Goal: Information Seeking & Learning: Compare options

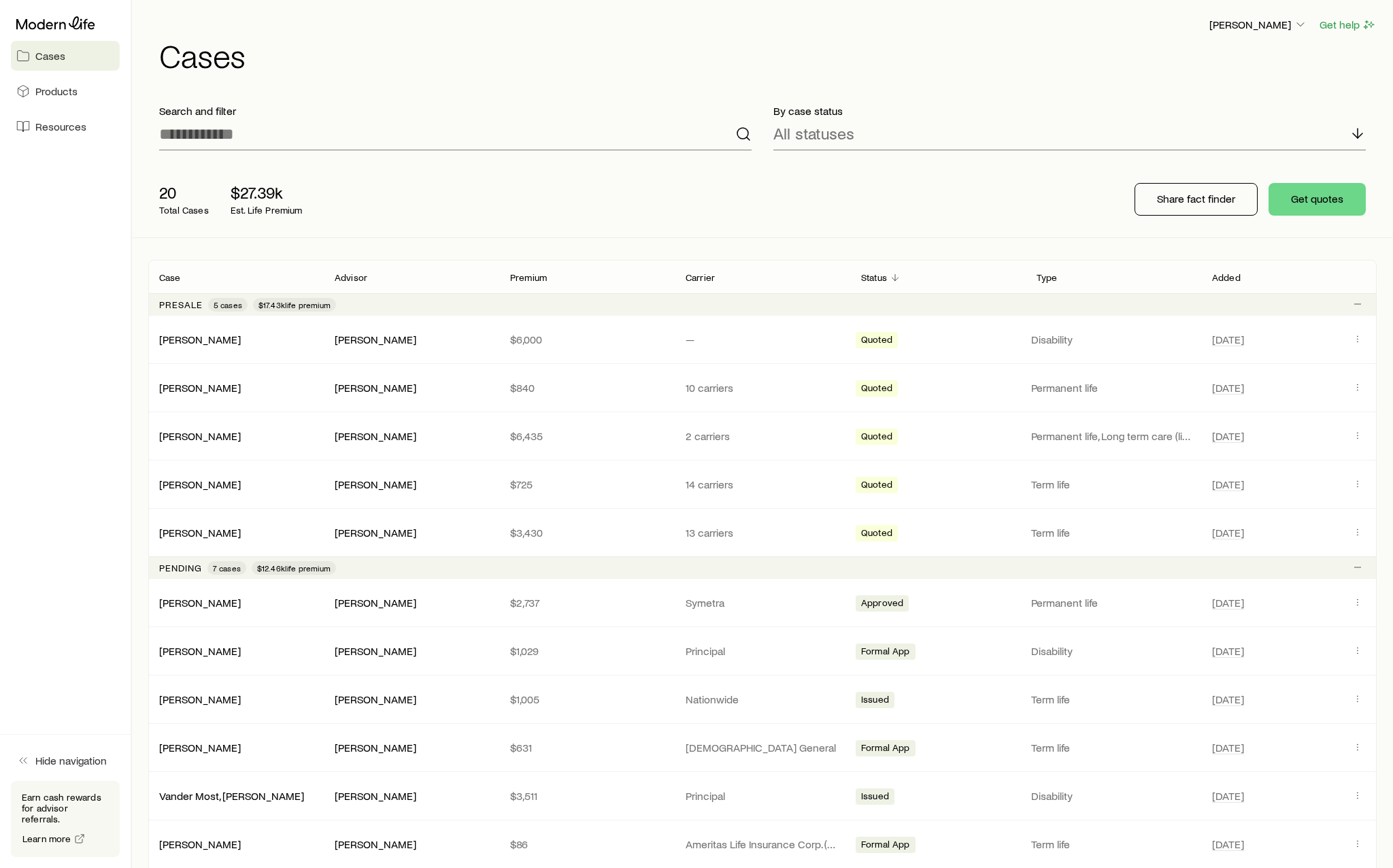
click at [453, 1] on div "[PERSON_NAME] Get help Cases" at bounding box center [763, 44] width 1228 height 88
click at [664, 150] on div "Search and filter" at bounding box center [455, 126] width 614 height 68
click at [1188, 119] on div "All statuses" at bounding box center [1069, 134] width 592 height 33
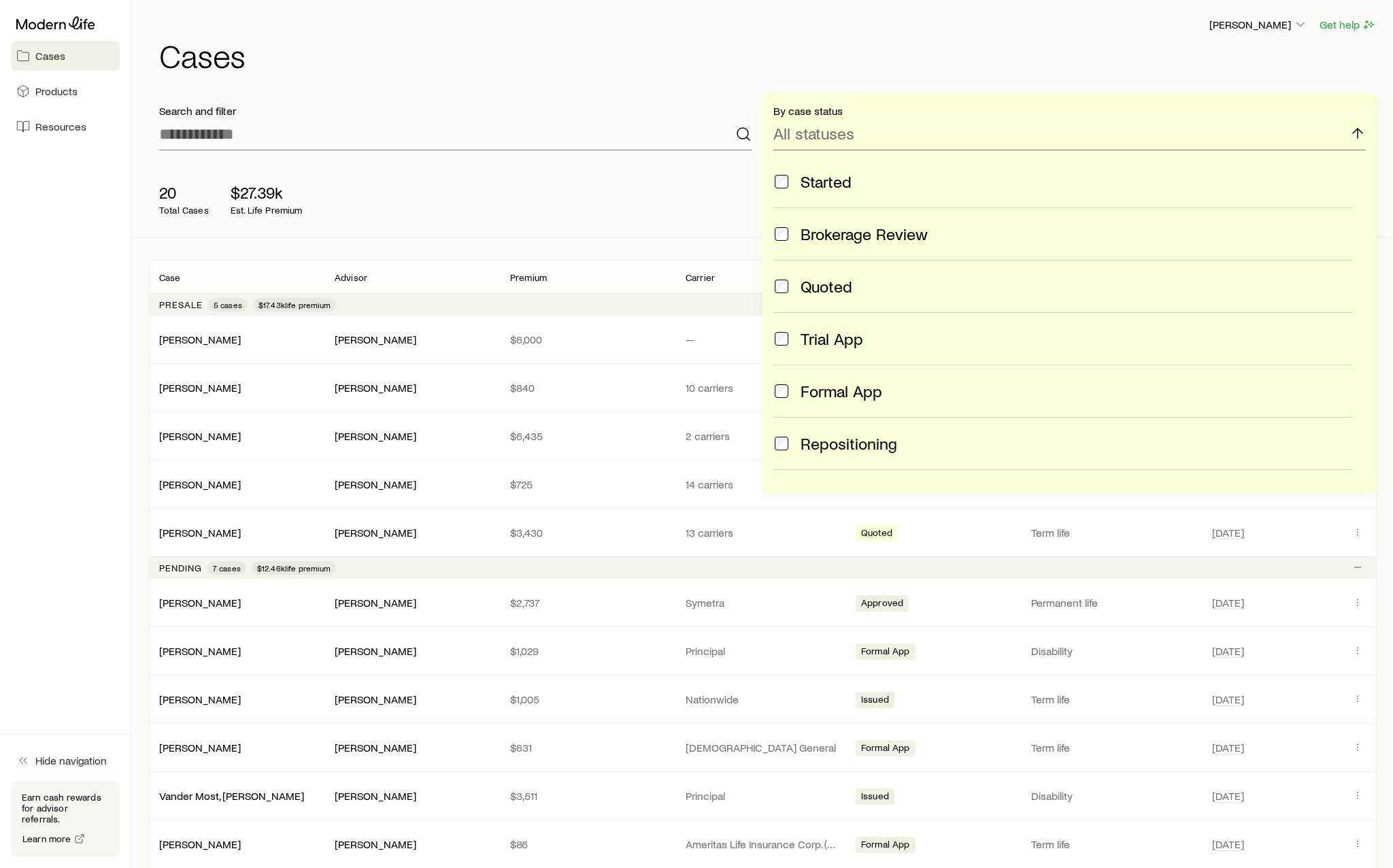
click at [449, 203] on div "20 Total Cases $27.39k Est. Life Premium" at bounding box center [366, 199] width 435 height 55
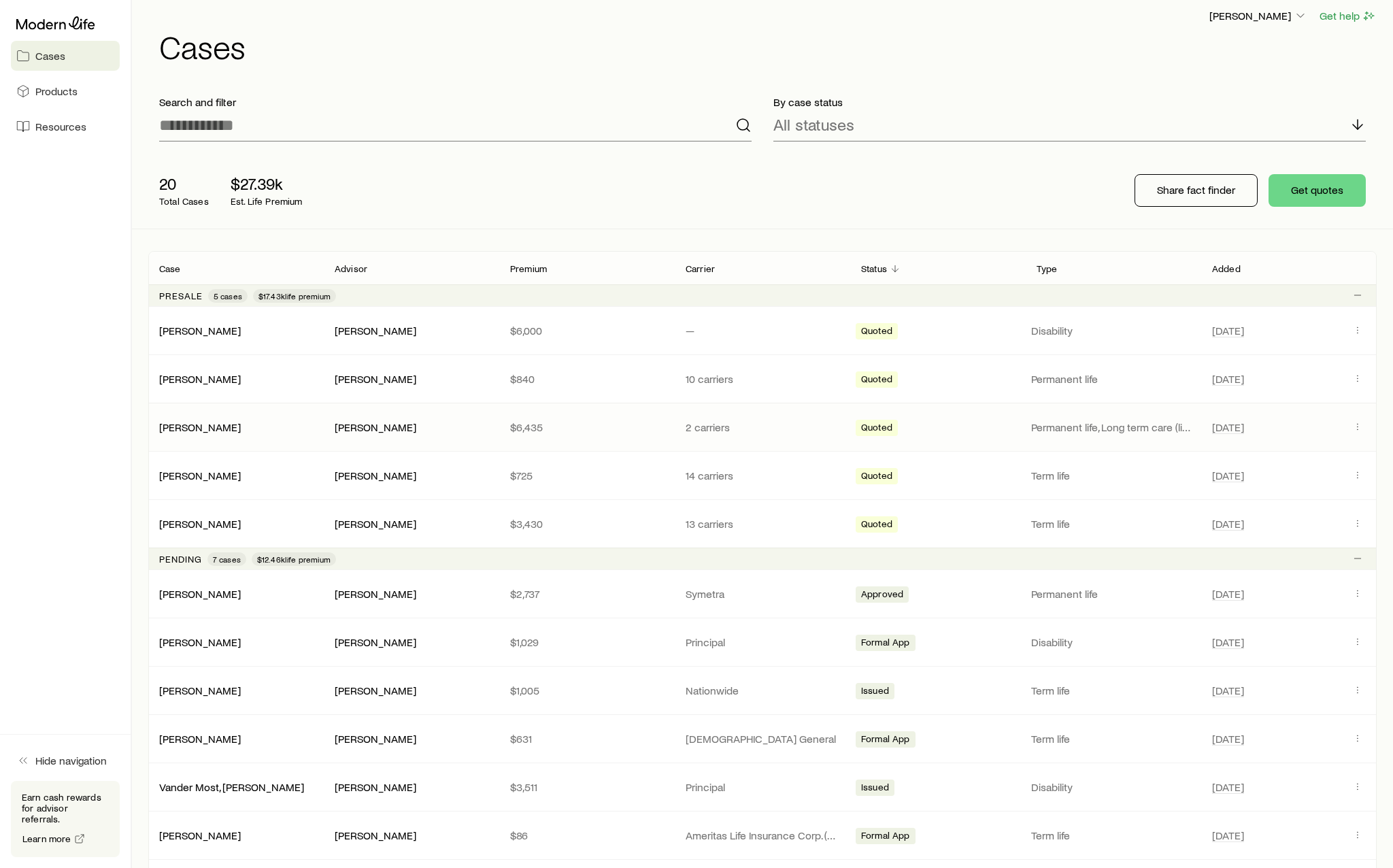
scroll to position [68, 0]
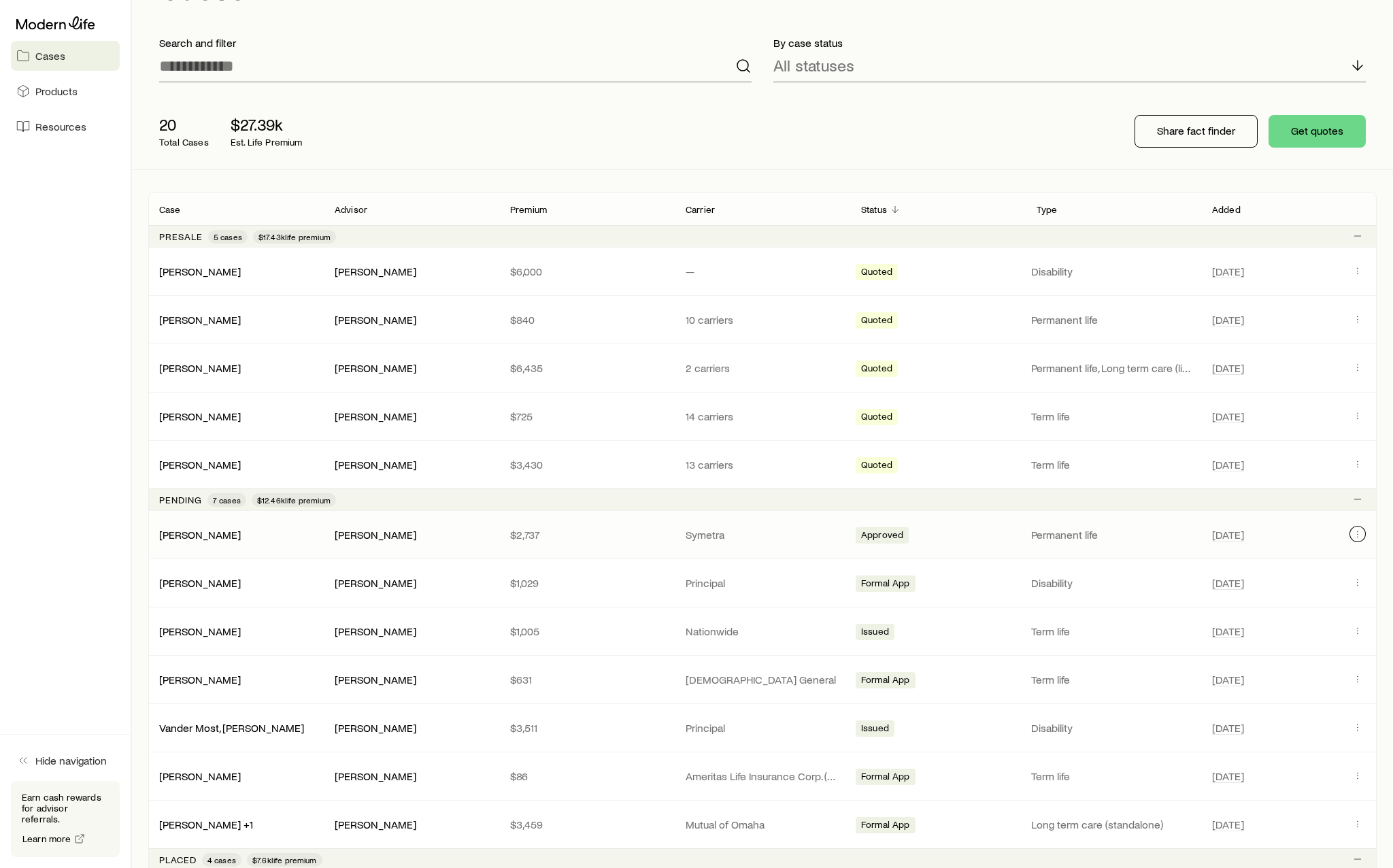
click at [1358, 541] on button "Client cases" at bounding box center [1357, 534] width 16 height 16
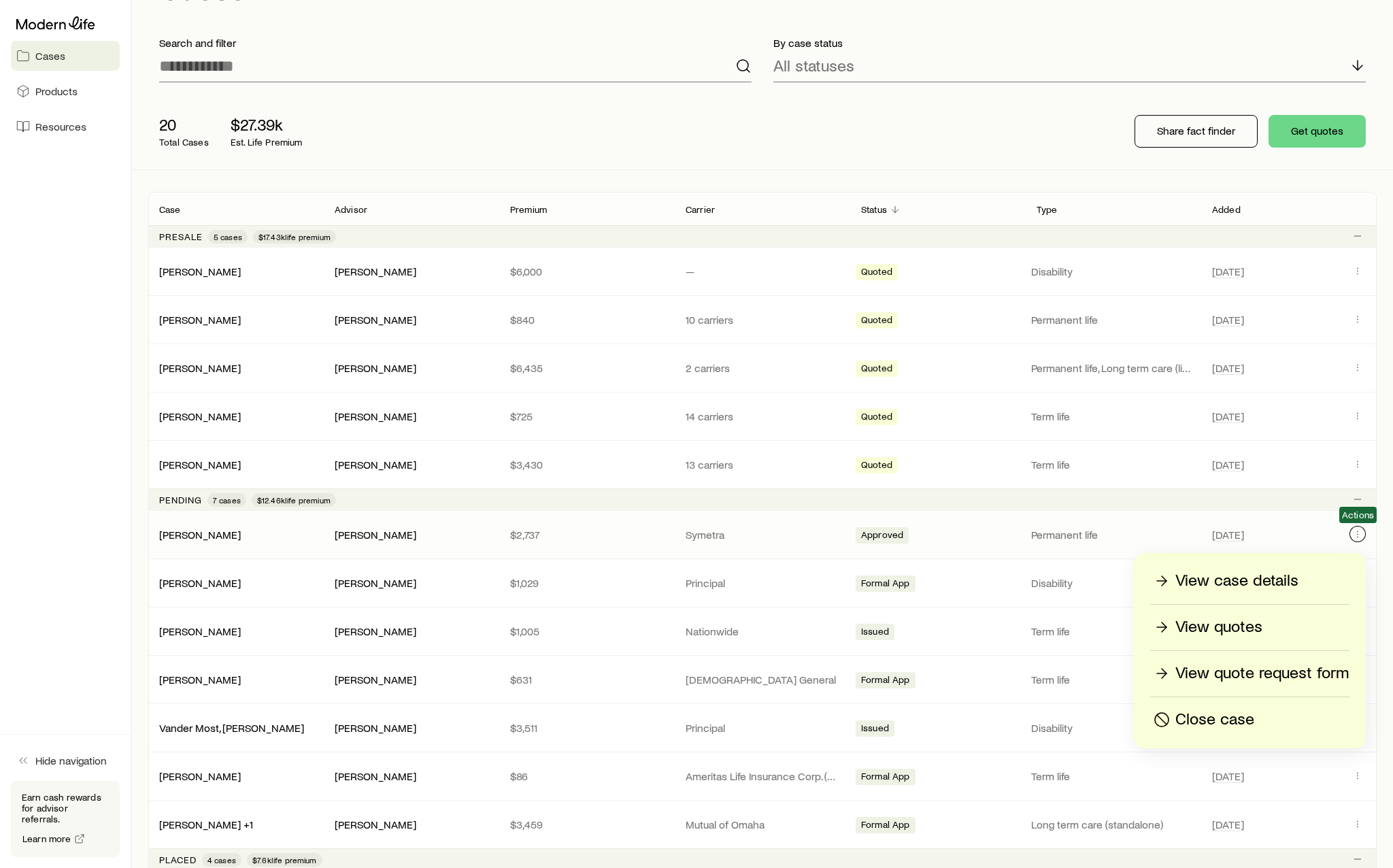
click at [1359, 534] on icon "Client cases" at bounding box center [1357, 534] width 11 height 11
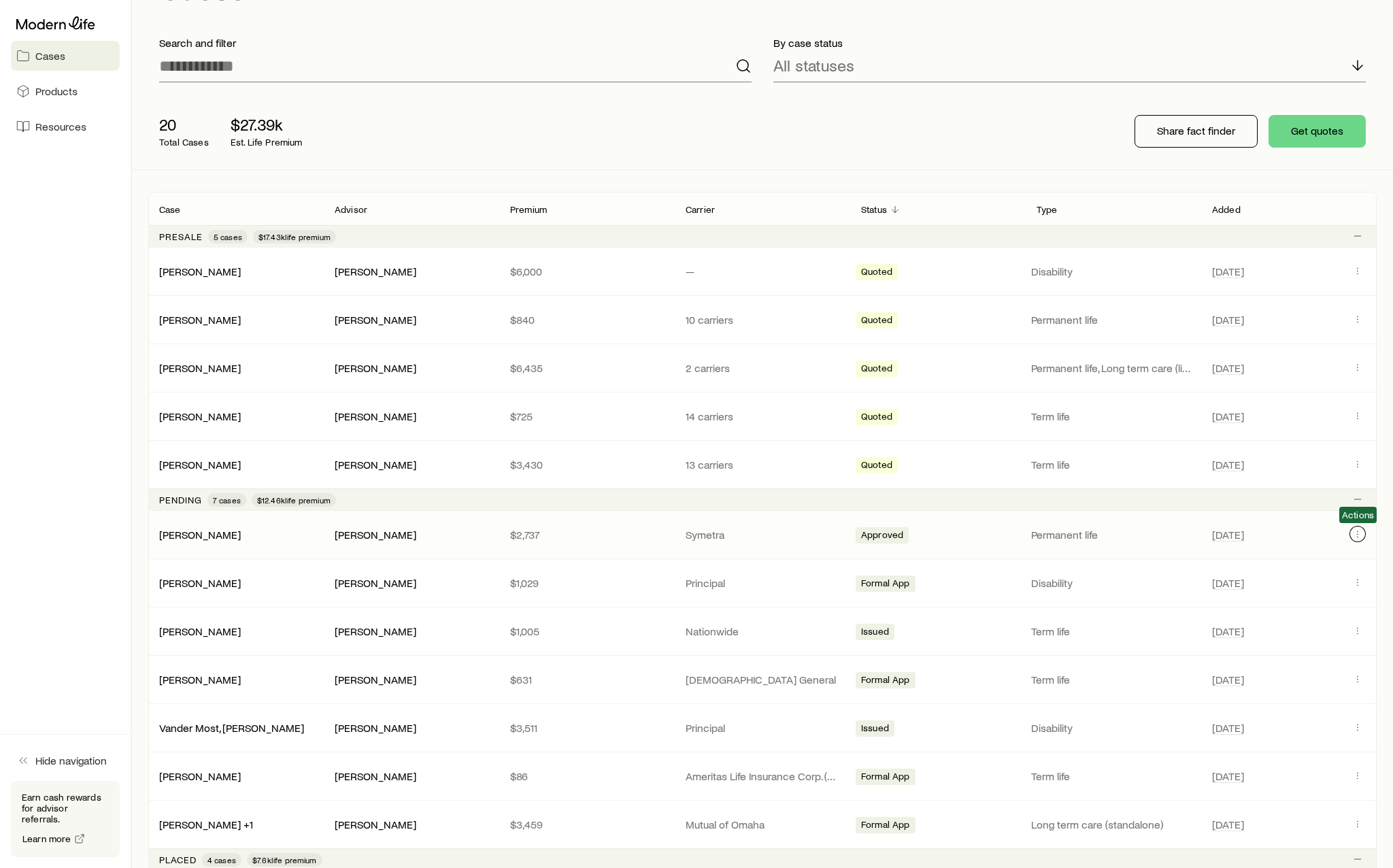
click at [1359, 534] on icon "Client cases" at bounding box center [1357, 534] width 11 height 11
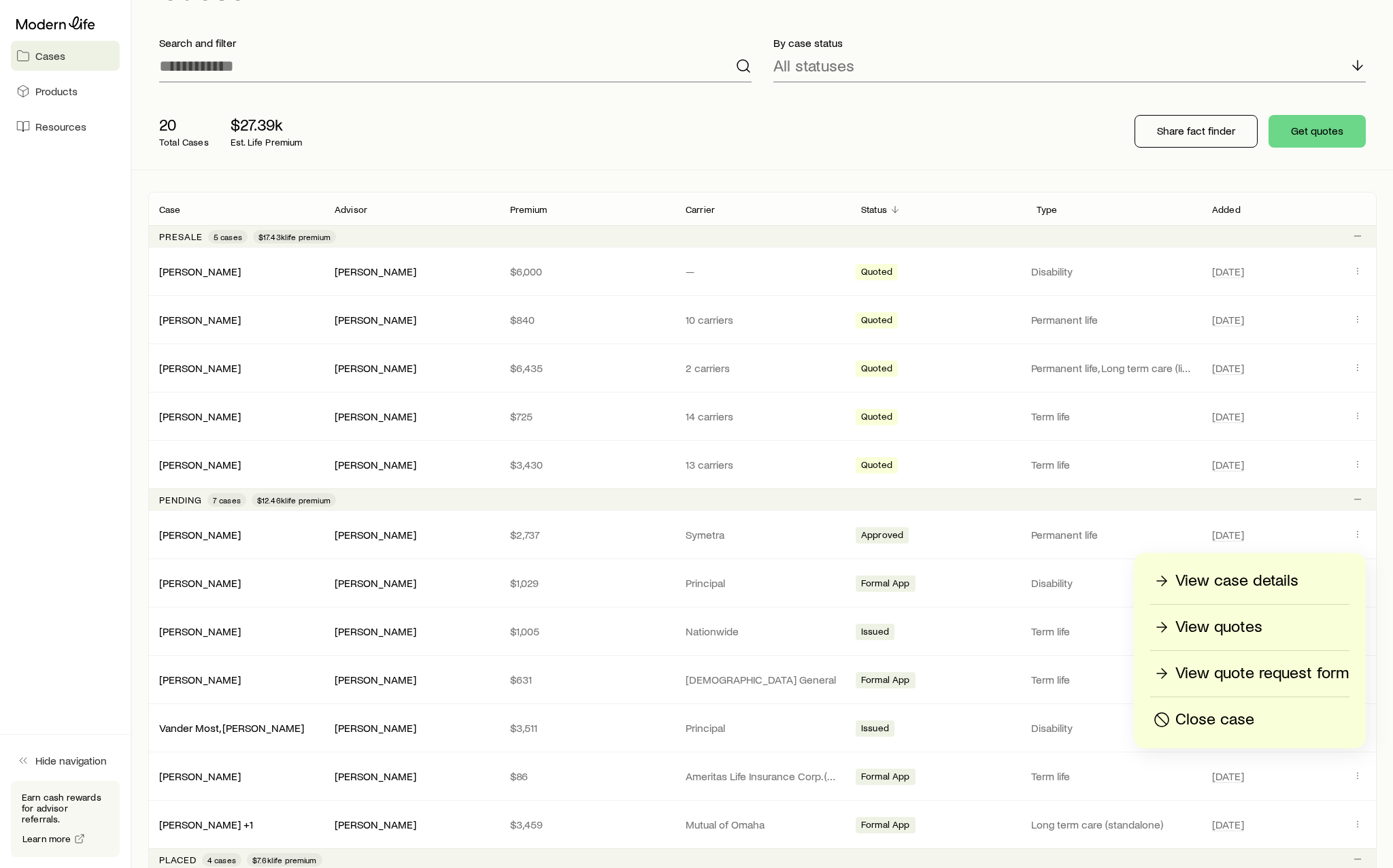
click at [1292, 582] on p "View case details" at bounding box center [1237, 581] width 123 height 22
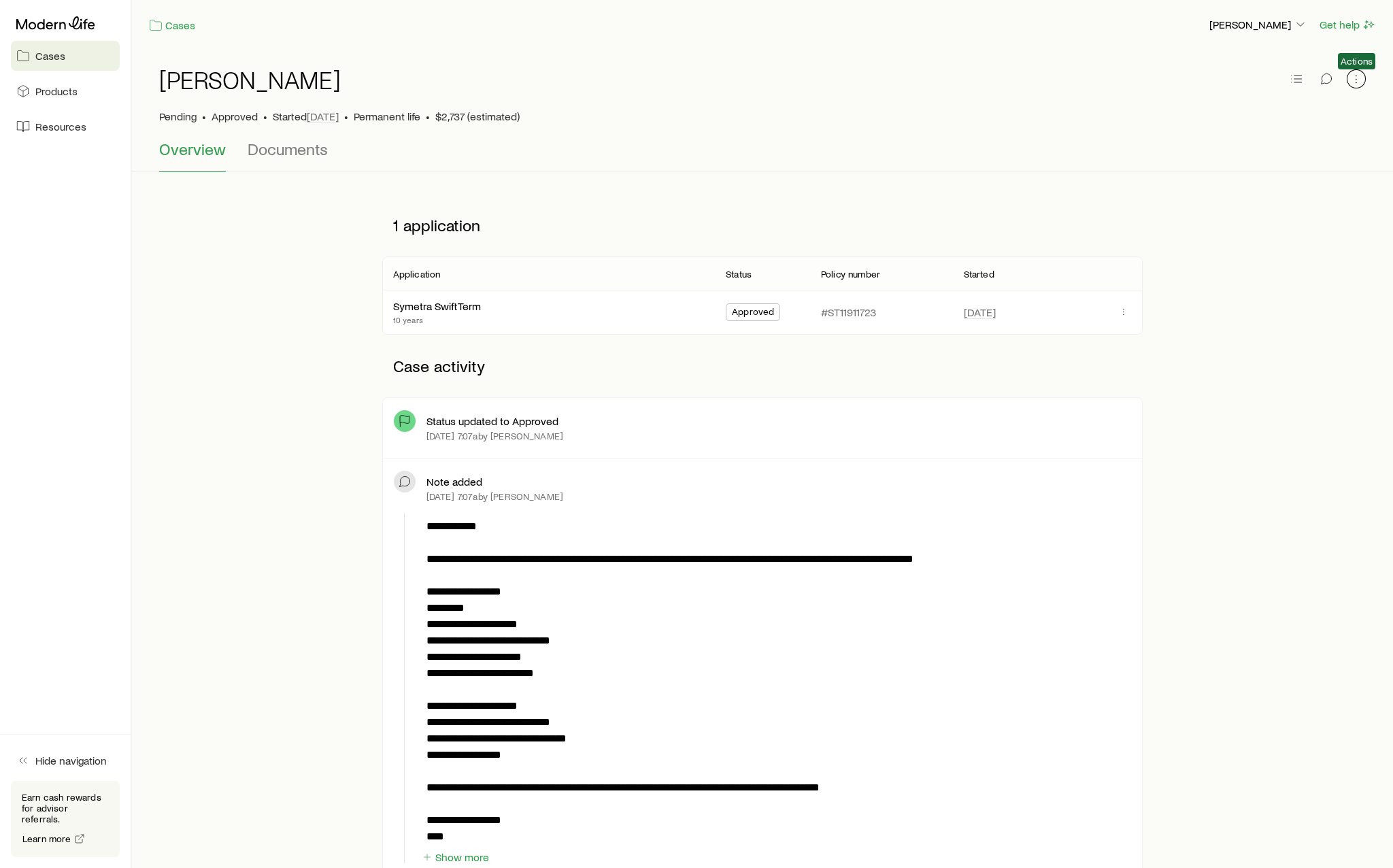
click at [1360, 80] on icon "button" at bounding box center [1356, 79] width 13 height 13
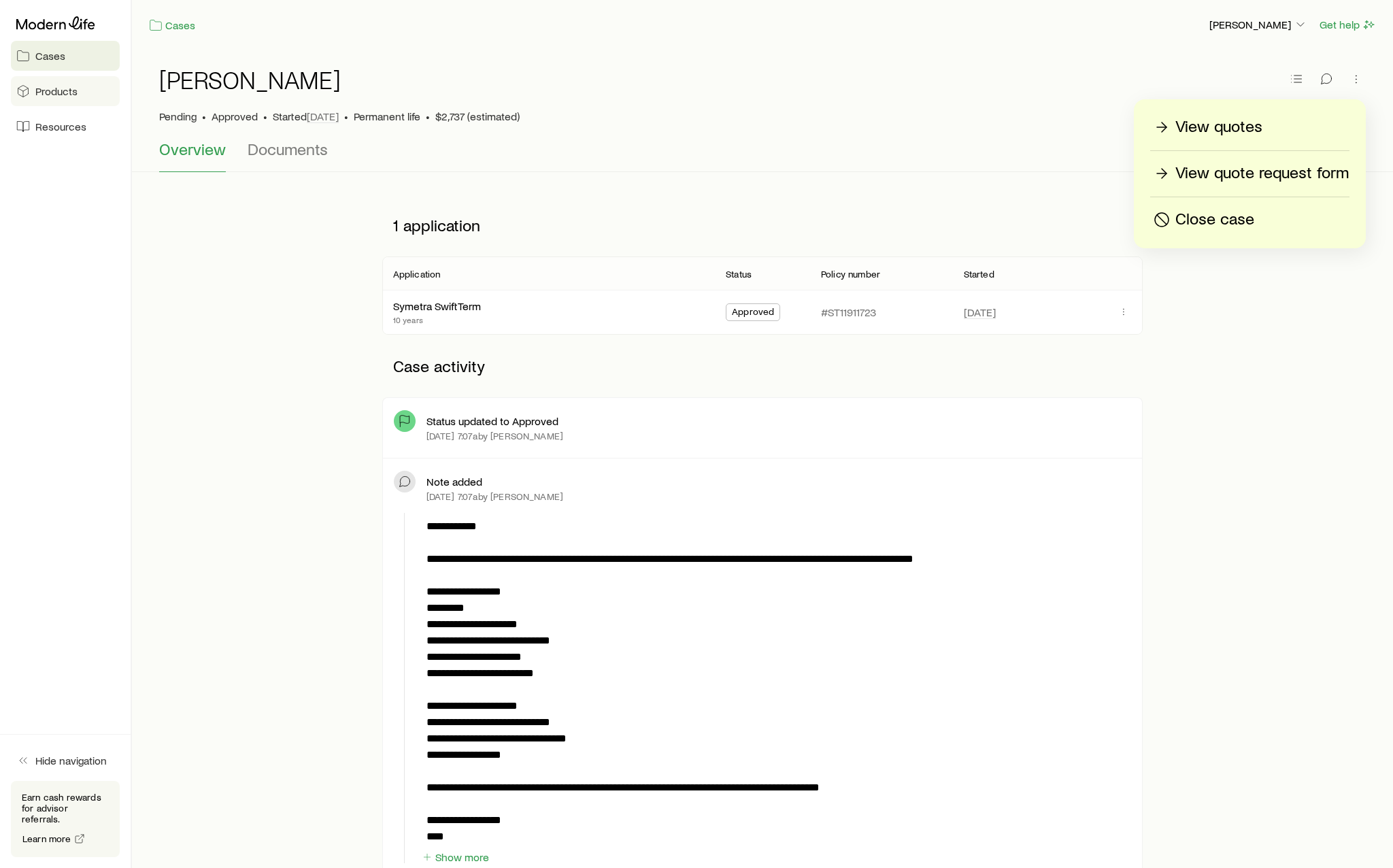
click at [72, 92] on span "Products" at bounding box center [57, 91] width 42 height 13
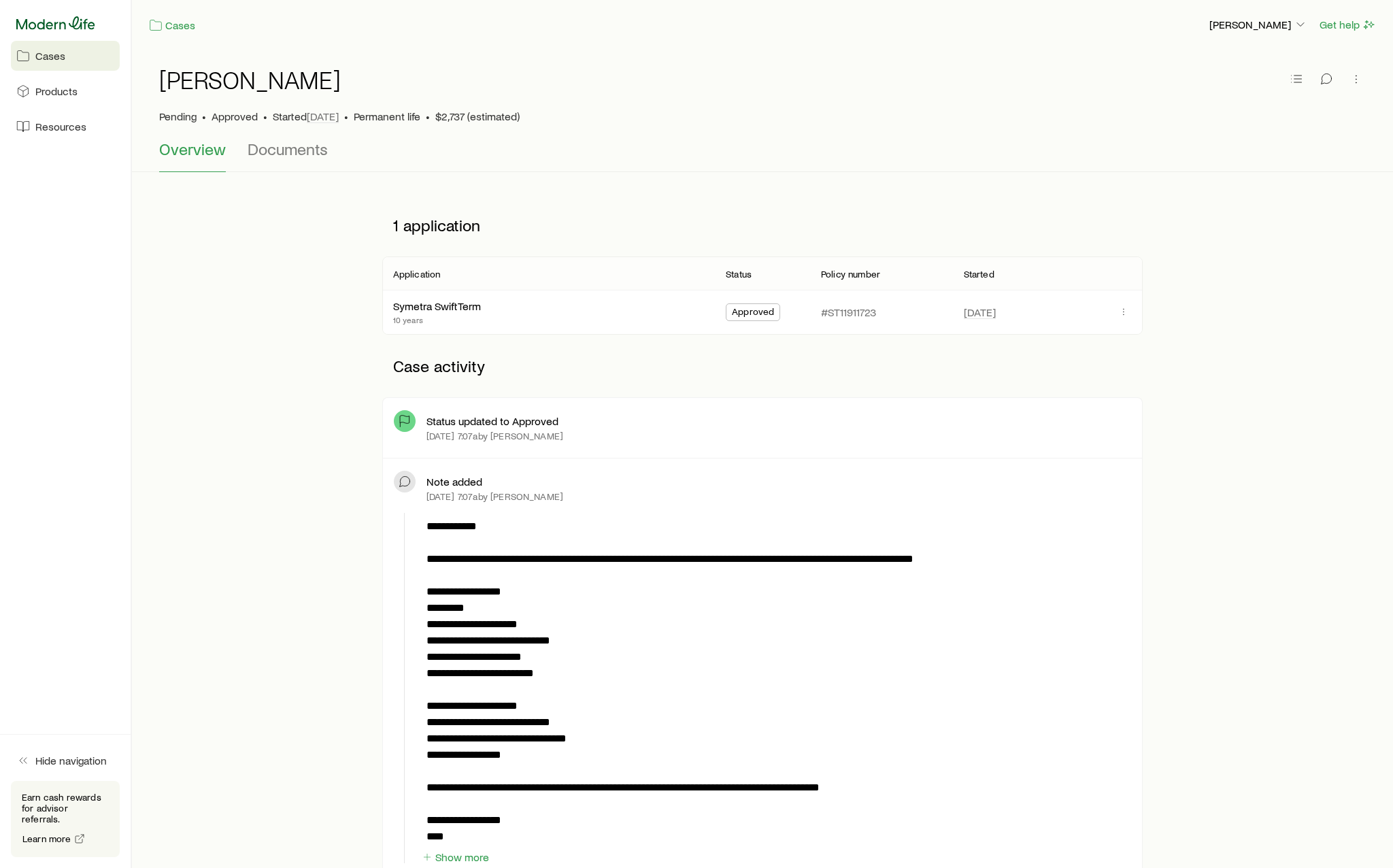
click at [66, 19] on icon at bounding box center [56, 23] width 79 height 13
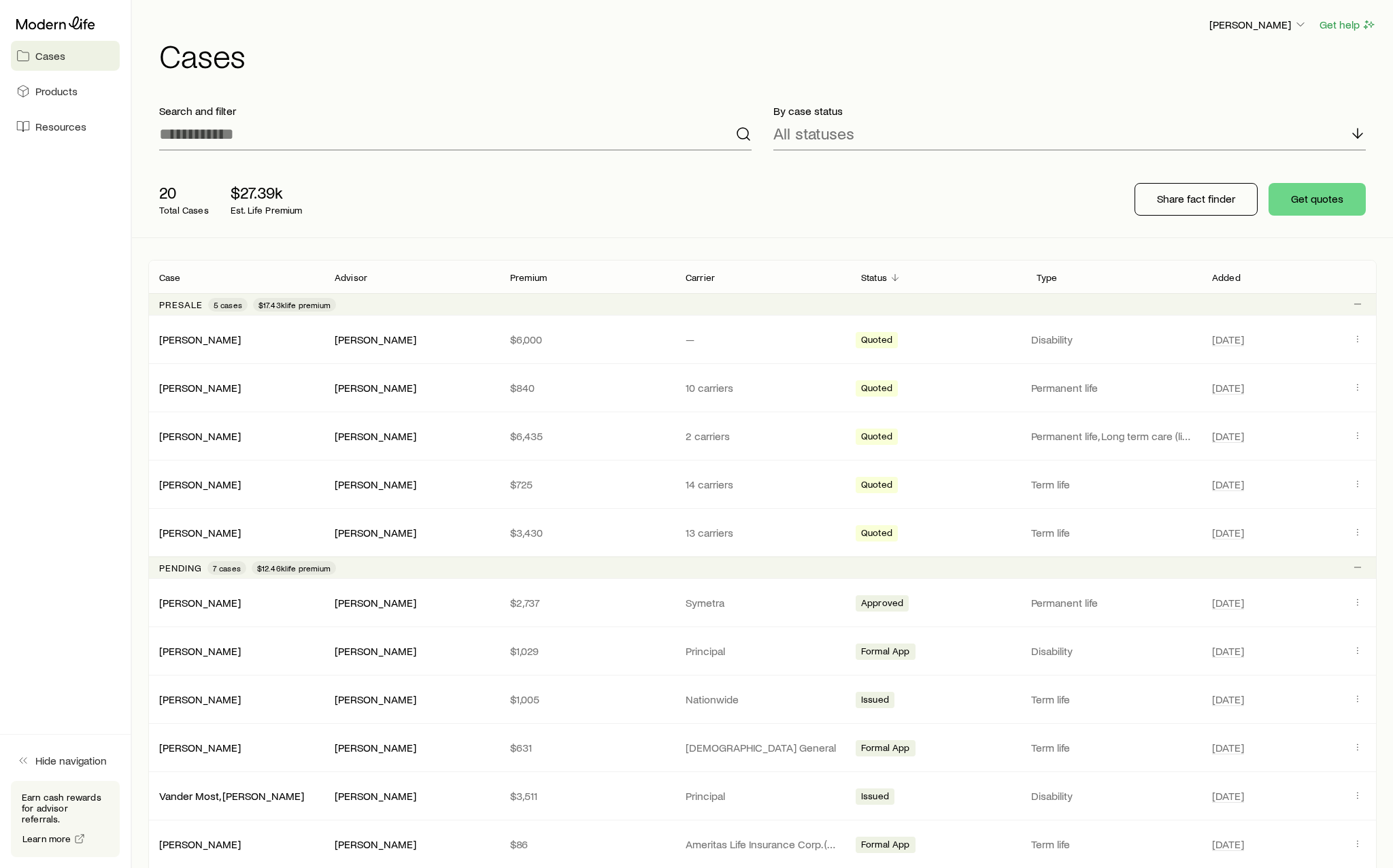
click at [43, 51] on span "Cases" at bounding box center [50, 56] width 30 height 13
click at [43, 19] on icon at bounding box center [56, 23] width 79 height 13
click at [1346, 595] on div "[DATE]" at bounding box center [1289, 603] width 153 height 17
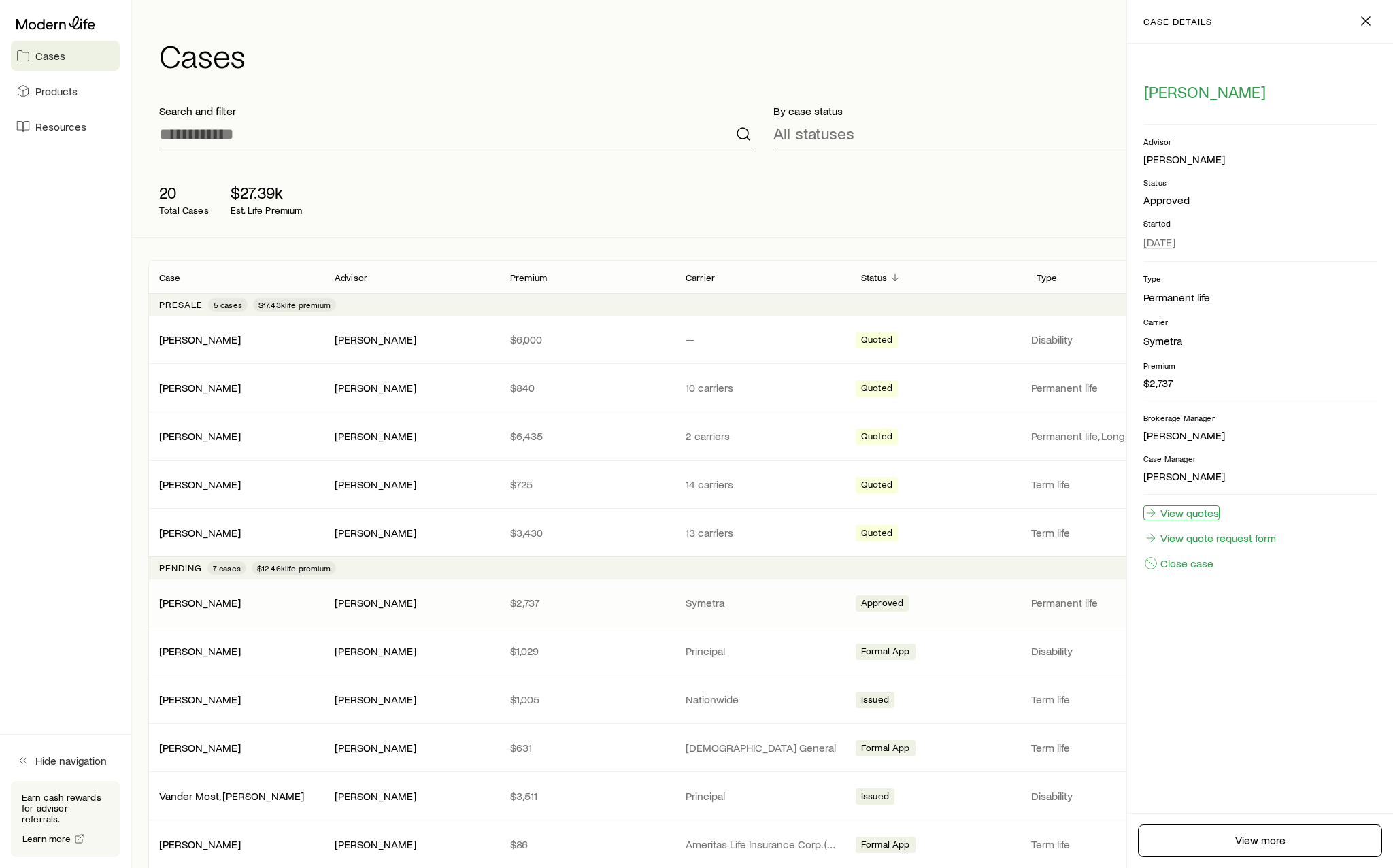
click at [1194, 516] on link "View quotes" at bounding box center [1181, 513] width 77 height 15
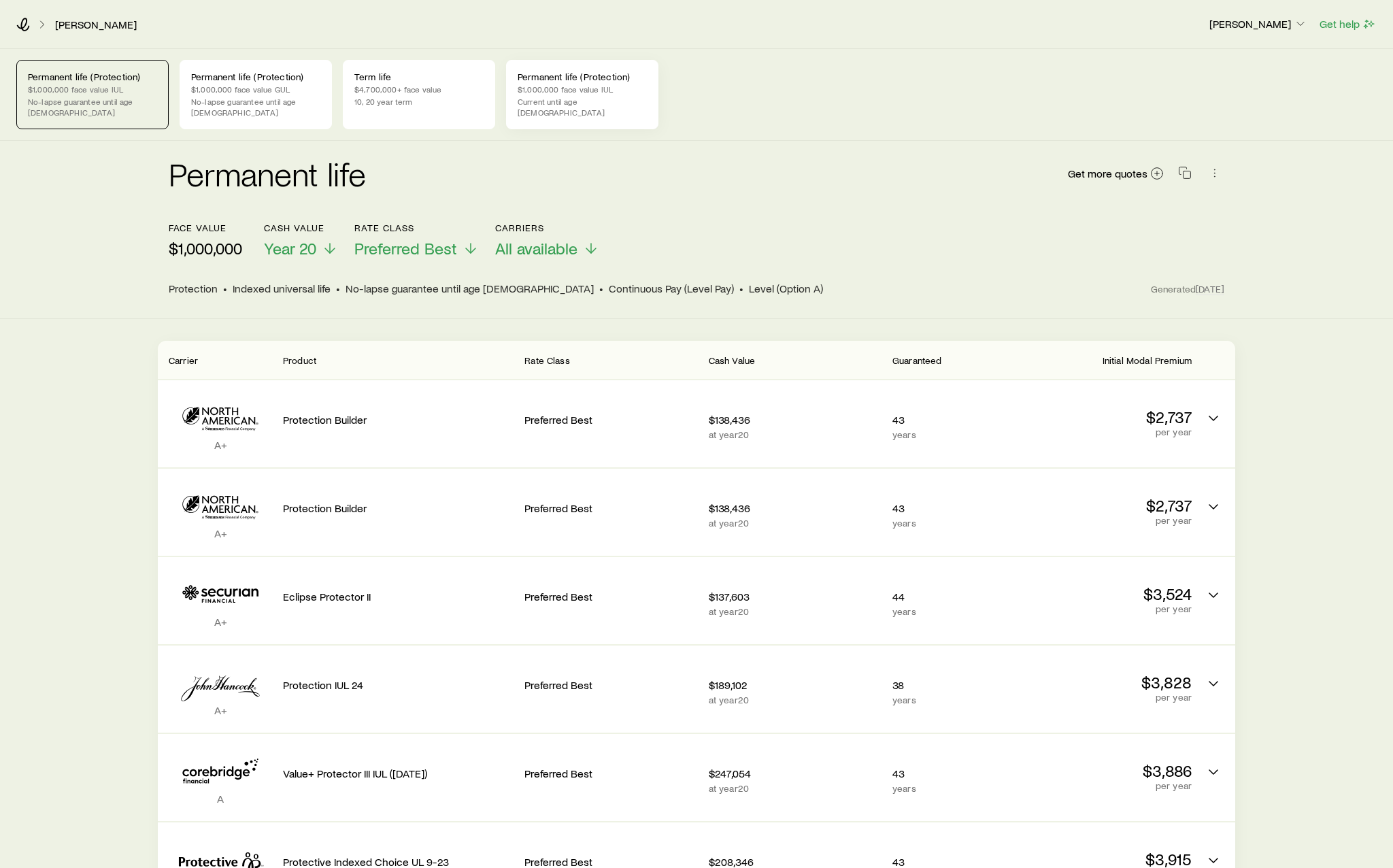
click at [533, 87] on p "$1,000,000 face value IUL" at bounding box center [582, 88] width 129 height 11
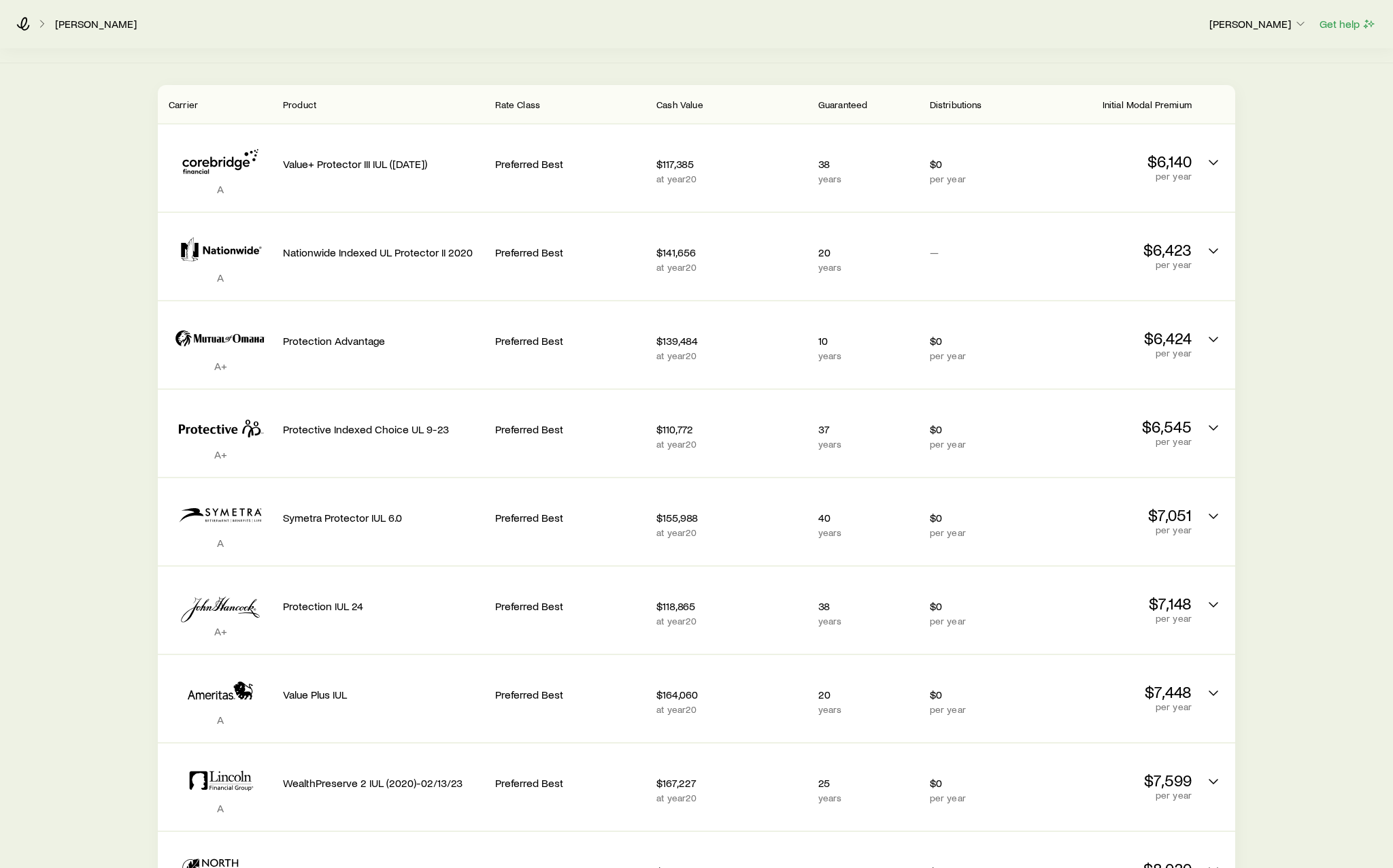
scroll to position [272, 0]
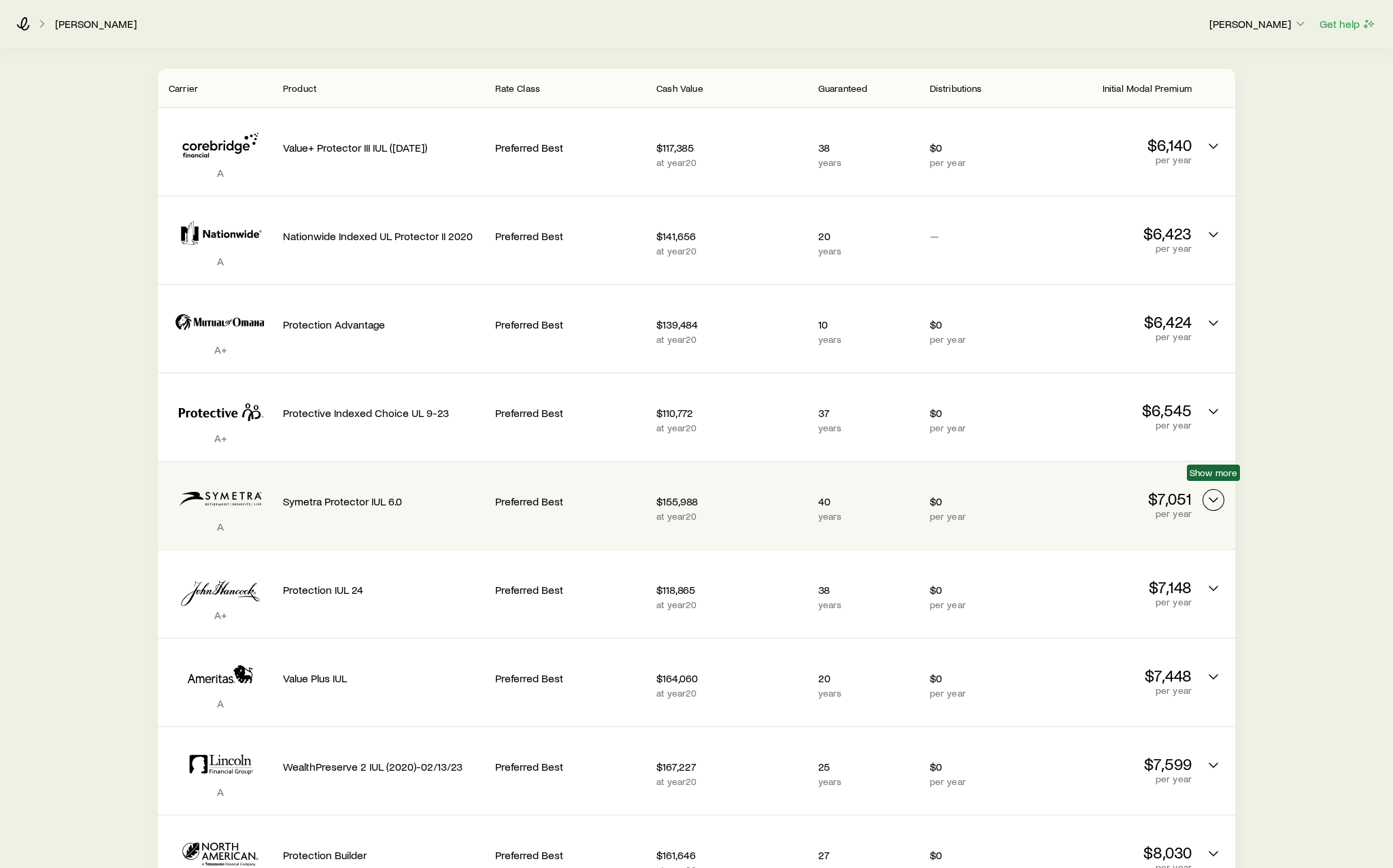
click at [1216, 491] on icon "Permanent quotes" at bounding box center [1213, 499] width 16 height 16
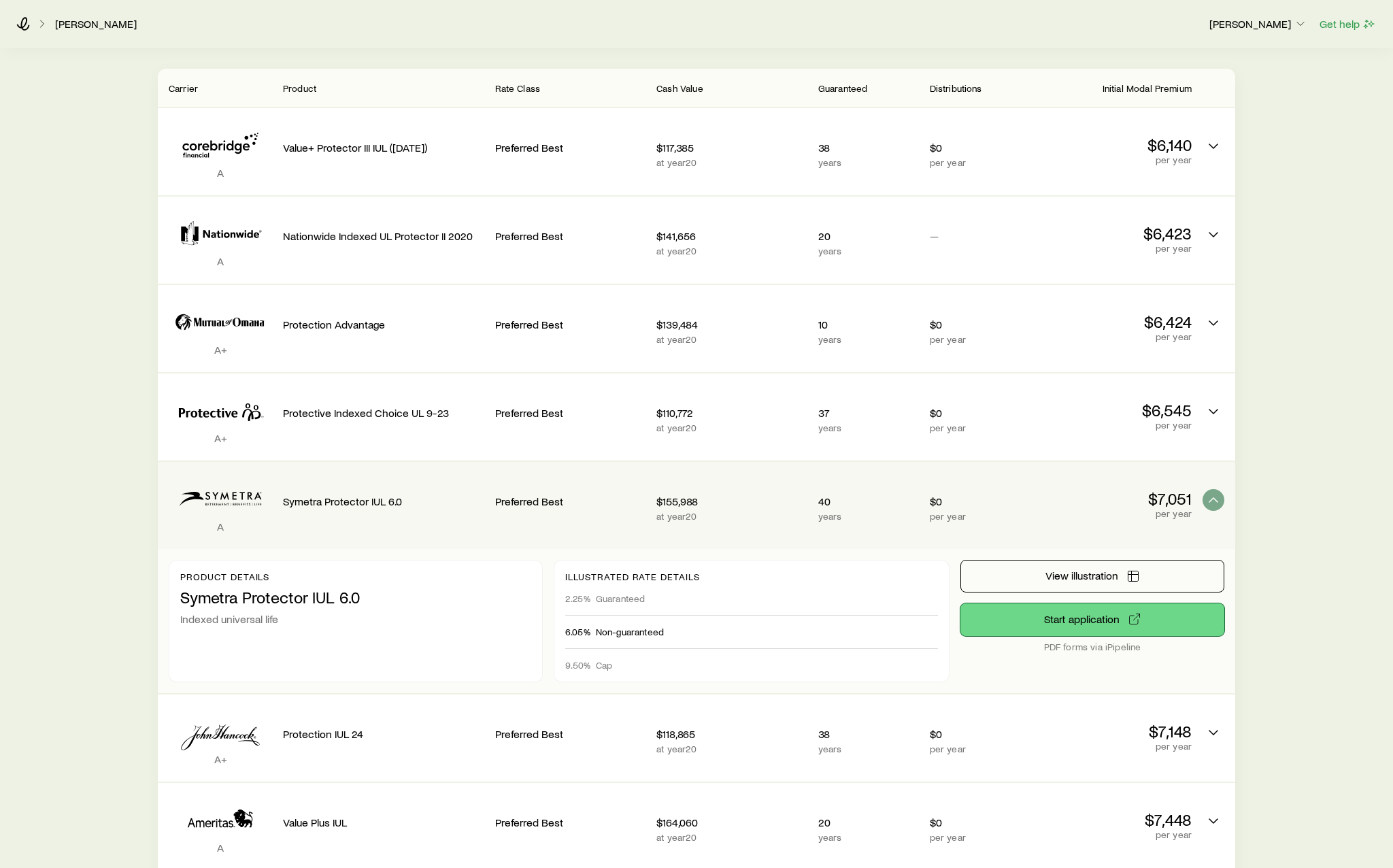
click at [1109, 613] on link "Start application" at bounding box center [1091, 620] width 263 height 33
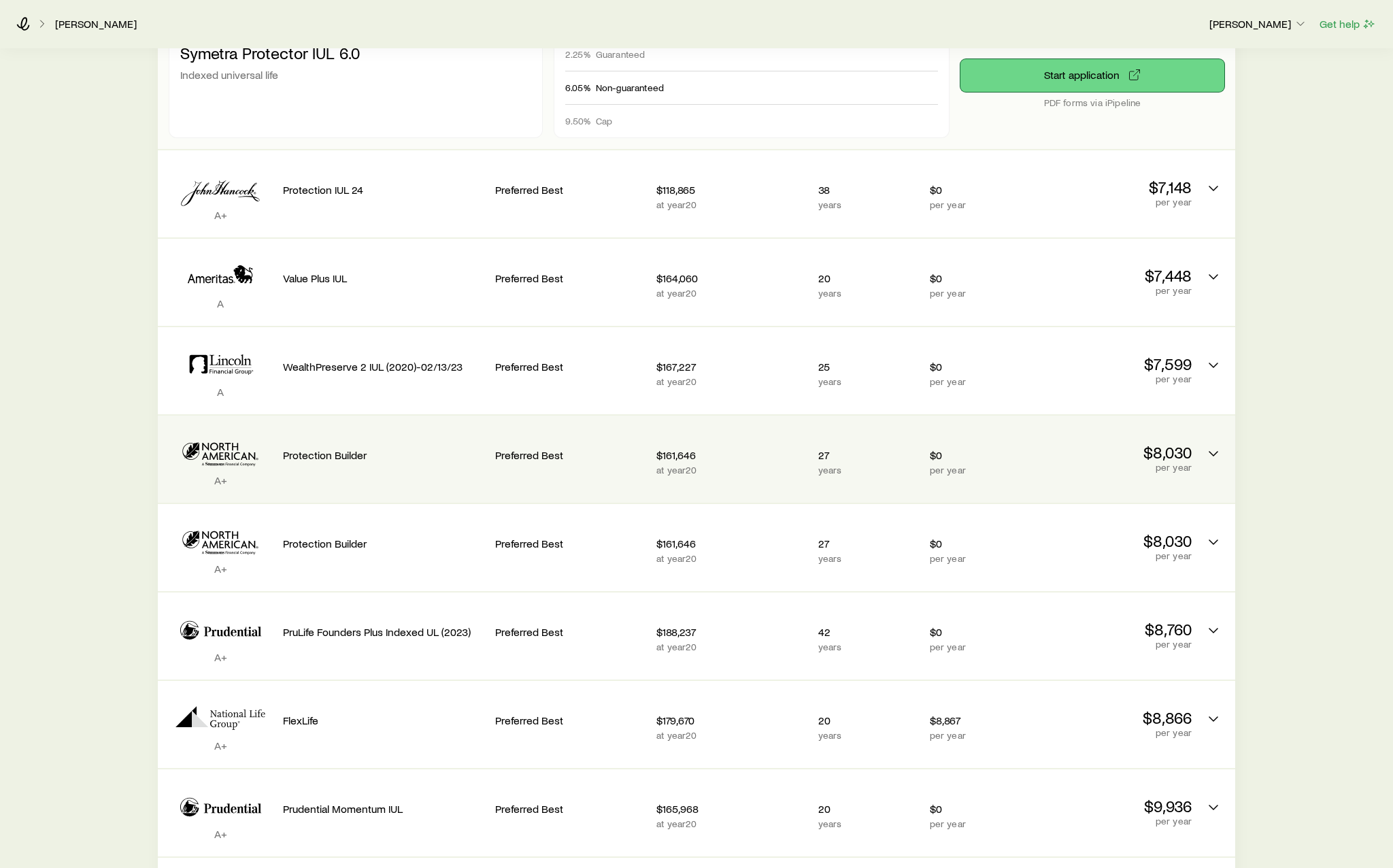
scroll to position [544, 0]
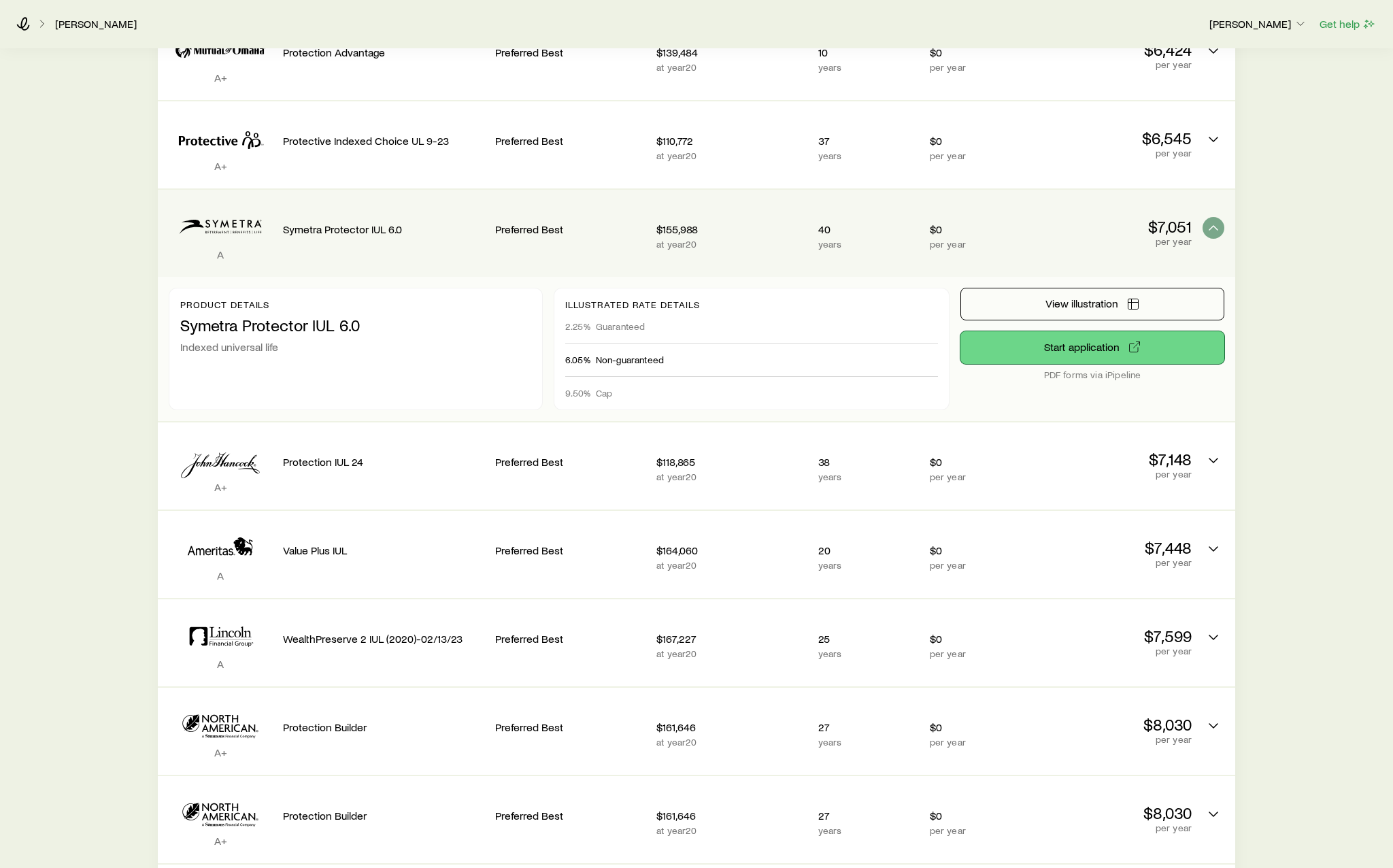
click at [1086, 337] on link "Start application" at bounding box center [1091, 348] width 263 height 33
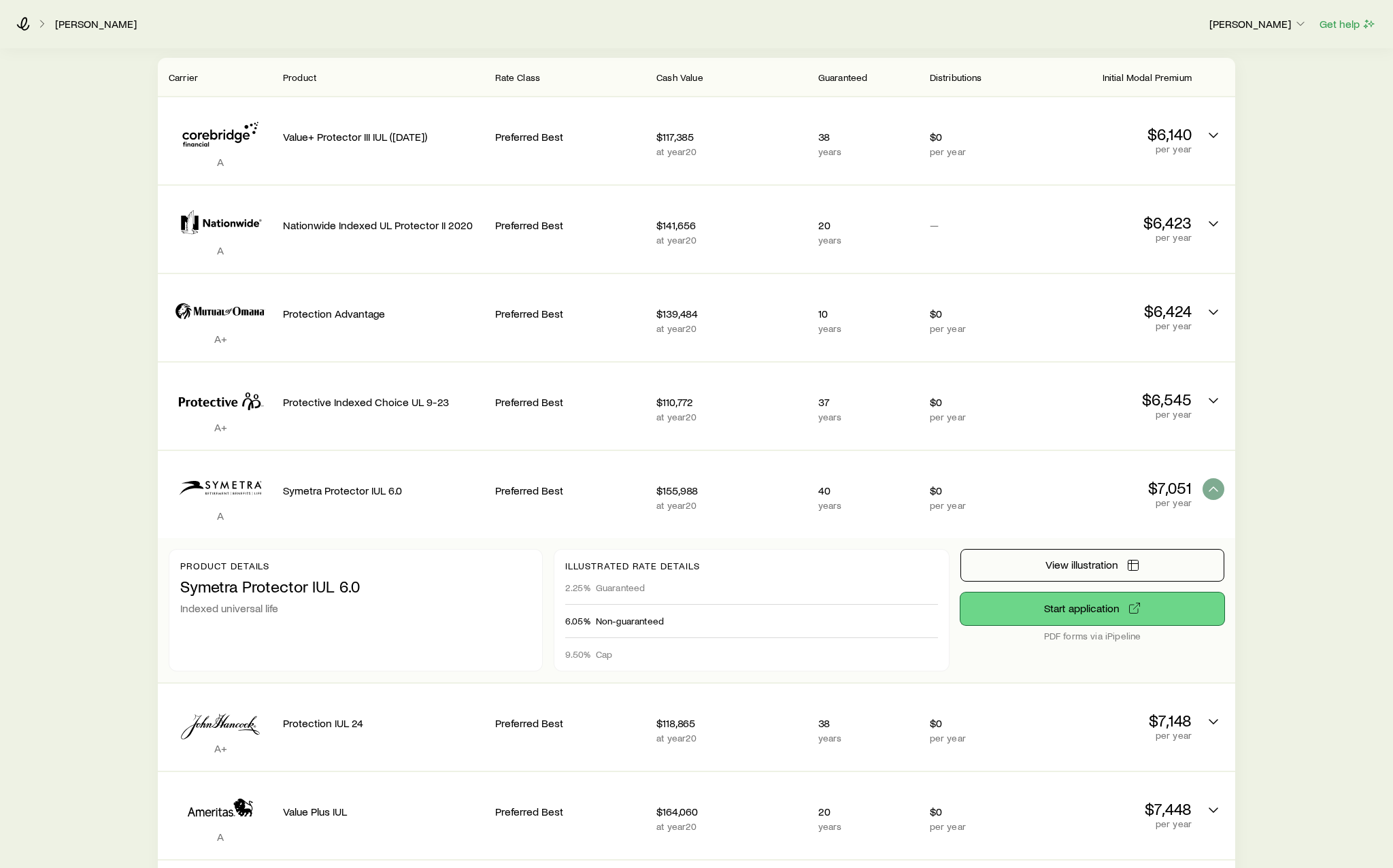
scroll to position [0, 0]
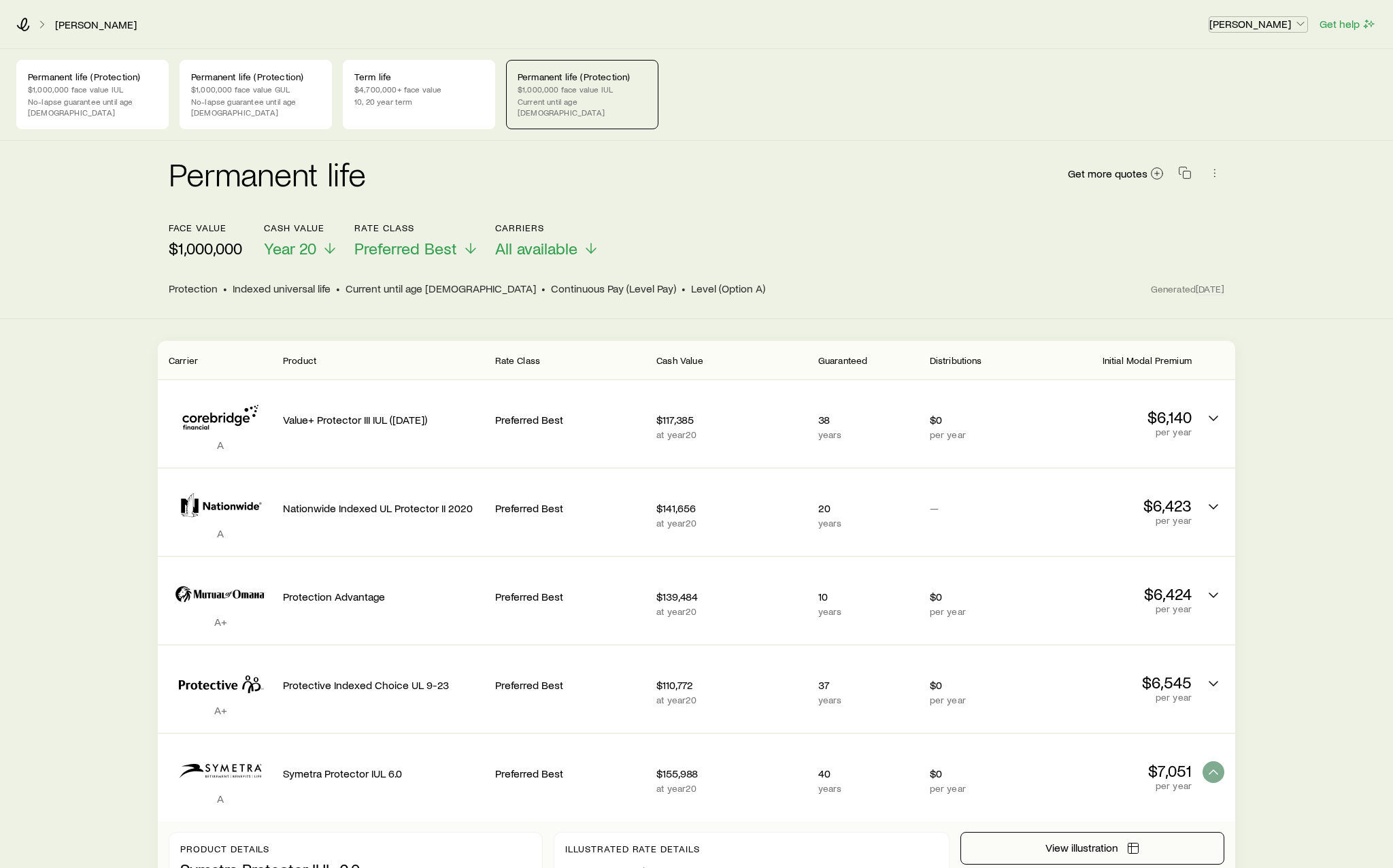
click at [1265, 17] on p "[PERSON_NAME]" at bounding box center [1258, 24] width 98 height 13
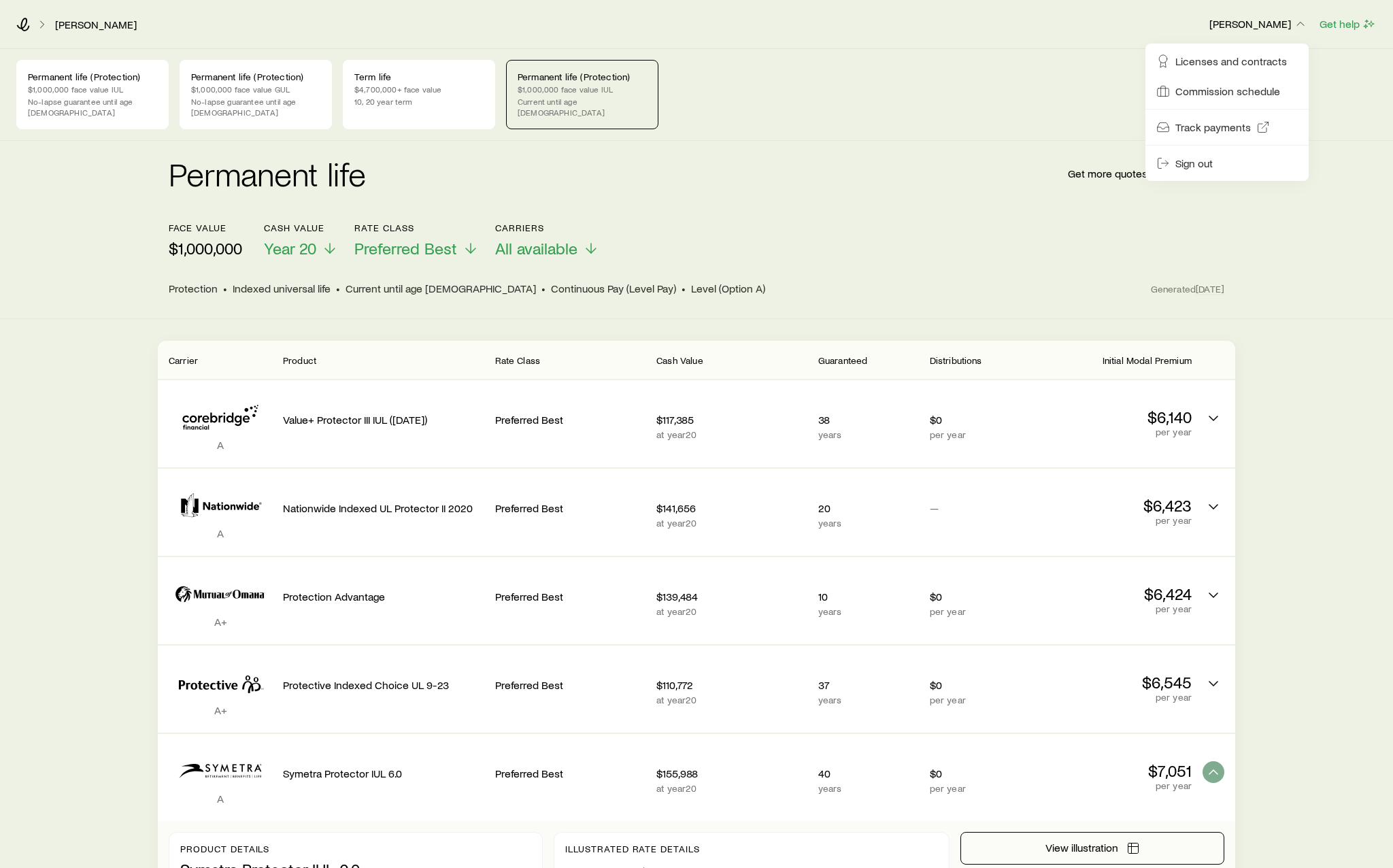
click at [34, 22] on div "[PERSON_NAME]" at bounding box center [606, 24] width 1181 height 13
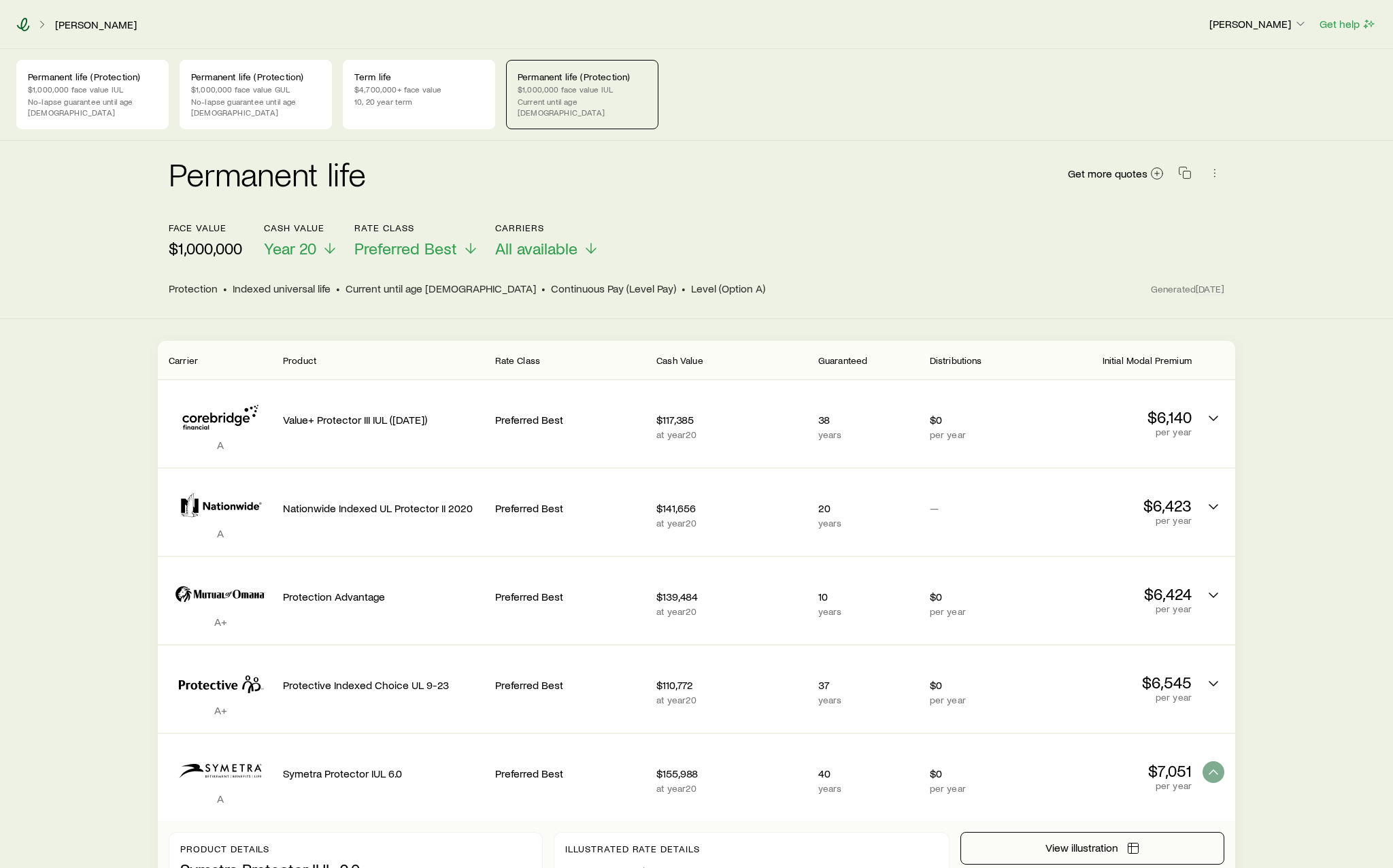
click at [20, 25] on icon at bounding box center [23, 24] width 13 height 13
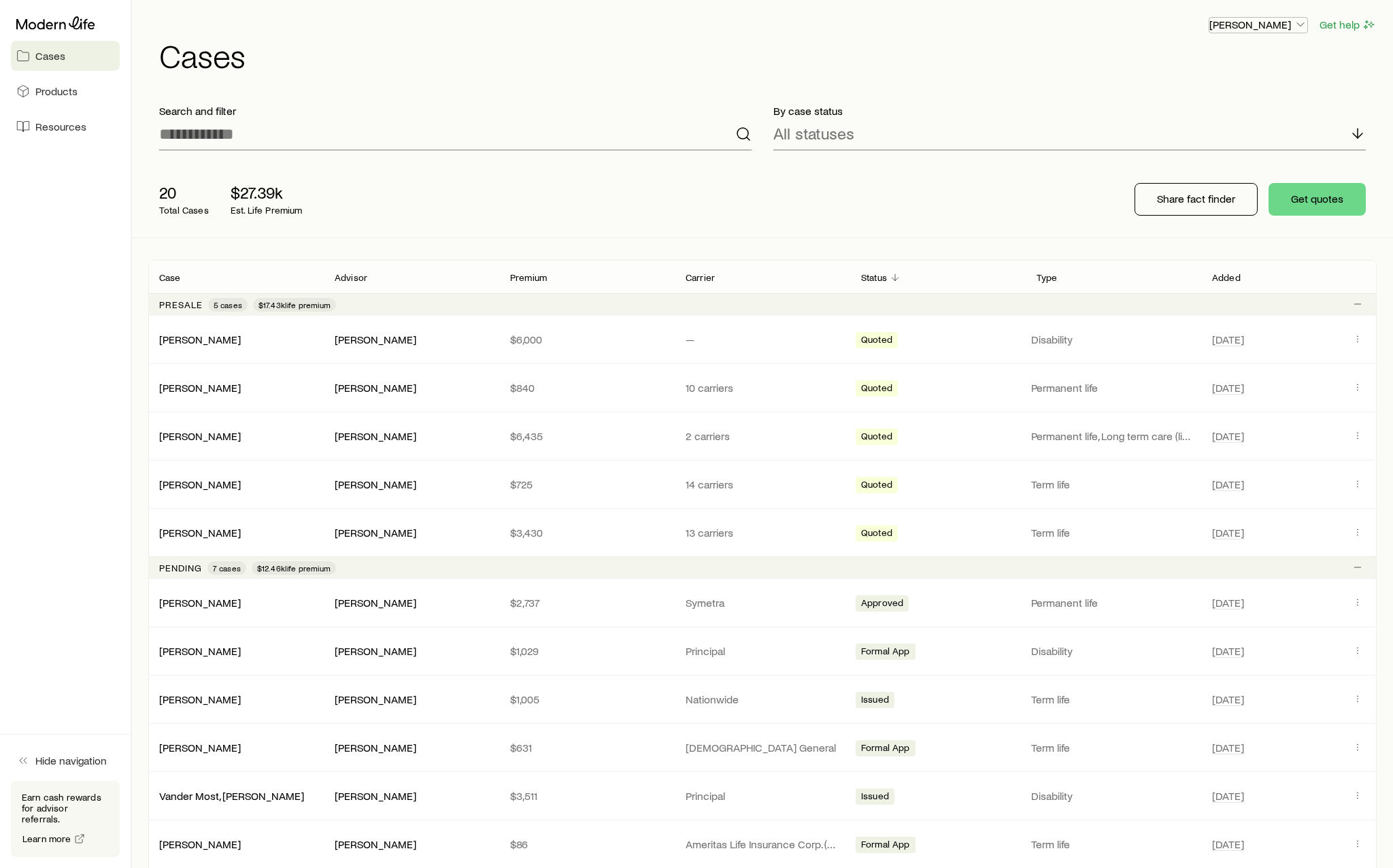
click at [1271, 22] on p "[PERSON_NAME]" at bounding box center [1258, 24] width 98 height 13
click at [1267, 70] on link "Licenses and contracts" at bounding box center [1226, 62] width 152 height 25
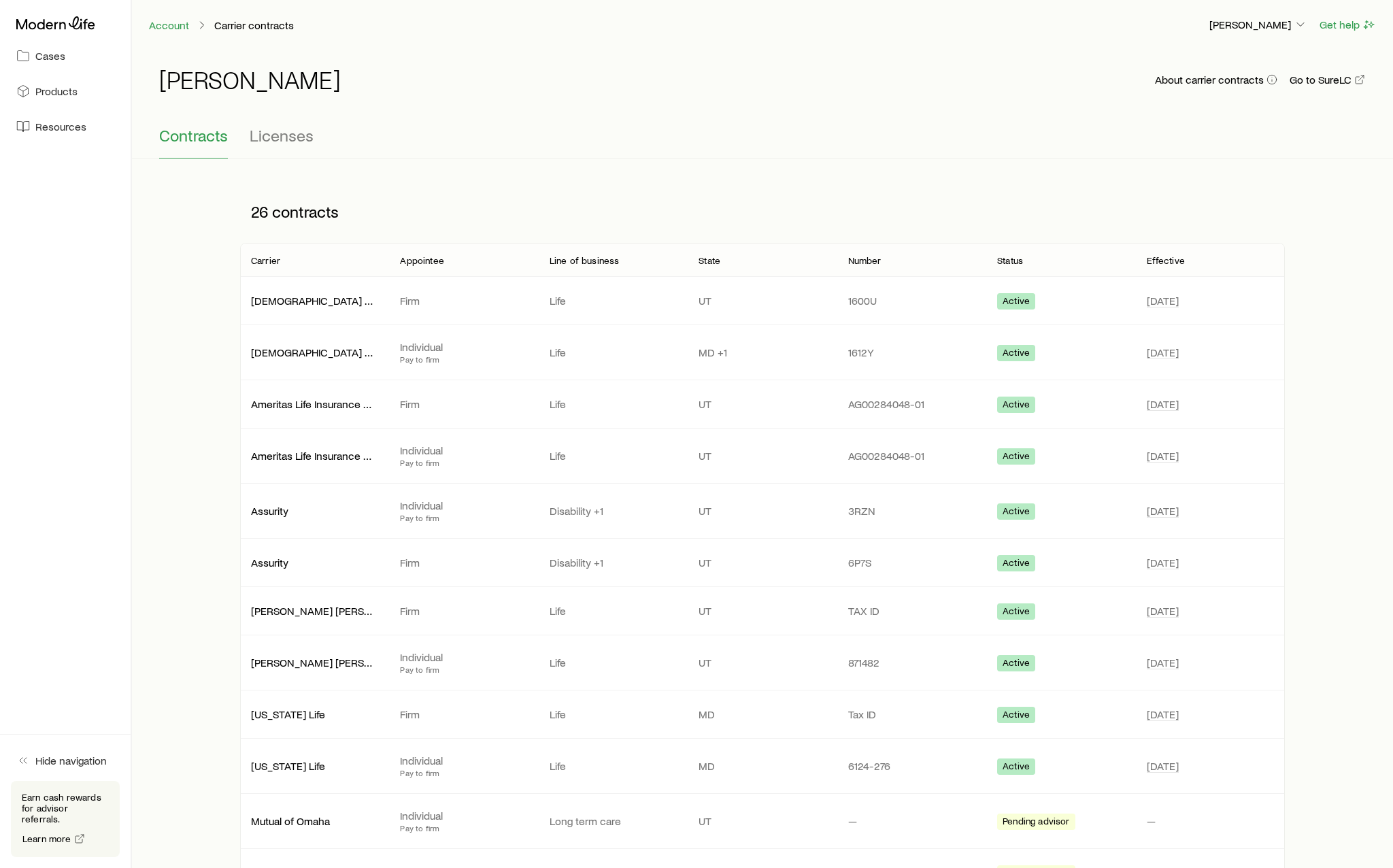
click at [240, 30] on p "Carrier contracts" at bounding box center [254, 25] width 80 height 13
click at [127, 25] on div "Cases Products Resources" at bounding box center [65, 76] width 130 height 152
click at [169, 25] on link "Account" at bounding box center [169, 25] width 41 height 12
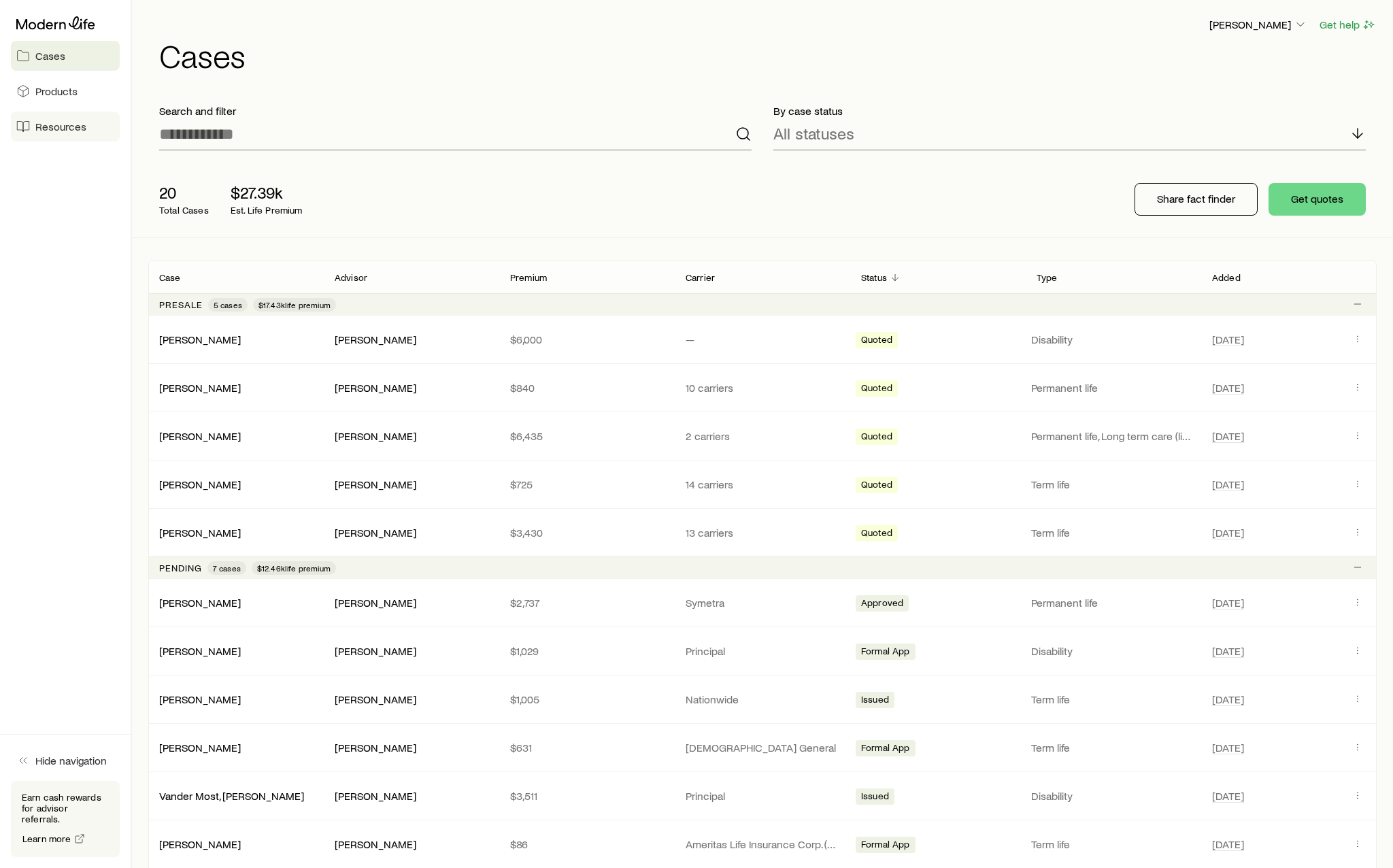
click at [73, 126] on span "Resources" at bounding box center [60, 126] width 51 height 13
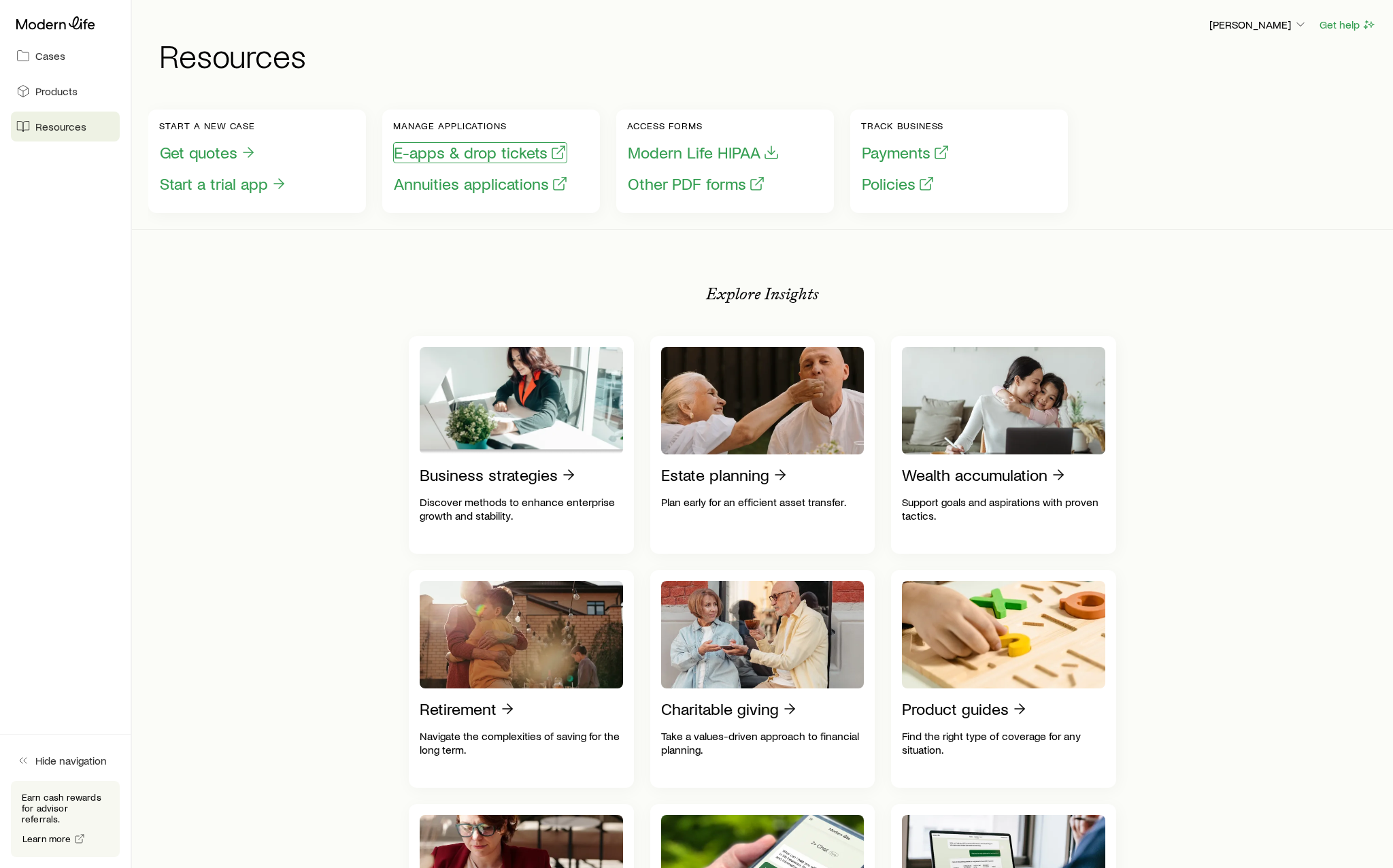
click at [455, 156] on button "E-apps & drop tickets" at bounding box center [480, 152] width 174 height 21
click at [69, 63] on link "Cases" at bounding box center [65, 56] width 109 height 30
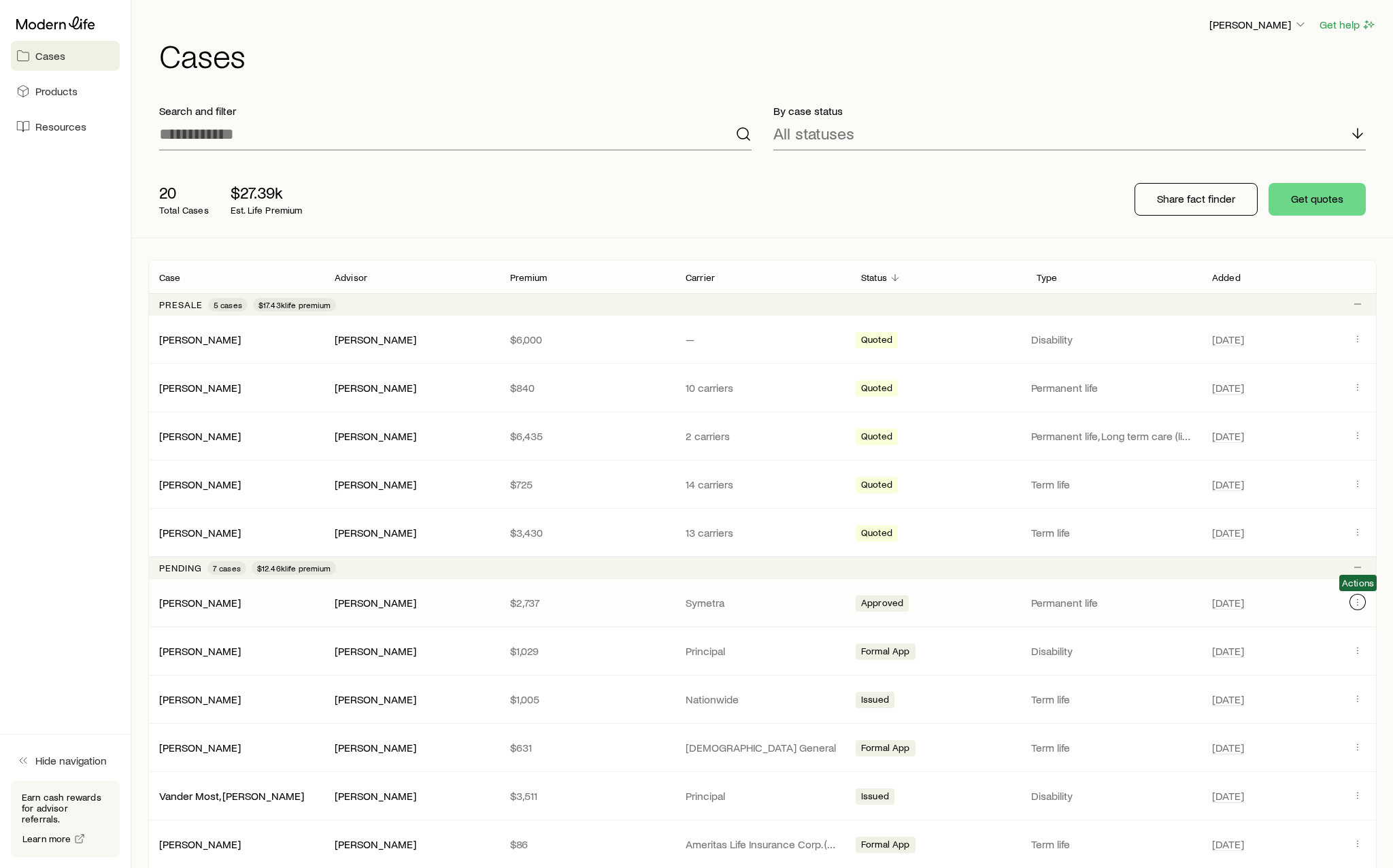
click at [1359, 606] on icon "Client cases" at bounding box center [1357, 602] width 11 height 11
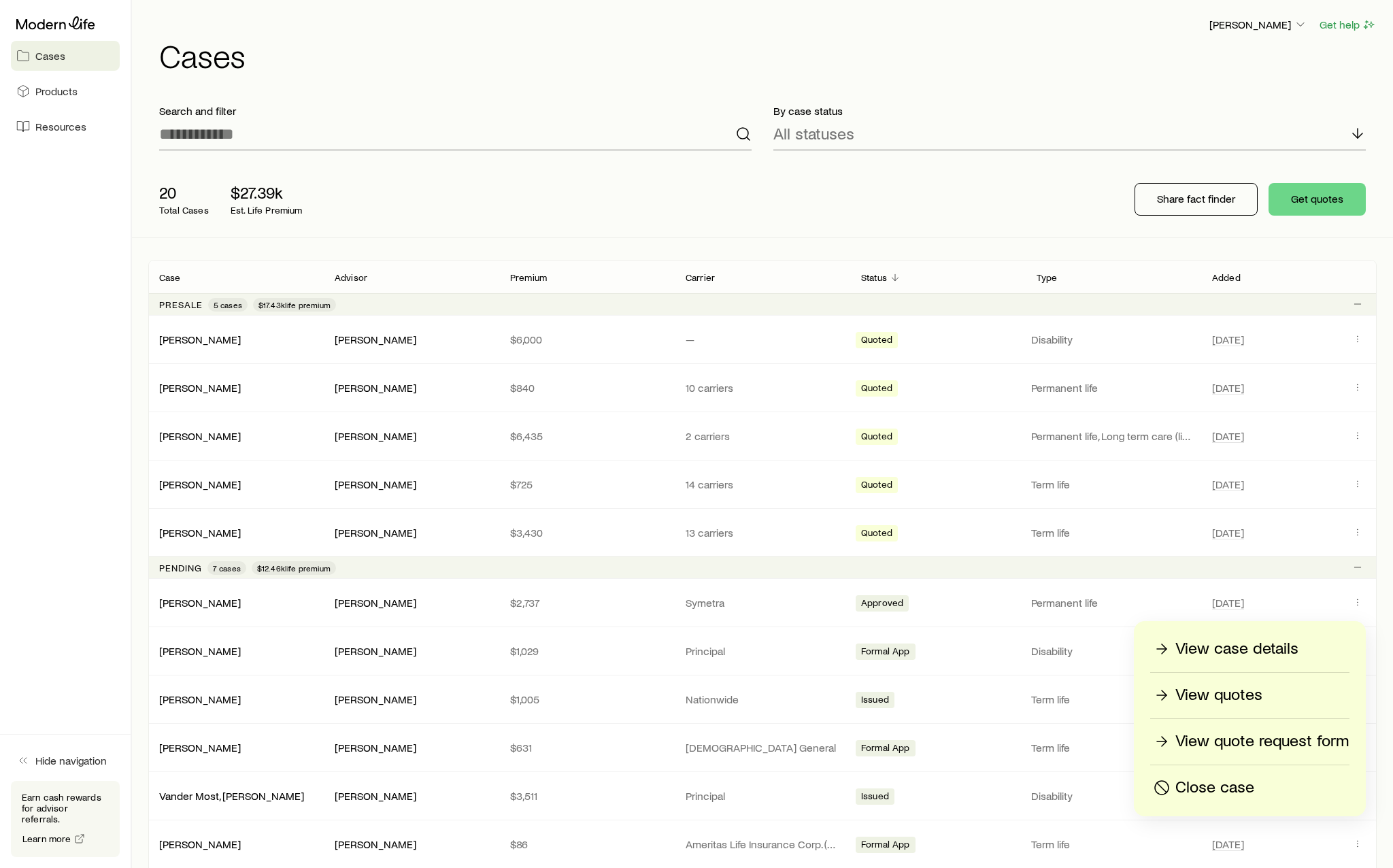
click at [1284, 697] on div "View quotes" at bounding box center [1249, 695] width 198 height 22
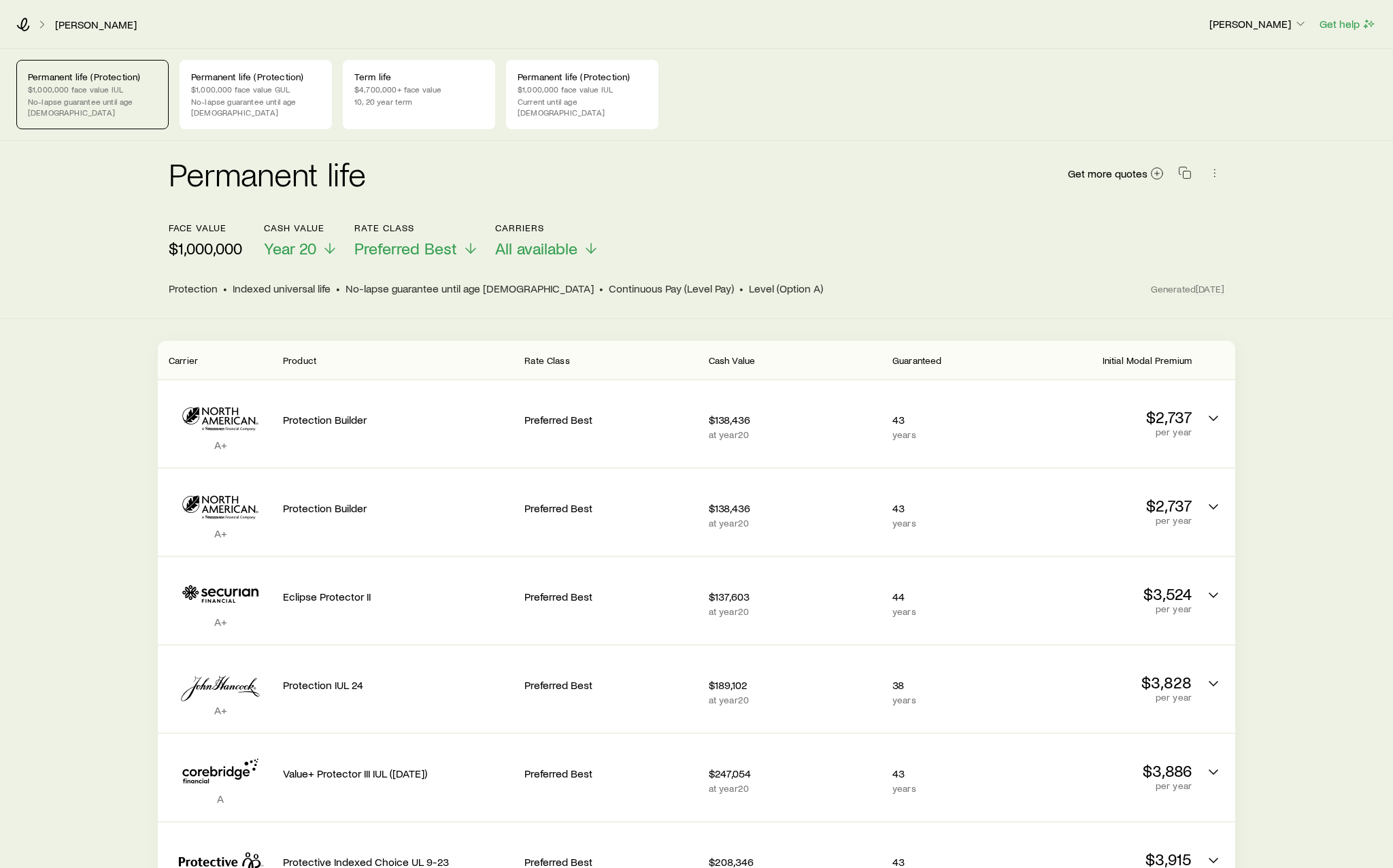
click at [1082, 172] on div "Get more quotes" at bounding box center [1146, 173] width 157 height 33
click at [1100, 172] on div "Get more quotes" at bounding box center [1146, 173] width 157 height 33
click at [1100, 168] on span "Get more quotes" at bounding box center [1107, 172] width 80 height 11
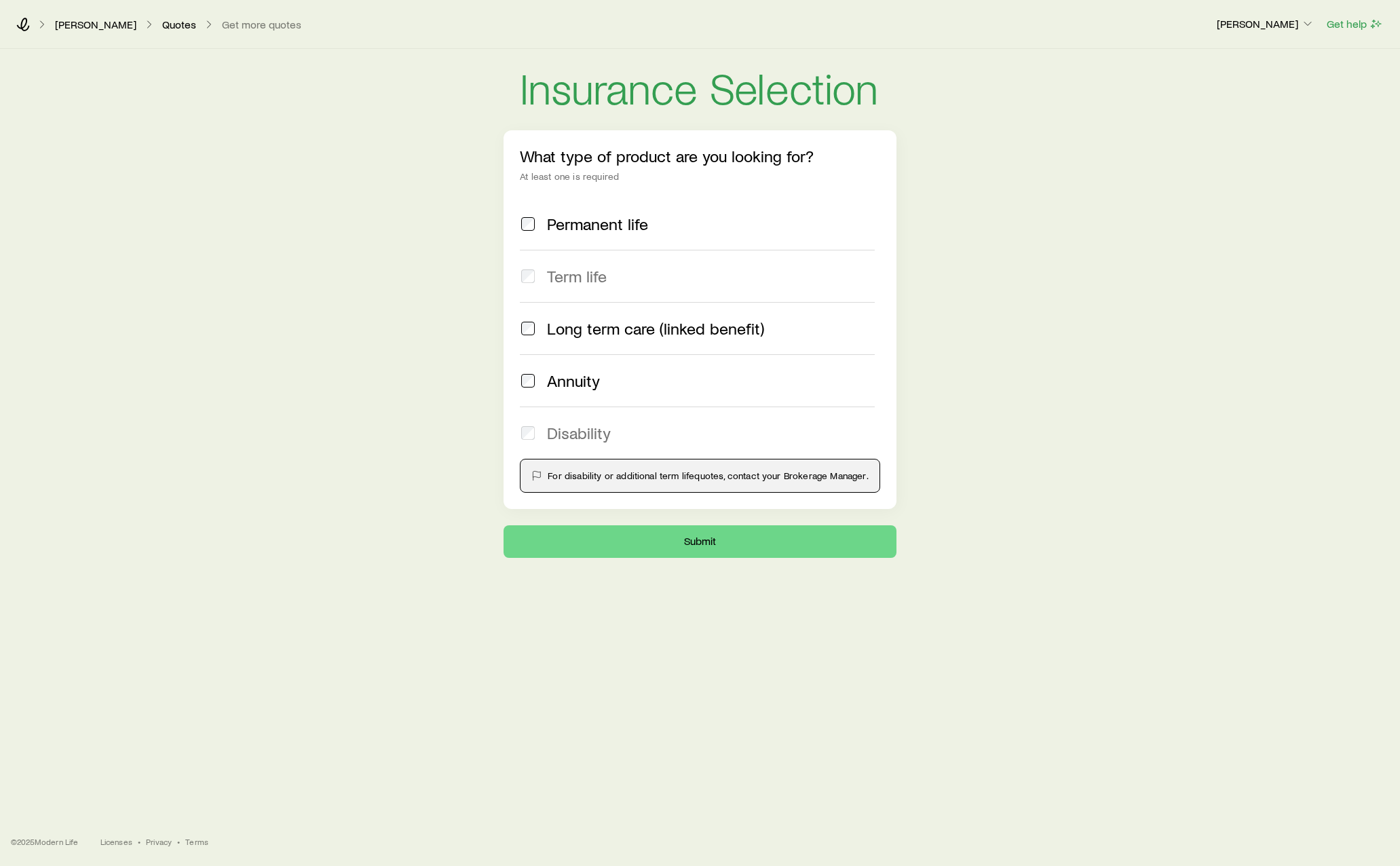
click at [566, 238] on label "Permanent life" at bounding box center [697, 224] width 355 height 52
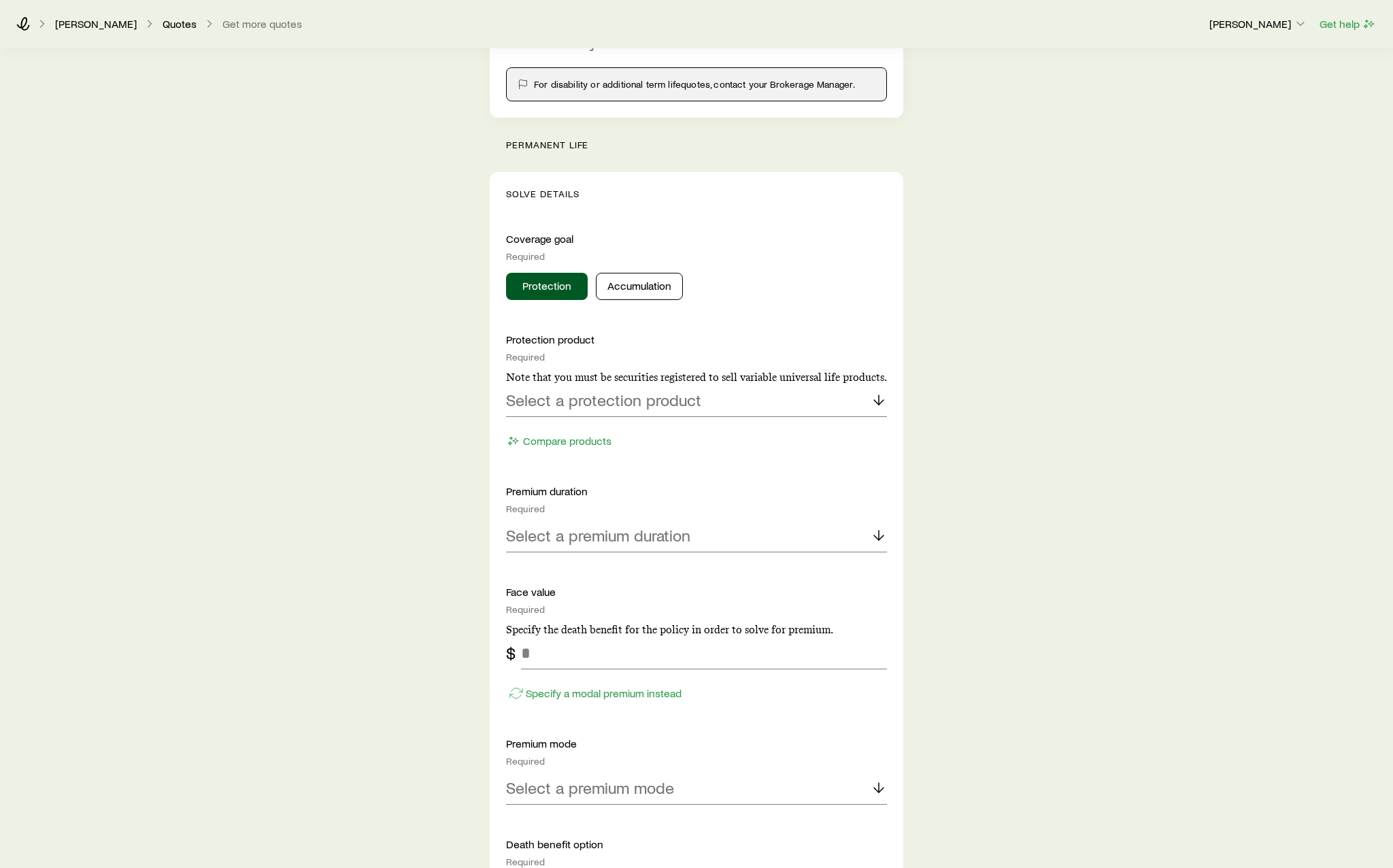
scroll to position [408, 0]
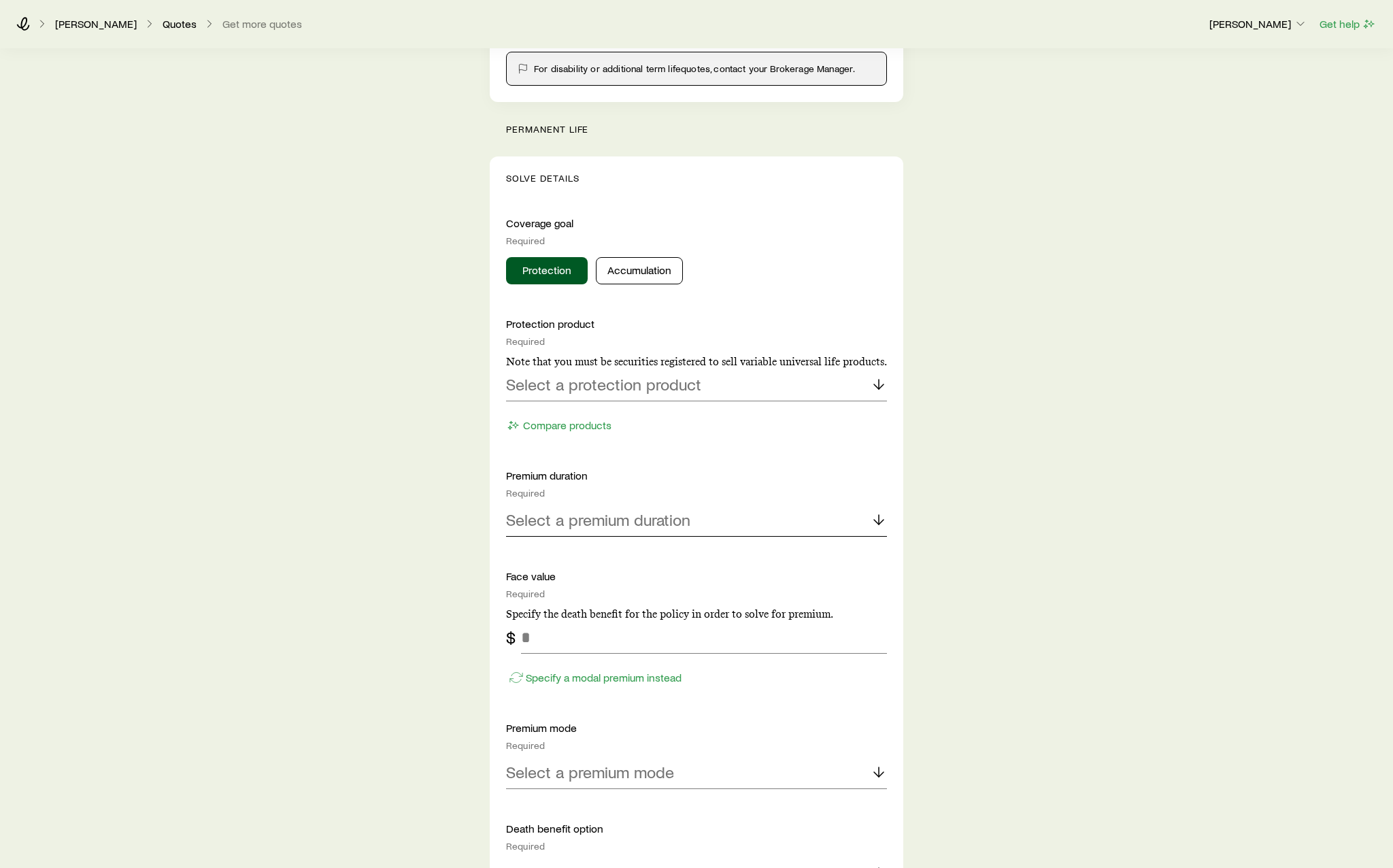
click at [678, 514] on p "Select a premium duration" at bounding box center [598, 519] width 184 height 19
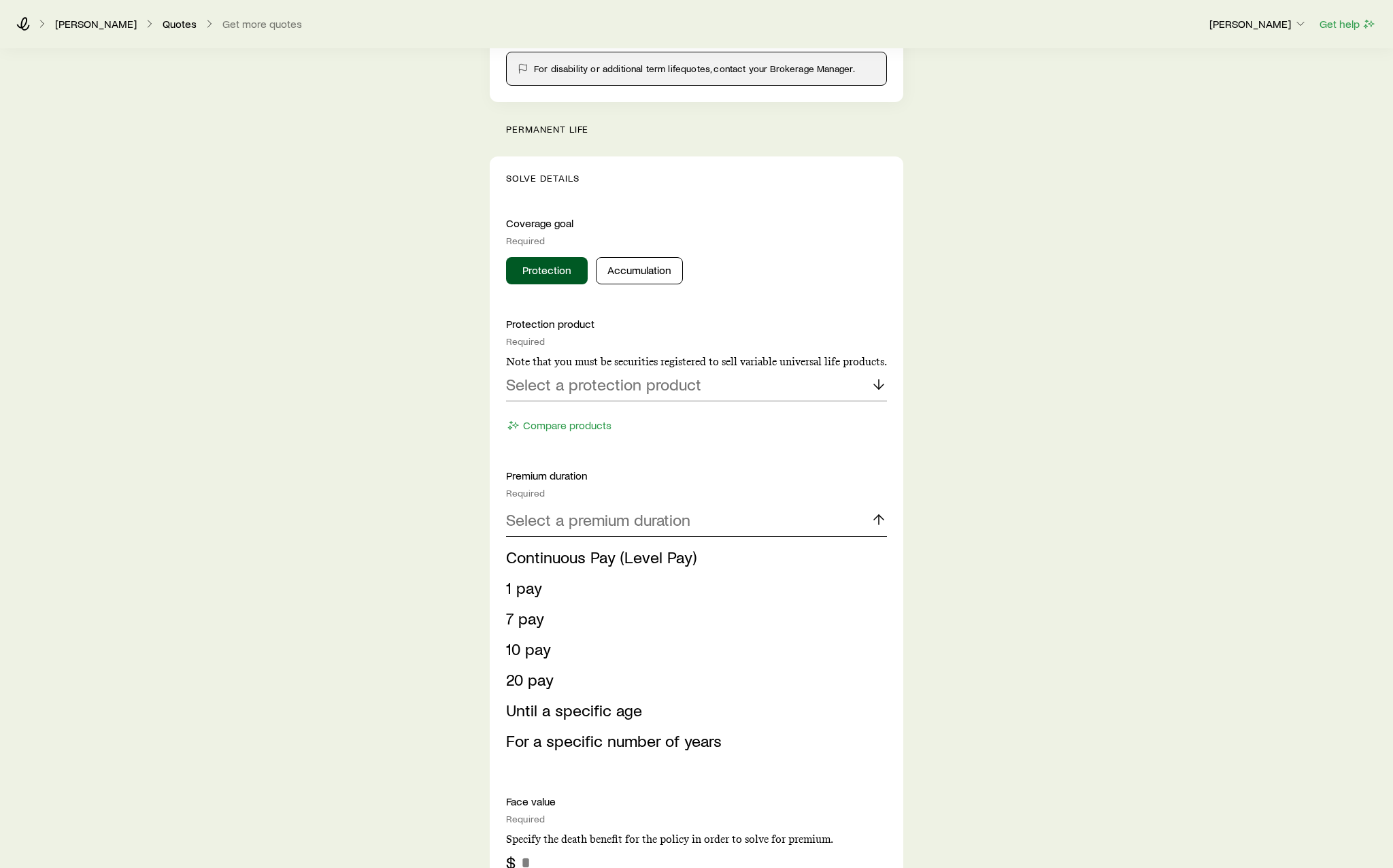
click at [678, 514] on p "Select a premium duration" at bounding box center [598, 519] width 184 height 19
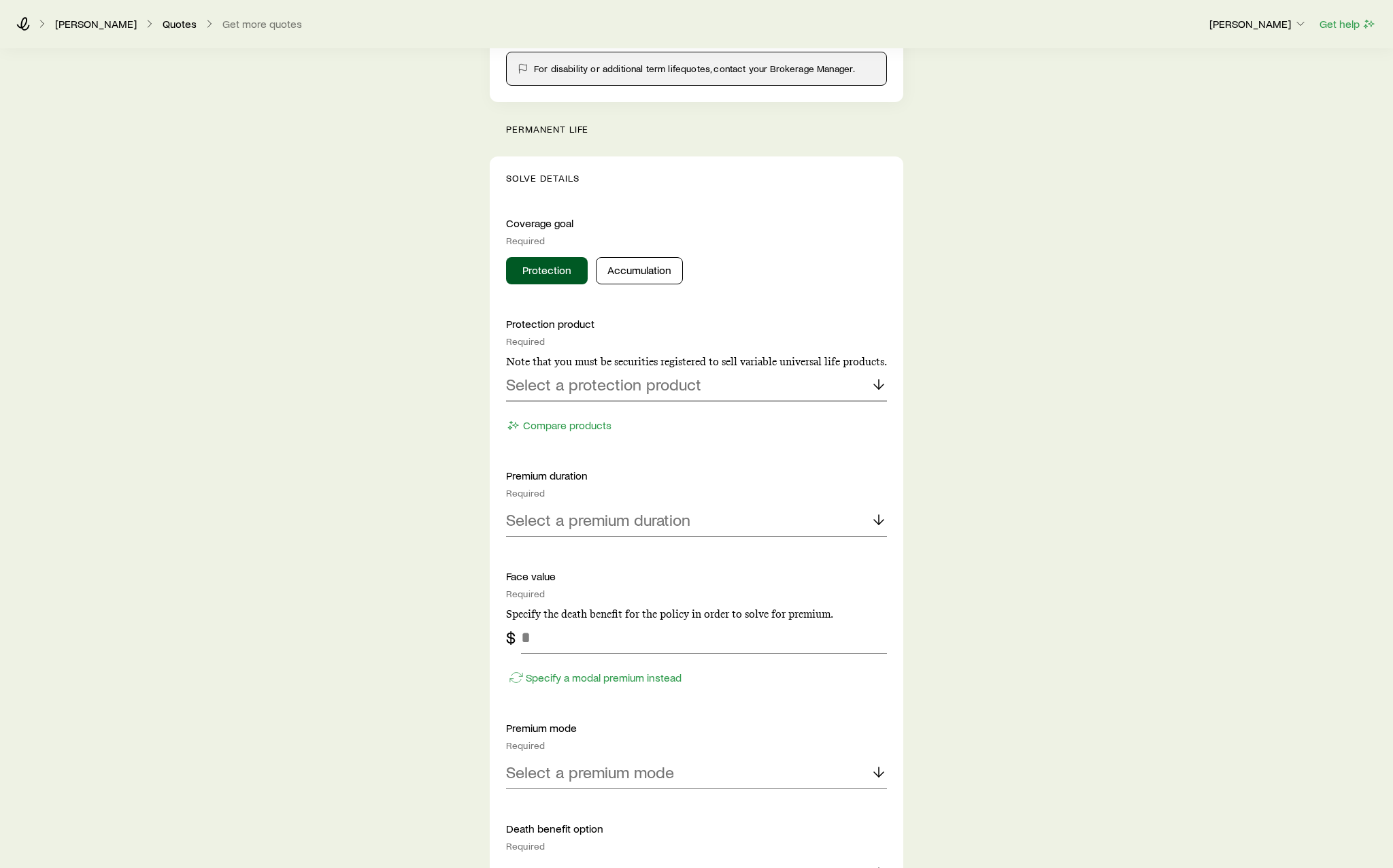
click at [676, 390] on p "Select a protection product" at bounding box center [604, 384] width 195 height 19
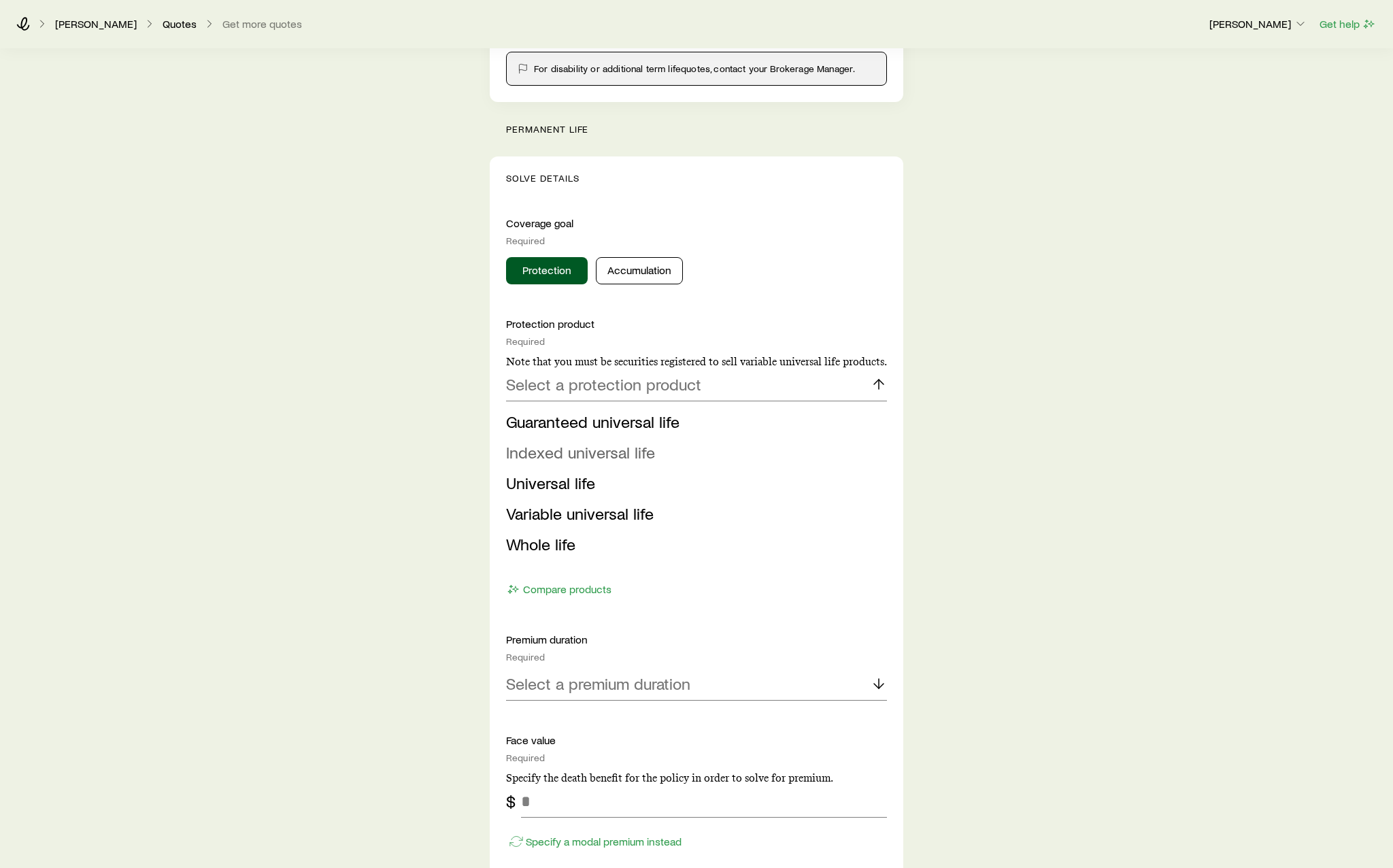
click at [651, 448] on span "Indexed universal life" at bounding box center [580, 451] width 148 height 20
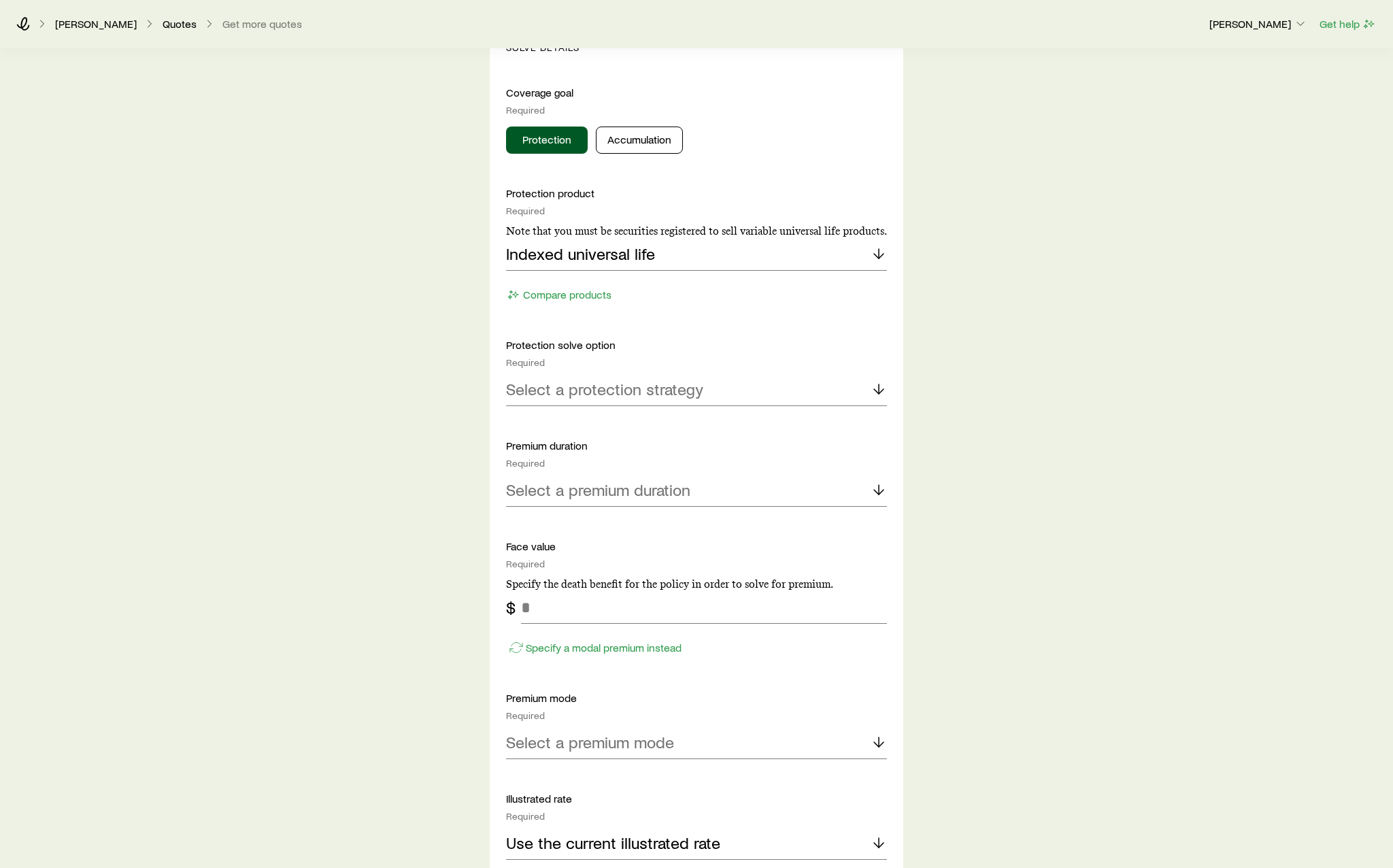
scroll to position [544, 0]
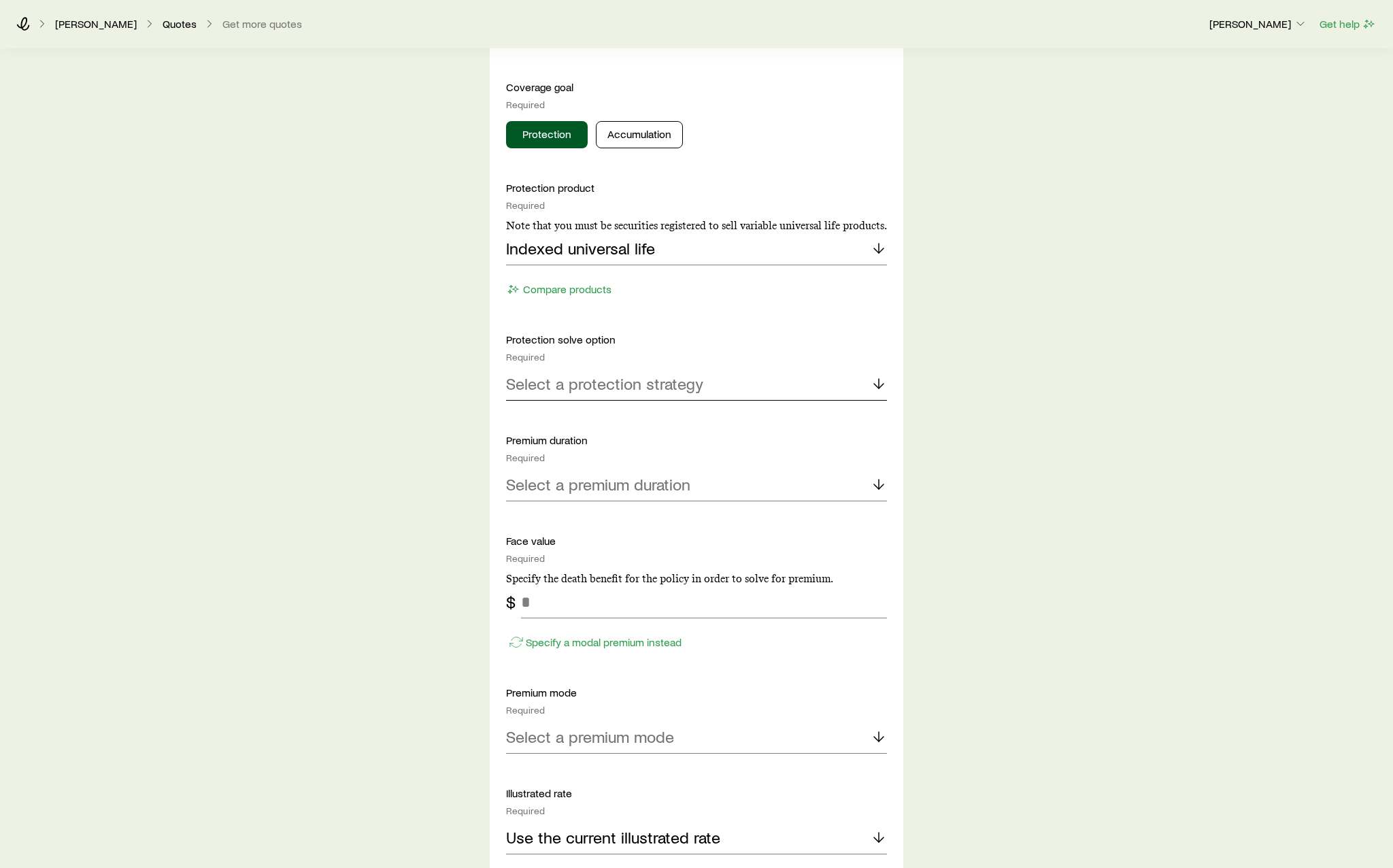
click at [648, 390] on p "Select a protection strategy" at bounding box center [605, 383] width 197 height 19
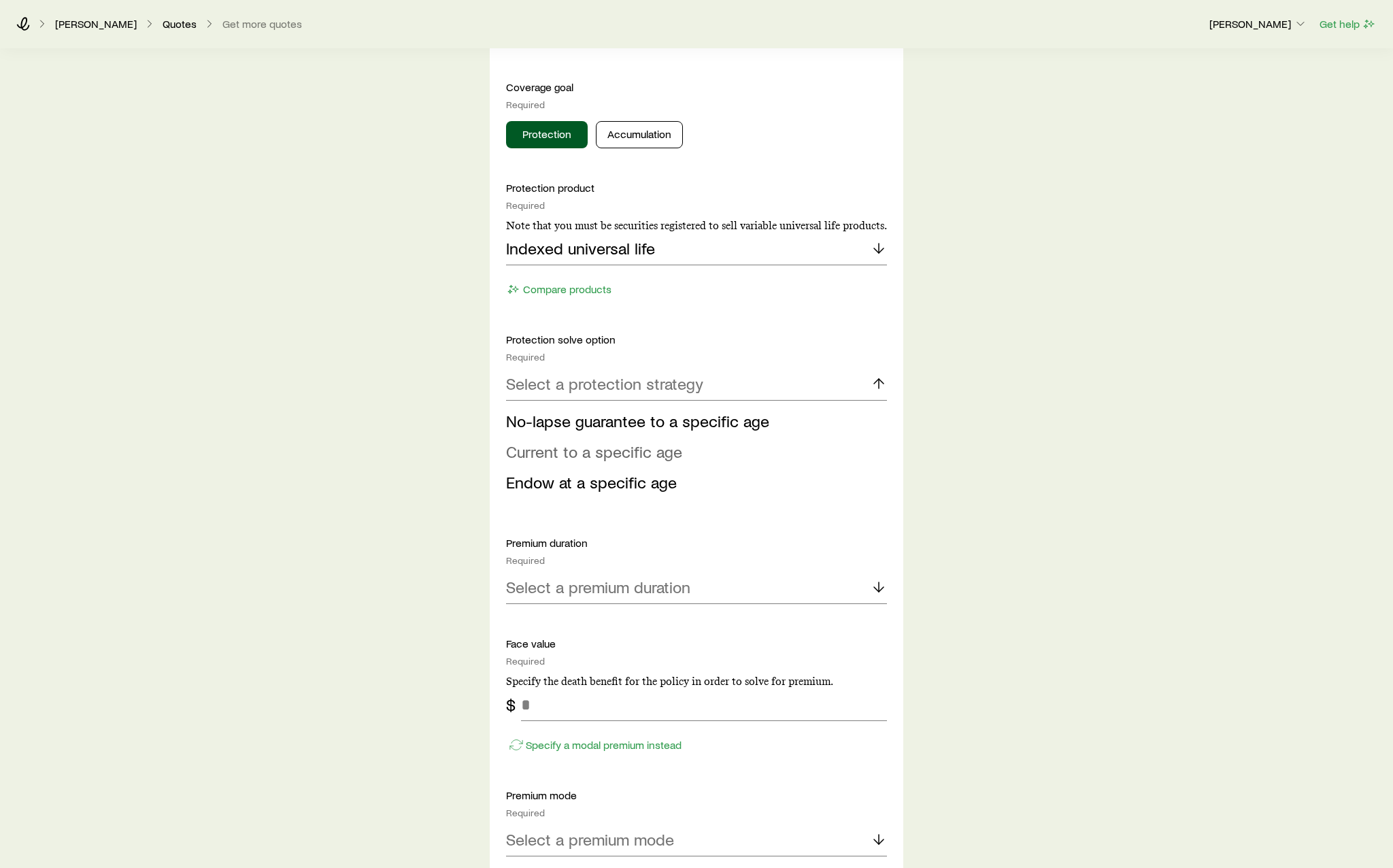
click at [641, 464] on li "Current to a specific age" at bounding box center [692, 452] width 373 height 31
click at [639, 414] on div "Protection solve option Required Current to a specific age Current to Required …" at bounding box center [696, 417] width 381 height 169
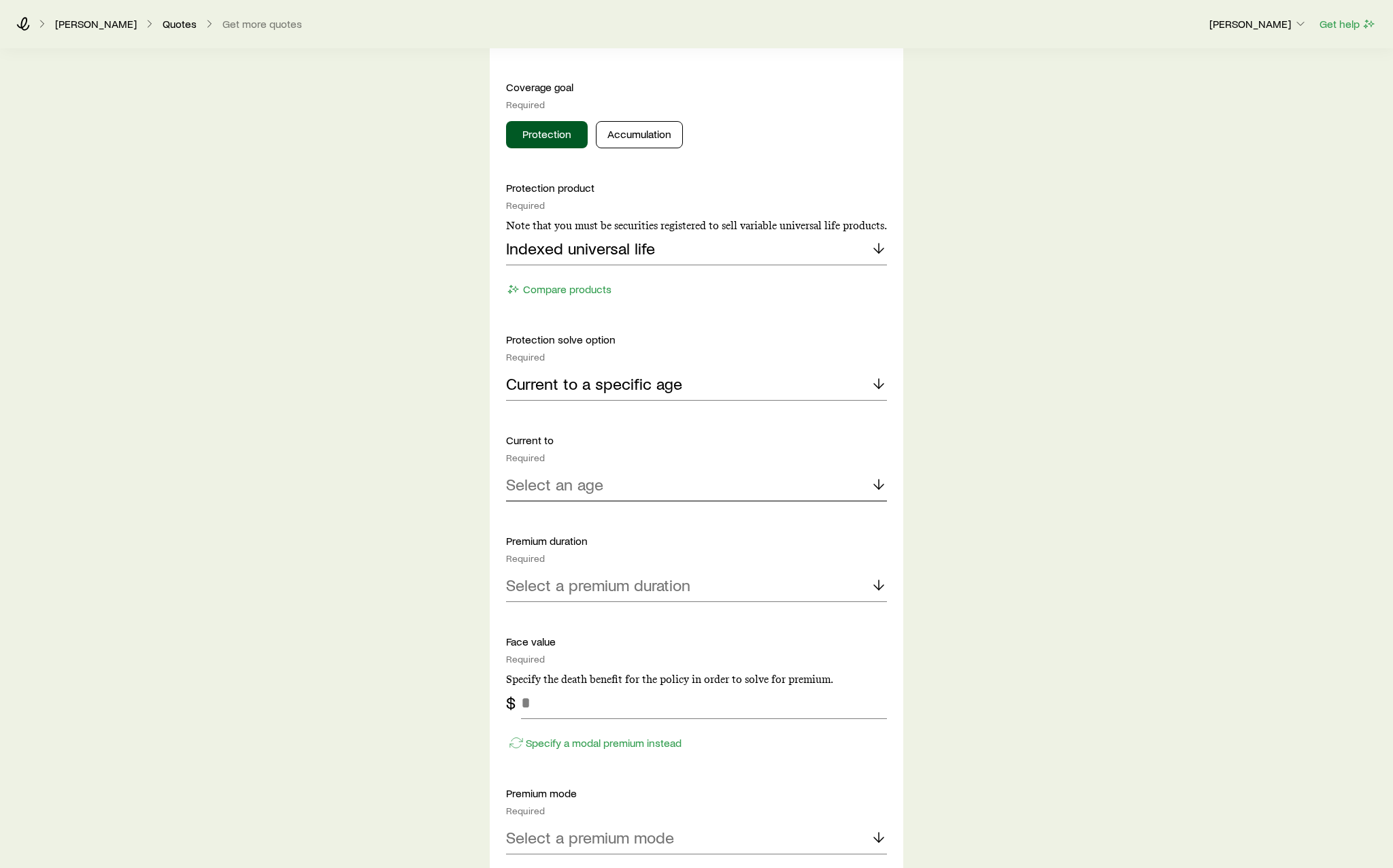
click at [668, 489] on div "Select an age" at bounding box center [696, 485] width 381 height 33
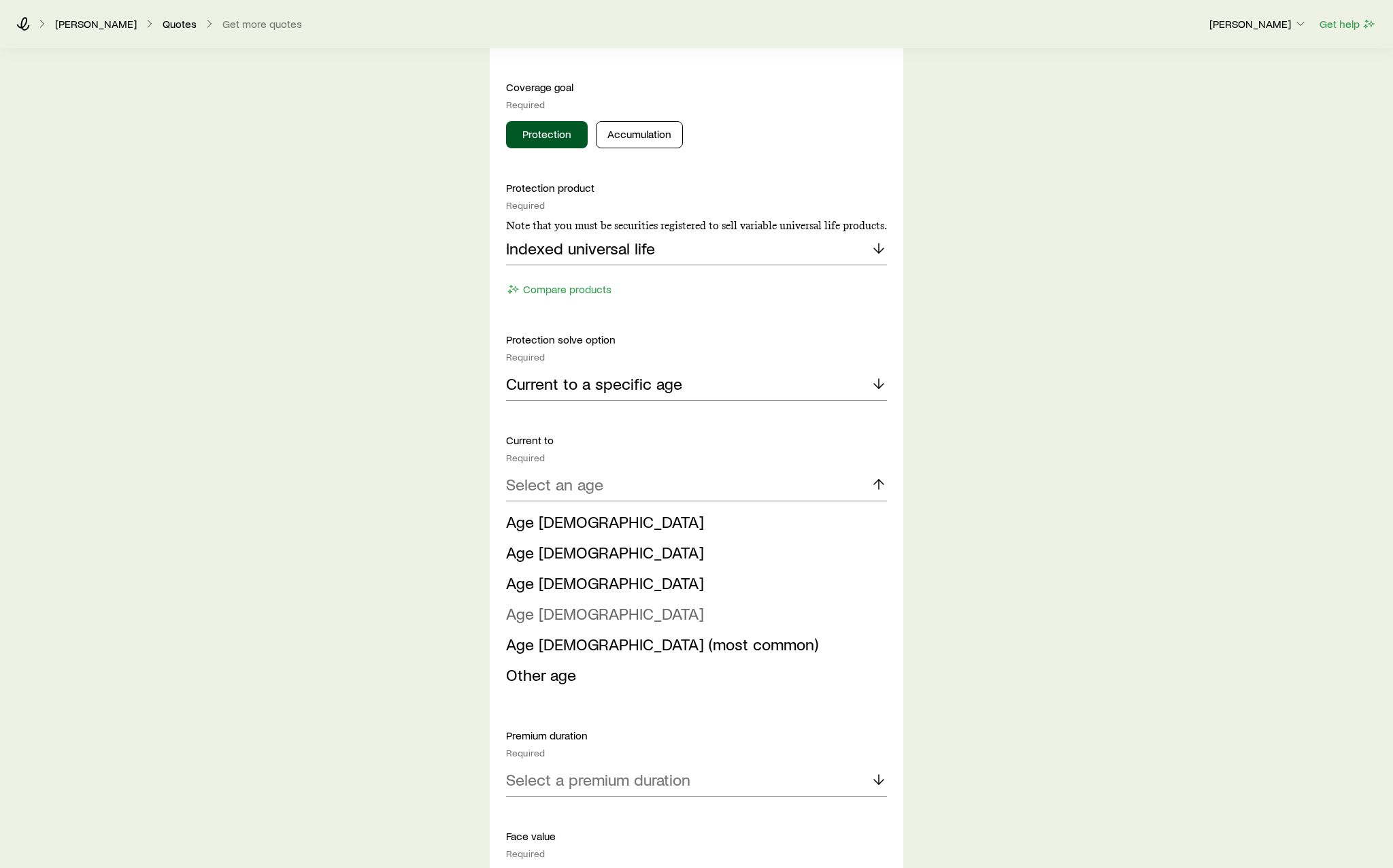
click at [652, 619] on li "Age [DEMOGRAPHIC_DATA]" at bounding box center [692, 614] width 373 height 31
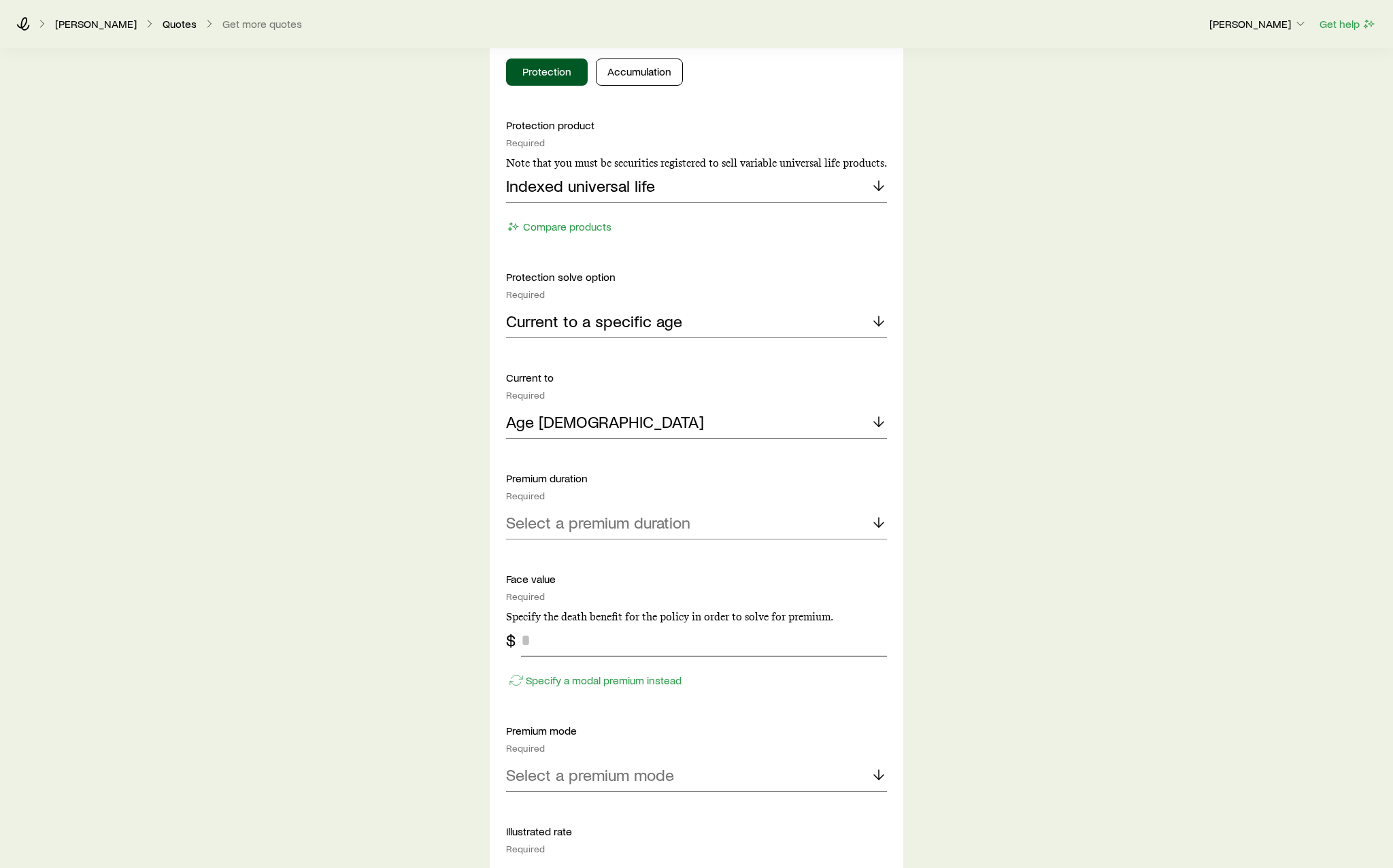
scroll to position [680, 0]
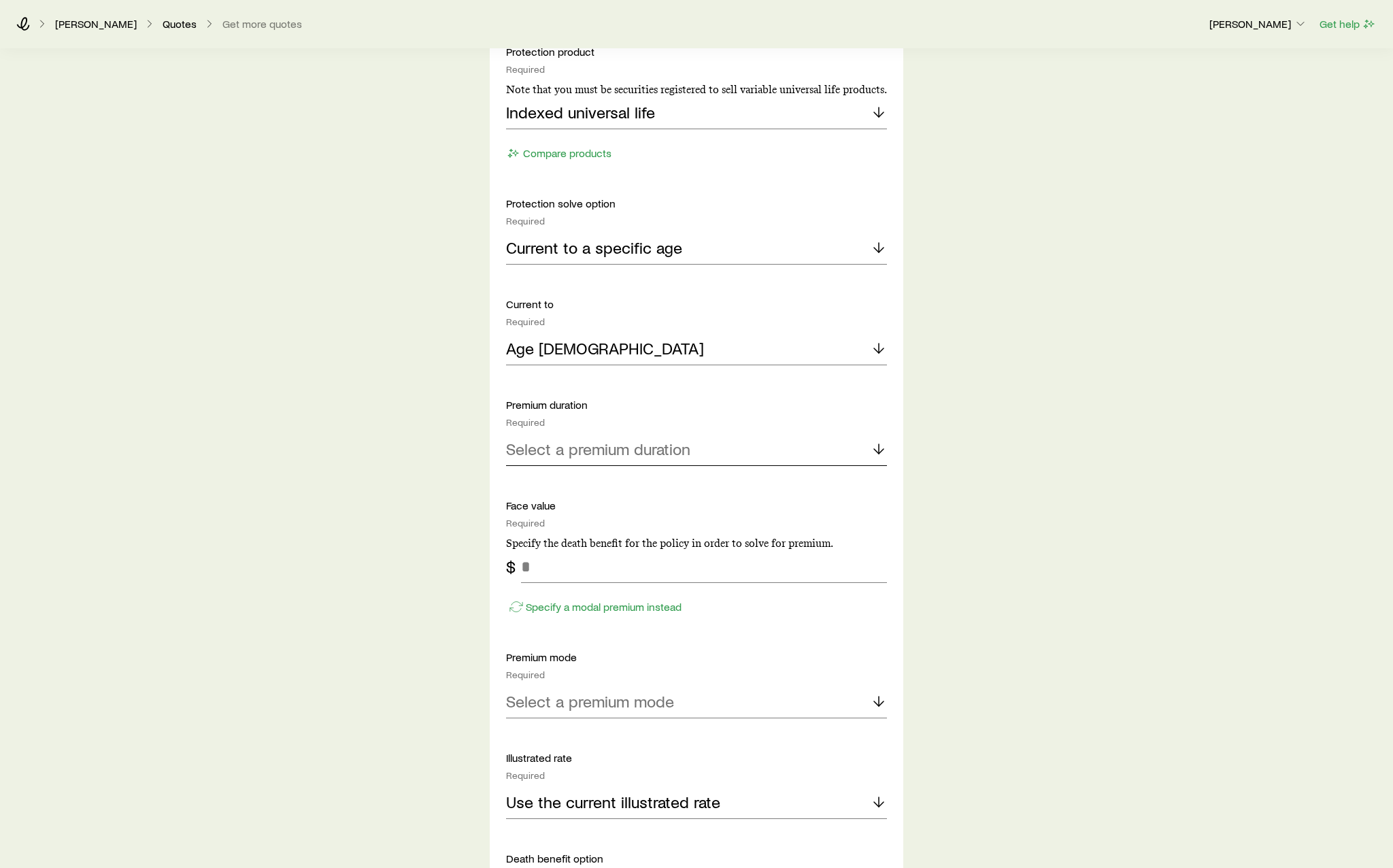
click at [664, 449] on p "Select a premium duration" at bounding box center [598, 449] width 184 height 19
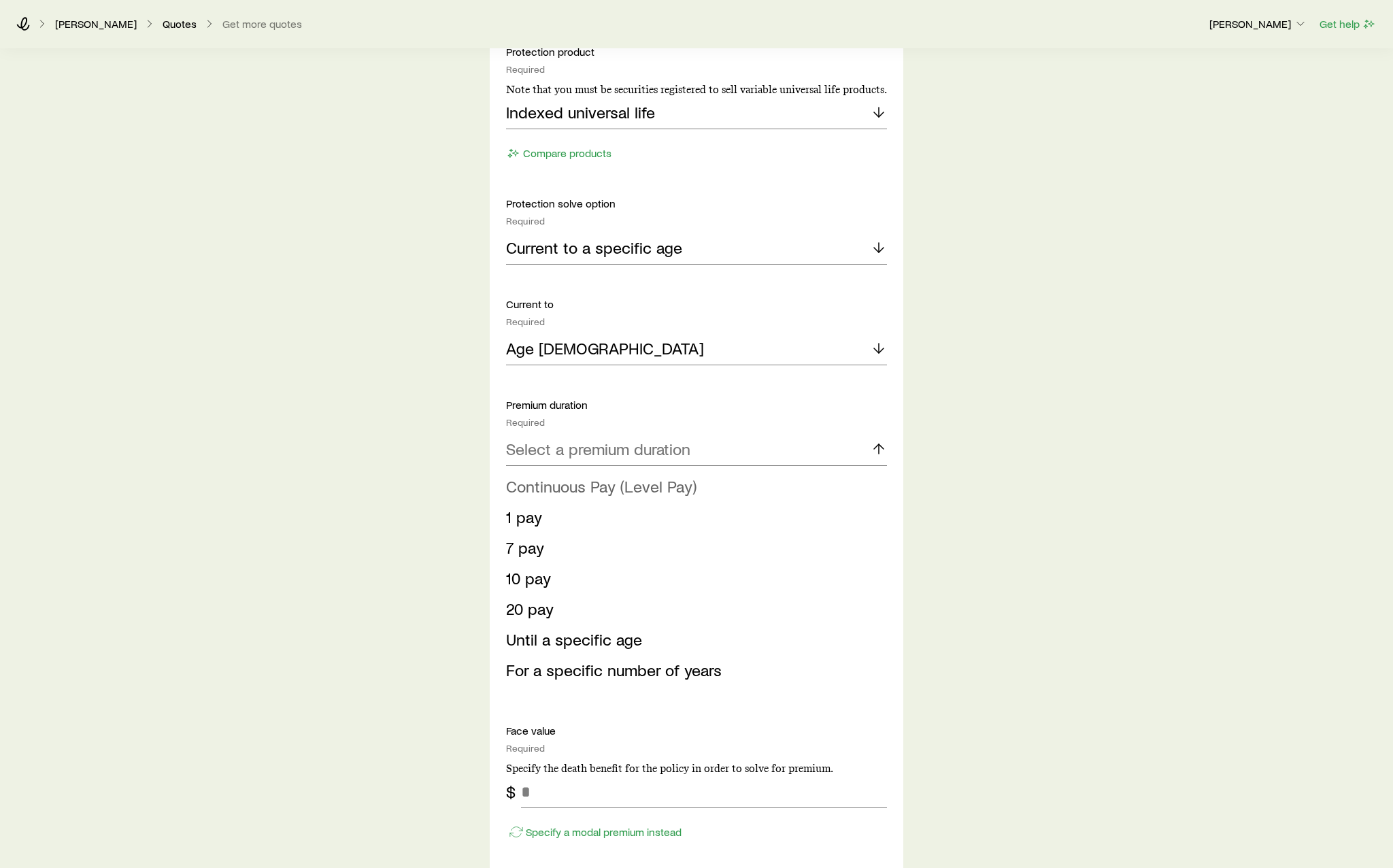
click at [669, 487] on span "Continuous Pay (Level Pay)" at bounding box center [601, 486] width 191 height 20
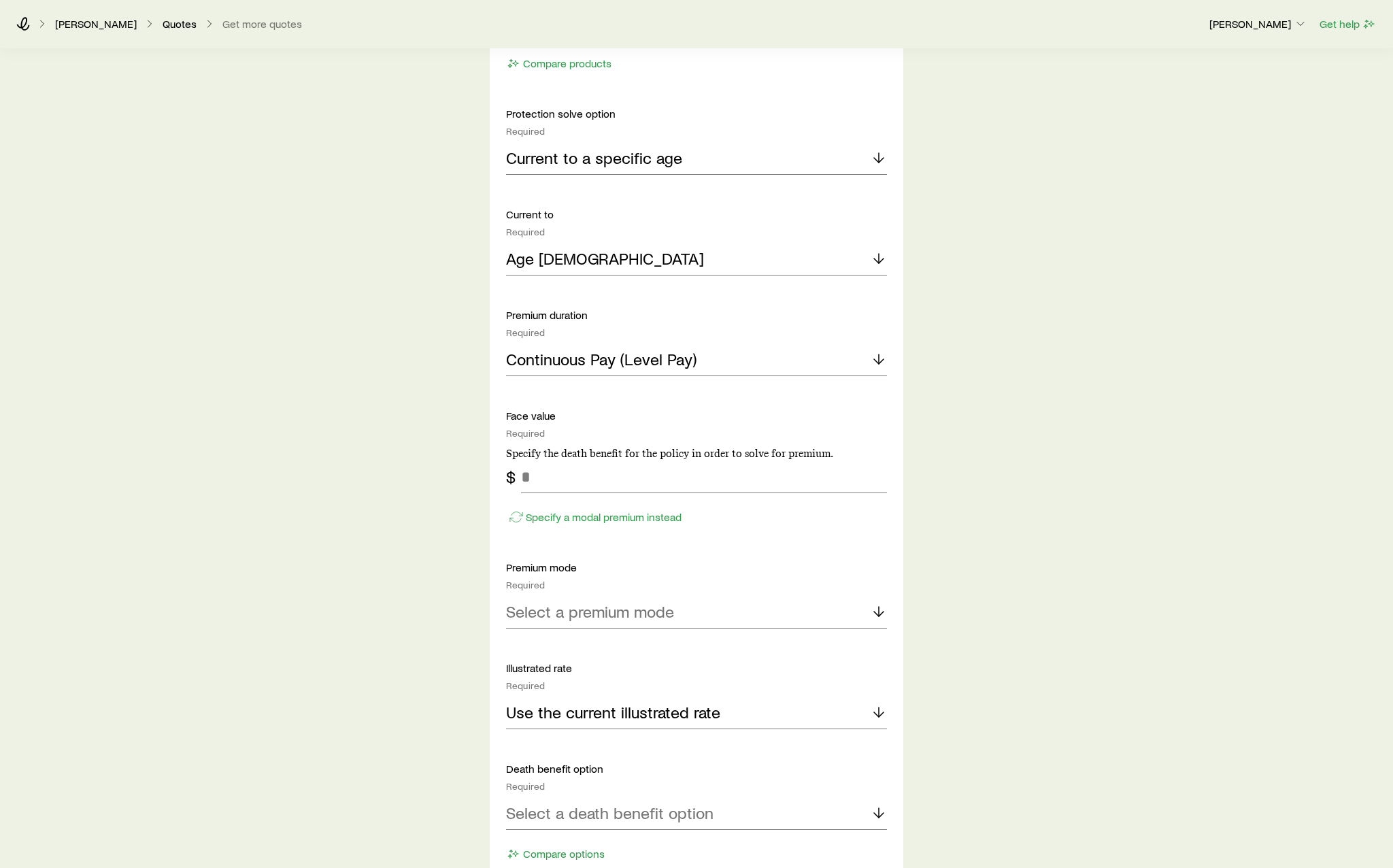
scroll to position [748, 0]
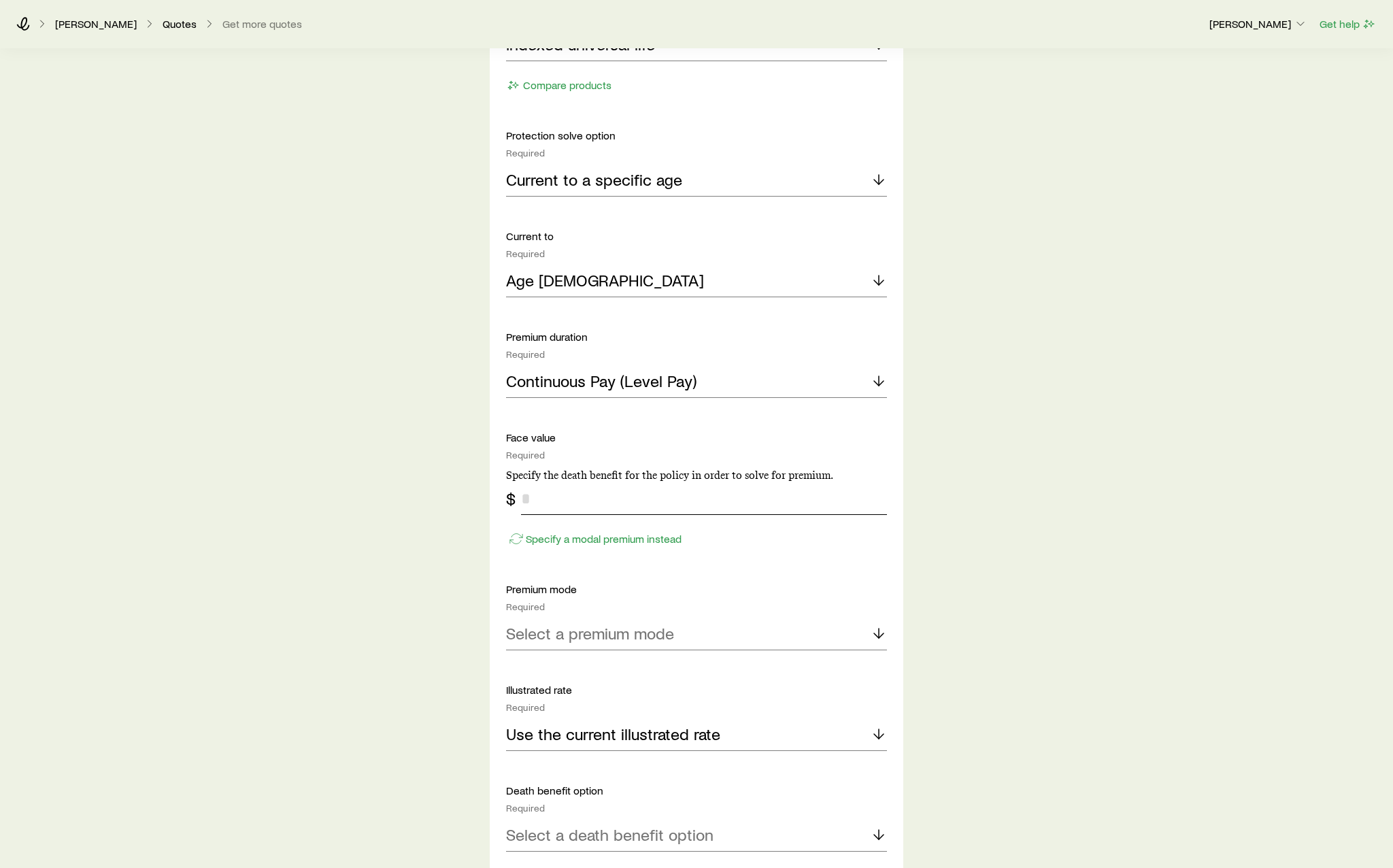
click at [592, 496] on input "tel" at bounding box center [704, 498] width 366 height 33
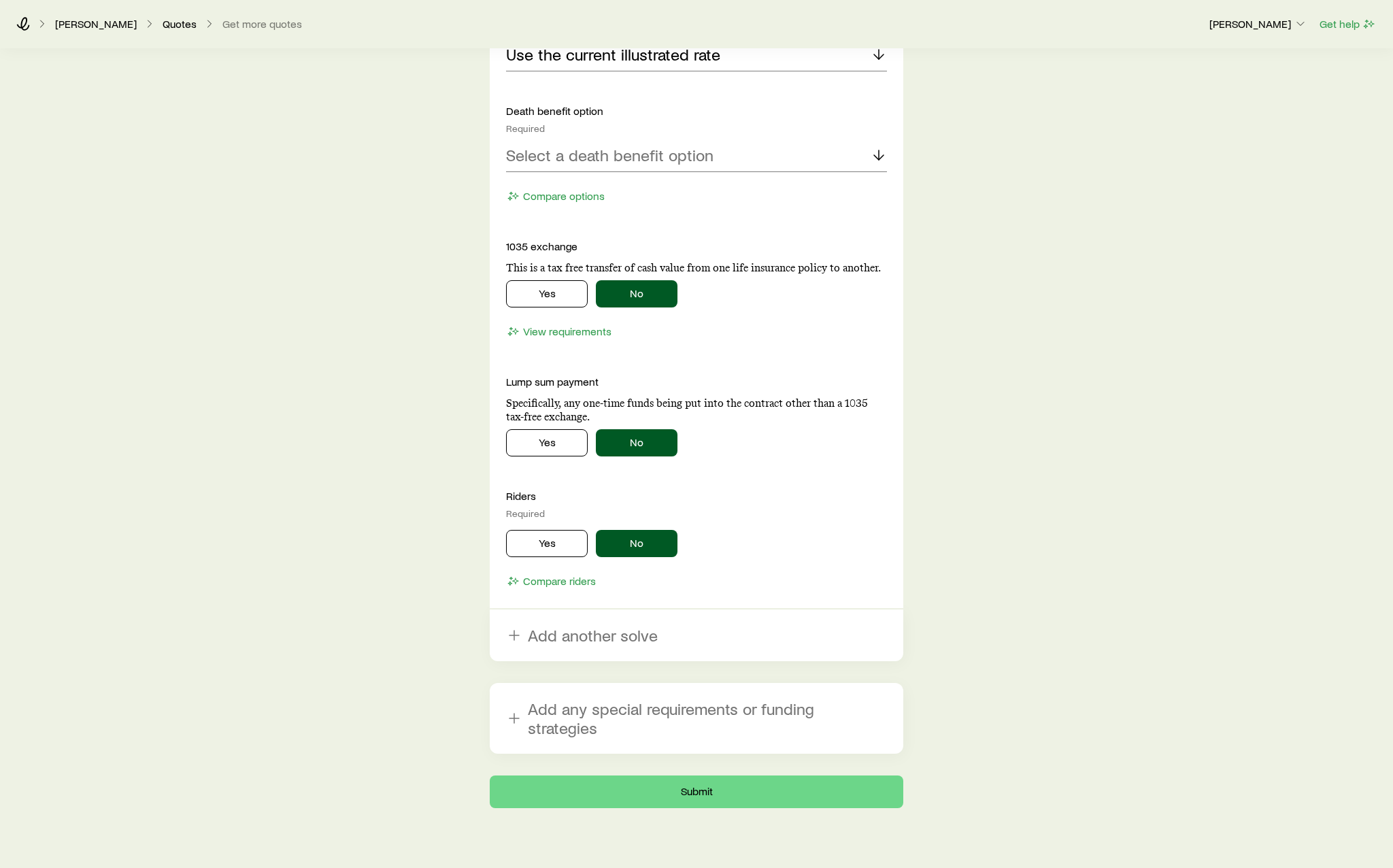
scroll to position [1428, 0]
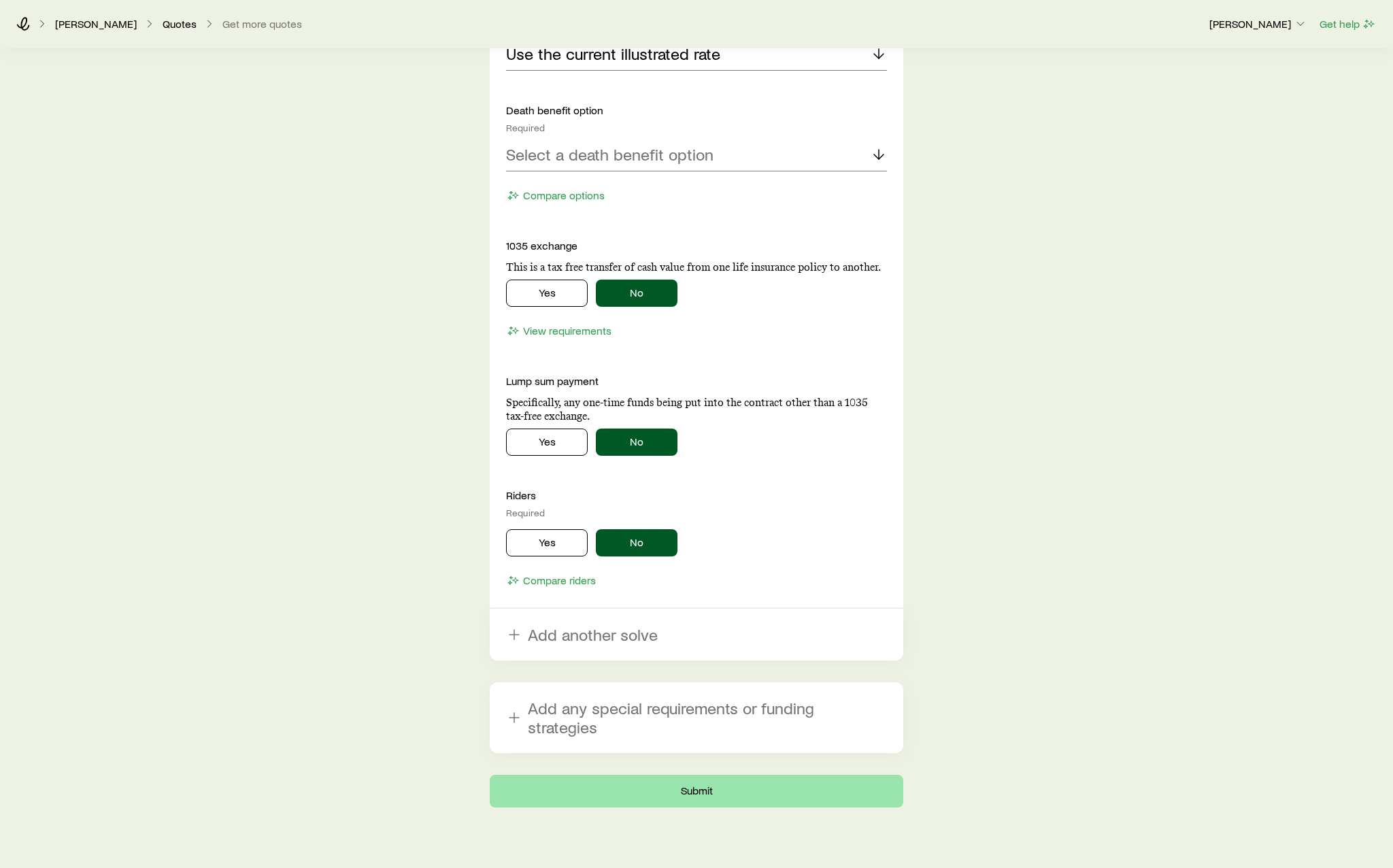
type input "*********"
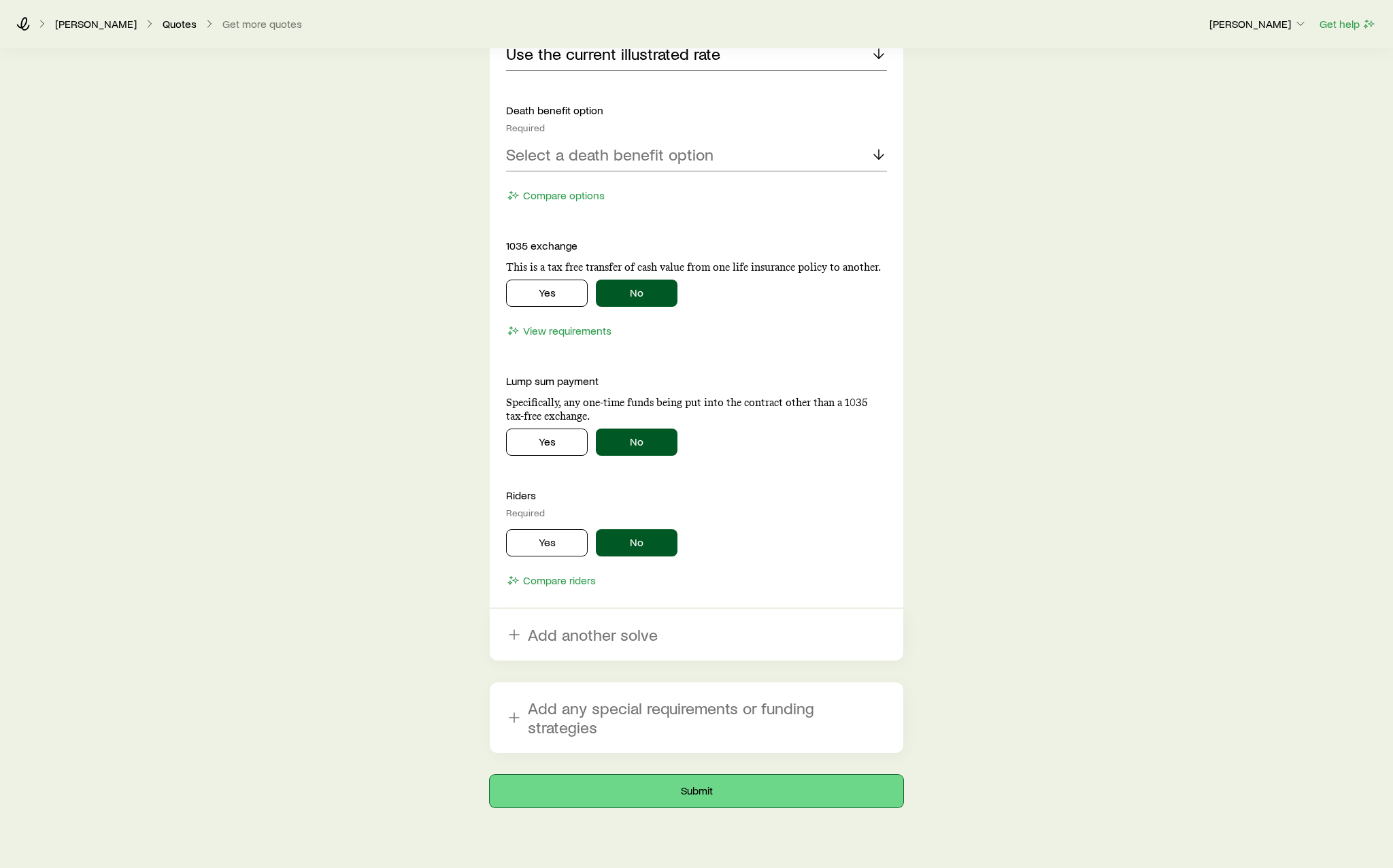
click at [732, 779] on button "Submit" at bounding box center [696, 790] width 414 height 33
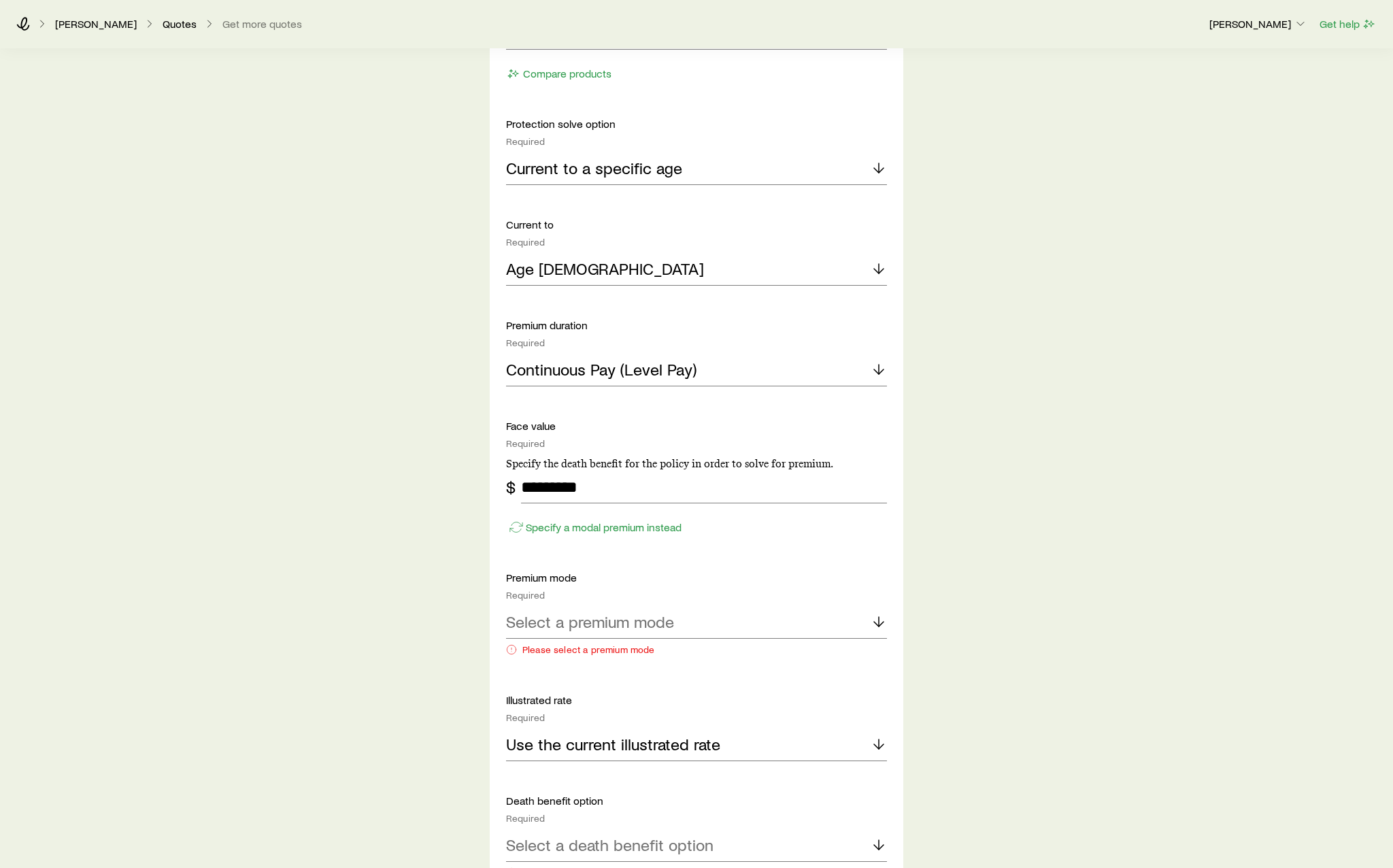
scroll to position [816, 0]
click at [672, 633] on div "Select a premium mode" at bounding box center [696, 622] width 381 height 33
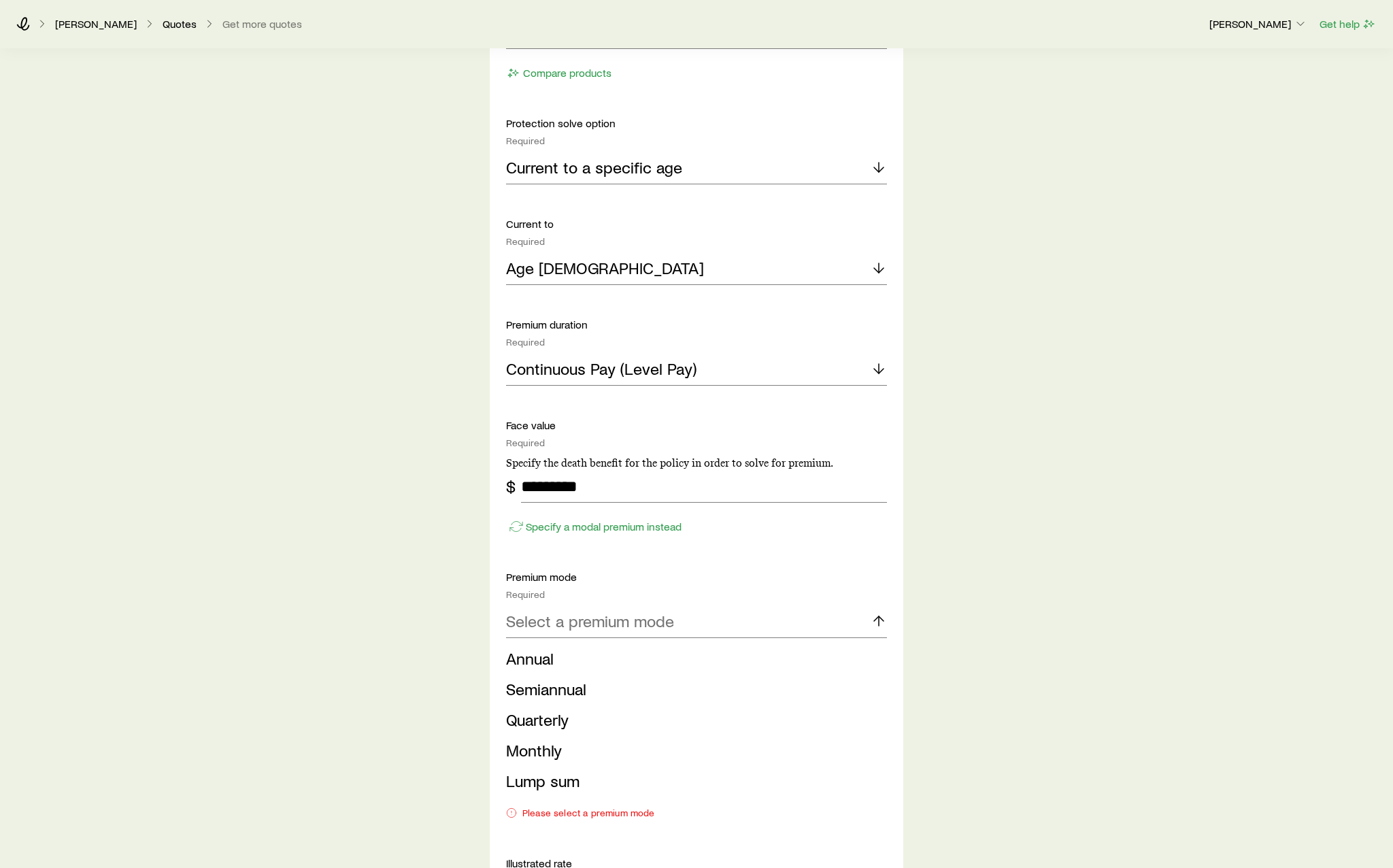
drag, startPoint x: 653, startPoint y: 742, endPoint x: 652, endPoint y: 729, distance: 13.0
click at [652, 742] on li "Monthly" at bounding box center [692, 750] width 373 height 31
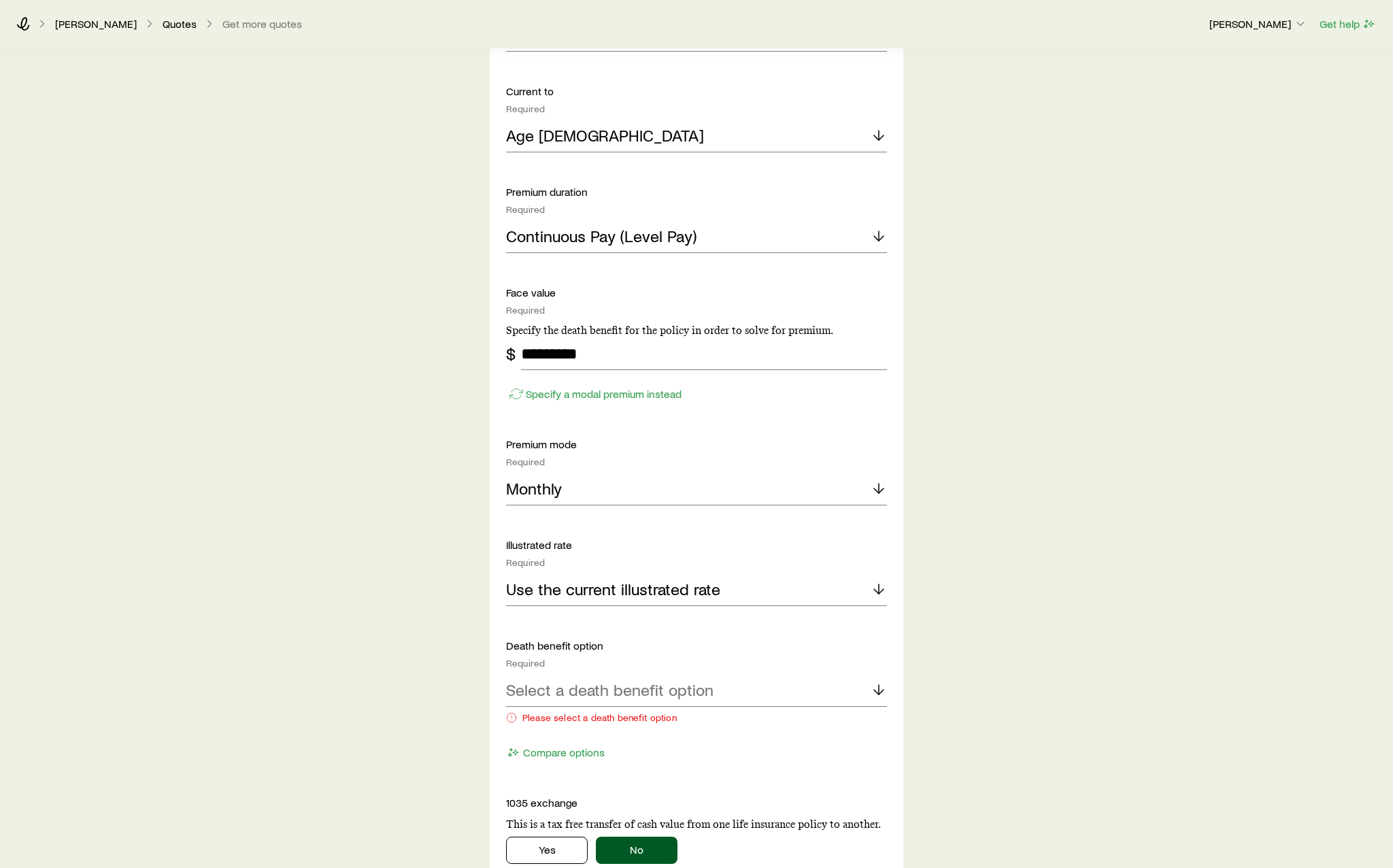
scroll to position [1156, 0]
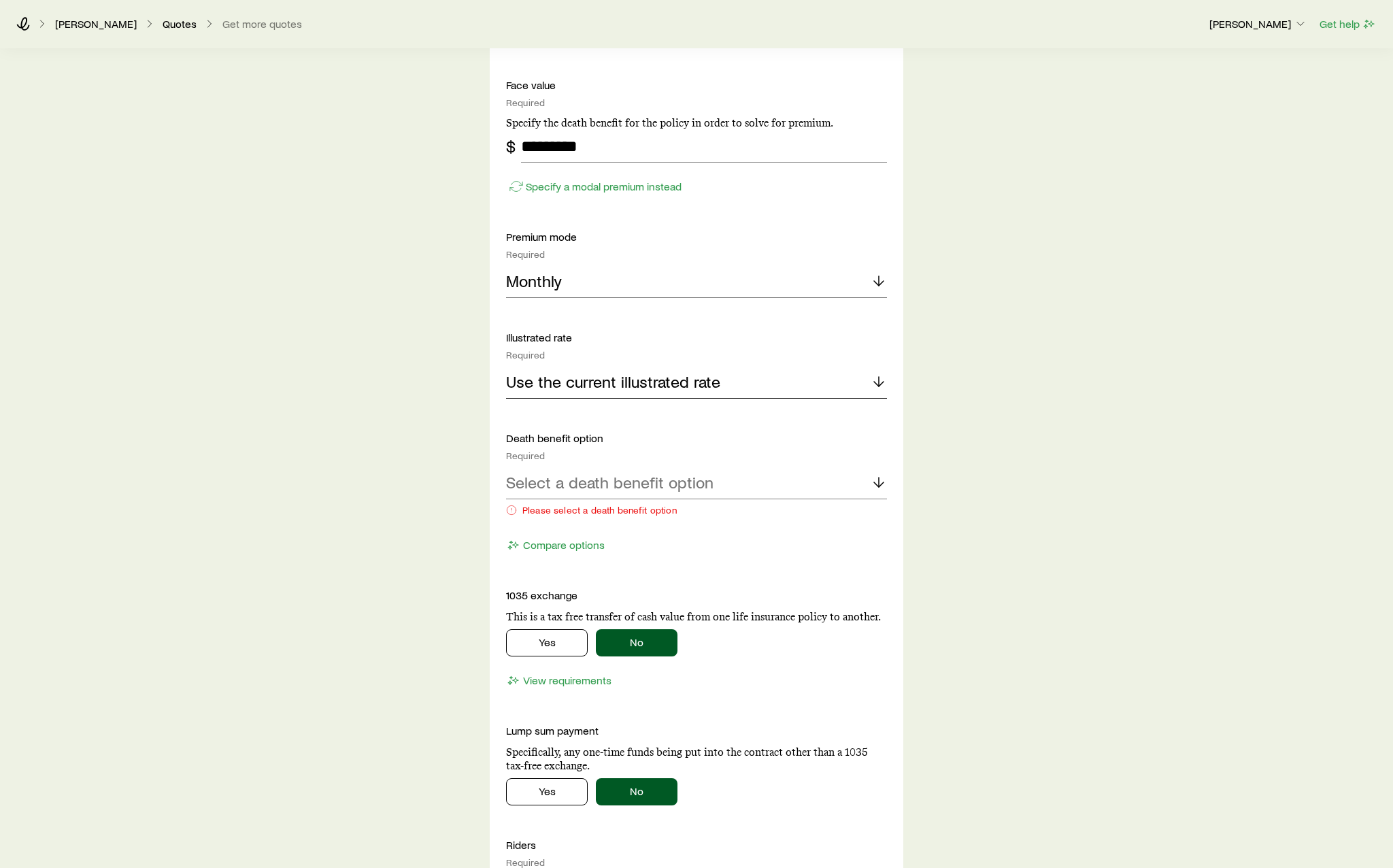
click at [707, 393] on div "Use the current illustrated rate" at bounding box center [696, 382] width 381 height 33
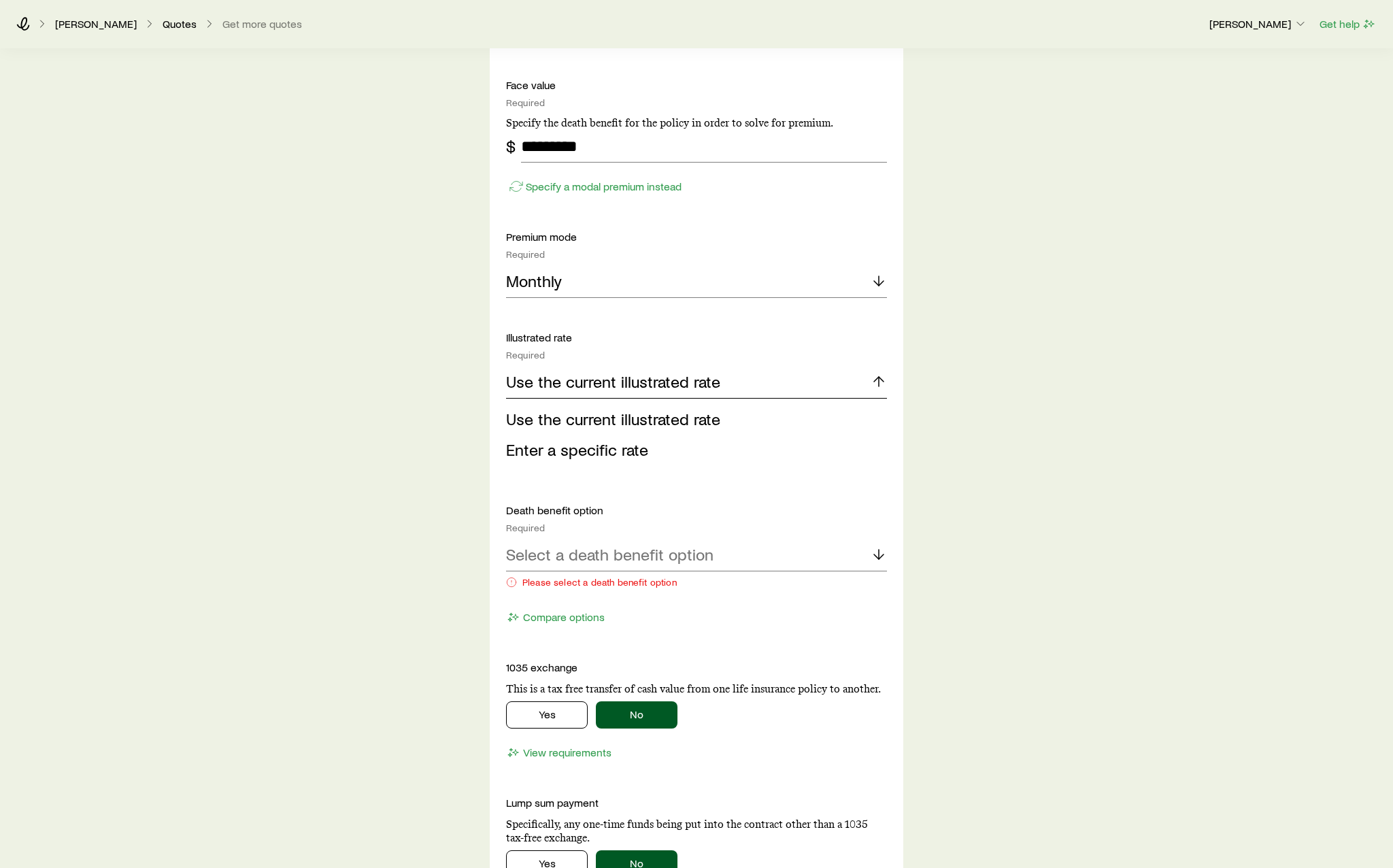
click at [707, 393] on div "Use the current illustrated rate" at bounding box center [696, 382] width 381 height 33
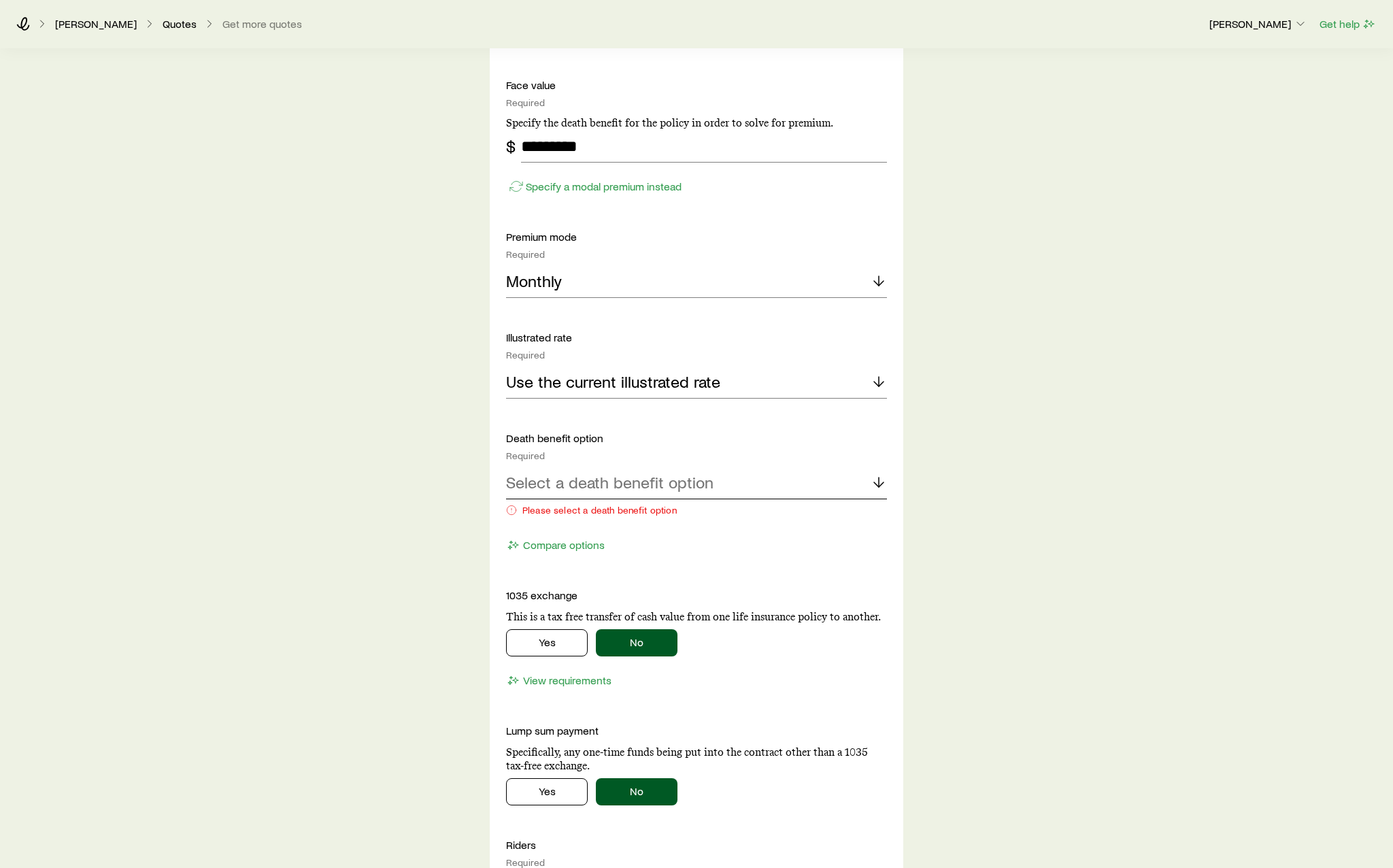
click at [735, 478] on div "Select a death benefit option" at bounding box center [696, 483] width 381 height 33
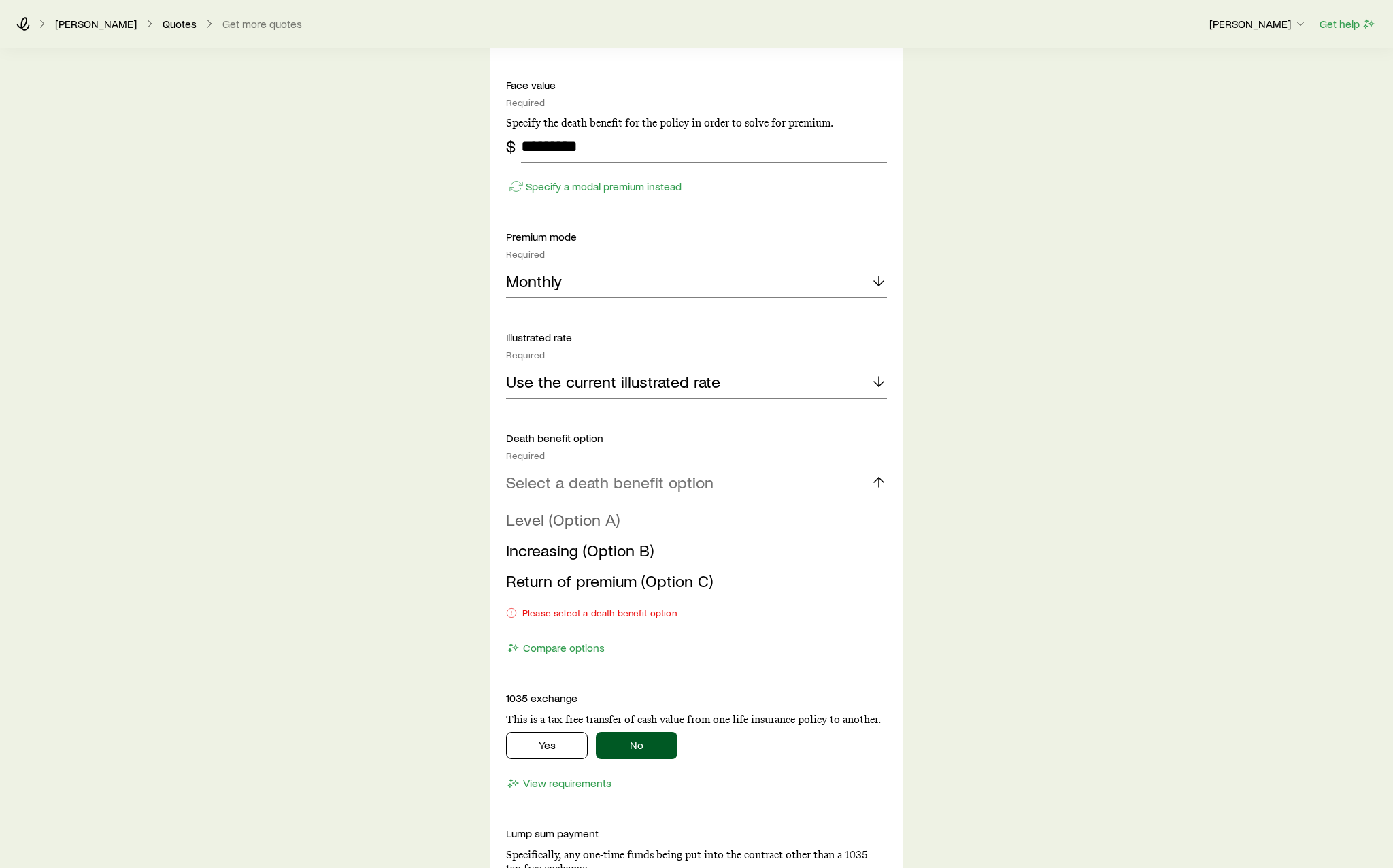
click at [719, 524] on li "Level (Option A)" at bounding box center [692, 520] width 373 height 31
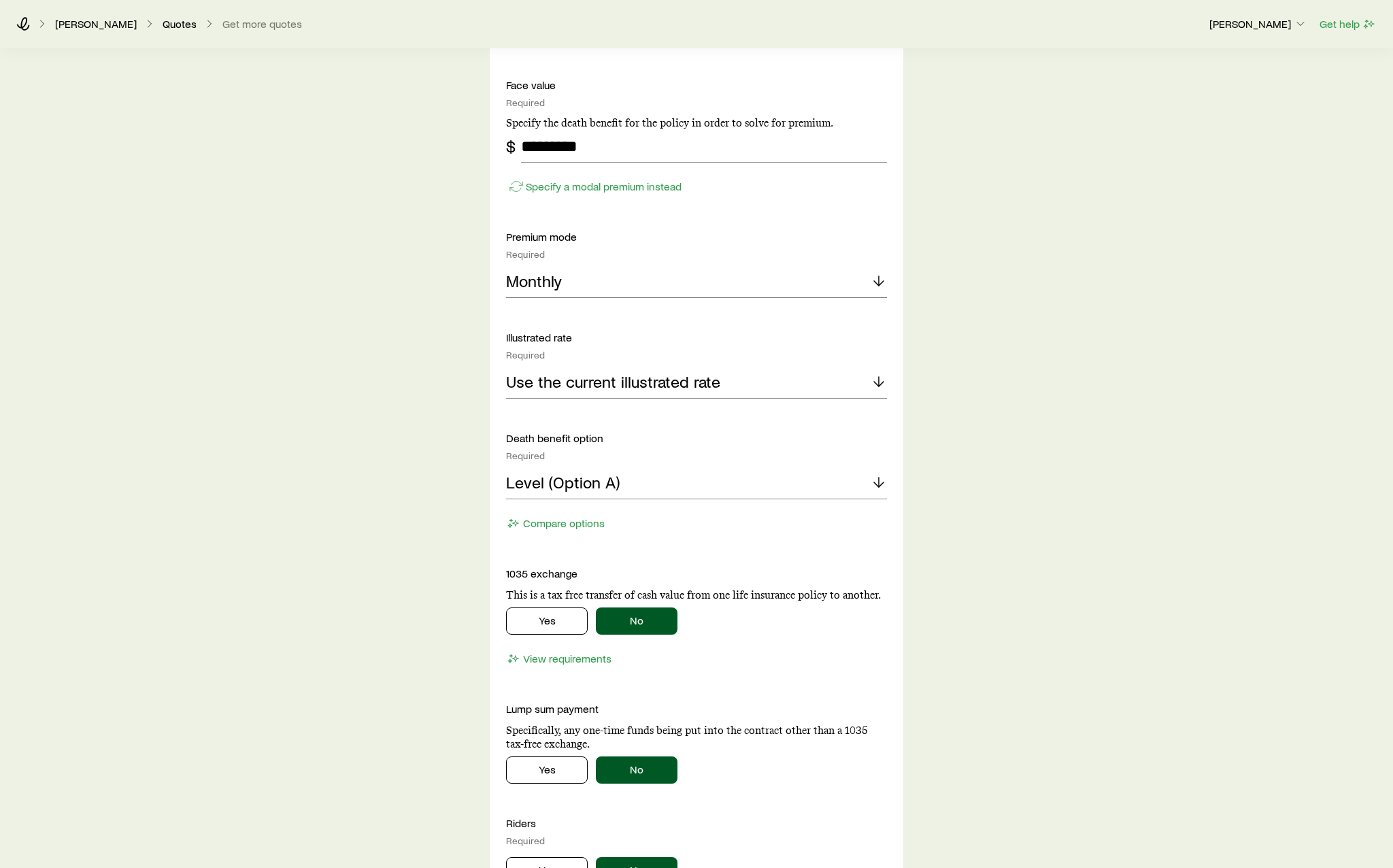
scroll to position [1428, 0]
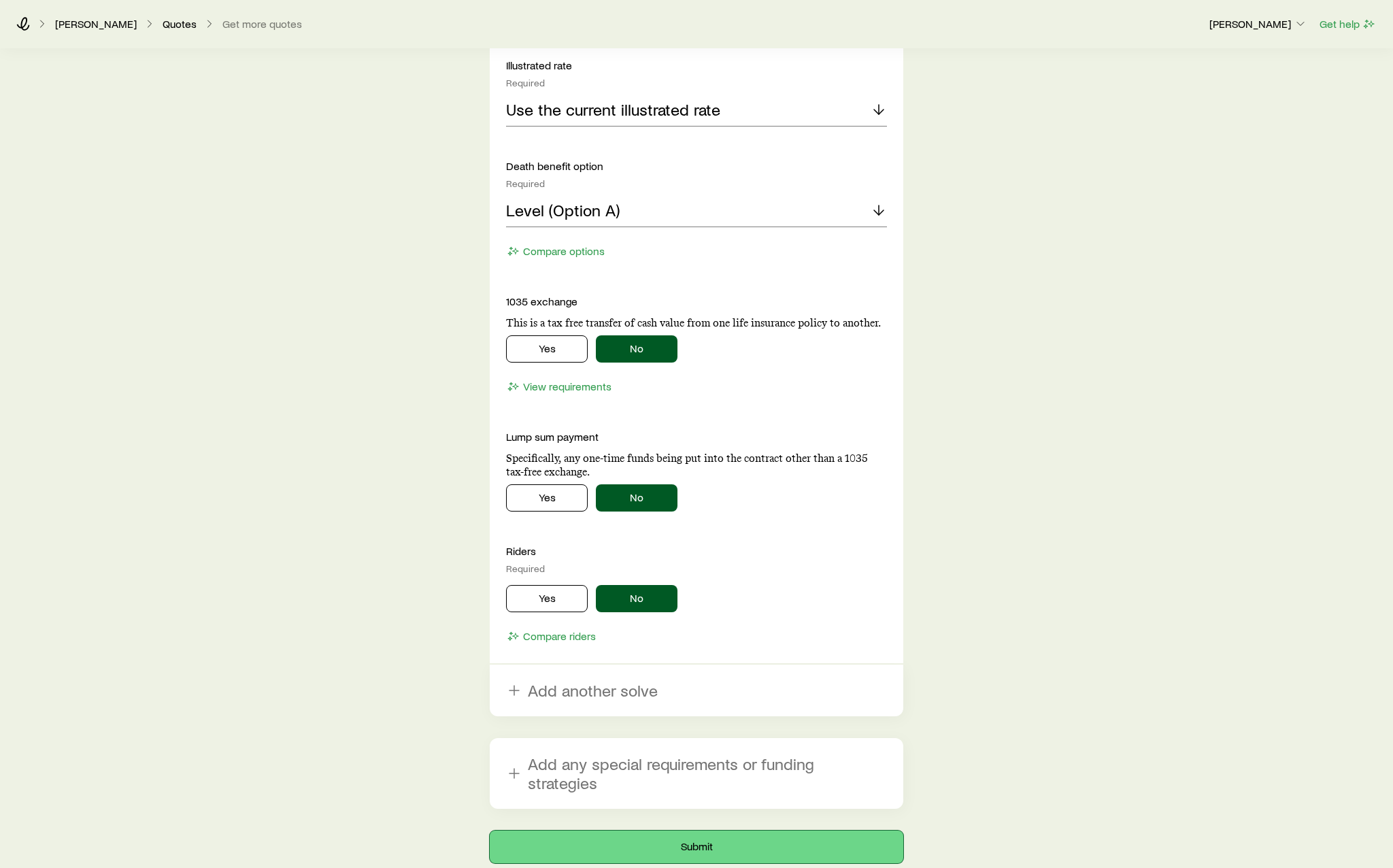
click at [776, 837] on button "Submit" at bounding box center [696, 847] width 414 height 33
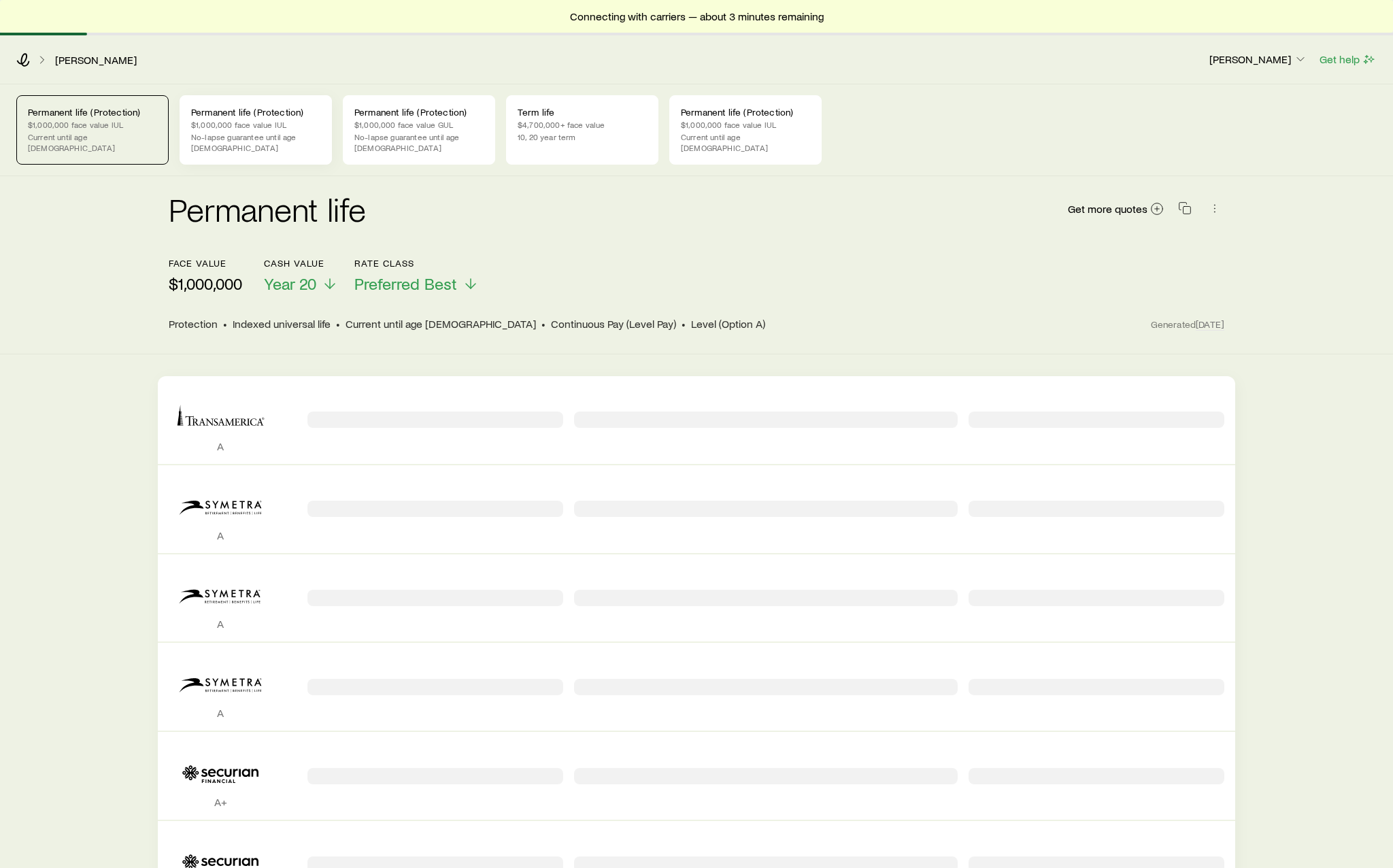
click at [278, 119] on p "$1,000,000 face value IUL" at bounding box center [255, 124] width 129 height 11
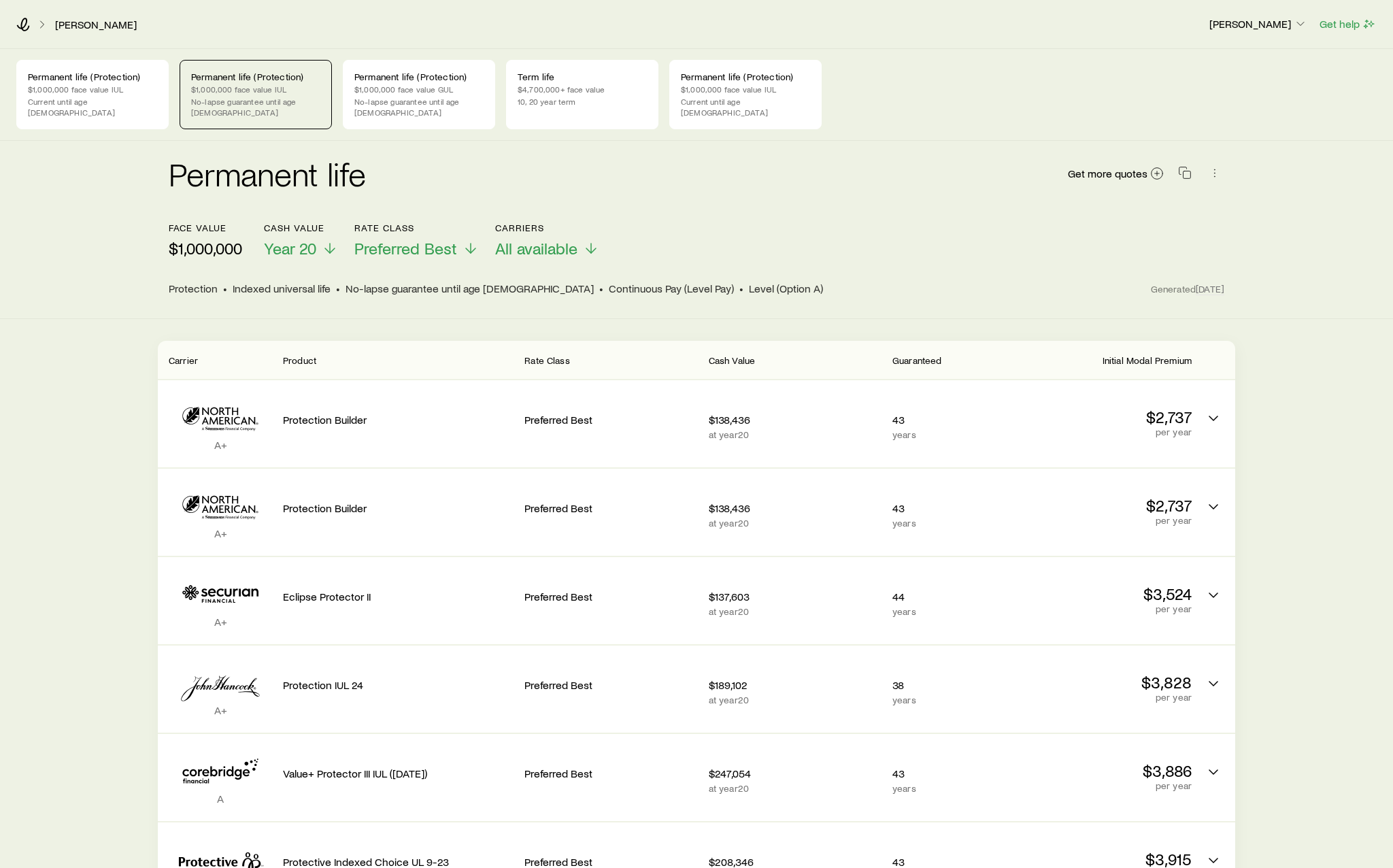
click at [1200, 162] on div "Get more quotes" at bounding box center [1146, 173] width 157 height 33
click at [1209, 166] on icon "button" at bounding box center [1215, 172] width 13 height 13
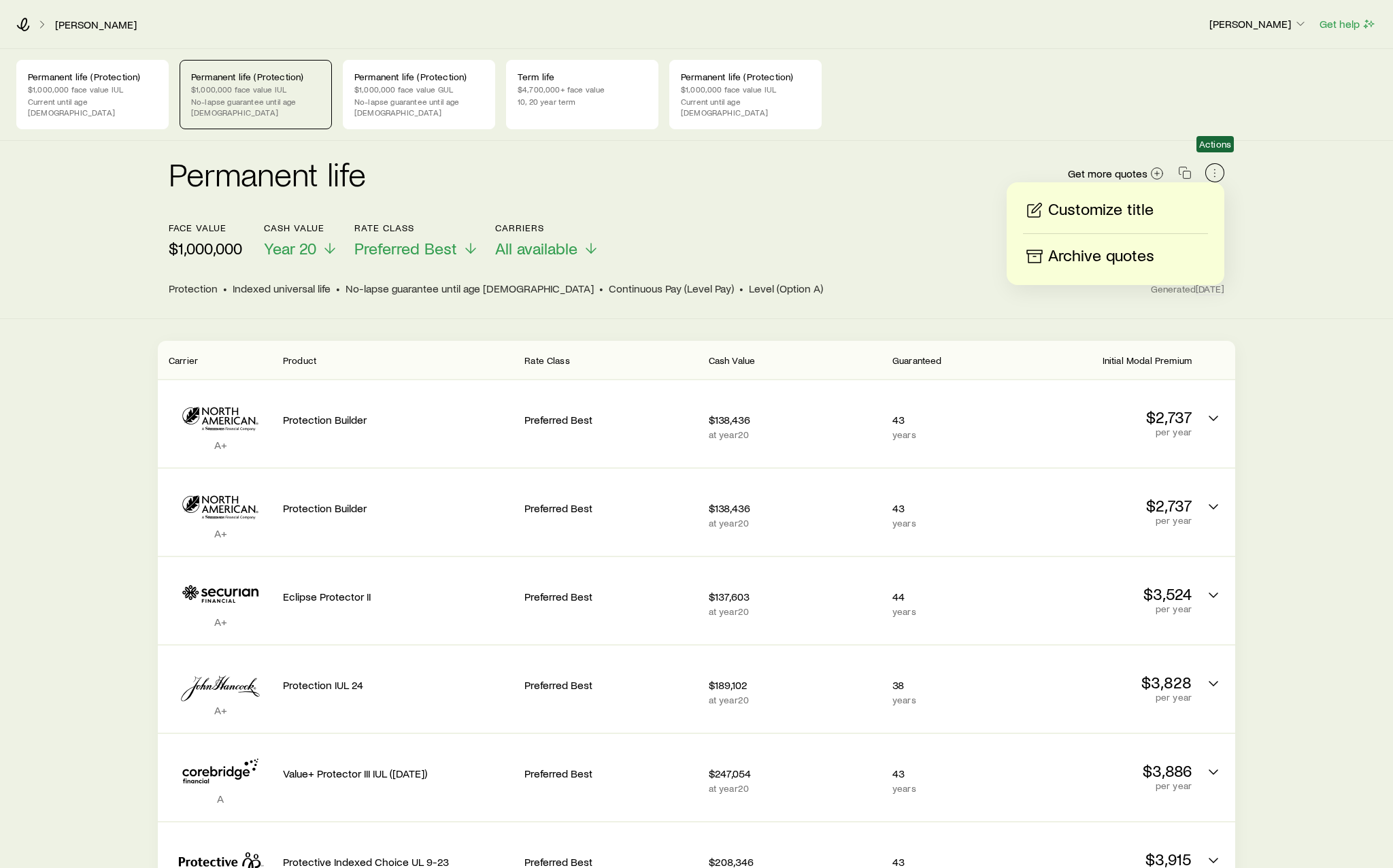
click at [1209, 166] on icon "button" at bounding box center [1215, 172] width 13 height 13
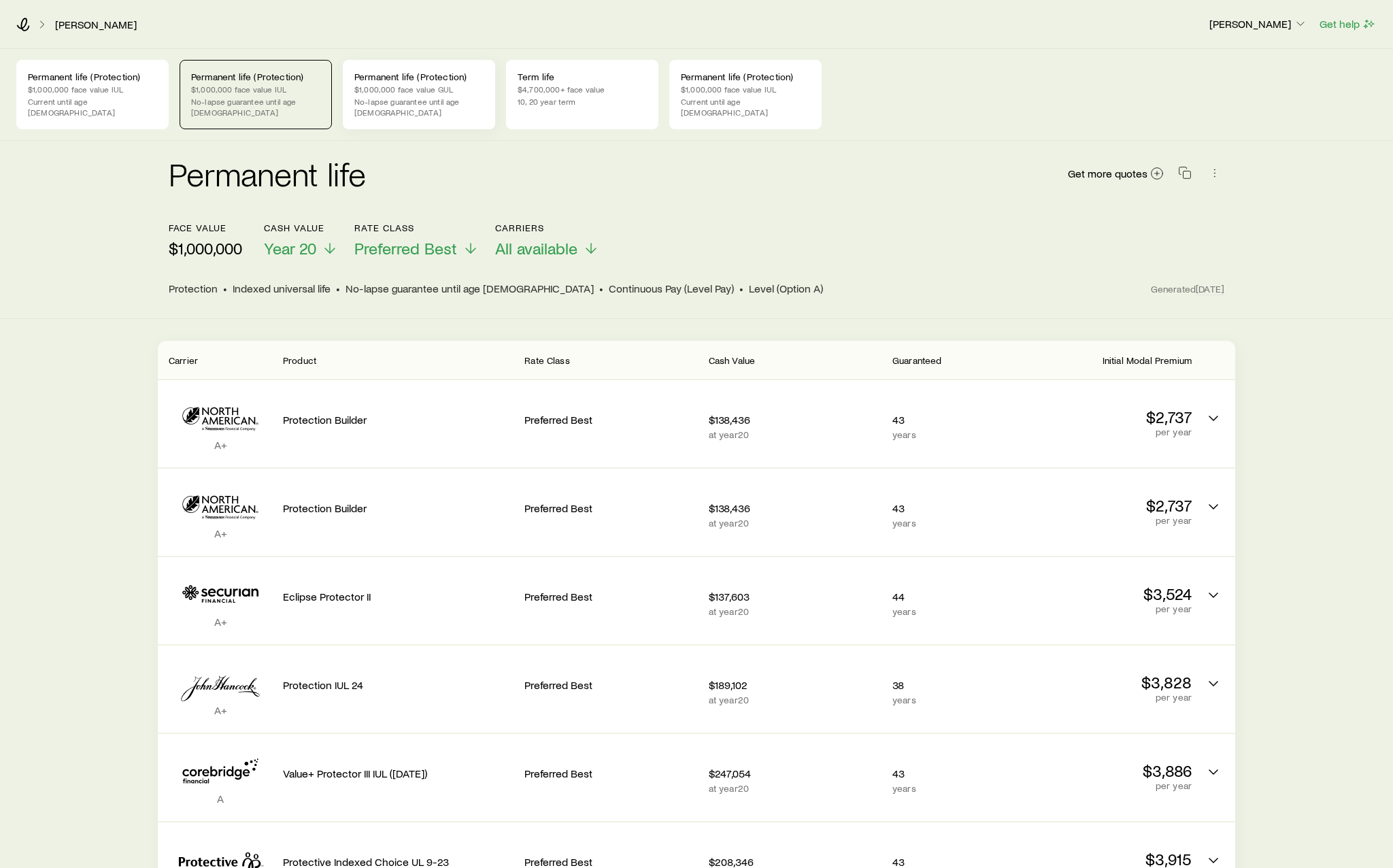
click at [457, 100] on p "No-lapse guarantee until age [DEMOGRAPHIC_DATA]" at bounding box center [419, 106] width 129 height 22
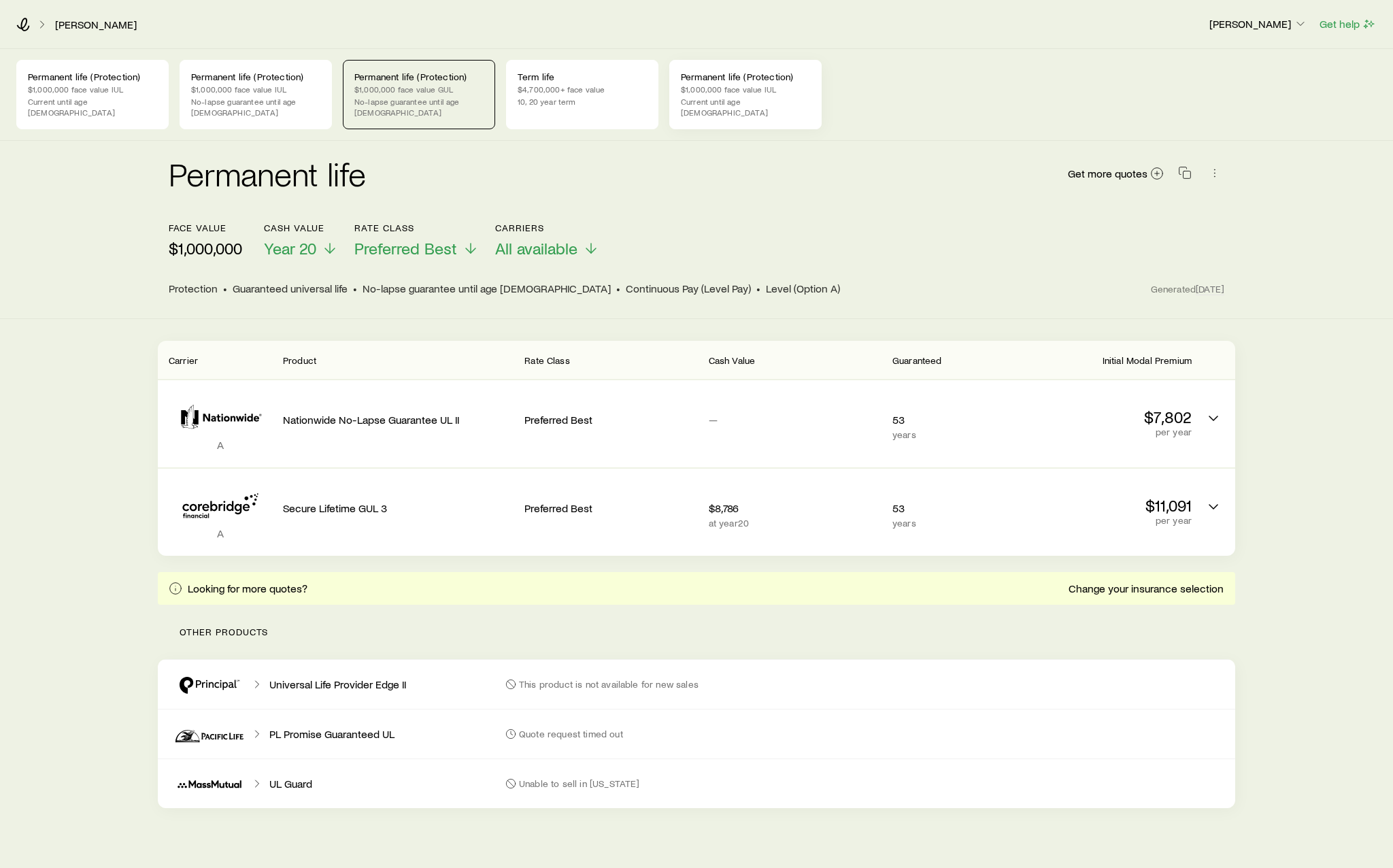
click at [796, 89] on p "$1,000,000 face value IUL" at bounding box center [745, 88] width 129 height 11
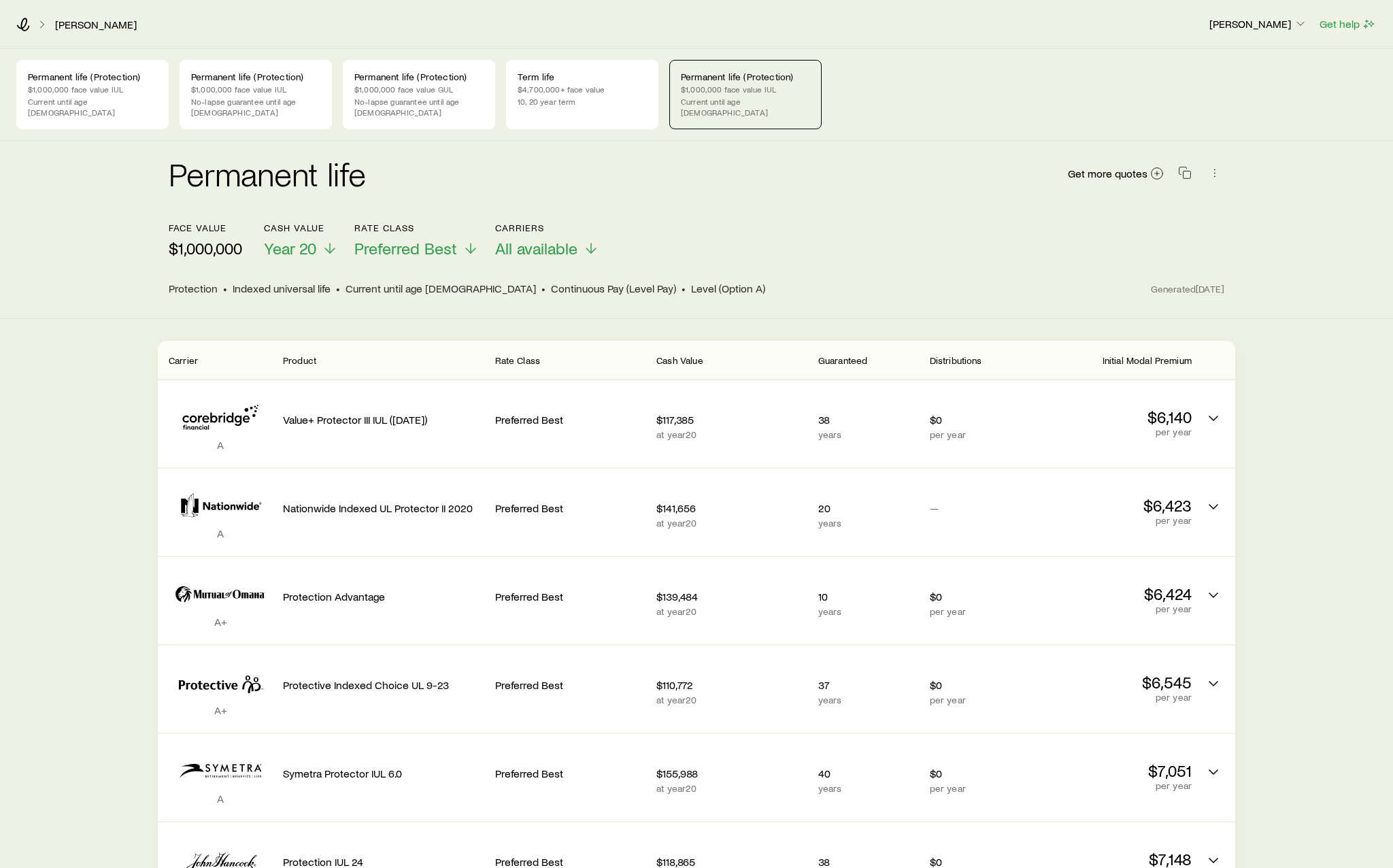
click at [219, 352] on div "Carrier" at bounding box center [220, 359] width 103 height 16
click at [179, 354] on span "Carrier" at bounding box center [183, 360] width 30 height 11
click at [112, 83] on p "$1,000,000 face value IUL" at bounding box center [92, 88] width 129 height 11
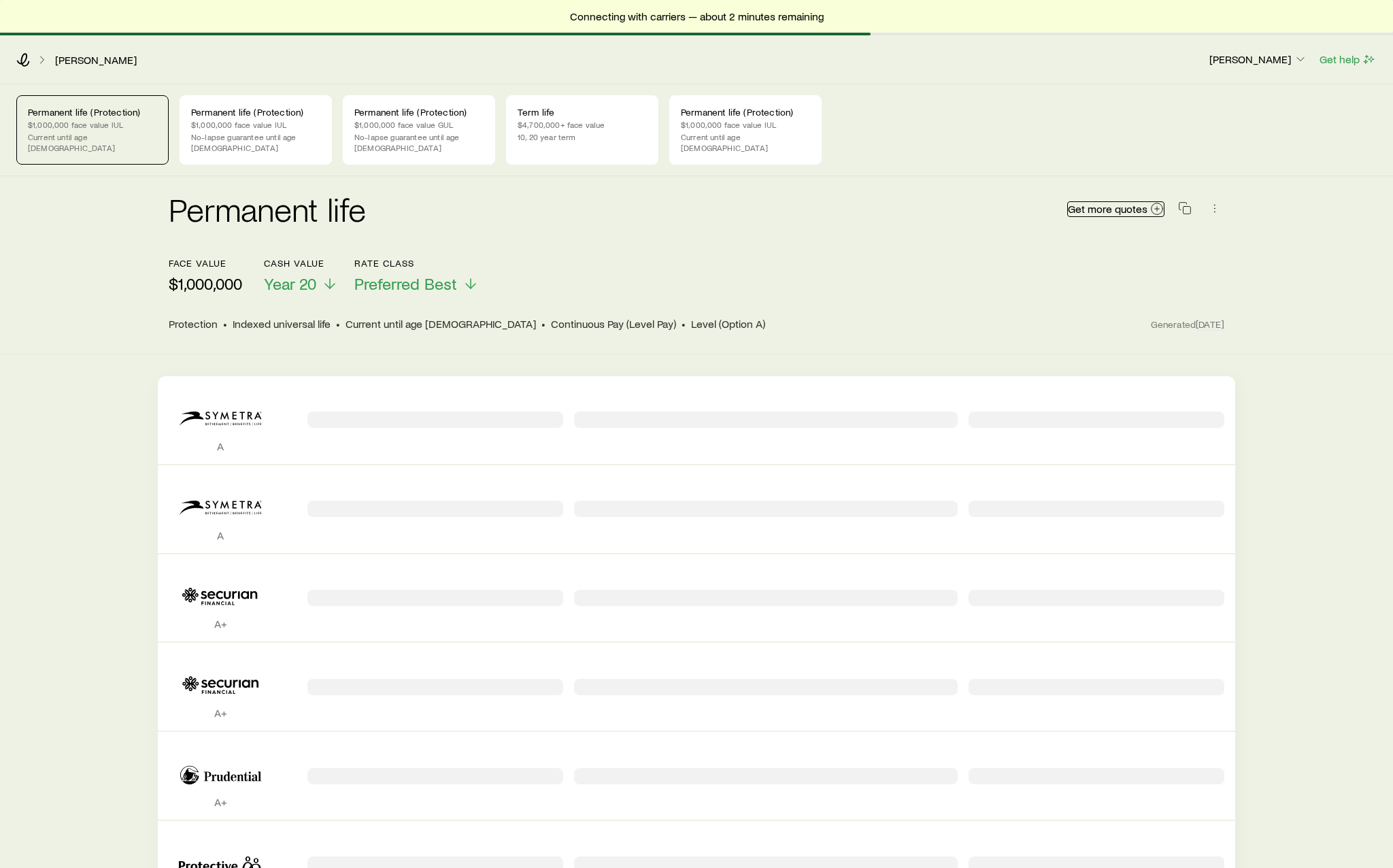
click at [1112, 203] on span "Get more quotes" at bounding box center [1107, 208] width 80 height 11
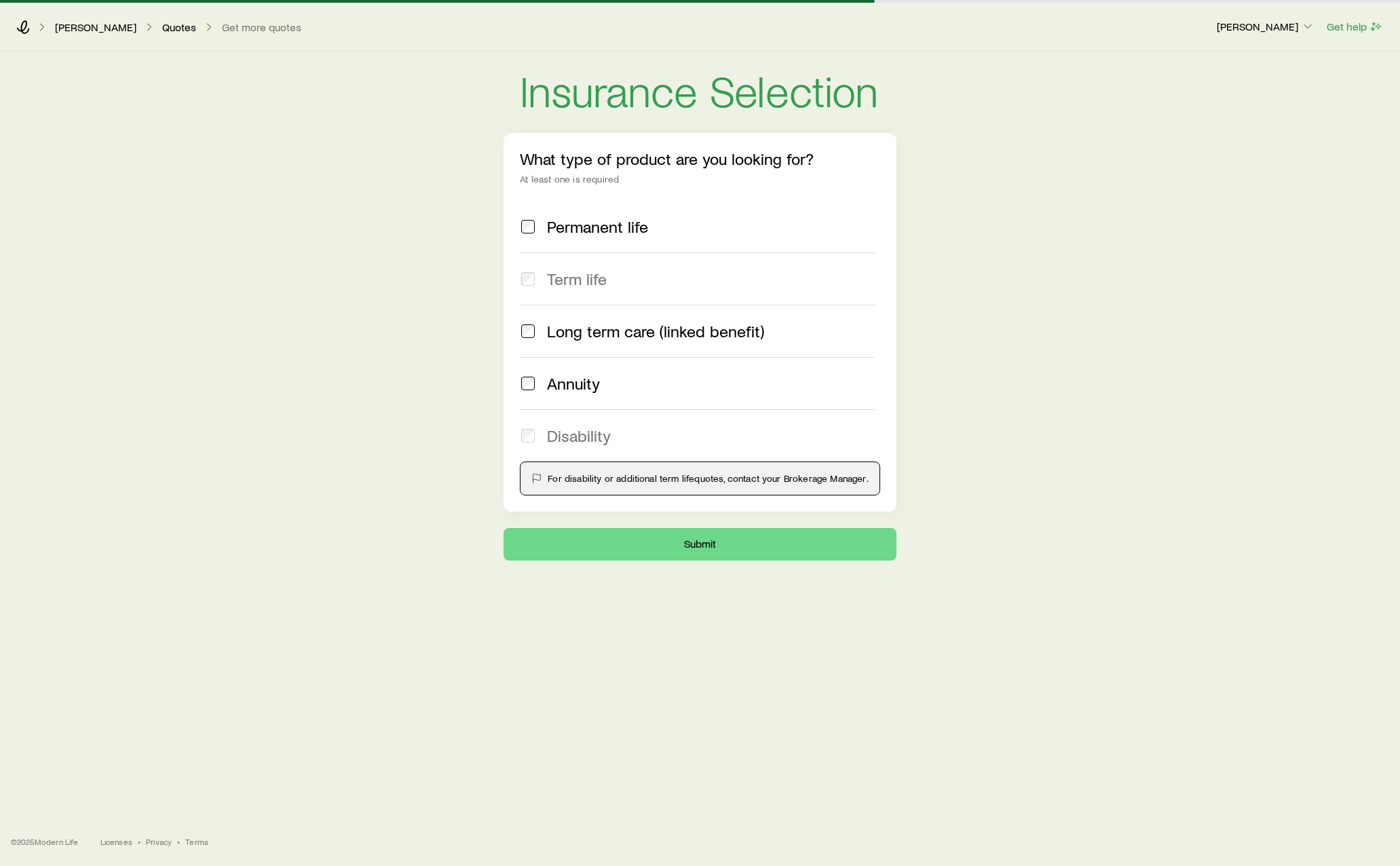
click at [587, 232] on span "Permanent life" at bounding box center [598, 227] width 101 height 19
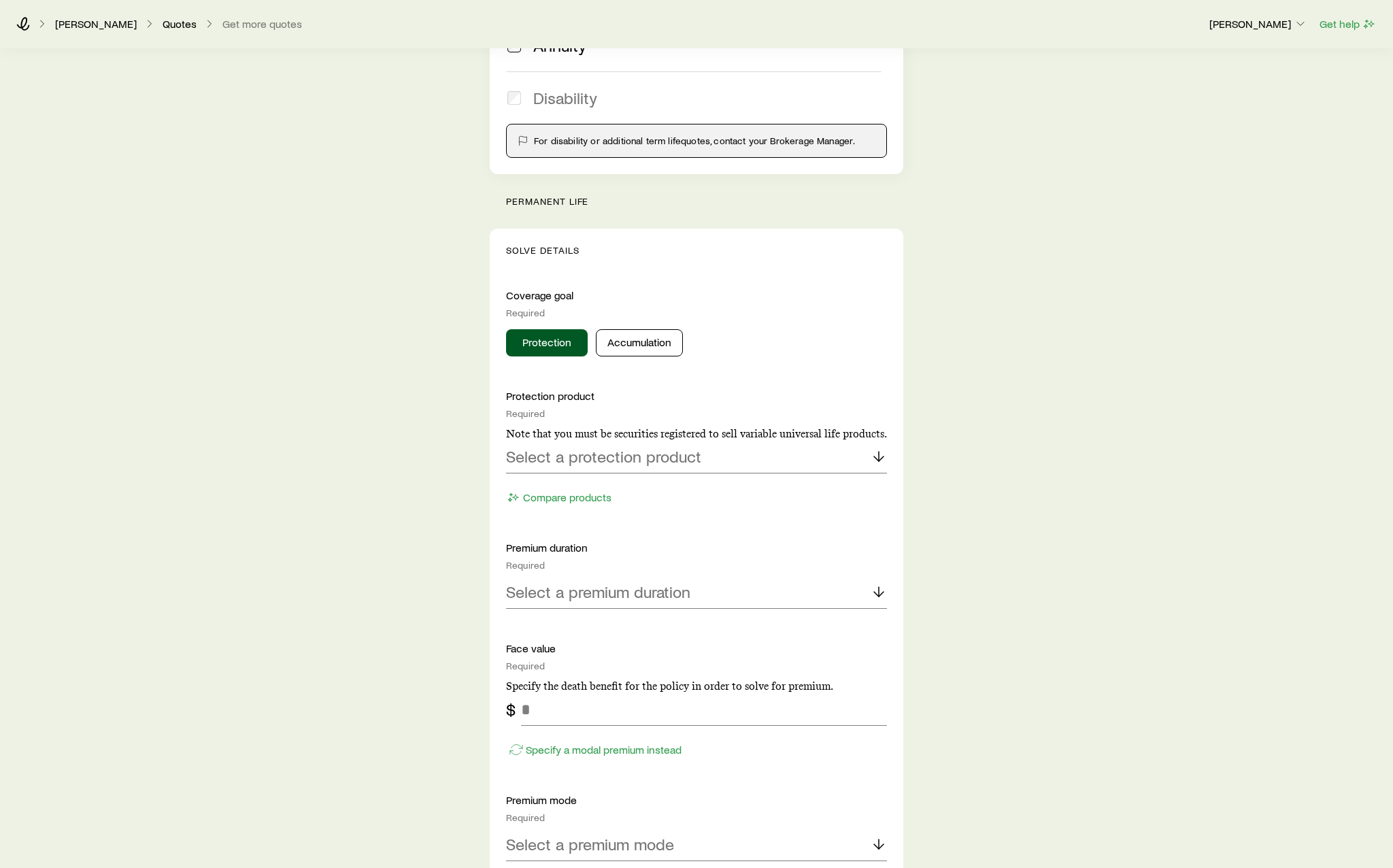
scroll to position [340, 0]
click at [651, 334] on button "Accumulation" at bounding box center [639, 341] width 87 height 27
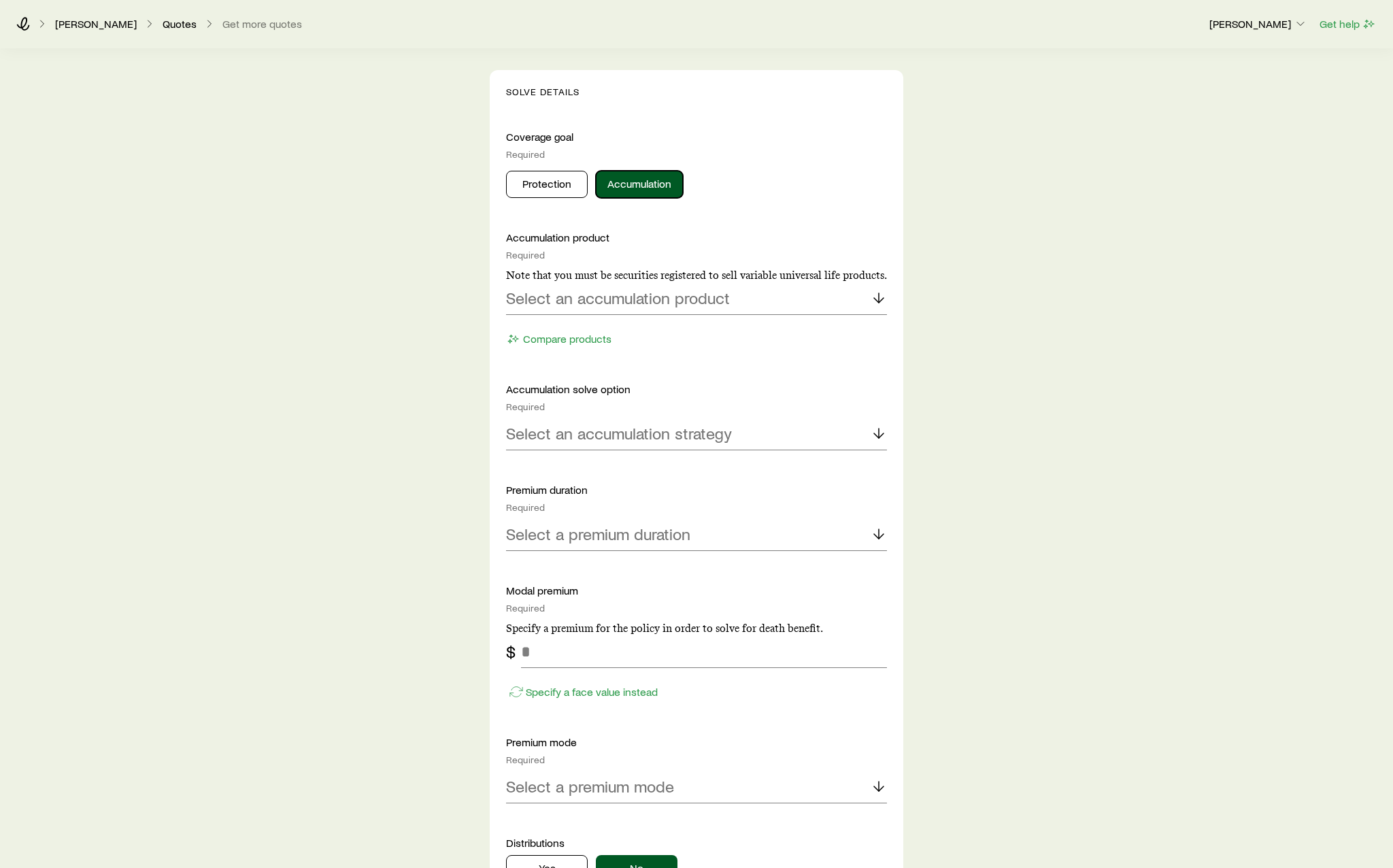
scroll to position [544, 0]
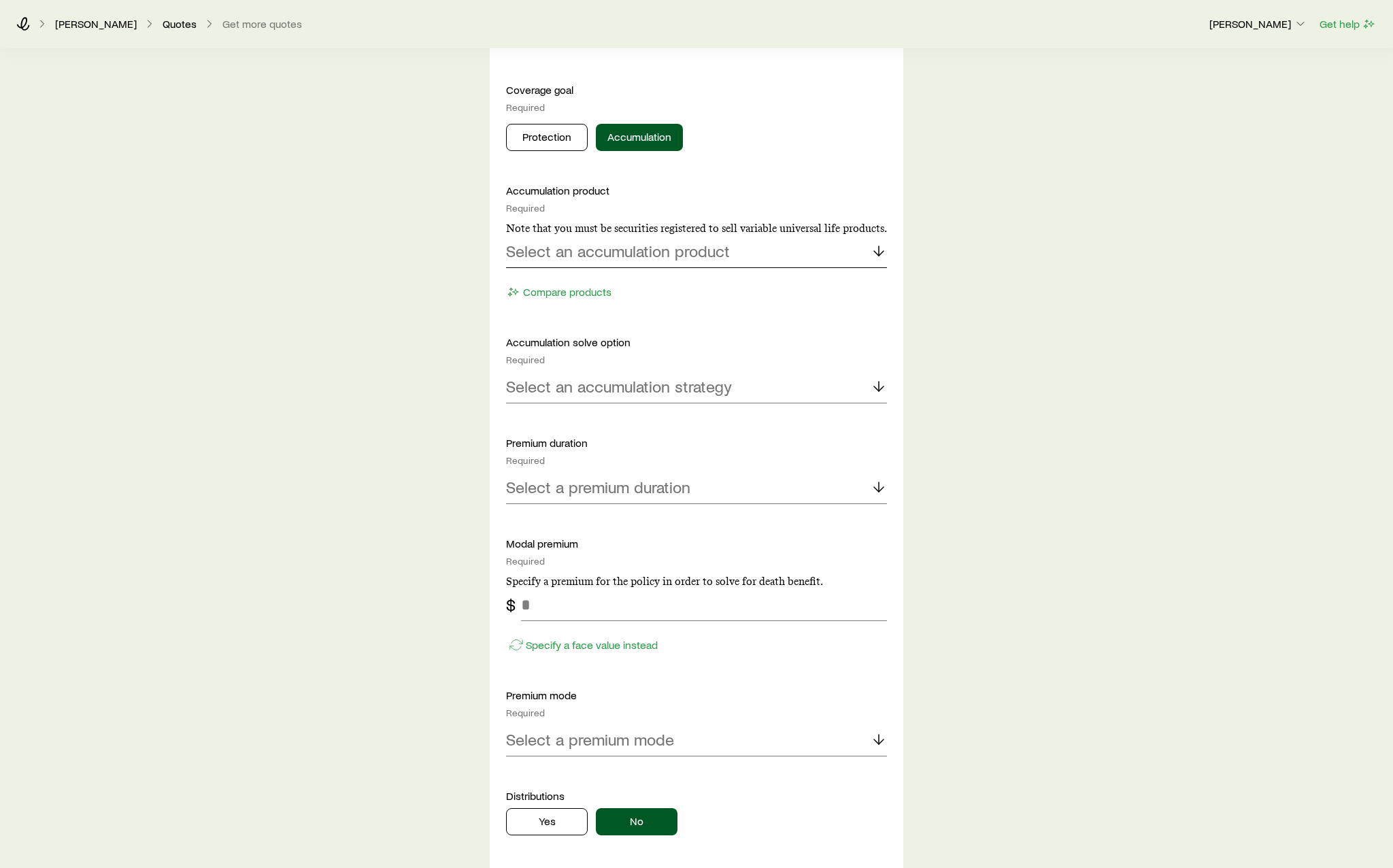
click at [664, 249] on p "Select an accumulation product" at bounding box center [618, 251] width 224 height 19
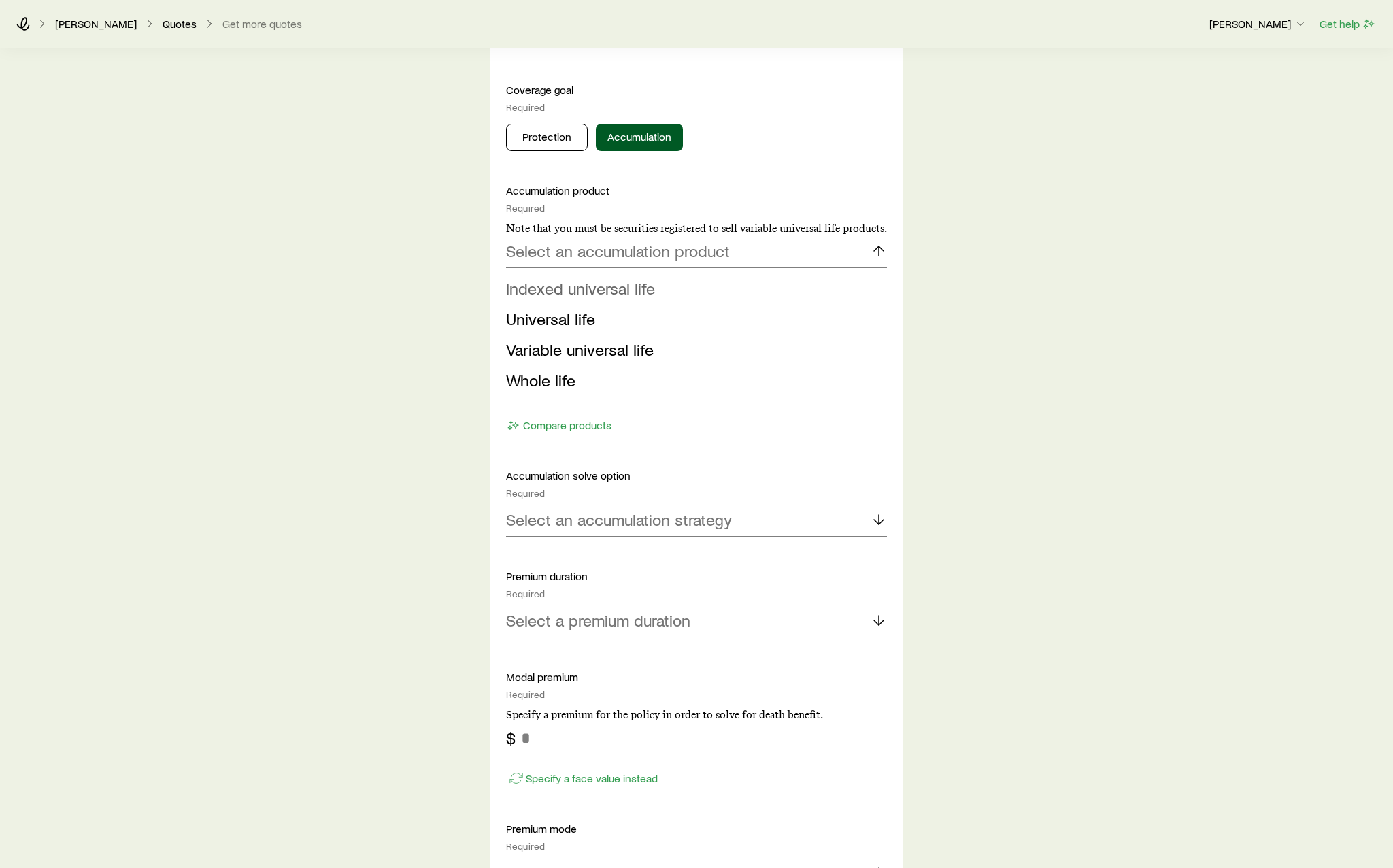
click at [655, 284] on li "Indexed universal life" at bounding box center [692, 288] width 373 height 31
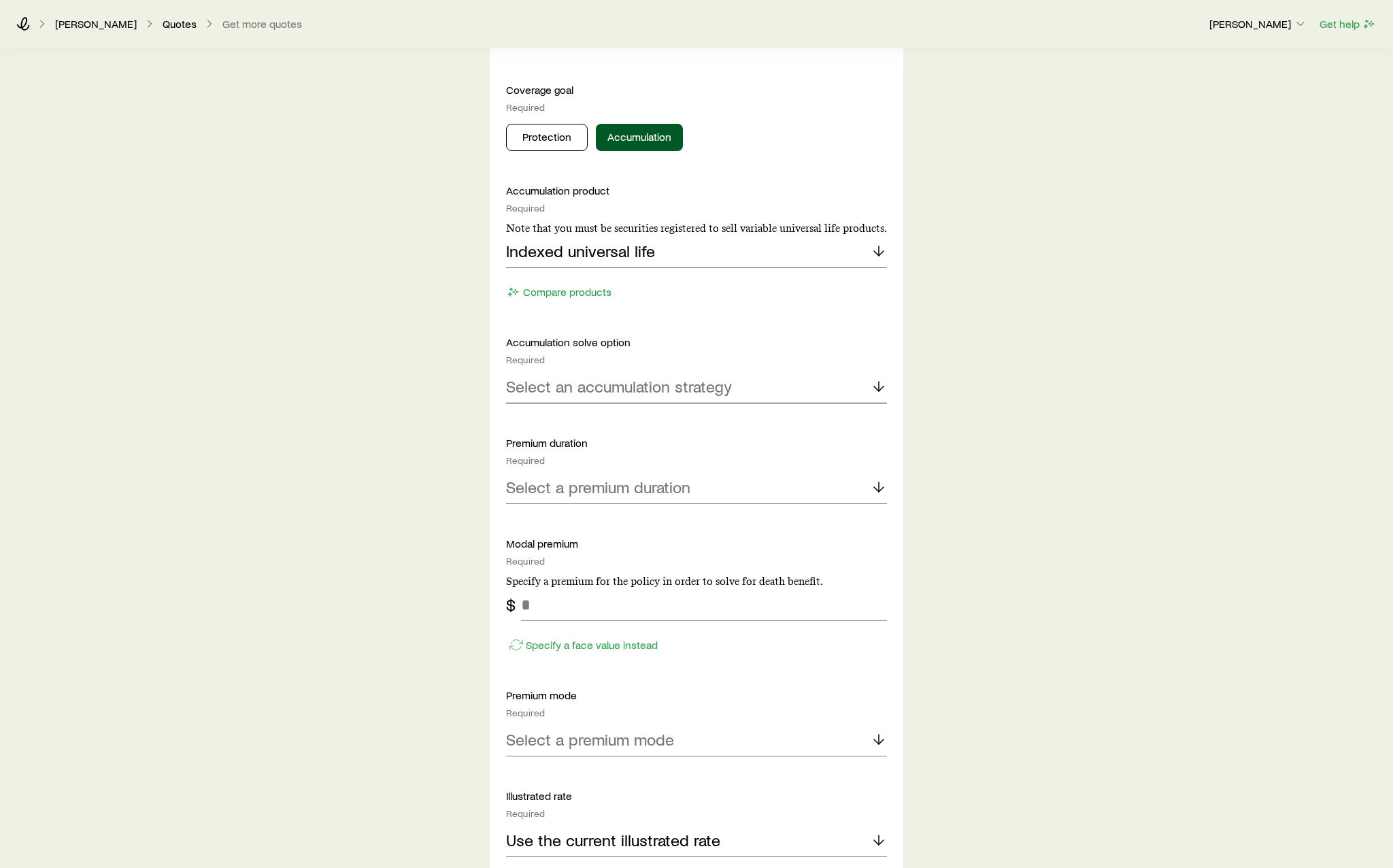
click at [644, 388] on p "Select an accumulation strategy" at bounding box center [619, 386] width 226 height 19
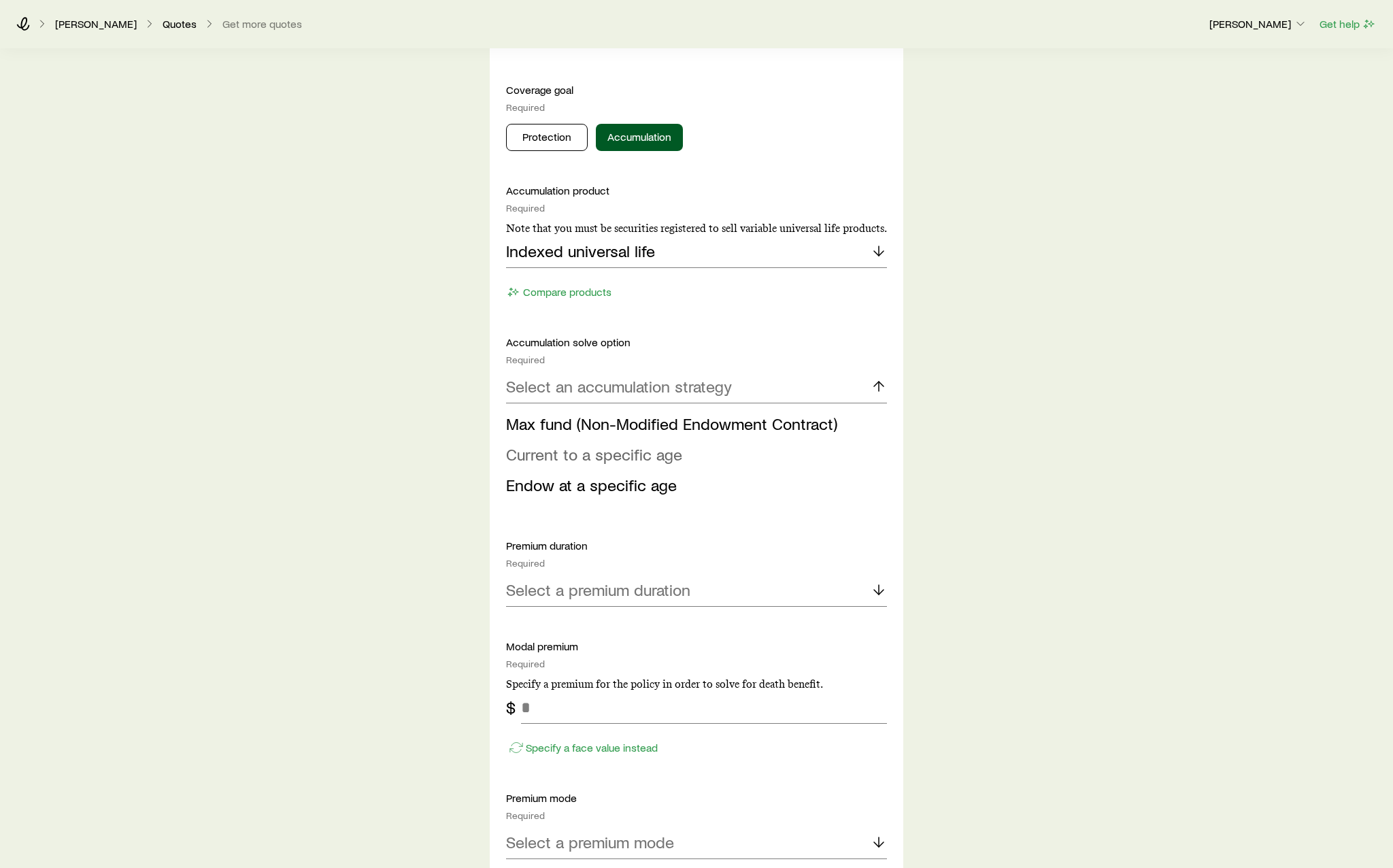
click at [657, 453] on span "Current to a specific age" at bounding box center [594, 454] width 176 height 20
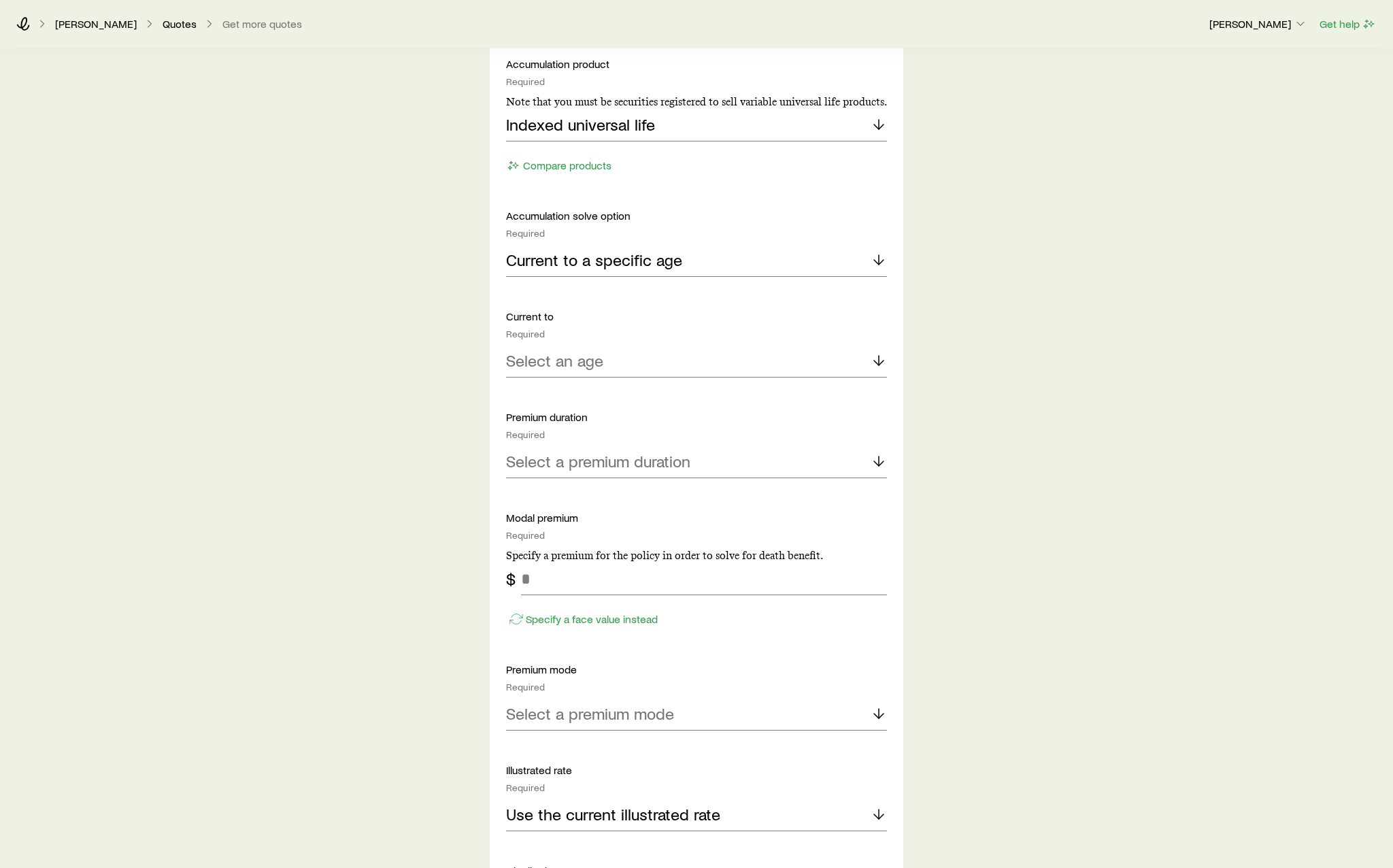
scroll to position [680, 0]
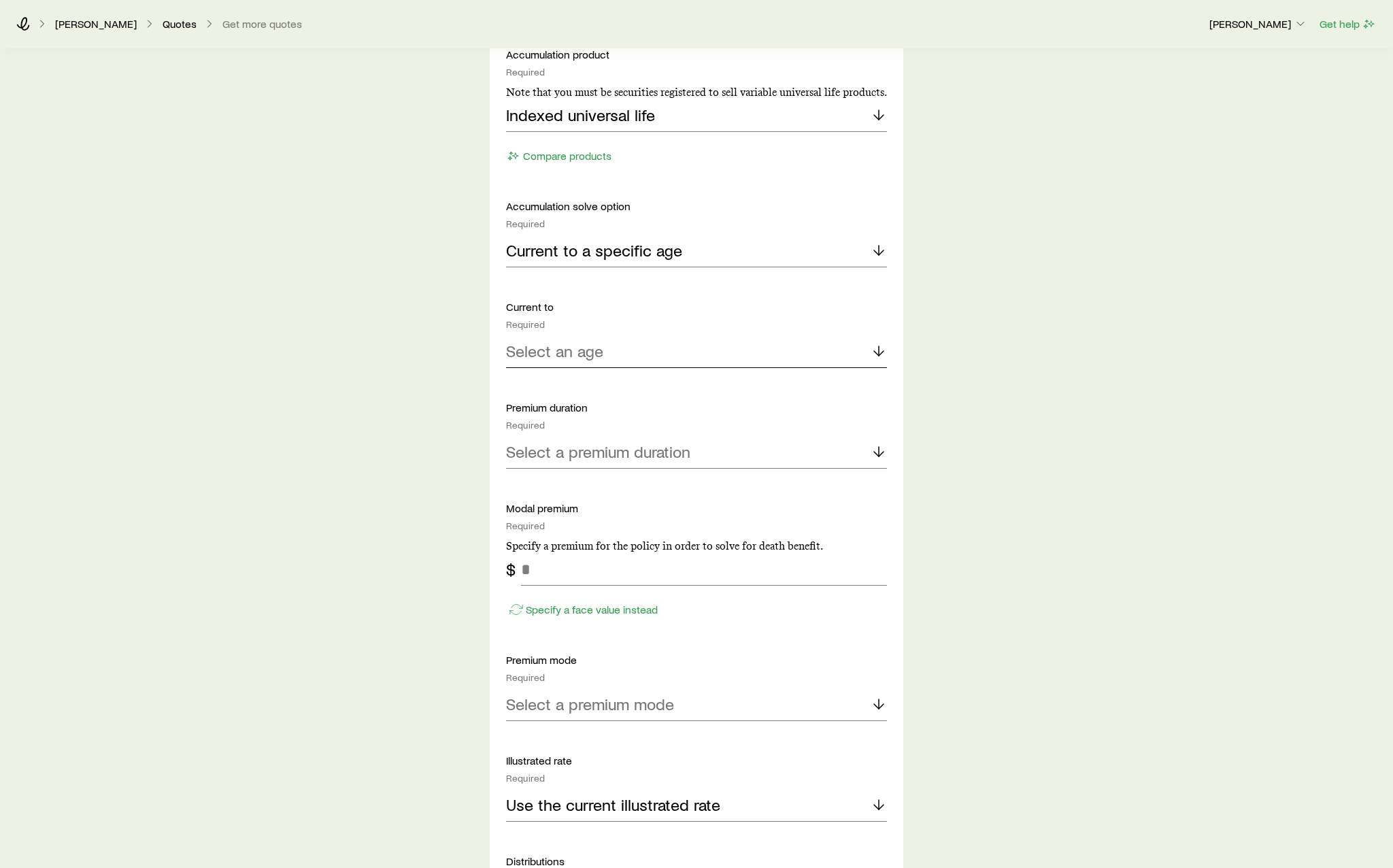
click at [655, 339] on div "Select an age" at bounding box center [696, 352] width 381 height 33
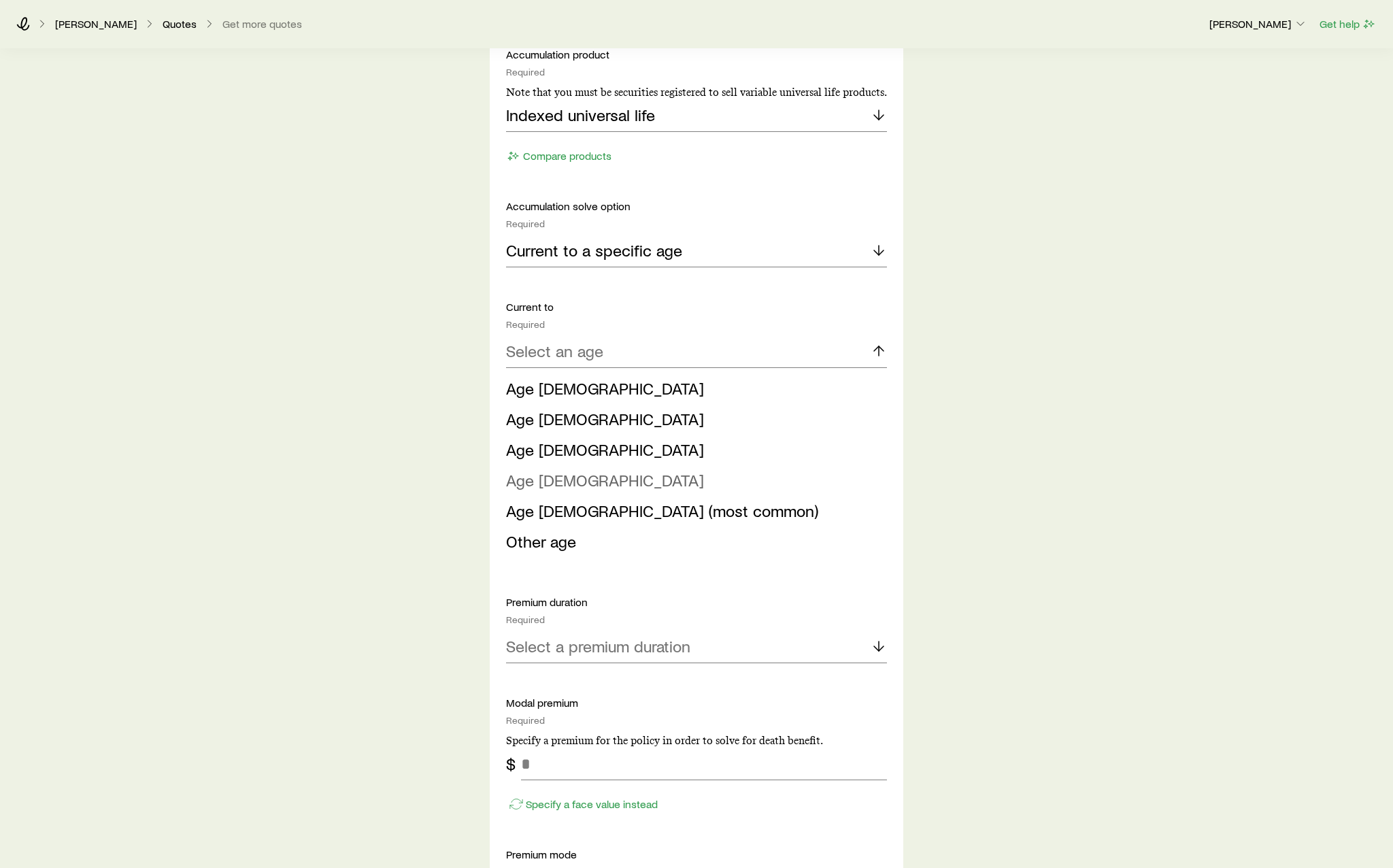
click at [668, 478] on li "Age [DEMOGRAPHIC_DATA]" at bounding box center [692, 481] width 373 height 31
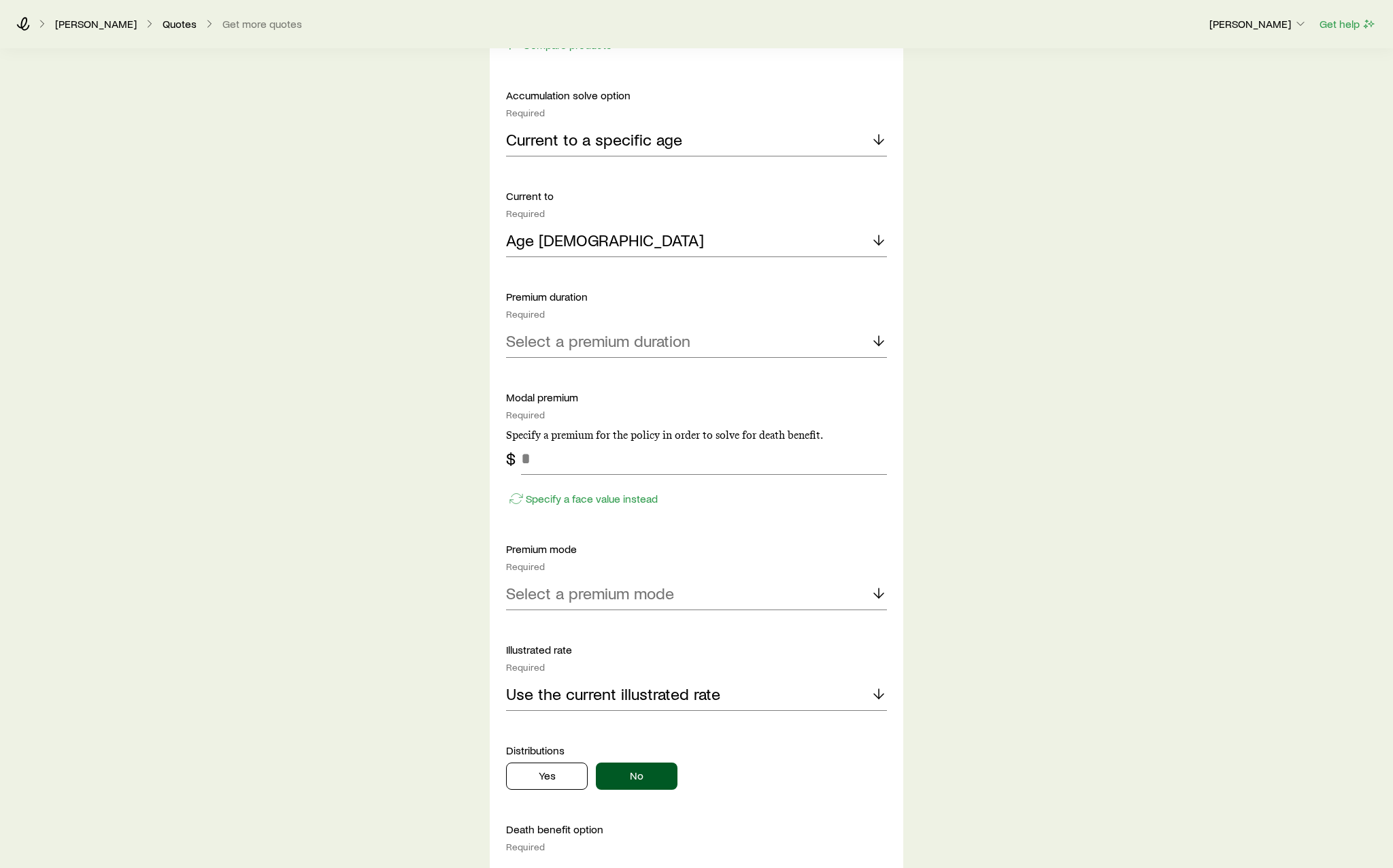
scroll to position [748, 0]
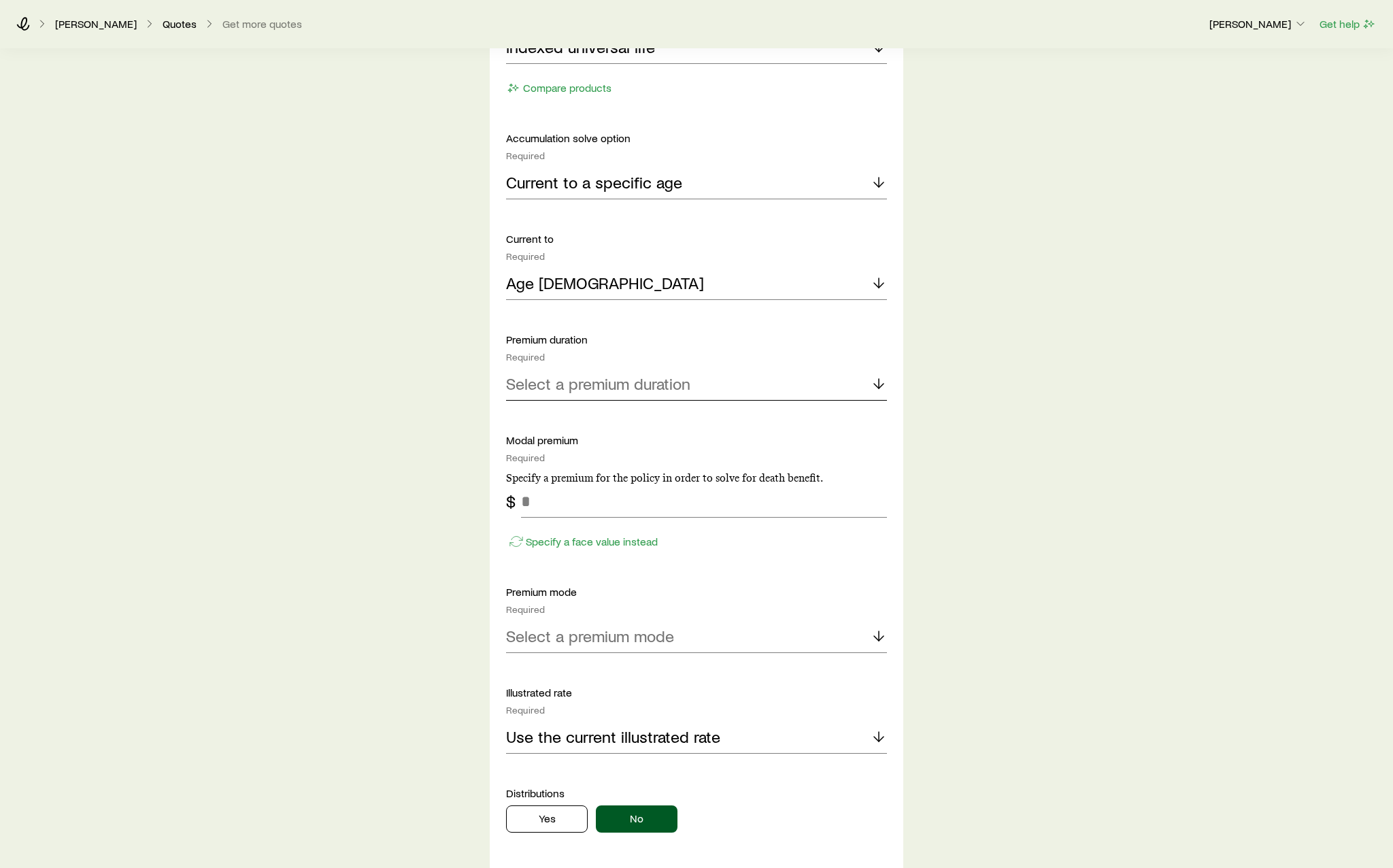
click at [694, 381] on div "Select a premium duration" at bounding box center [696, 384] width 381 height 33
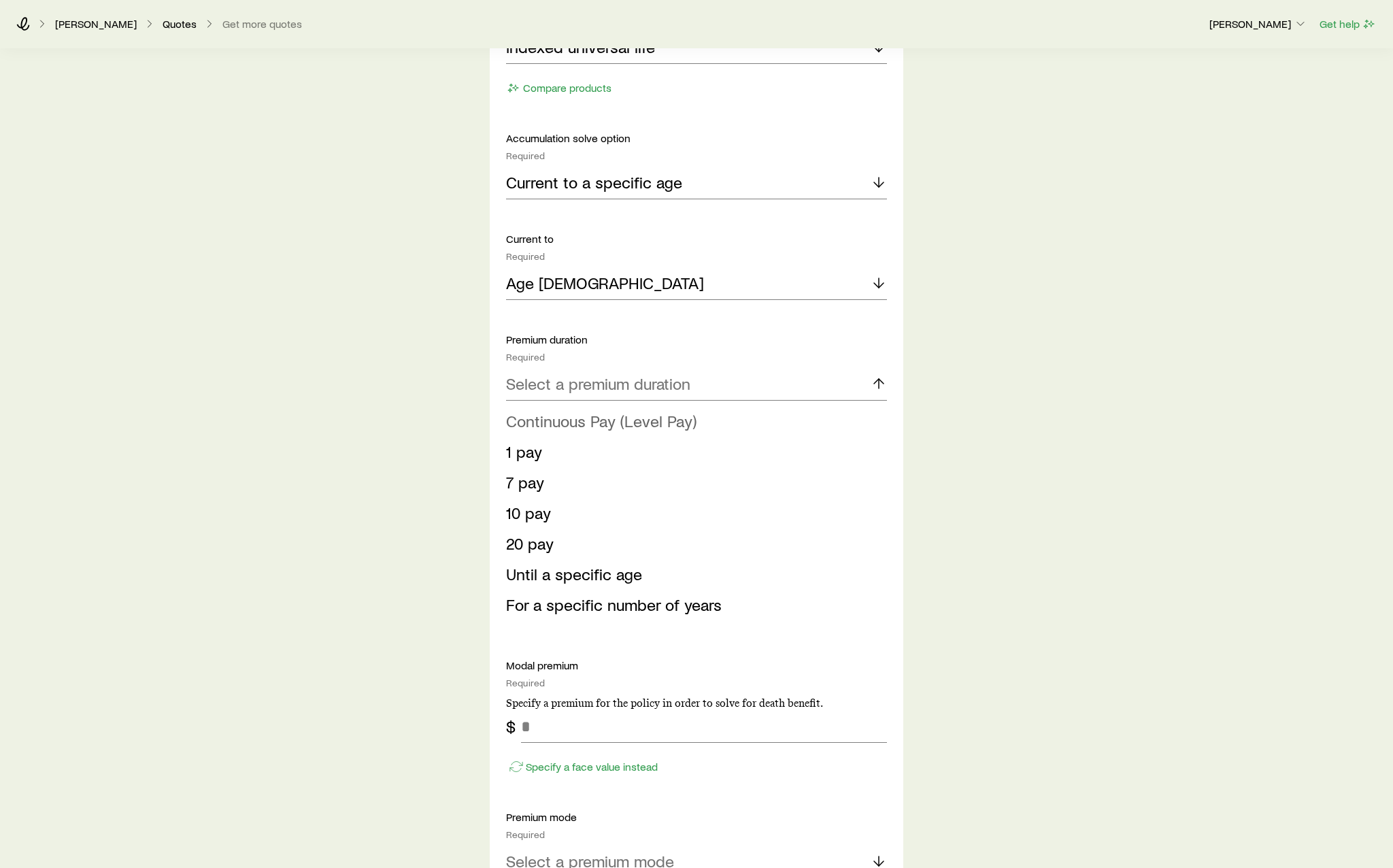
click at [661, 423] on span "Continuous Pay (Level Pay)" at bounding box center [601, 421] width 191 height 20
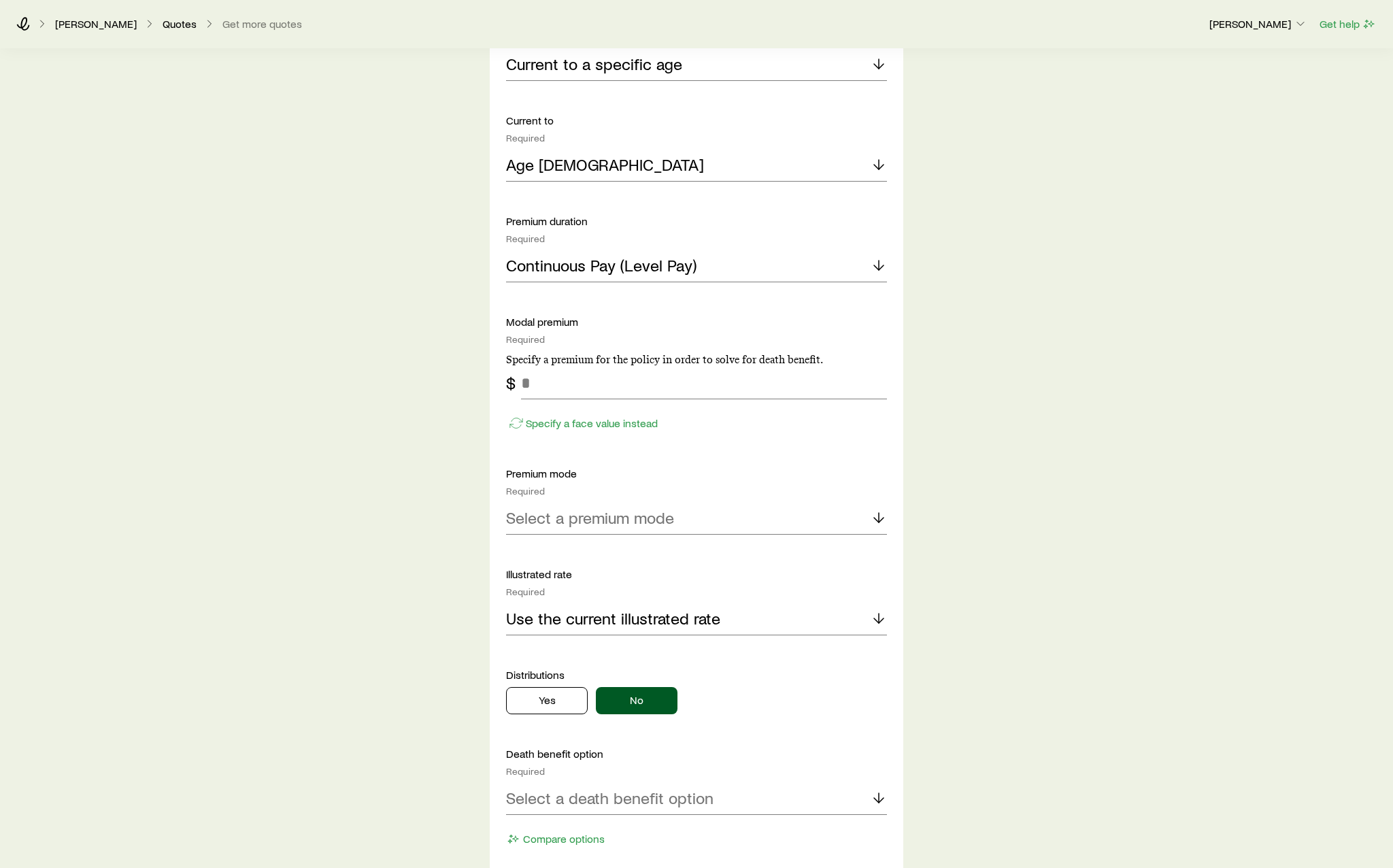
scroll to position [884, 0]
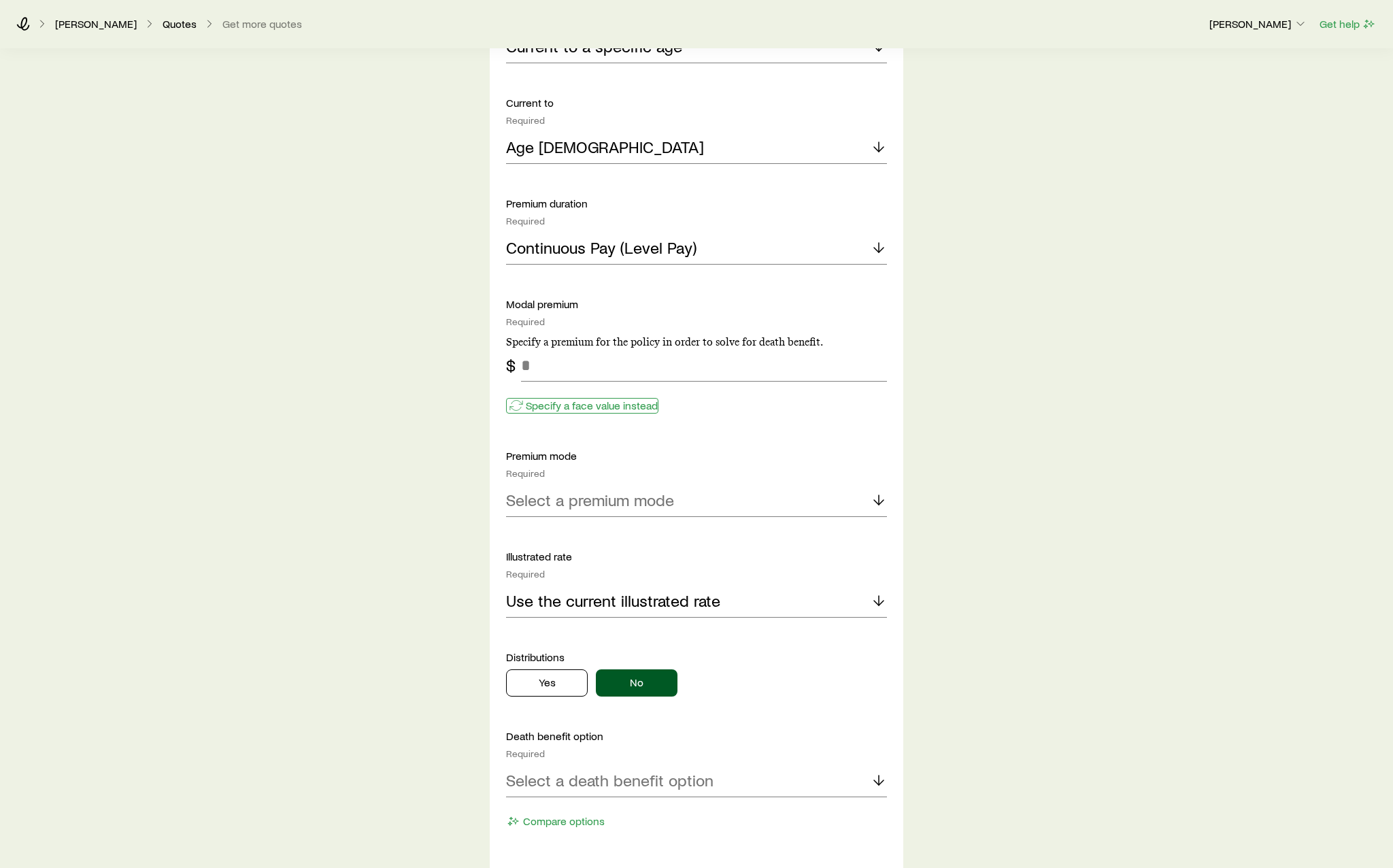
click at [623, 408] on p "Specify a face value instead" at bounding box center [592, 405] width 132 height 13
click at [625, 377] on input "tel" at bounding box center [704, 365] width 366 height 33
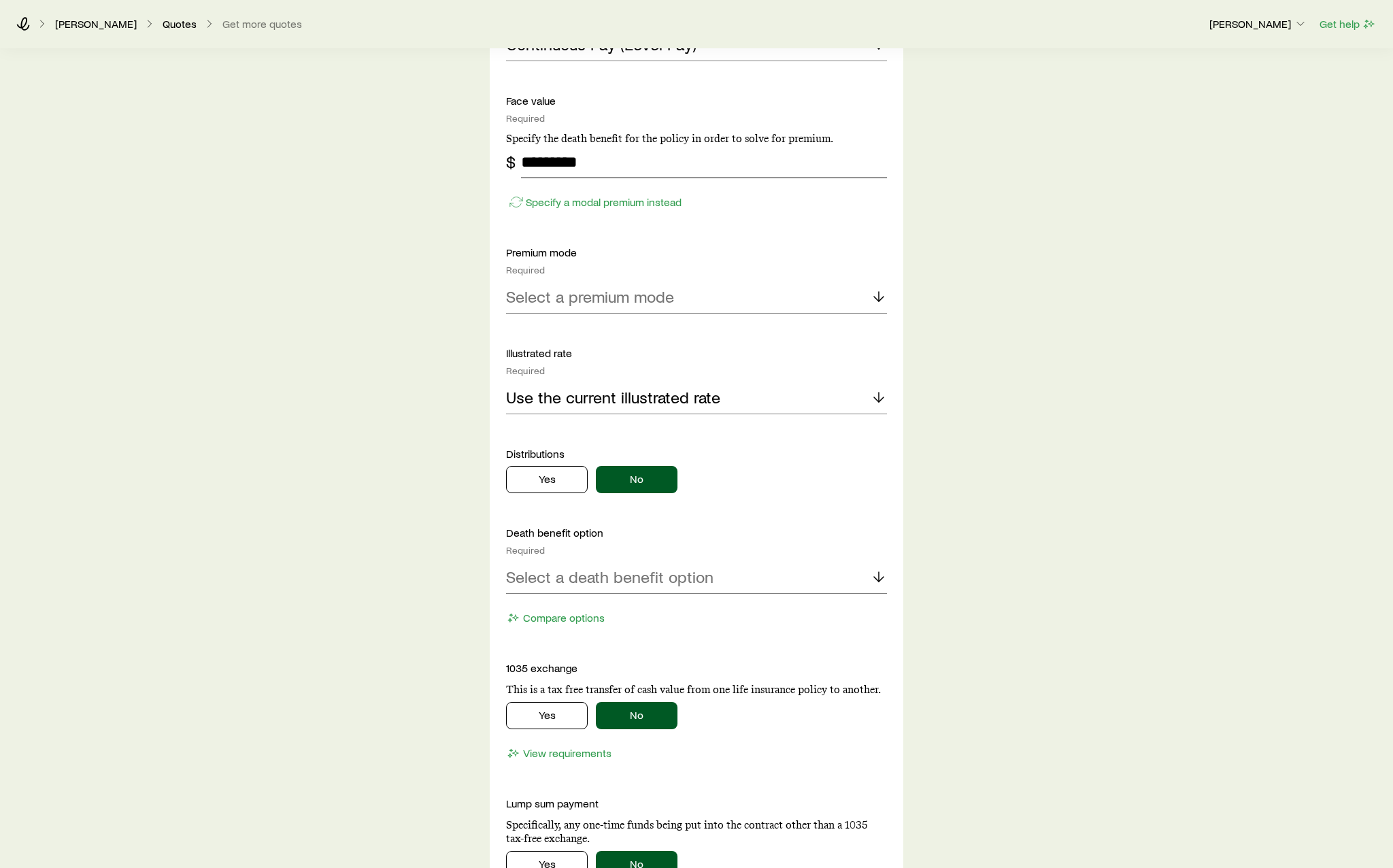
scroll to position [1088, 0]
type input "*********"
click at [662, 301] on p "Select a premium mode" at bounding box center [589, 296] width 168 height 19
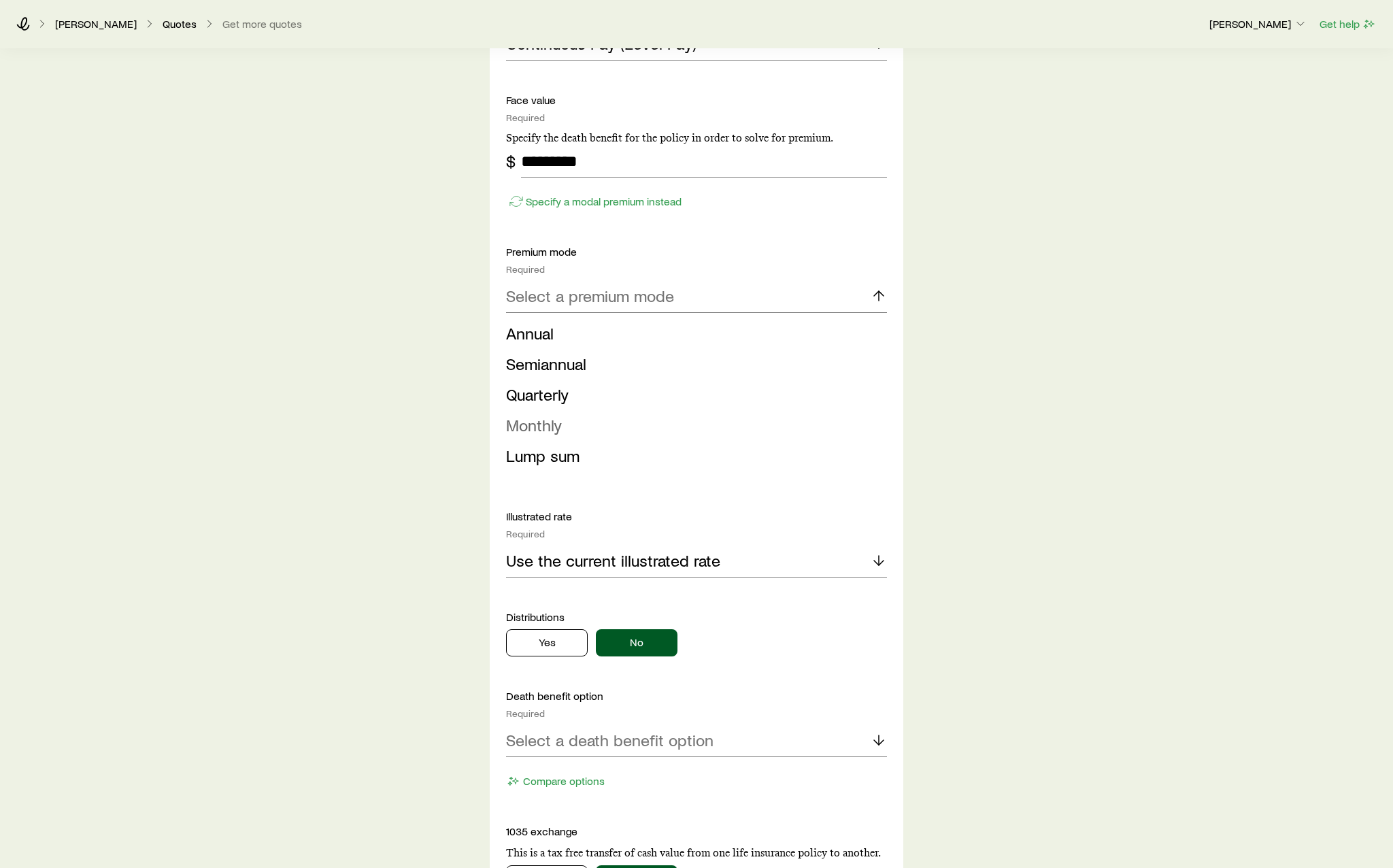
click at [659, 421] on li "Monthly" at bounding box center [692, 425] width 373 height 31
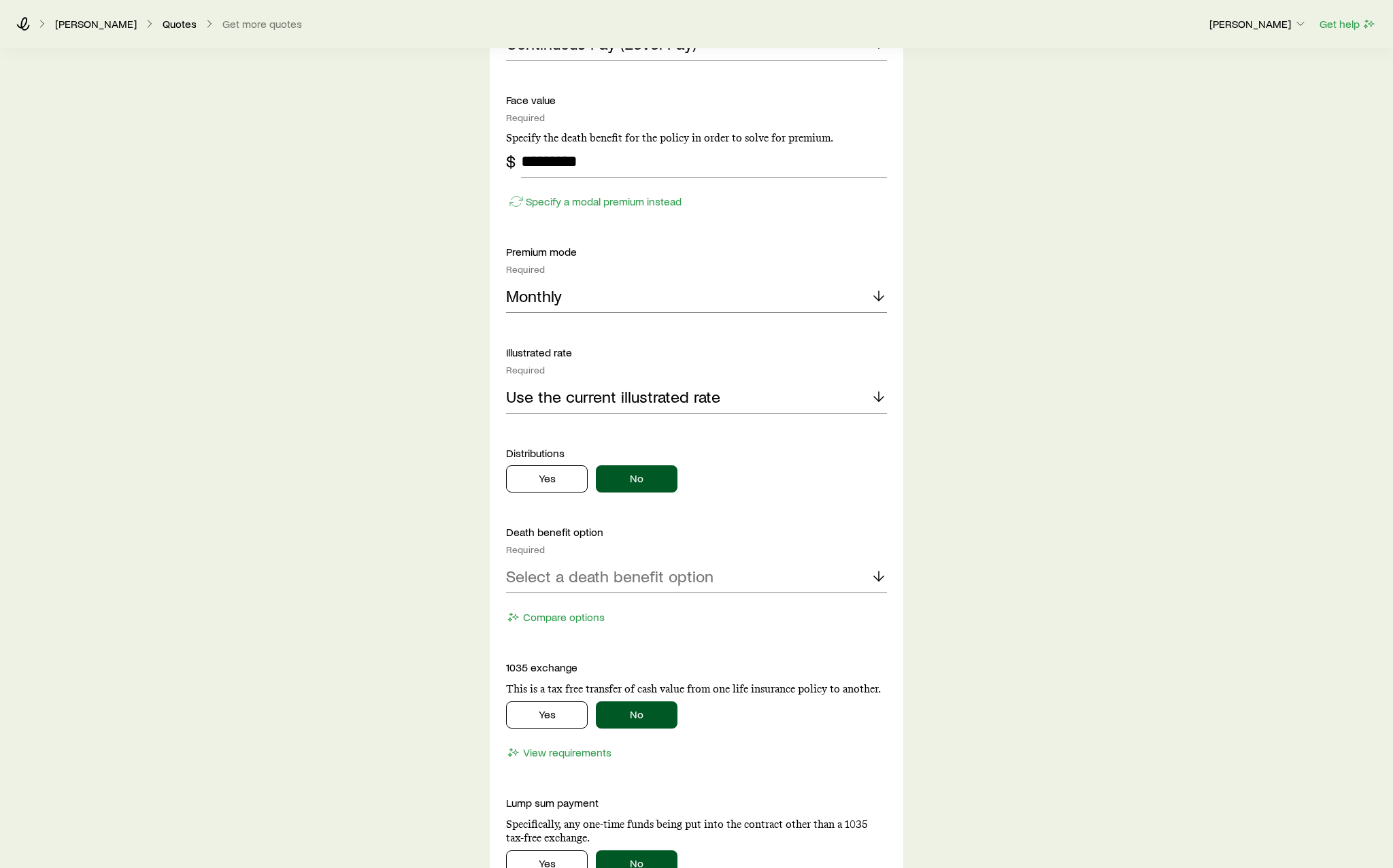
scroll to position [1224, 0]
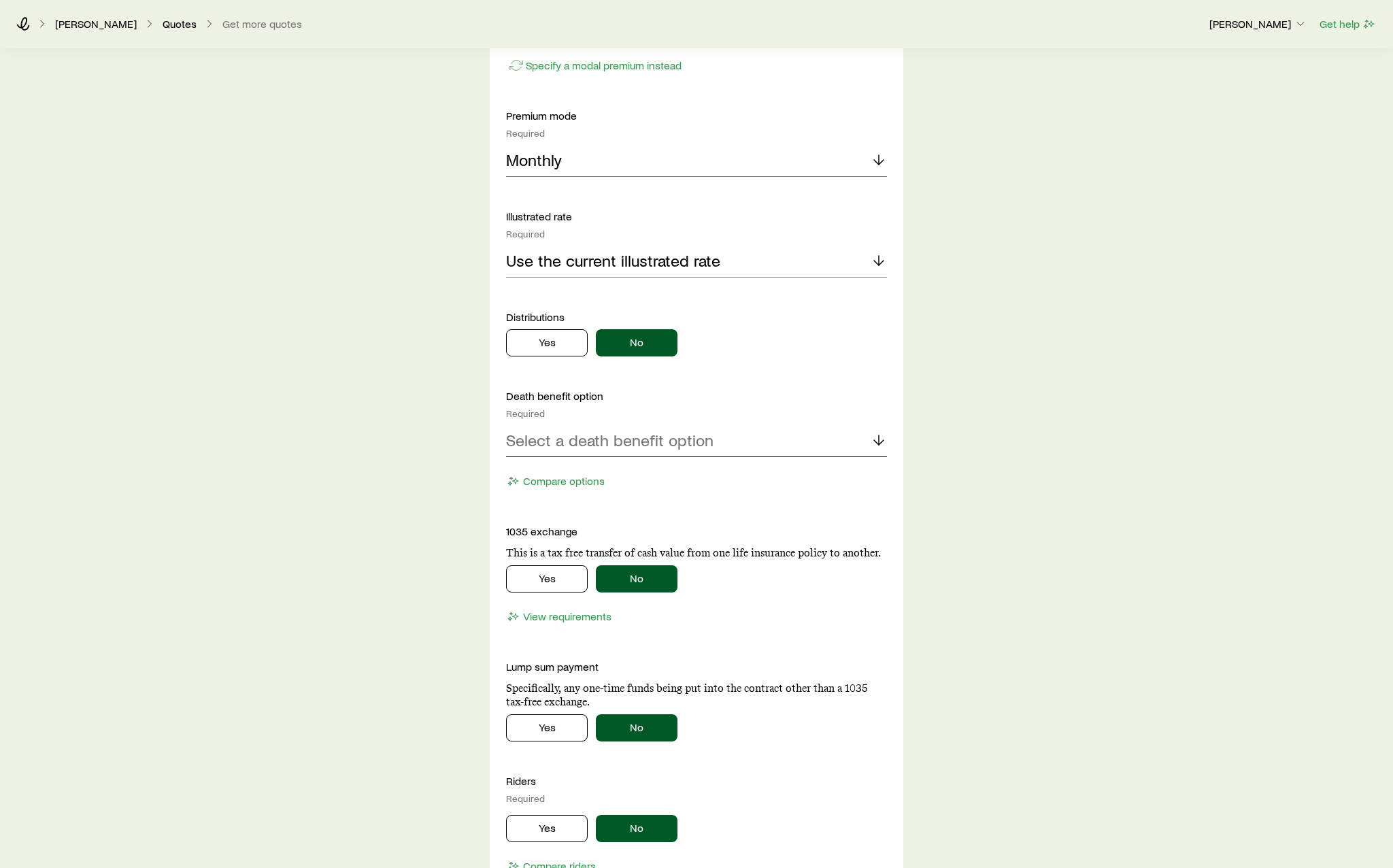
click at [646, 443] on p "Select a death benefit option" at bounding box center [609, 440] width 207 height 19
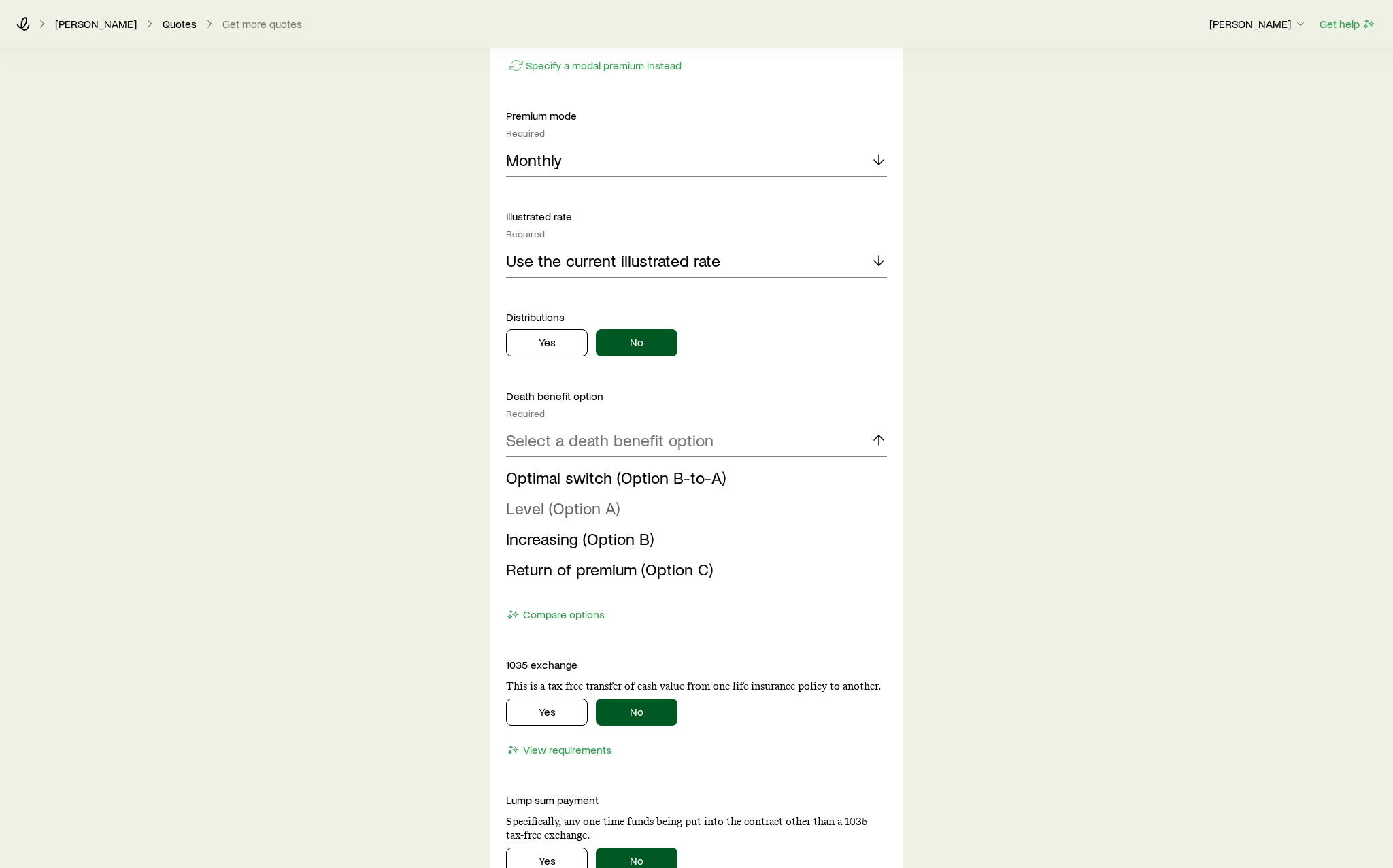
click at [646, 507] on li "Level (Option A)" at bounding box center [692, 509] width 373 height 31
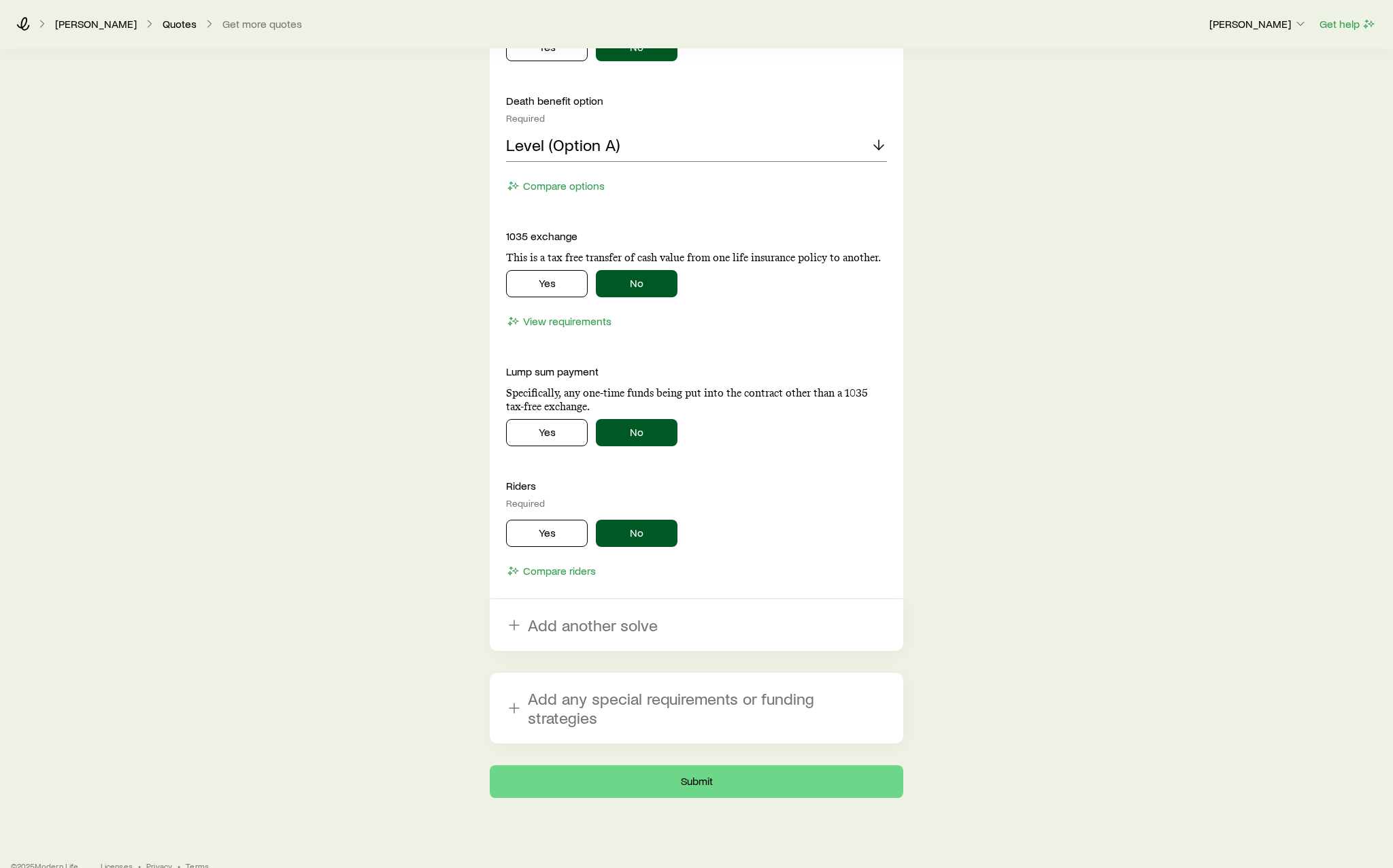
scroll to position [1522, 0]
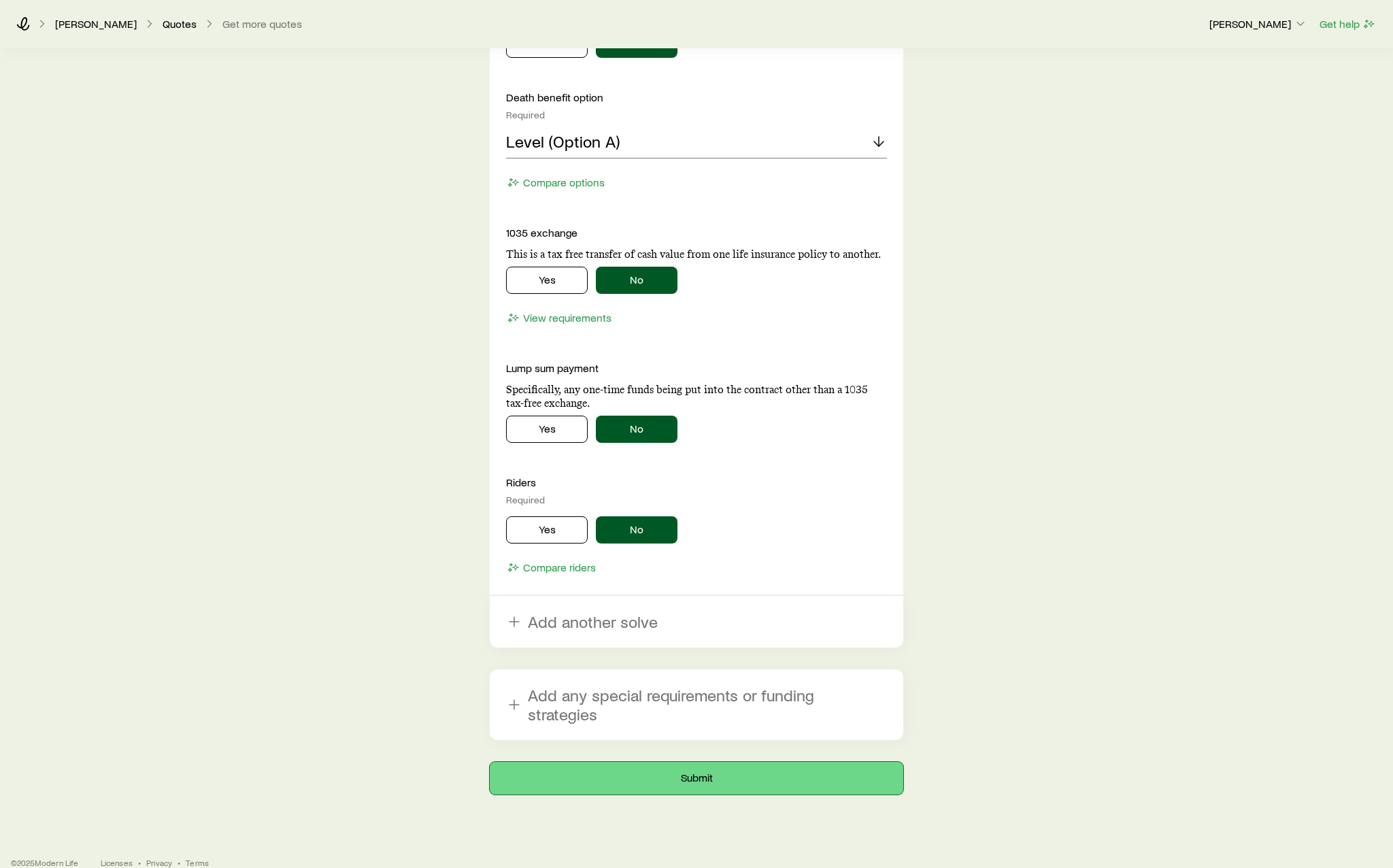
click at [712, 762] on button "Submit" at bounding box center [696, 778] width 414 height 33
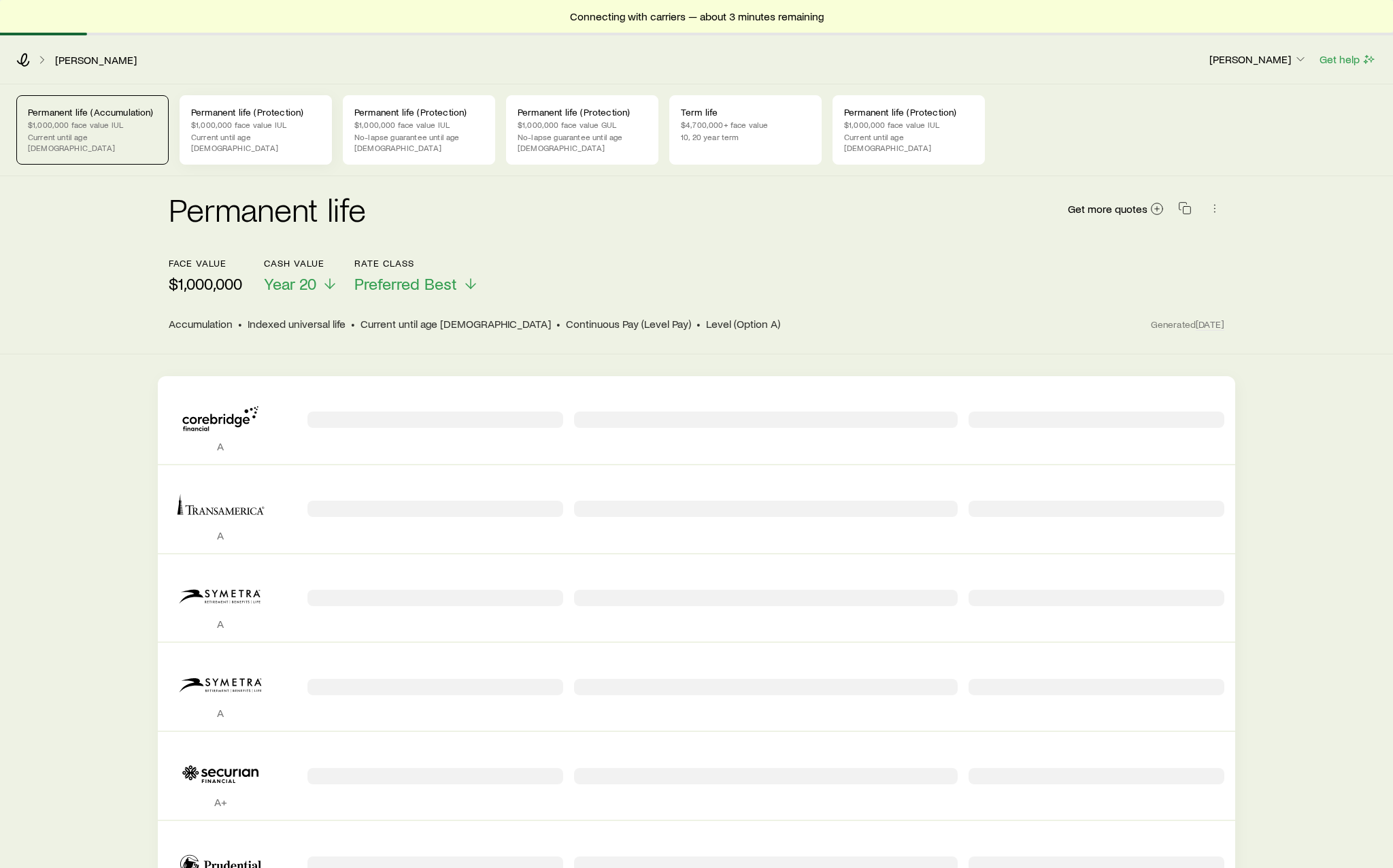
click at [272, 136] on p "Current until age [DEMOGRAPHIC_DATA]" at bounding box center [255, 142] width 129 height 22
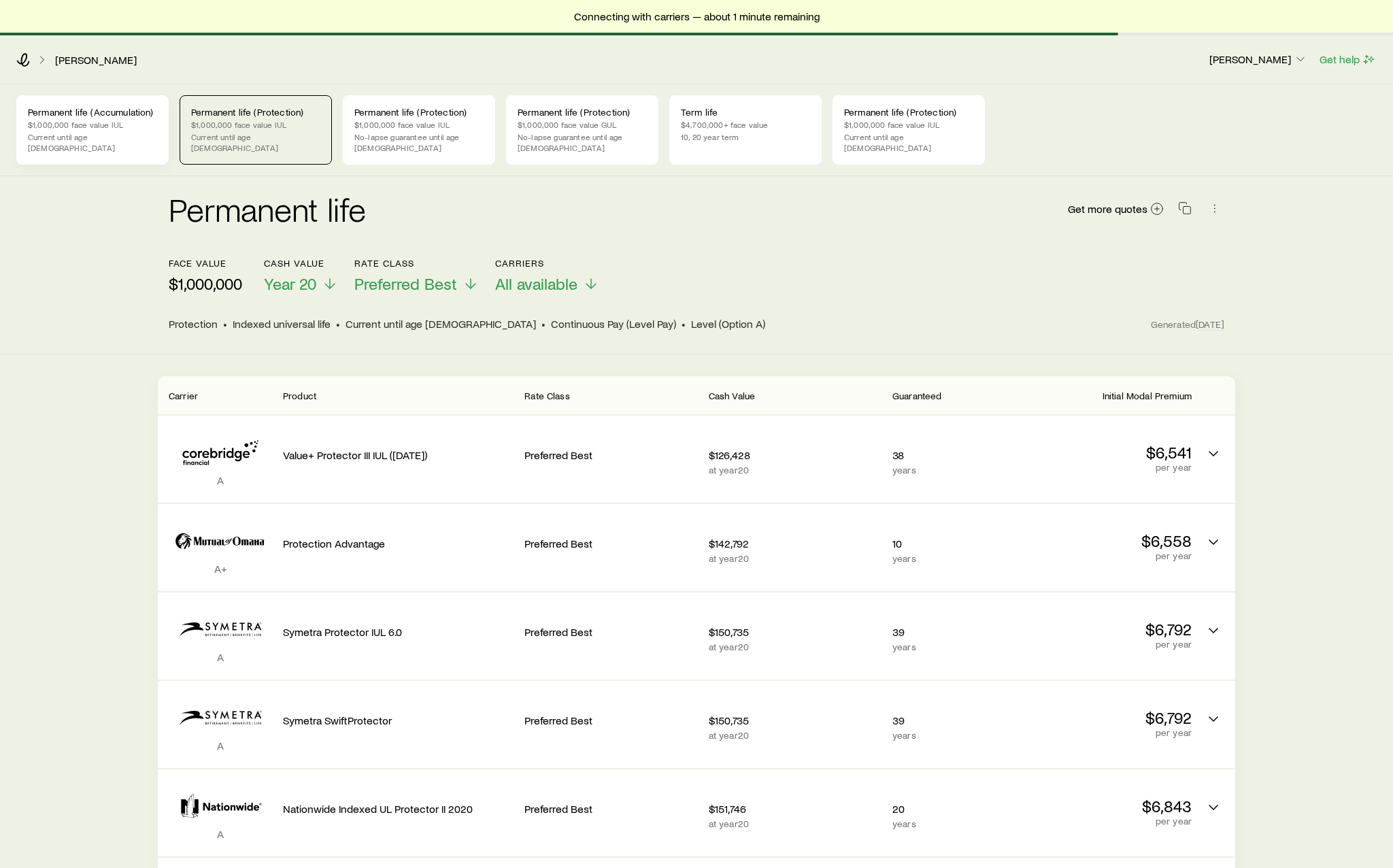
click at [119, 134] on p "Current until age [DEMOGRAPHIC_DATA]" at bounding box center [92, 142] width 129 height 22
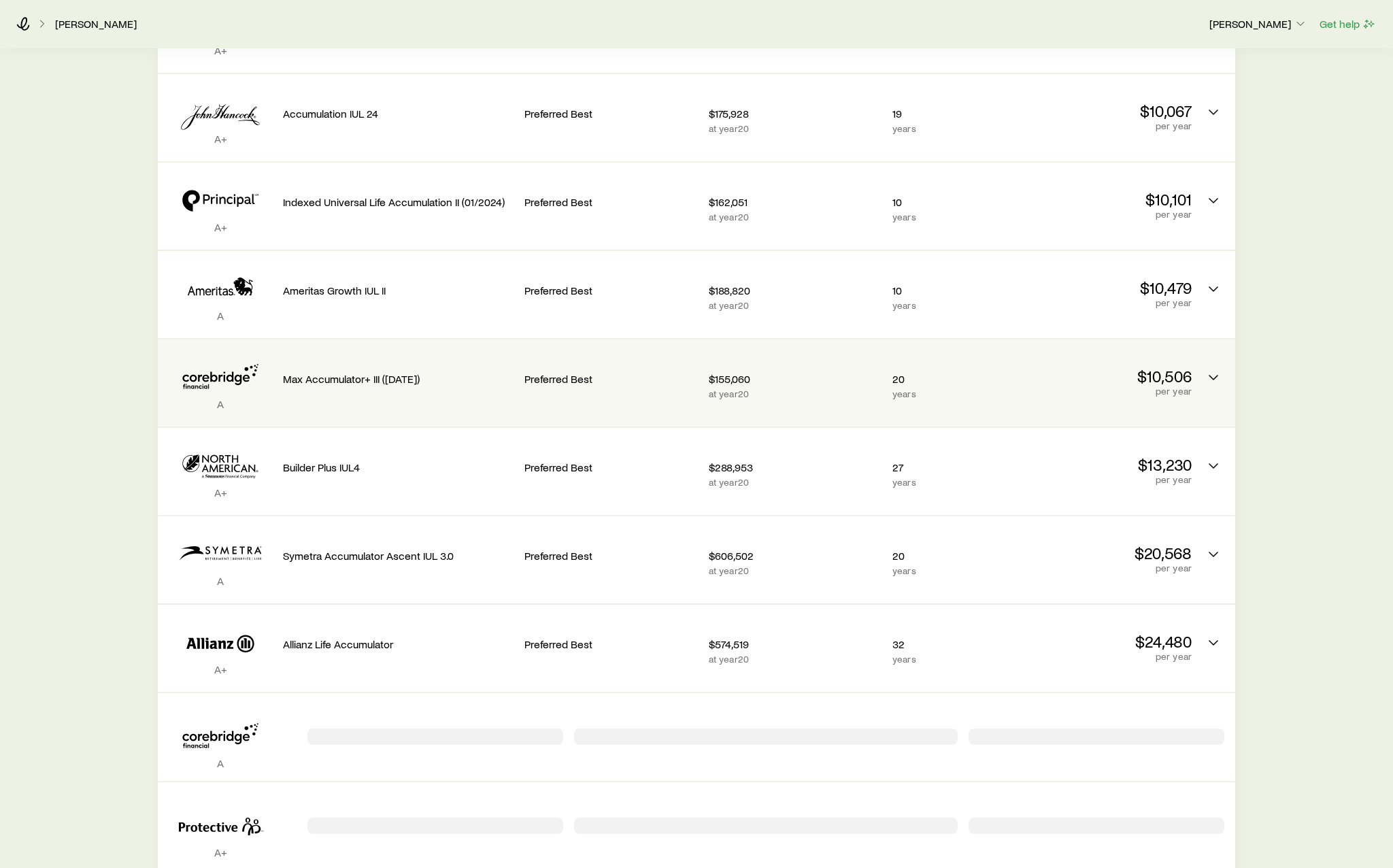
scroll to position [884, 0]
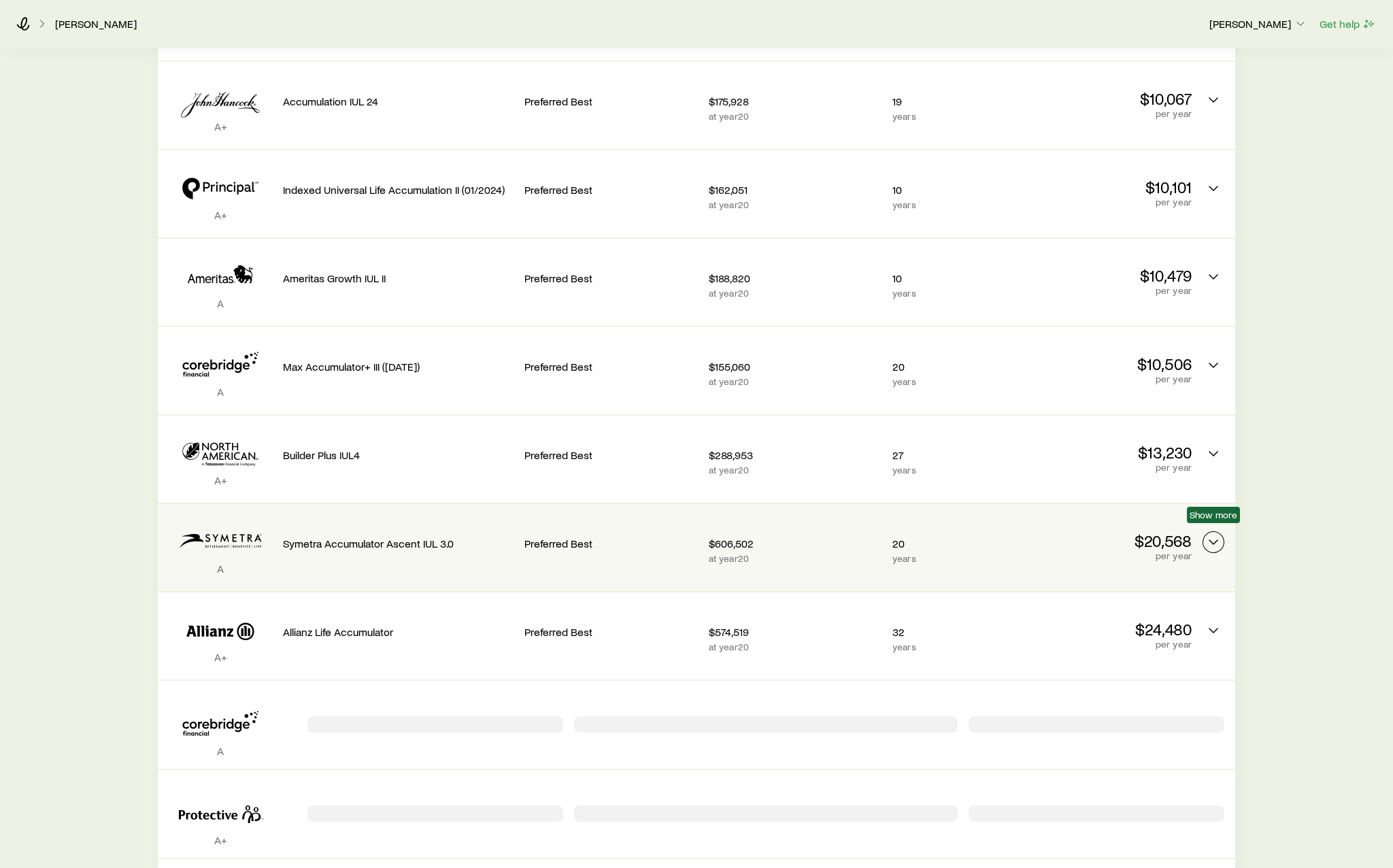
click at [1220, 534] on icon "Permanent quotes" at bounding box center [1213, 541] width 16 height 16
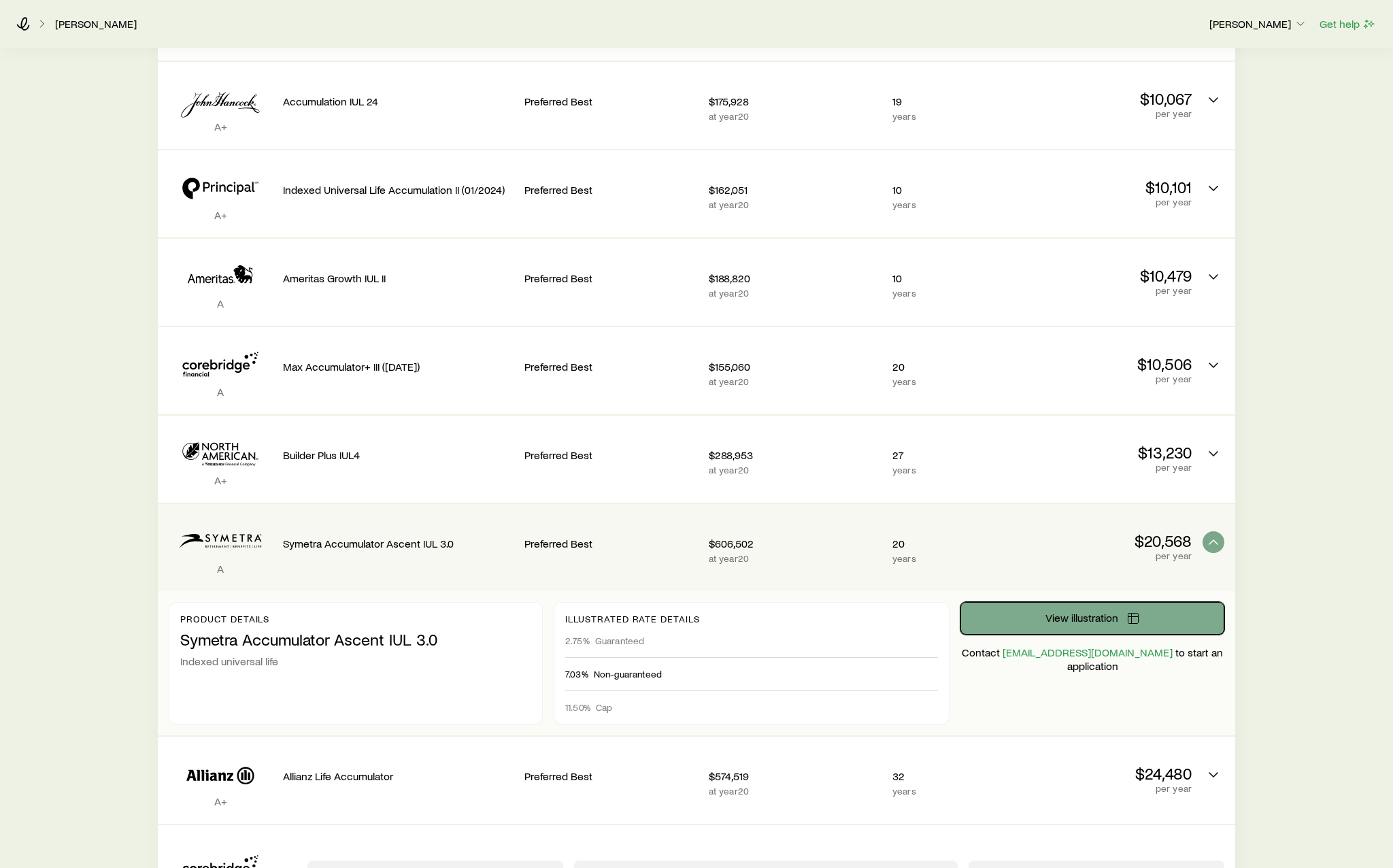
click at [1088, 612] on span "View illustration" at bounding box center [1082, 617] width 73 height 11
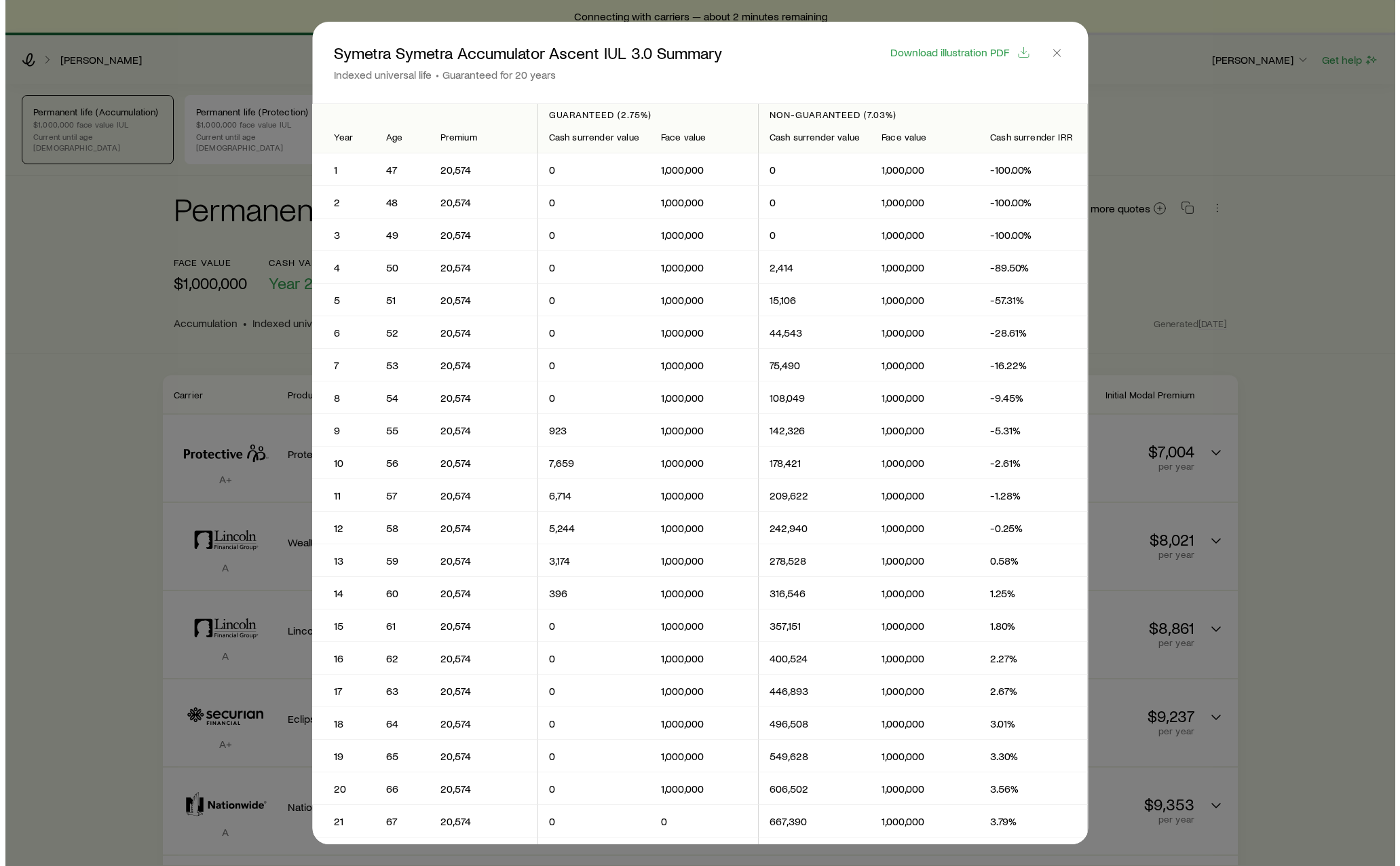
scroll to position [0, 0]
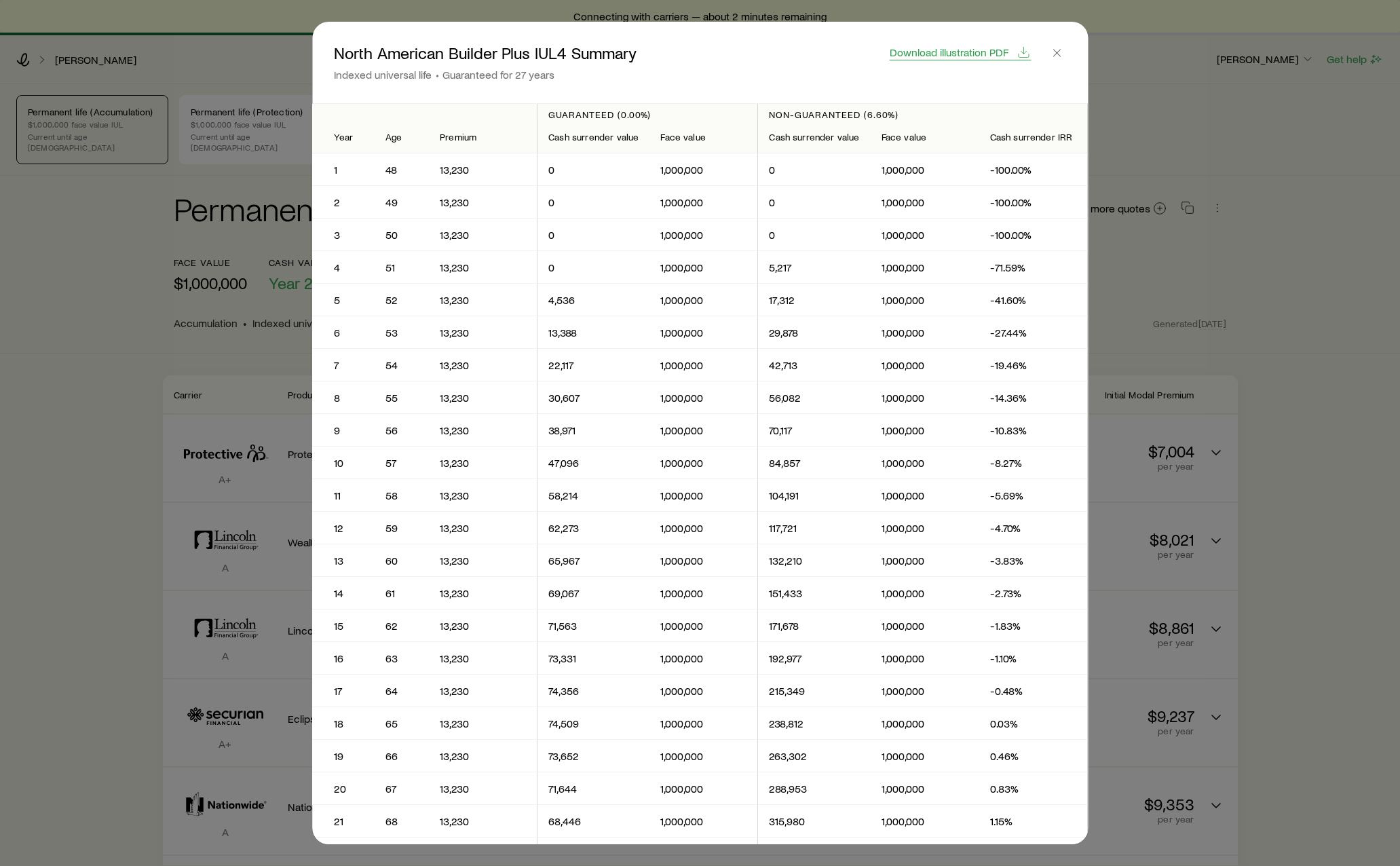
click at [958, 56] on span "Download illustration PDF" at bounding box center [950, 52] width 119 height 11
click at [1060, 52] on line "button" at bounding box center [1057, 53] width 7 height 7
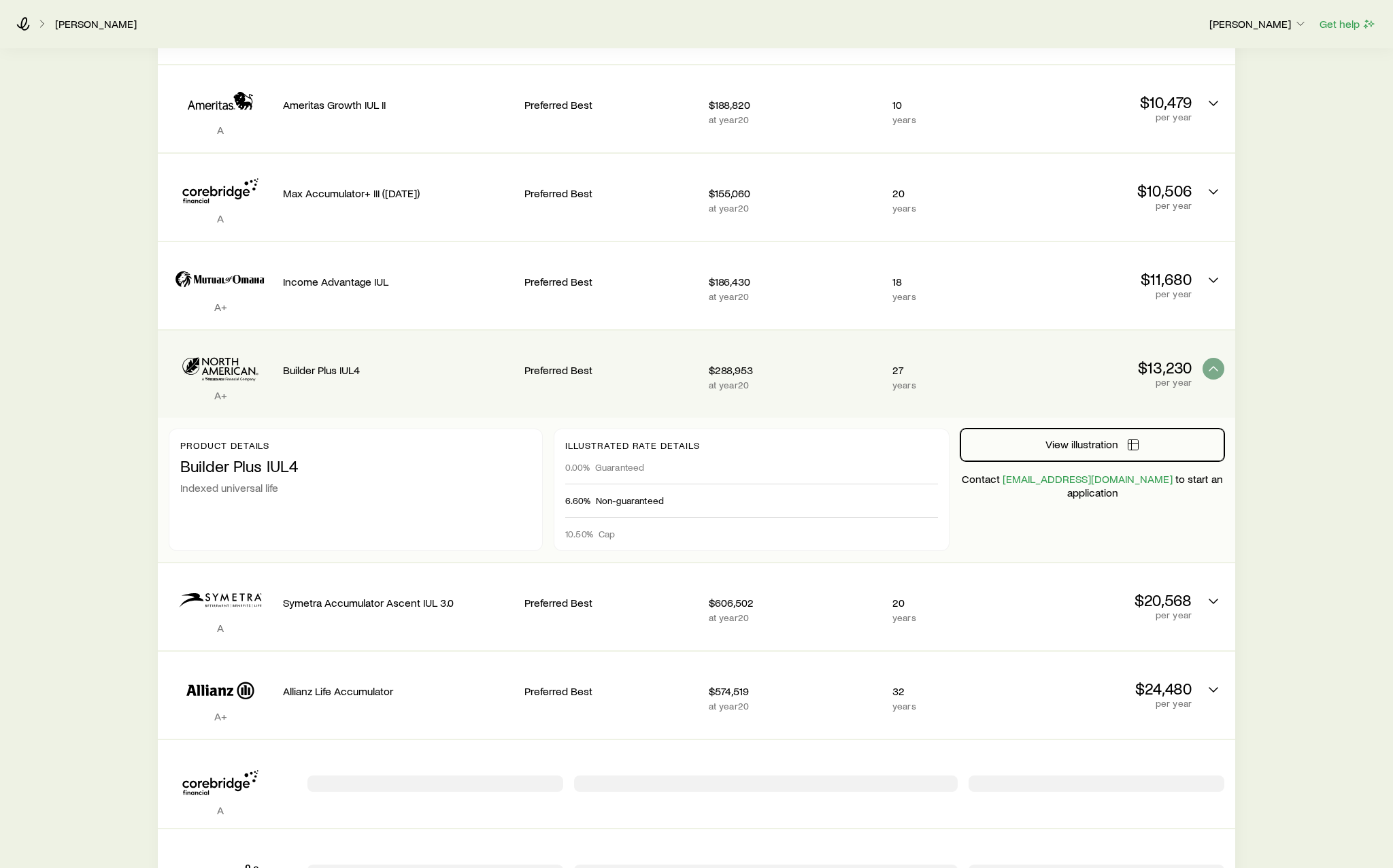
scroll to position [1022, 0]
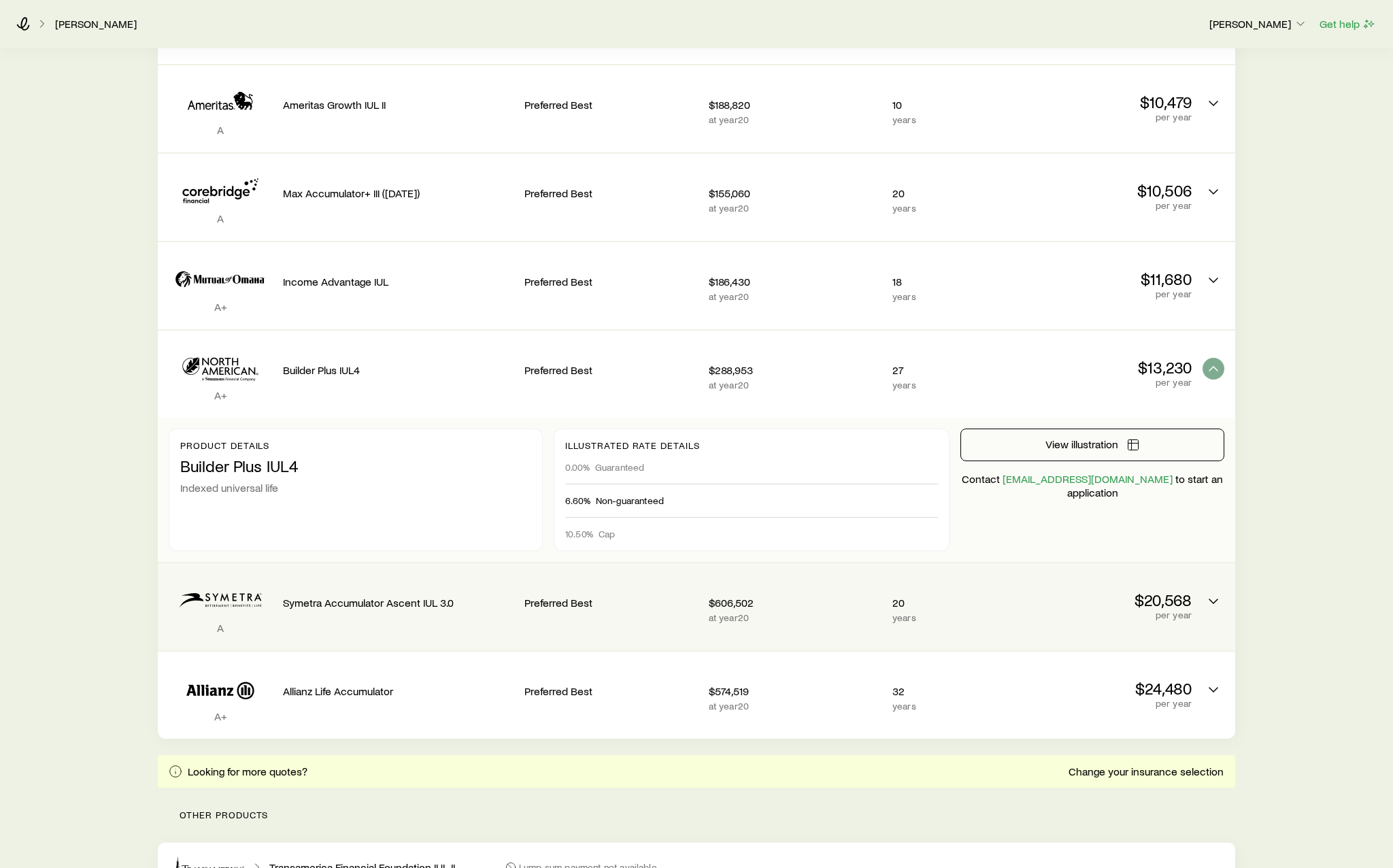
click at [950, 596] on p "20" at bounding box center [949, 603] width 116 height 13
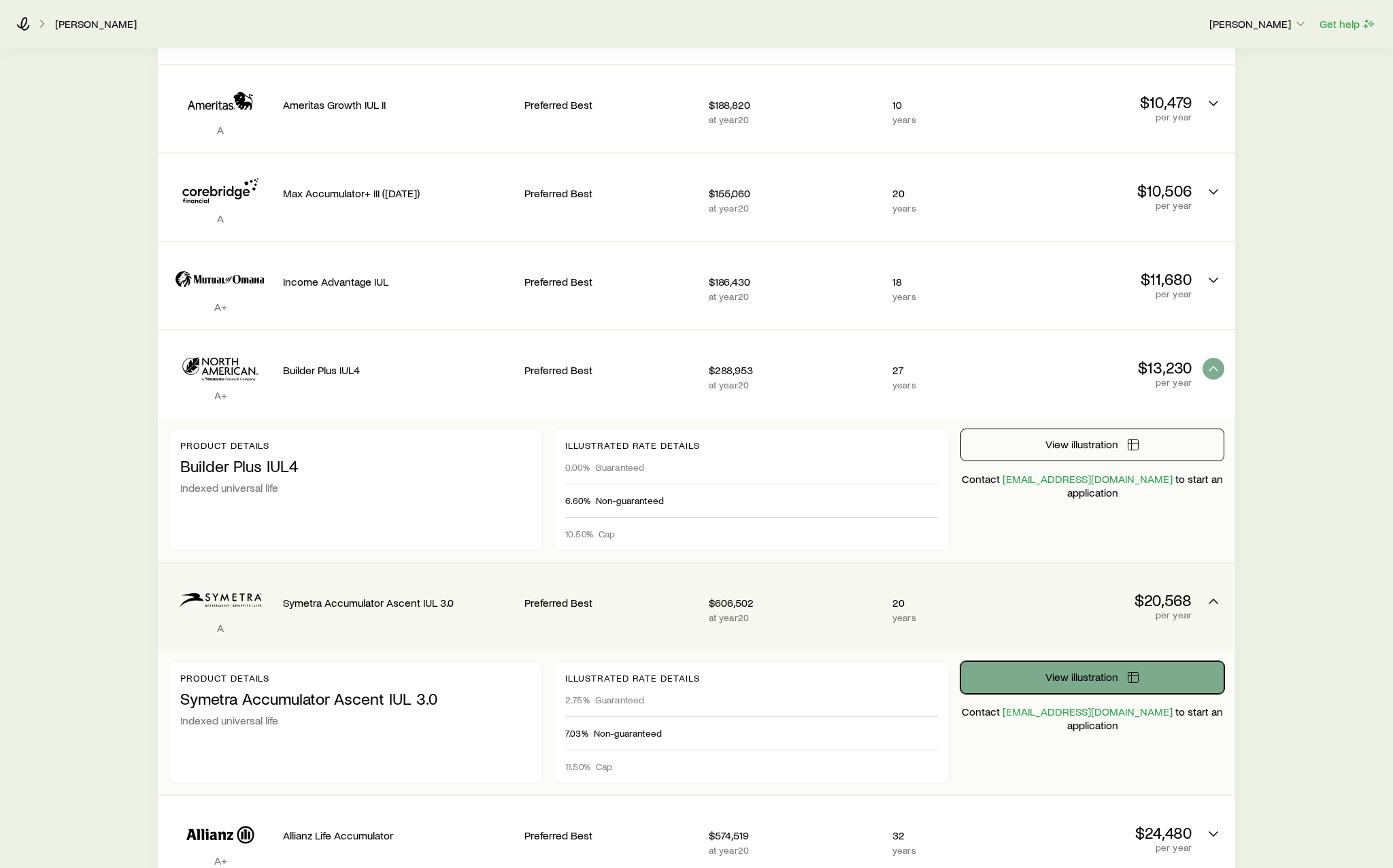
click at [1109, 661] on button "View illustration" at bounding box center [1091, 677] width 263 height 33
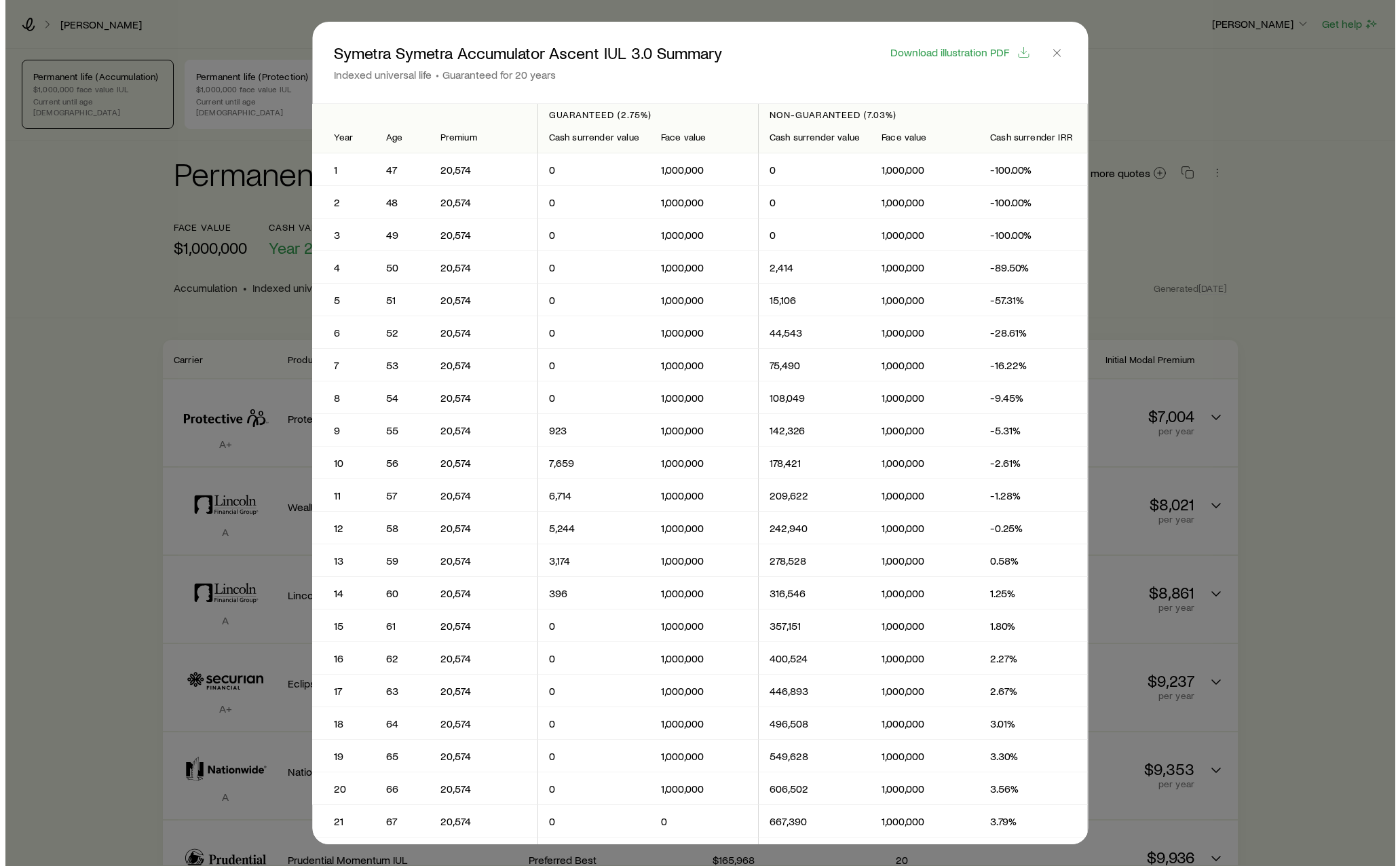
scroll to position [0, 0]
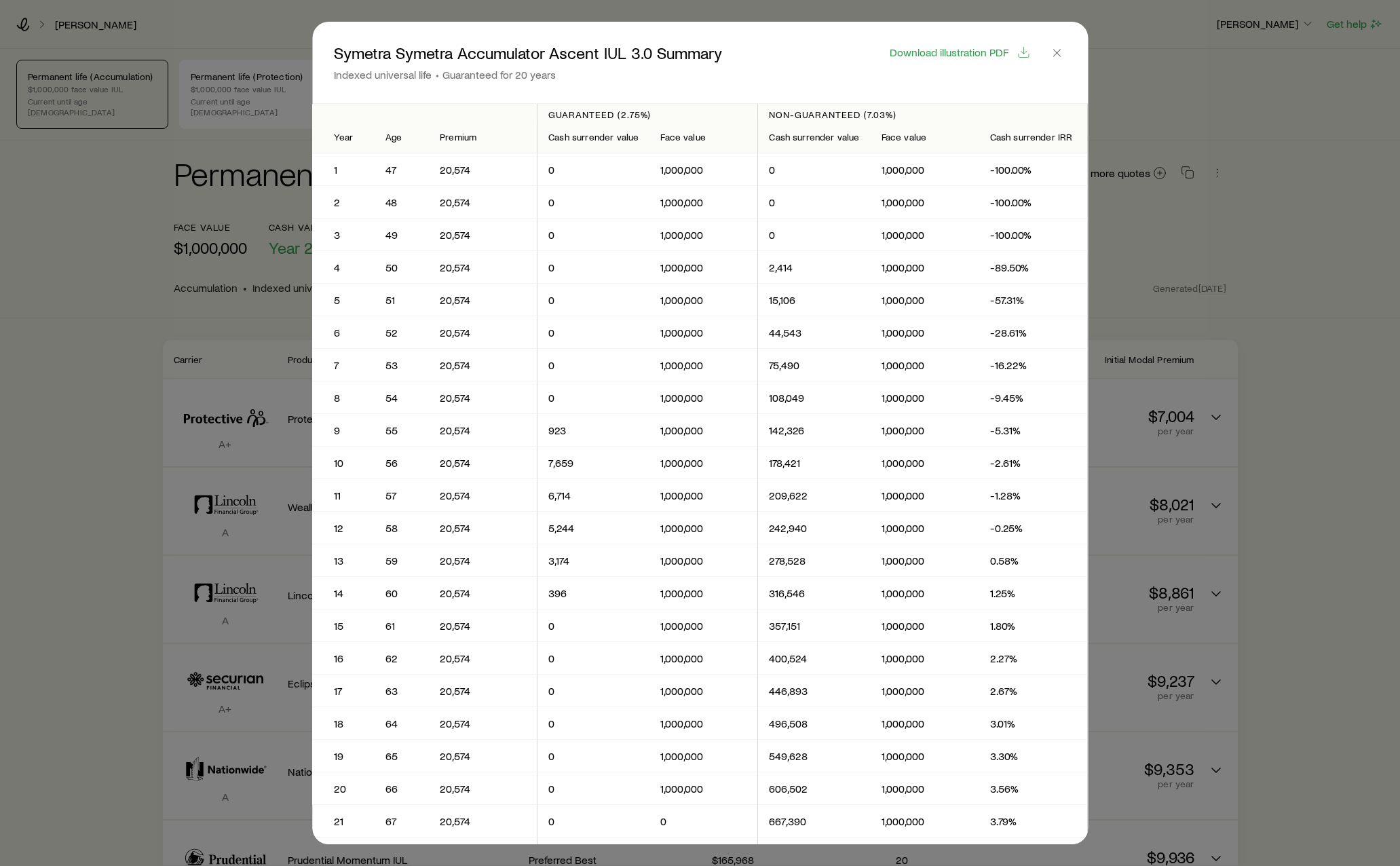
click at [956, 44] on div "Download illustration PDF" at bounding box center [960, 51] width 174 height 19
click at [956, 51] on span "Download illustration PDF" at bounding box center [950, 52] width 119 height 11
click at [855, 76] on div "Symetra Symetra Accumulator Ascent IUL 3.0 Summary Indexed universal life Guara…" at bounding box center [690, 62] width 713 height 38
click at [1061, 53] on icon "button" at bounding box center [1057, 53] width 13 height 13
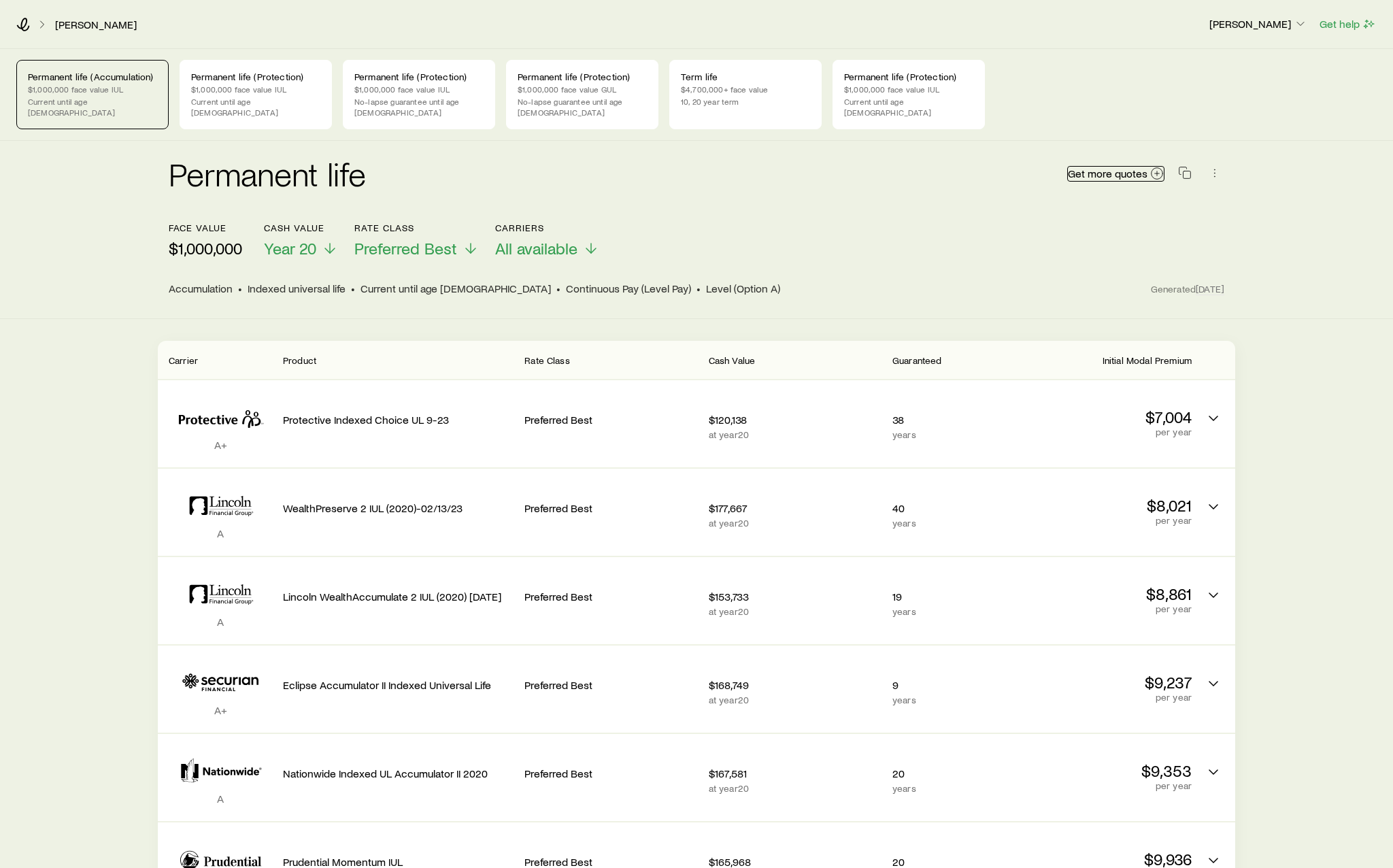
click at [1132, 168] on span "Get more quotes" at bounding box center [1107, 172] width 80 height 11
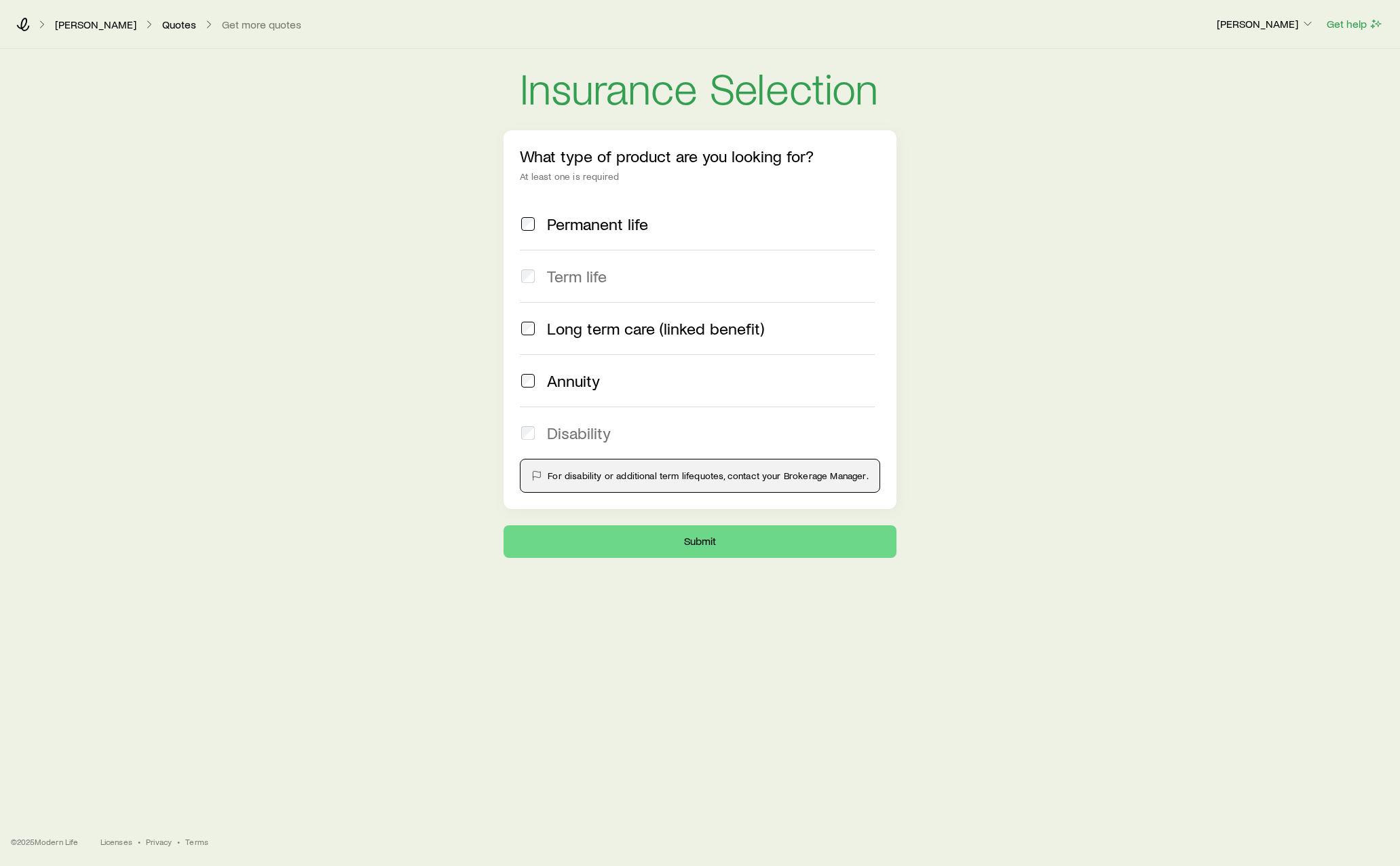
click at [584, 227] on span "Permanent life" at bounding box center [598, 224] width 101 height 19
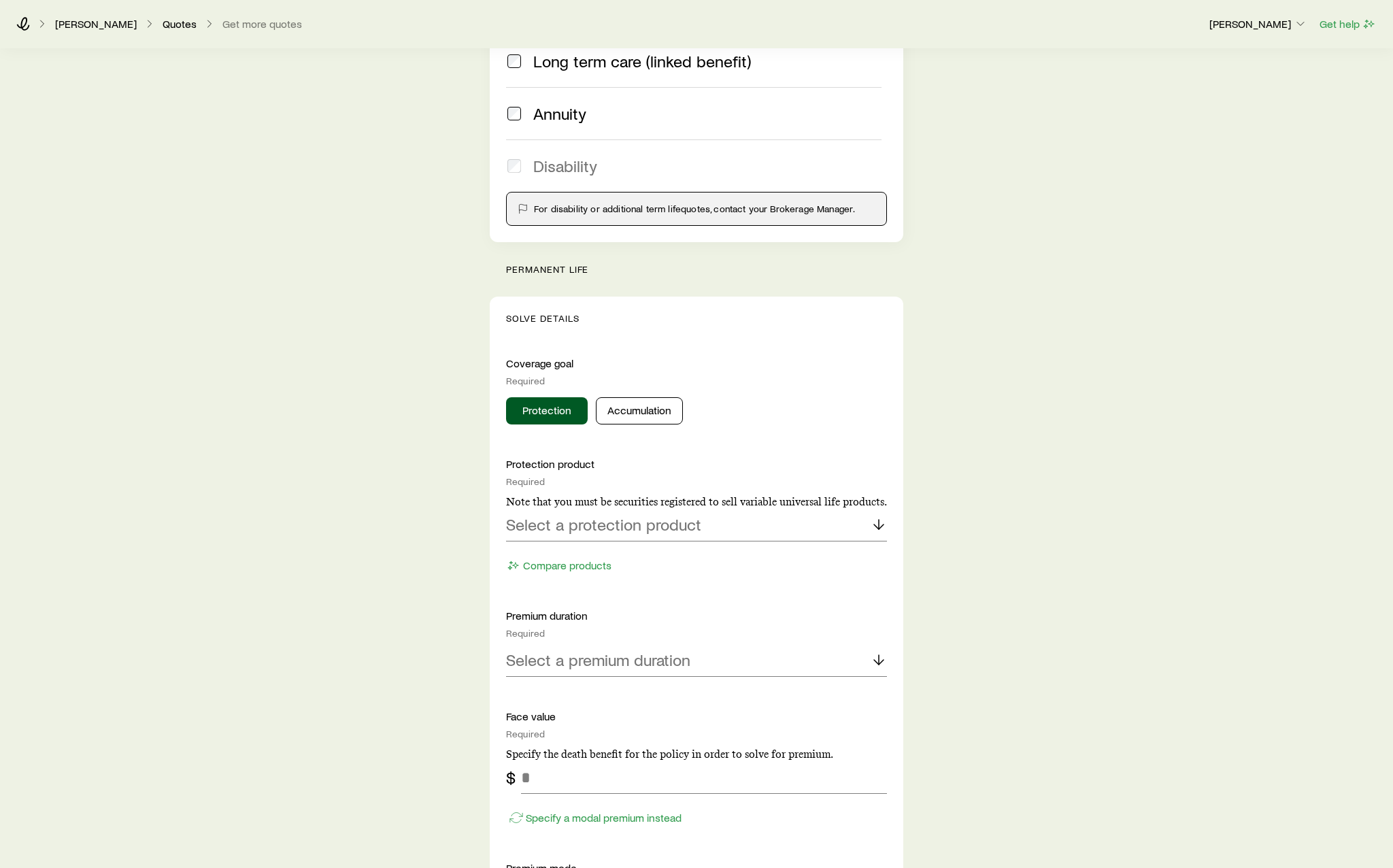
scroll to position [272, 0]
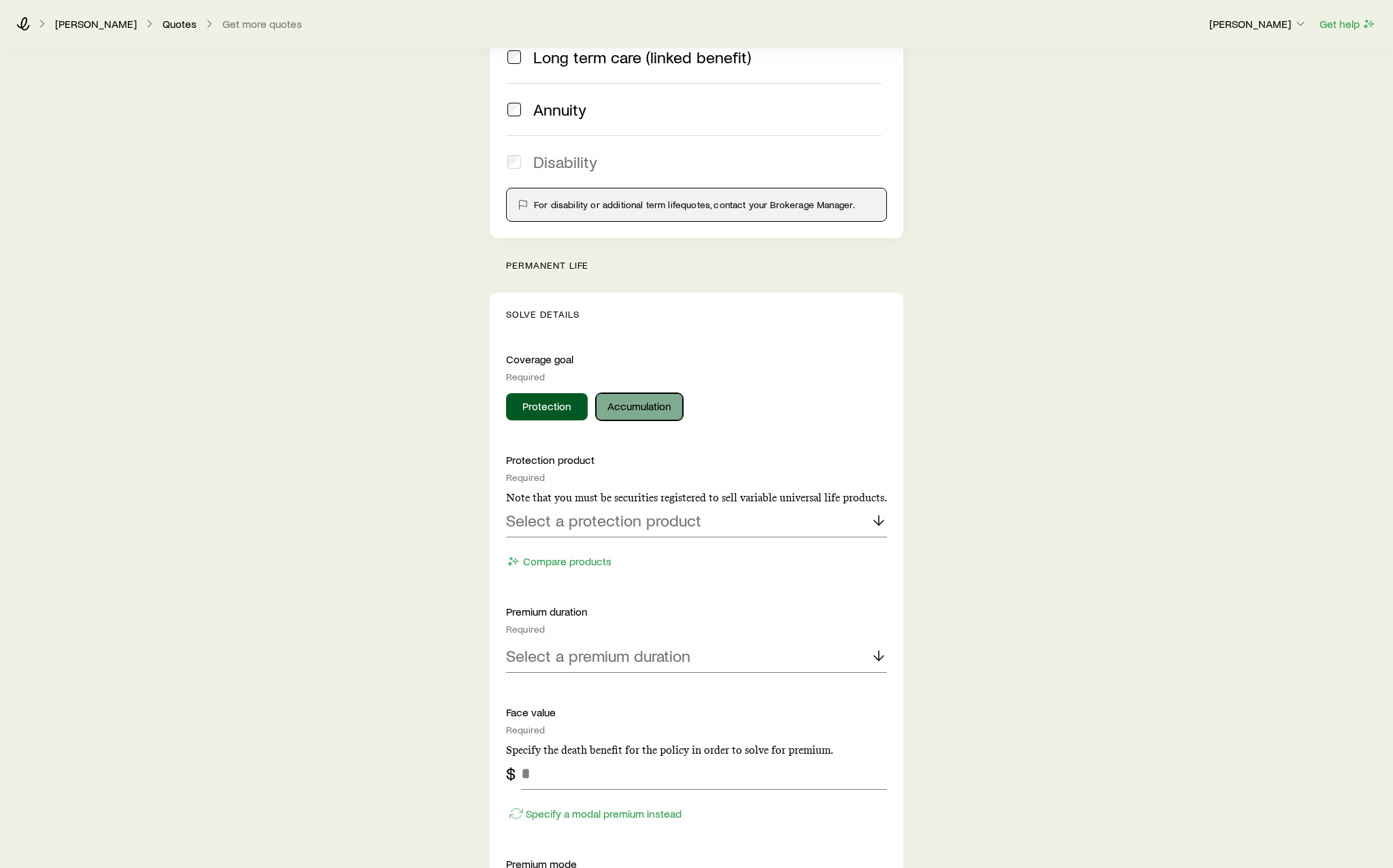
click at [655, 410] on button "Accumulation" at bounding box center [639, 406] width 87 height 27
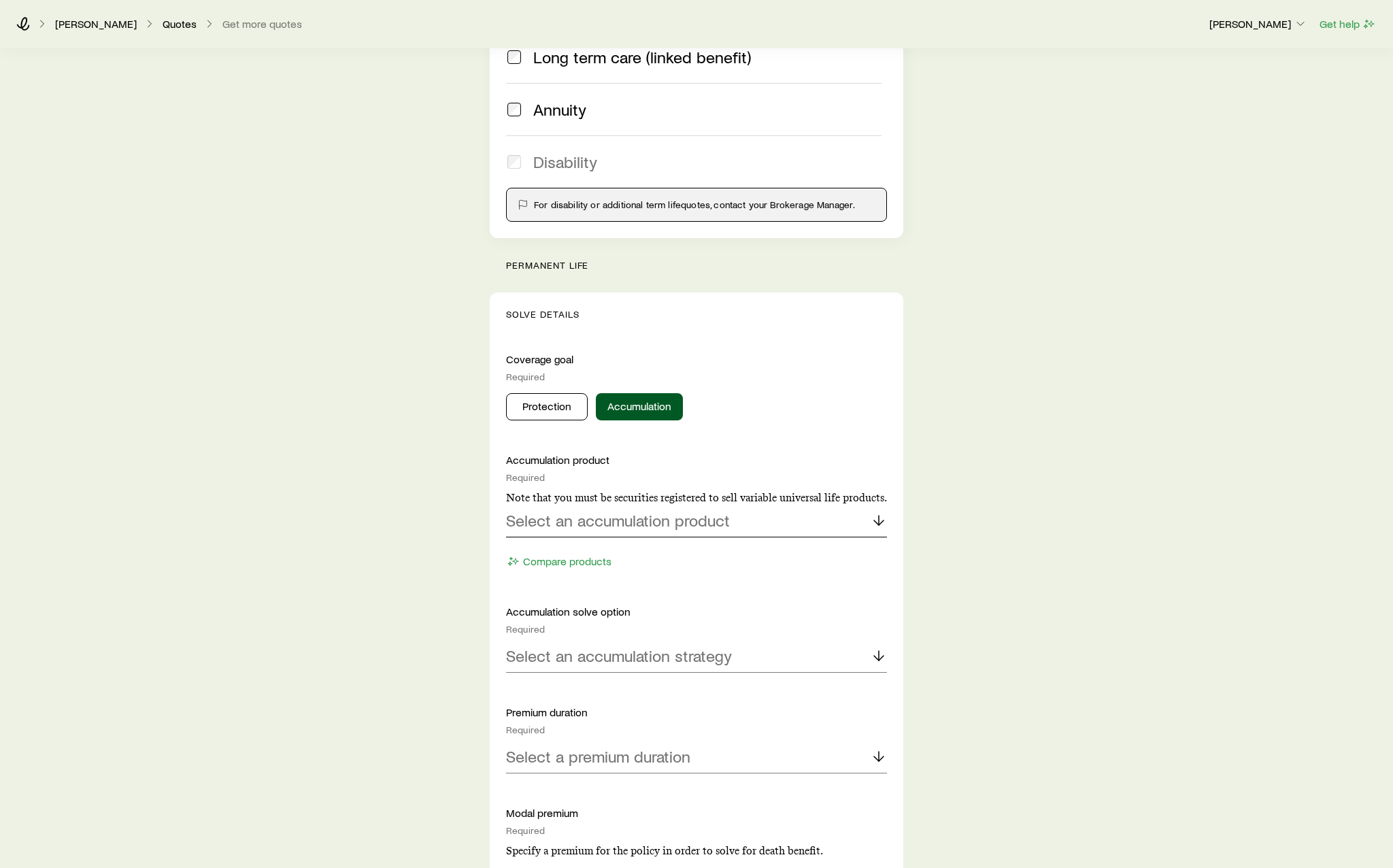
click at [665, 521] on p "Select an accumulation product" at bounding box center [618, 520] width 224 height 19
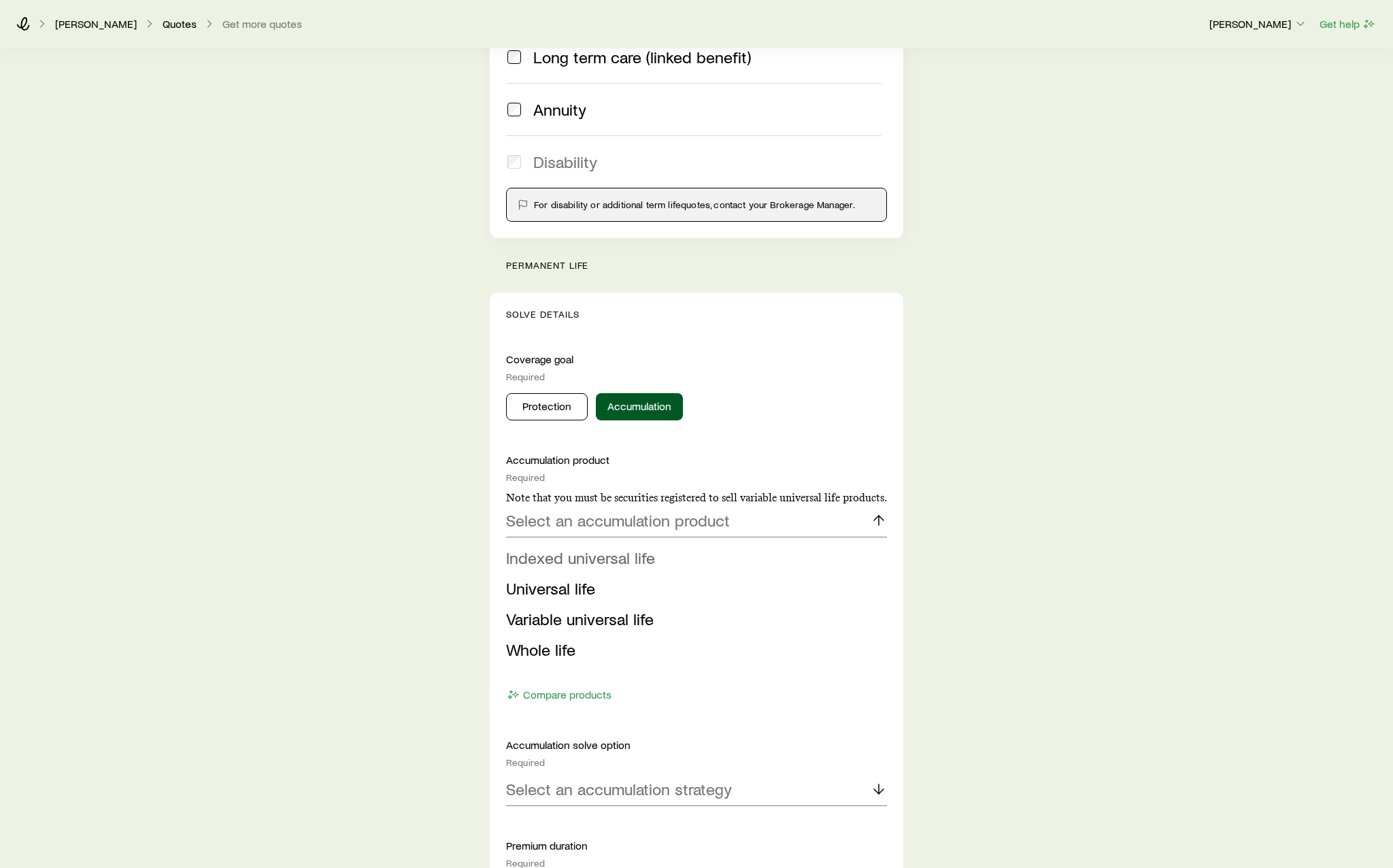
click at [653, 563] on li "Indexed universal life" at bounding box center [692, 558] width 373 height 31
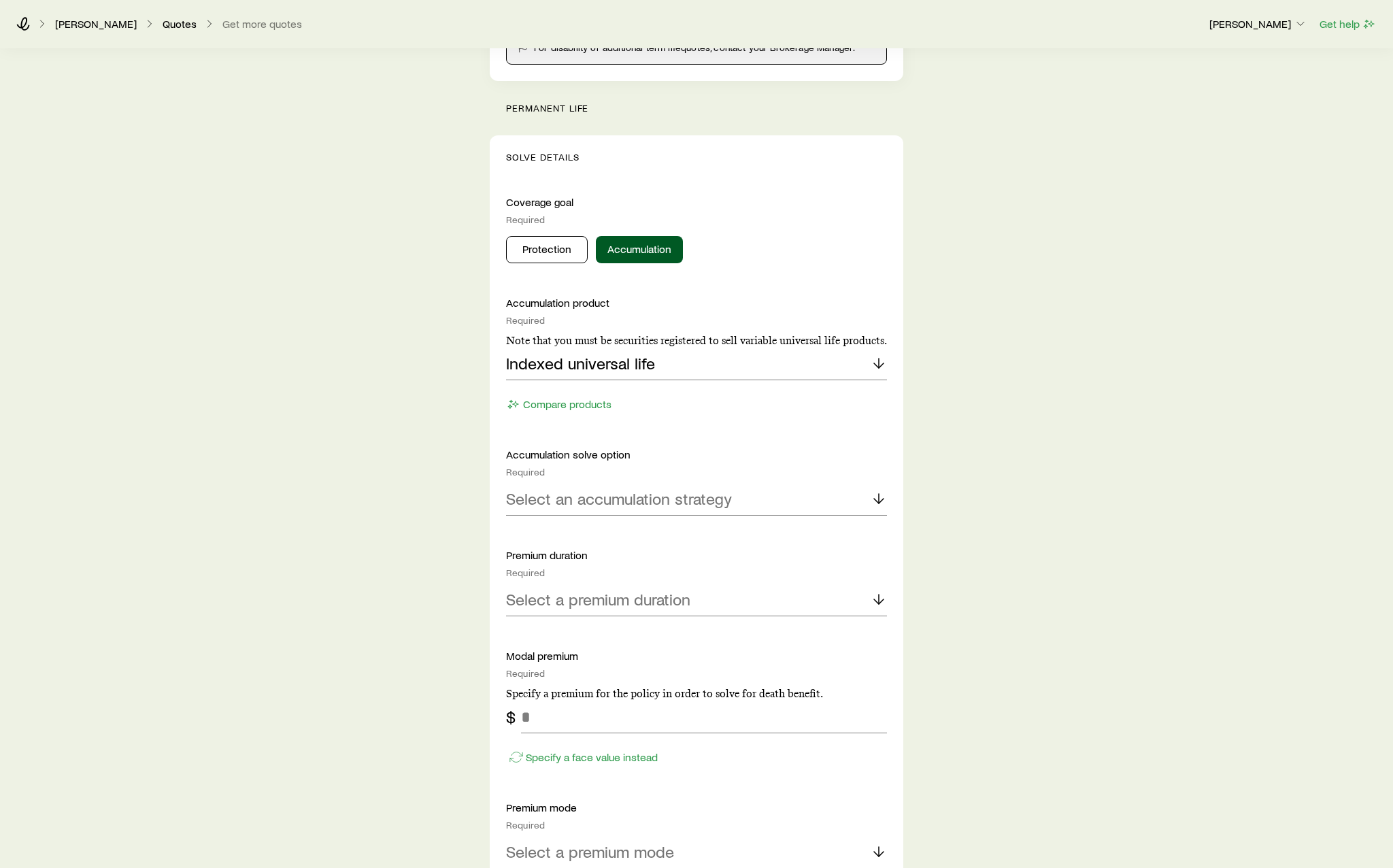
scroll to position [476, 0]
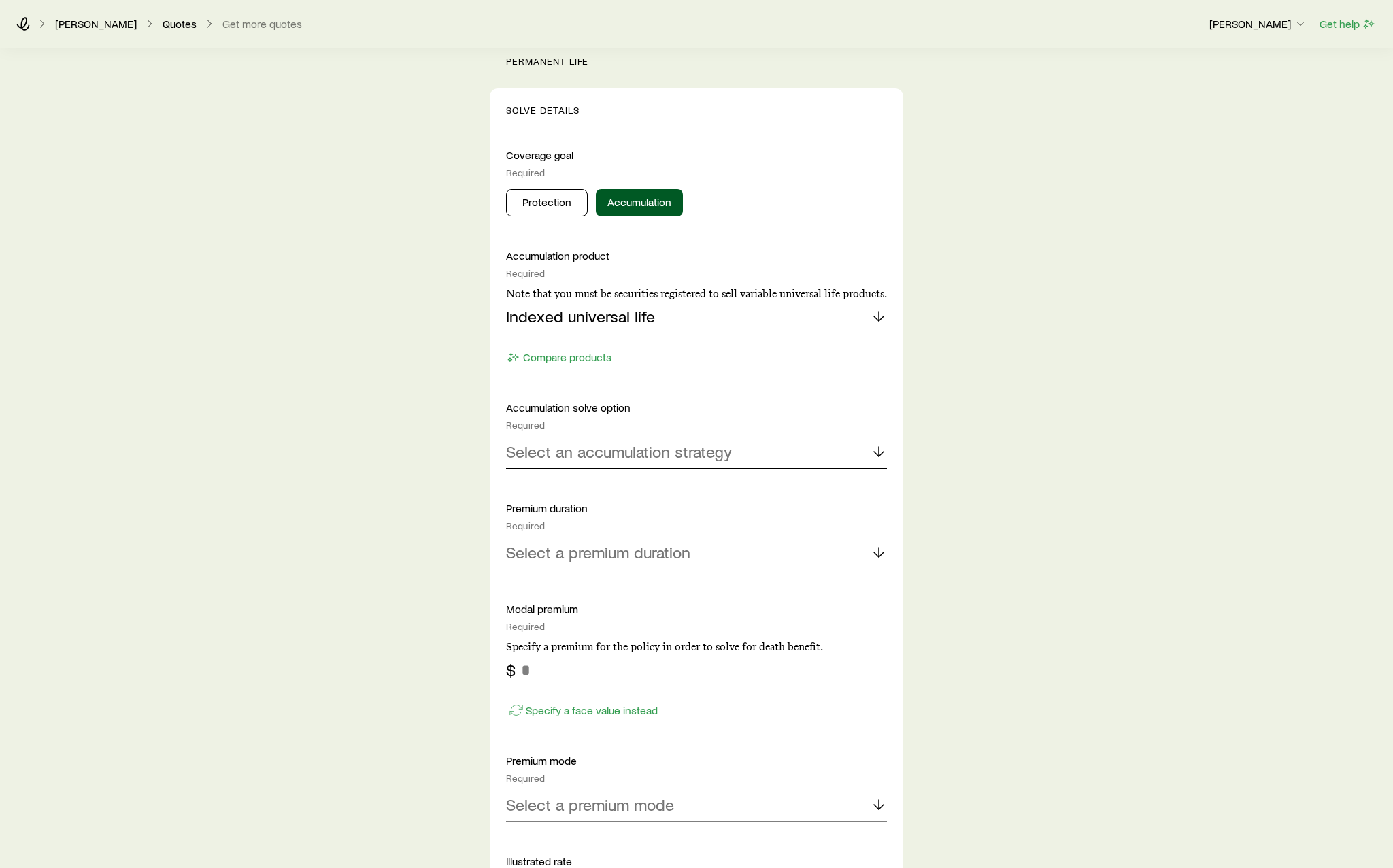
click at [655, 464] on div "Select an accumulation strategy" at bounding box center [696, 452] width 381 height 33
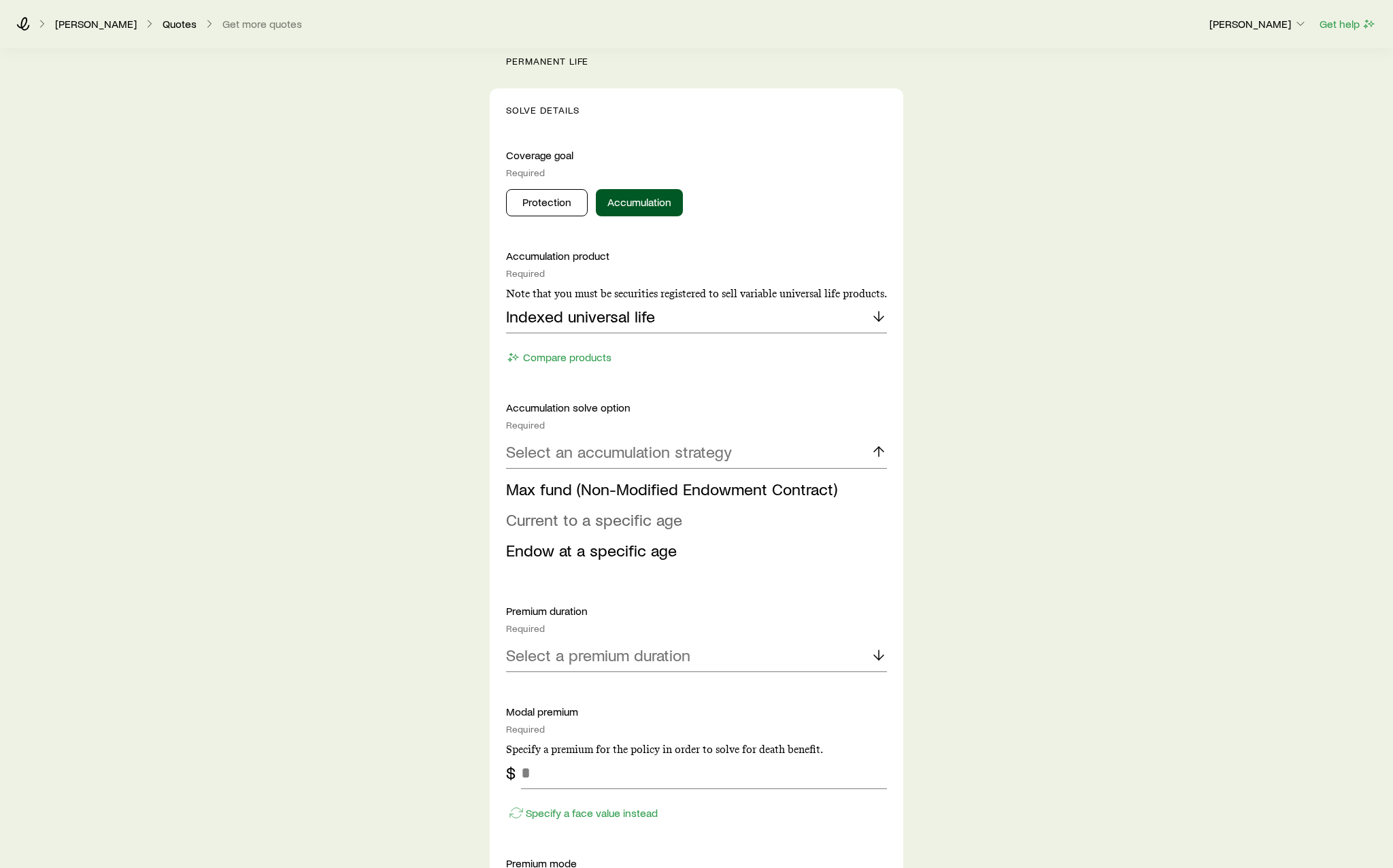
click at [662, 525] on span "Current to a specific age" at bounding box center [594, 519] width 176 height 20
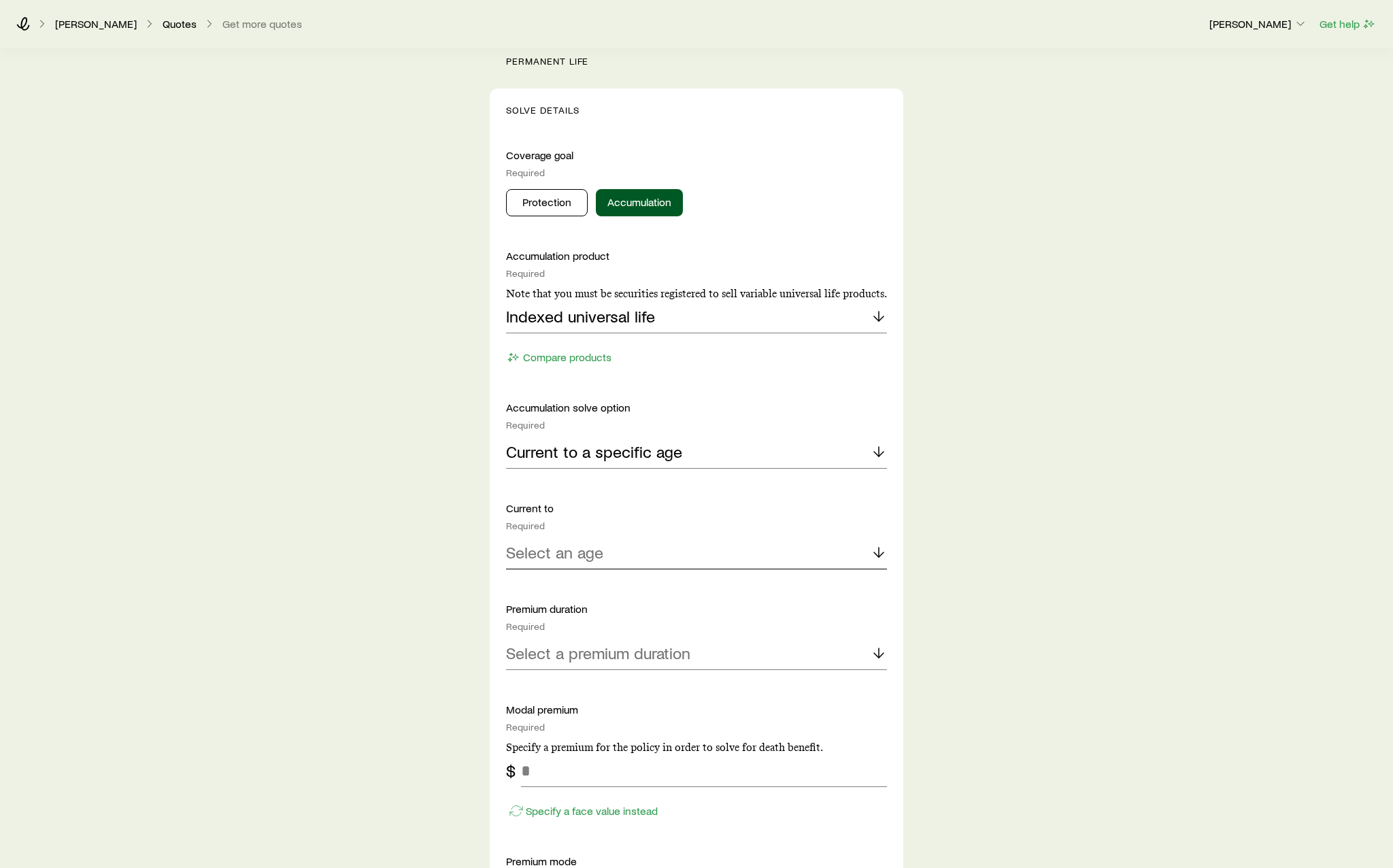
click at [632, 556] on div "Select an age" at bounding box center [696, 553] width 381 height 33
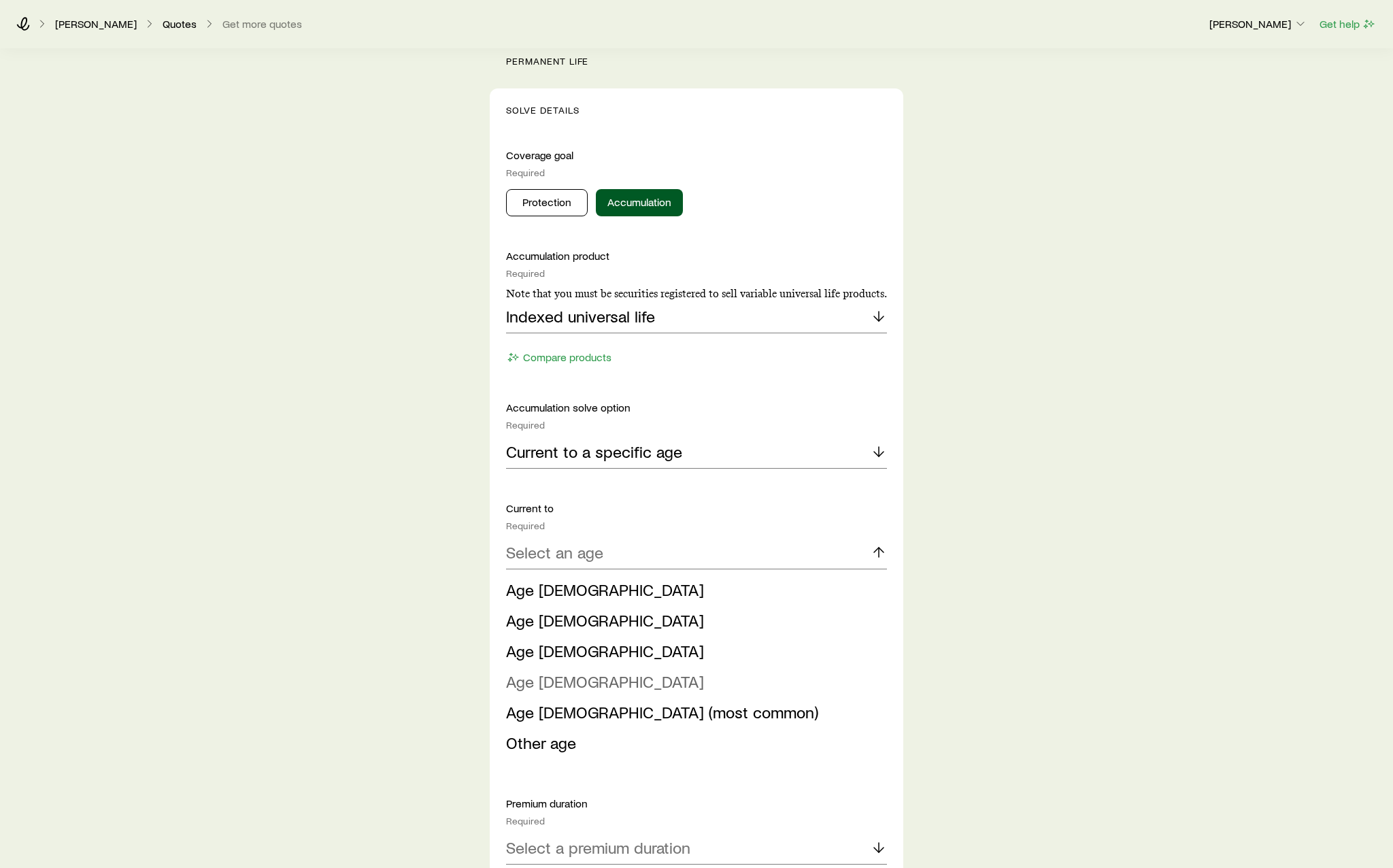
click at [599, 682] on li "Age [DEMOGRAPHIC_DATA]" at bounding box center [692, 682] width 373 height 31
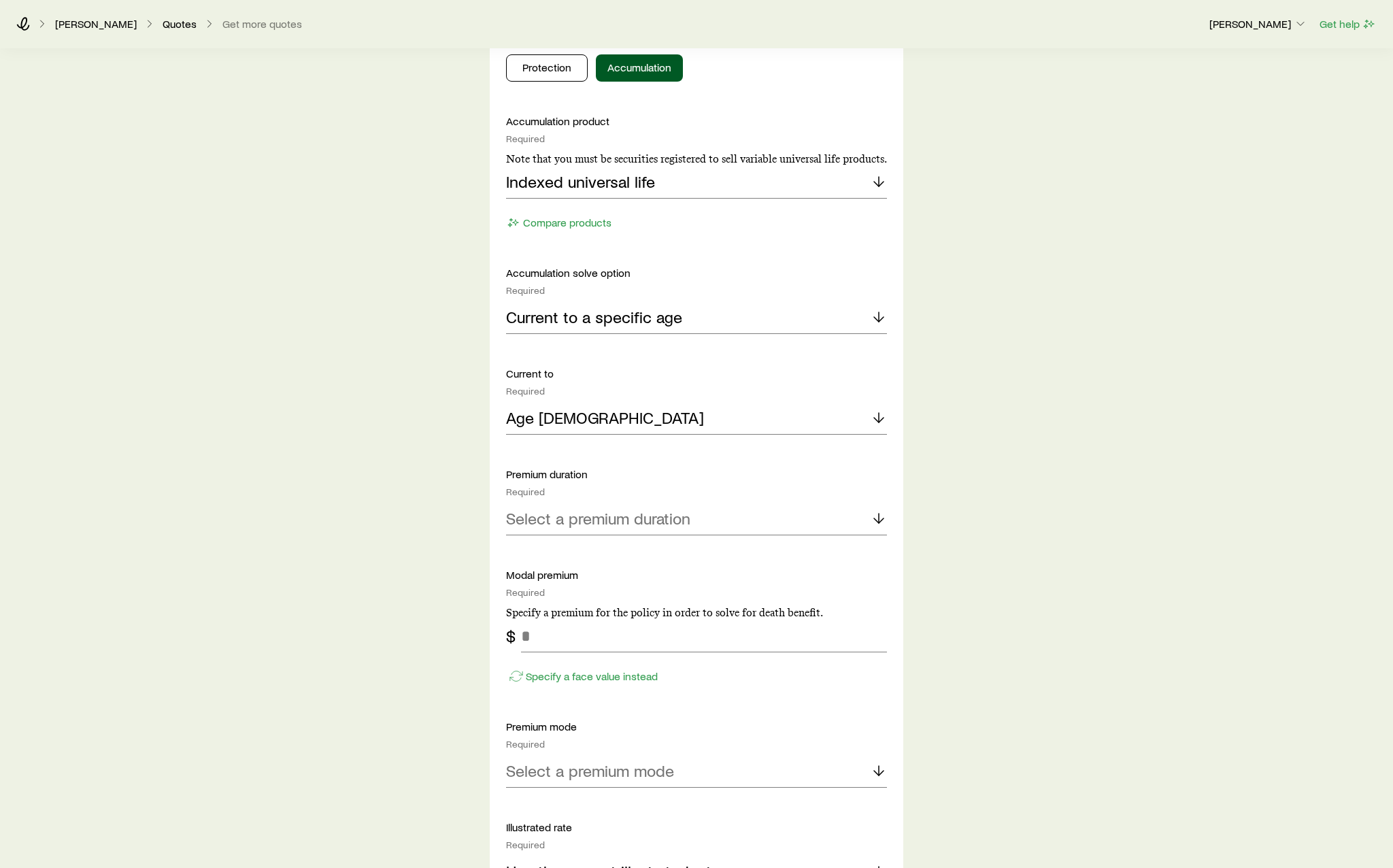
scroll to position [612, 0]
click at [674, 529] on div "Select a premium duration" at bounding box center [696, 517] width 381 height 33
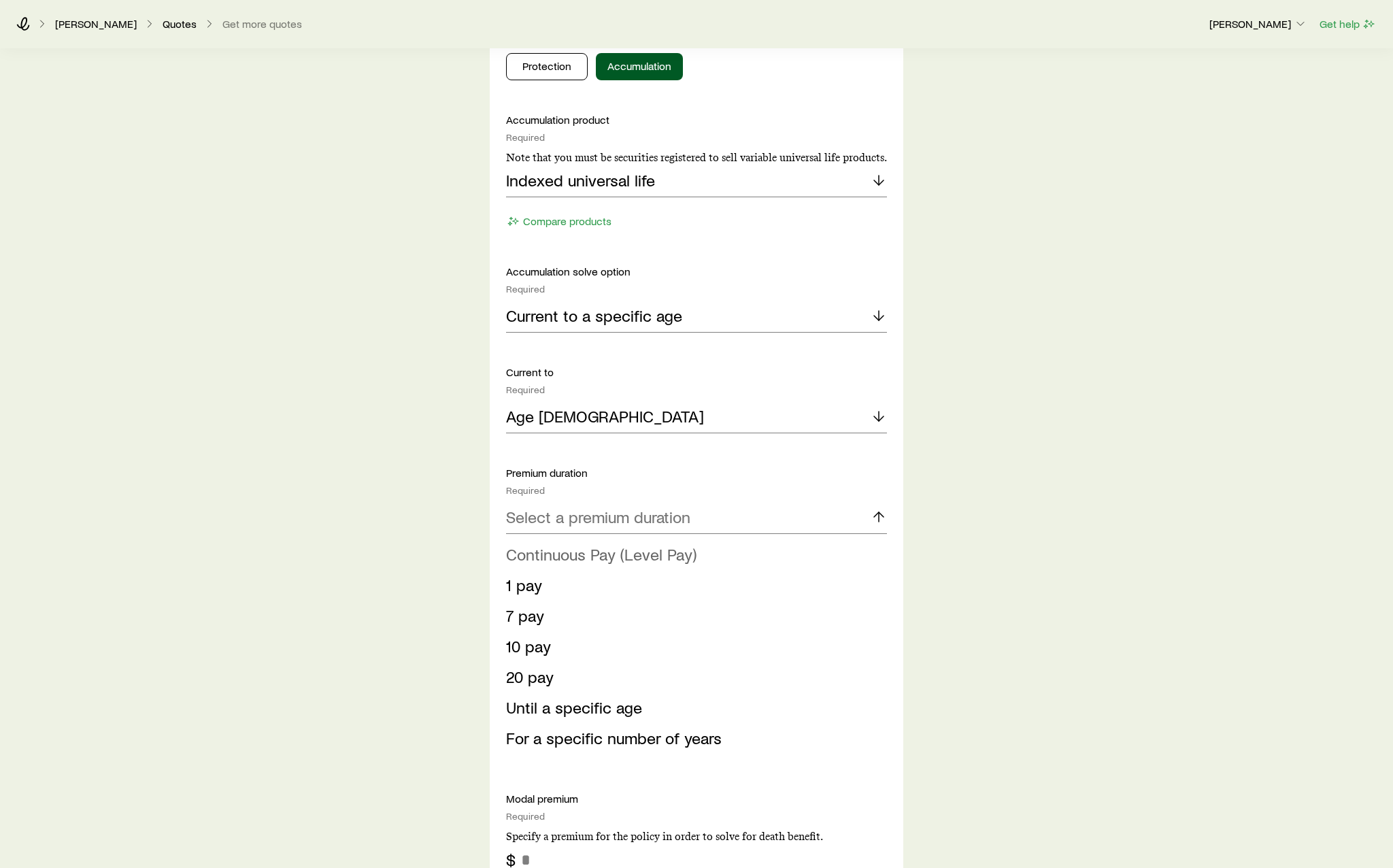
click at [669, 560] on span "Continuous Pay (Level Pay)" at bounding box center [601, 554] width 191 height 20
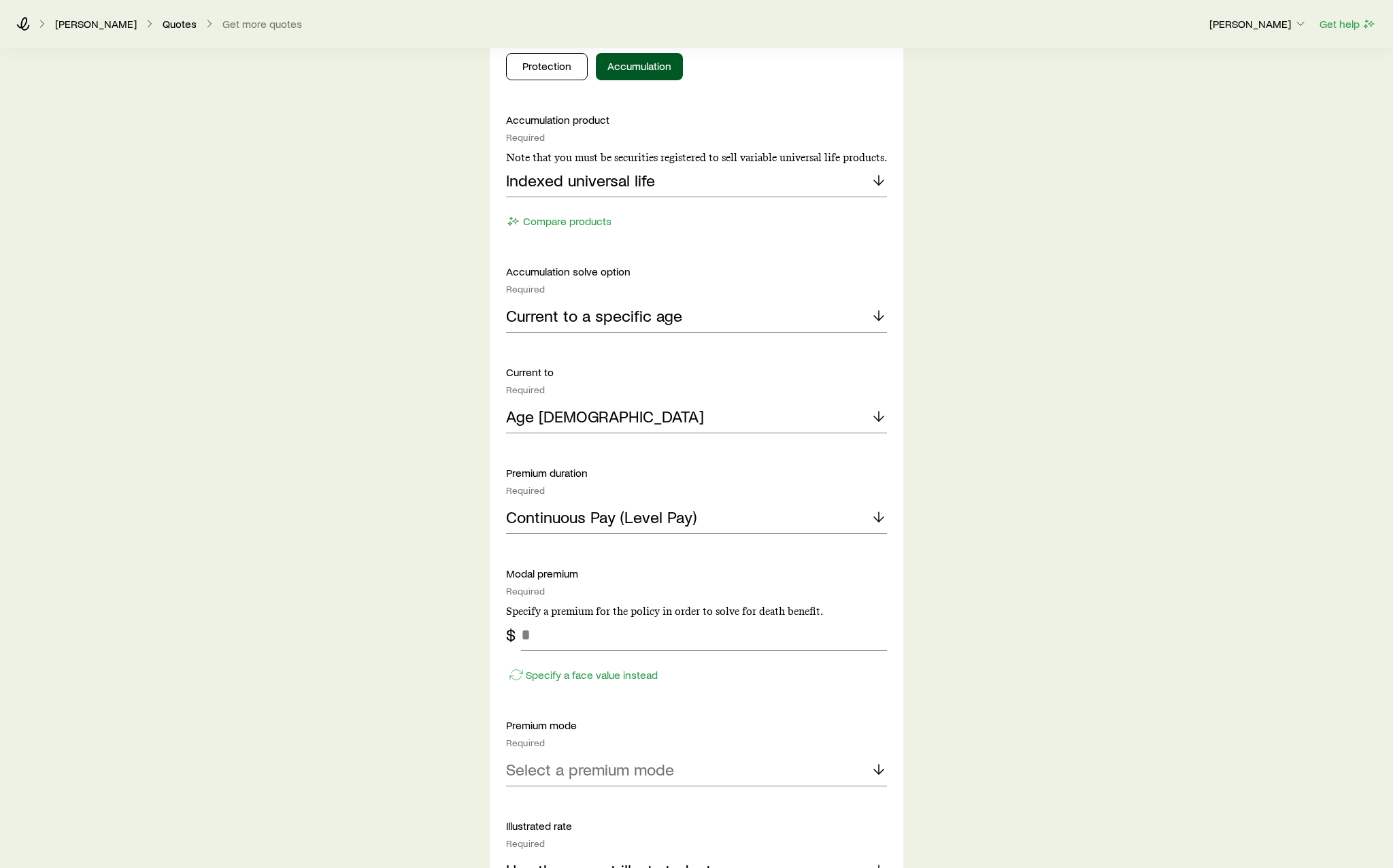
scroll to position [748, 0]
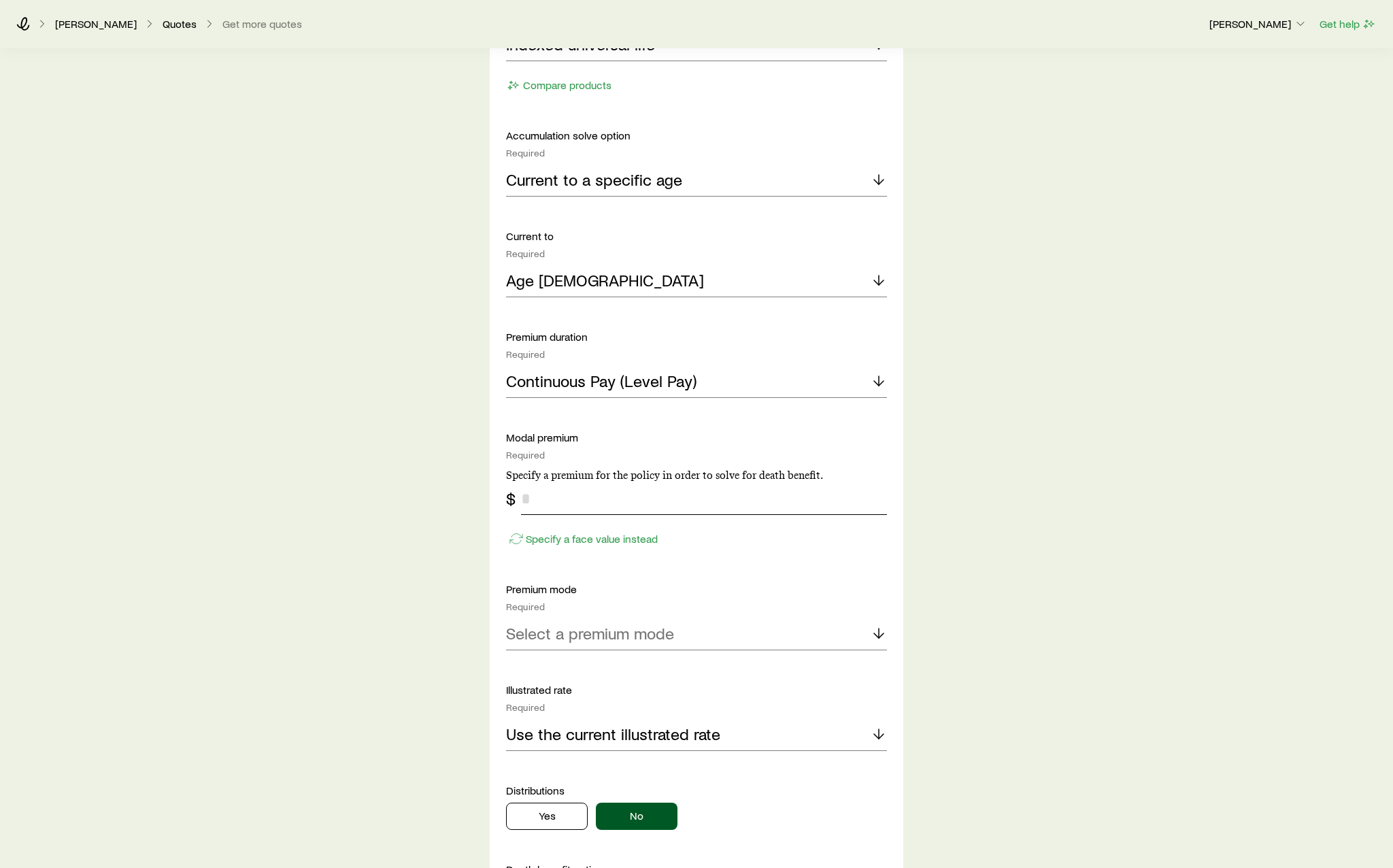
click at [601, 506] on input "tel" at bounding box center [704, 498] width 366 height 33
type input "*****"
click at [552, 636] on p "Select a premium mode" at bounding box center [589, 633] width 168 height 19
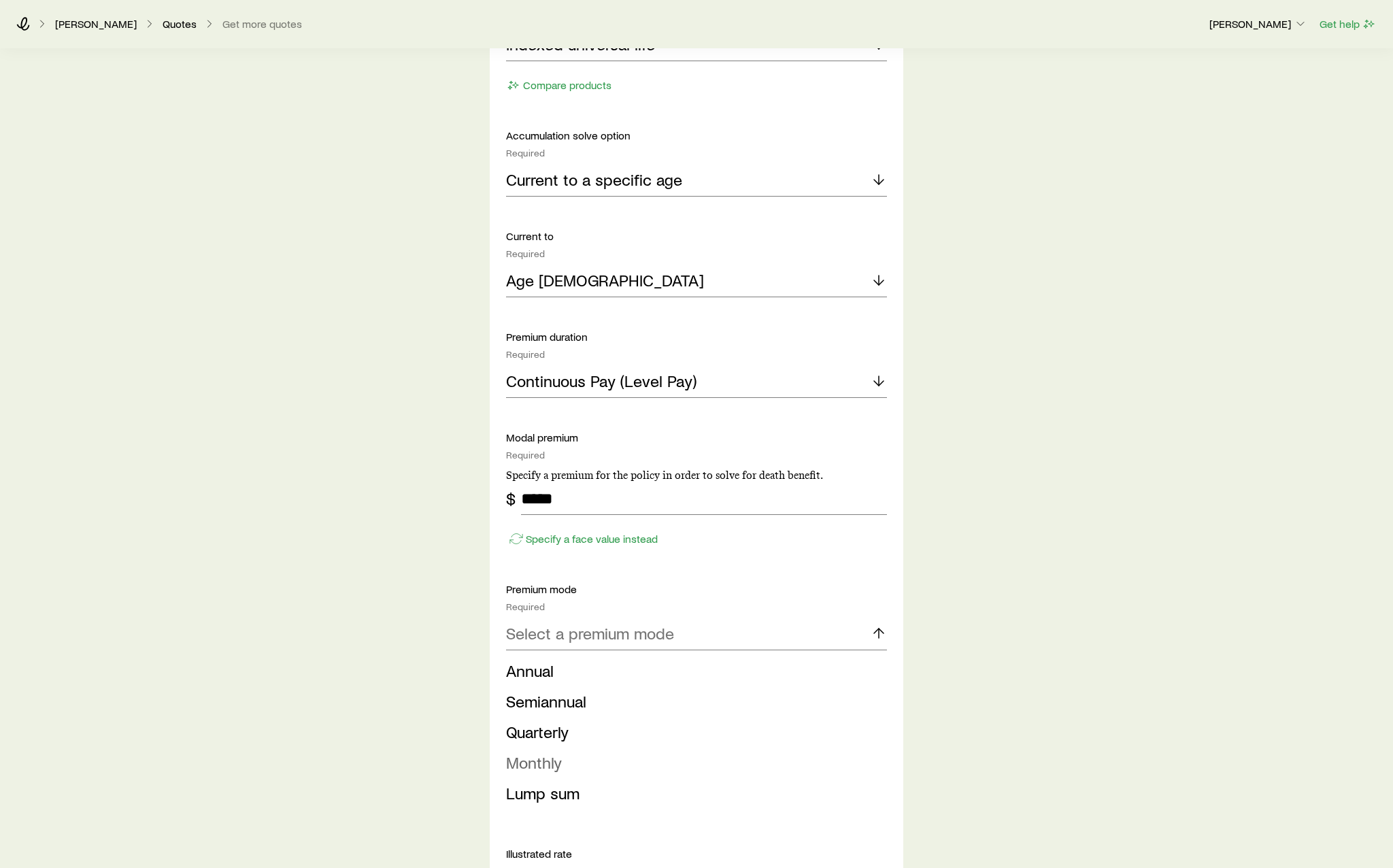
click at [543, 770] on span "Monthly" at bounding box center [534, 762] width 56 height 20
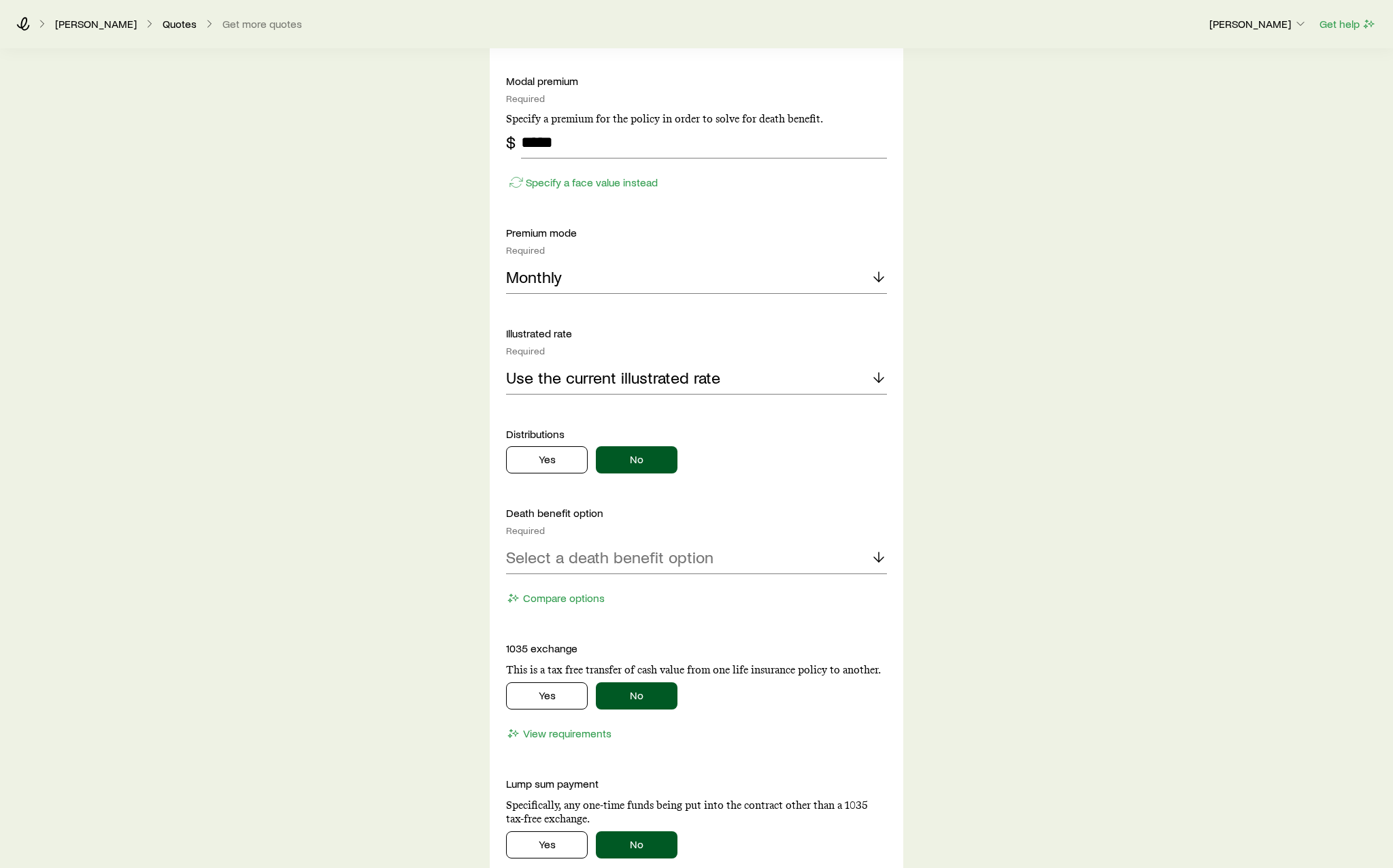
scroll to position [1156, 0]
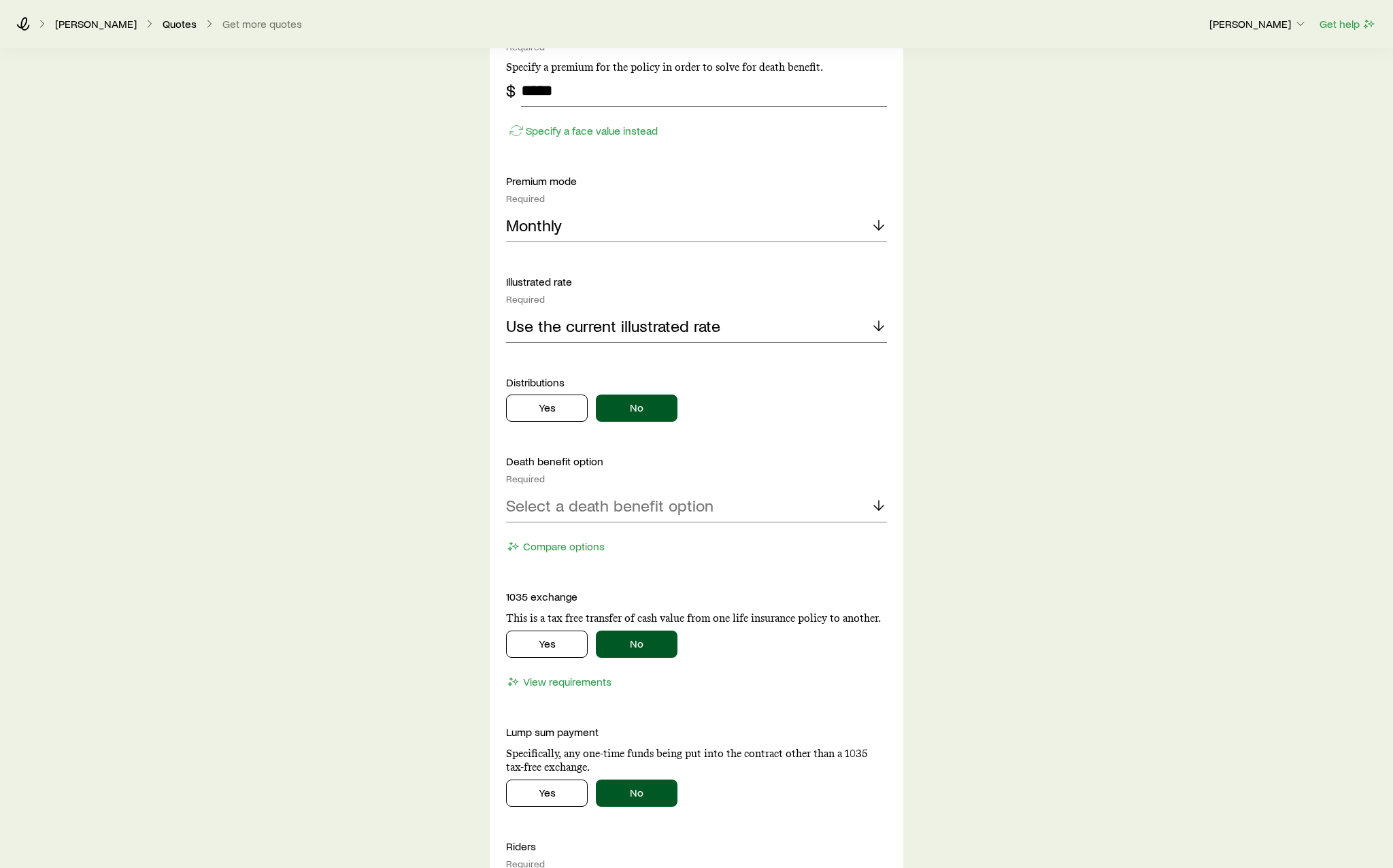
click at [662, 524] on div "Death benefit option Required Select a death benefit option Compare options" at bounding box center [696, 505] width 381 height 103
click at [661, 516] on div "Select a death benefit option" at bounding box center [696, 506] width 381 height 33
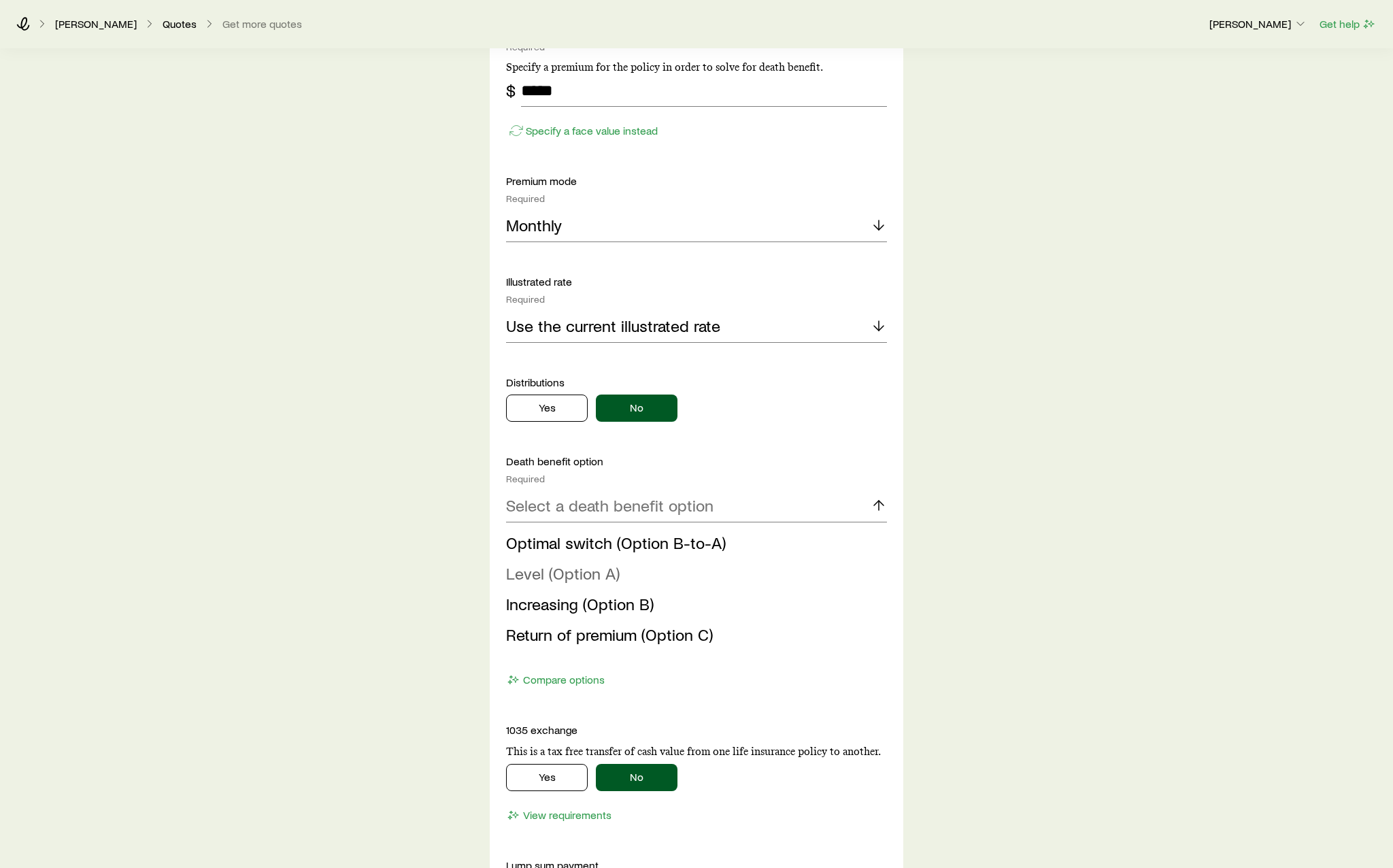
click at [615, 574] on span "Level (Option A)" at bounding box center [562, 573] width 114 height 20
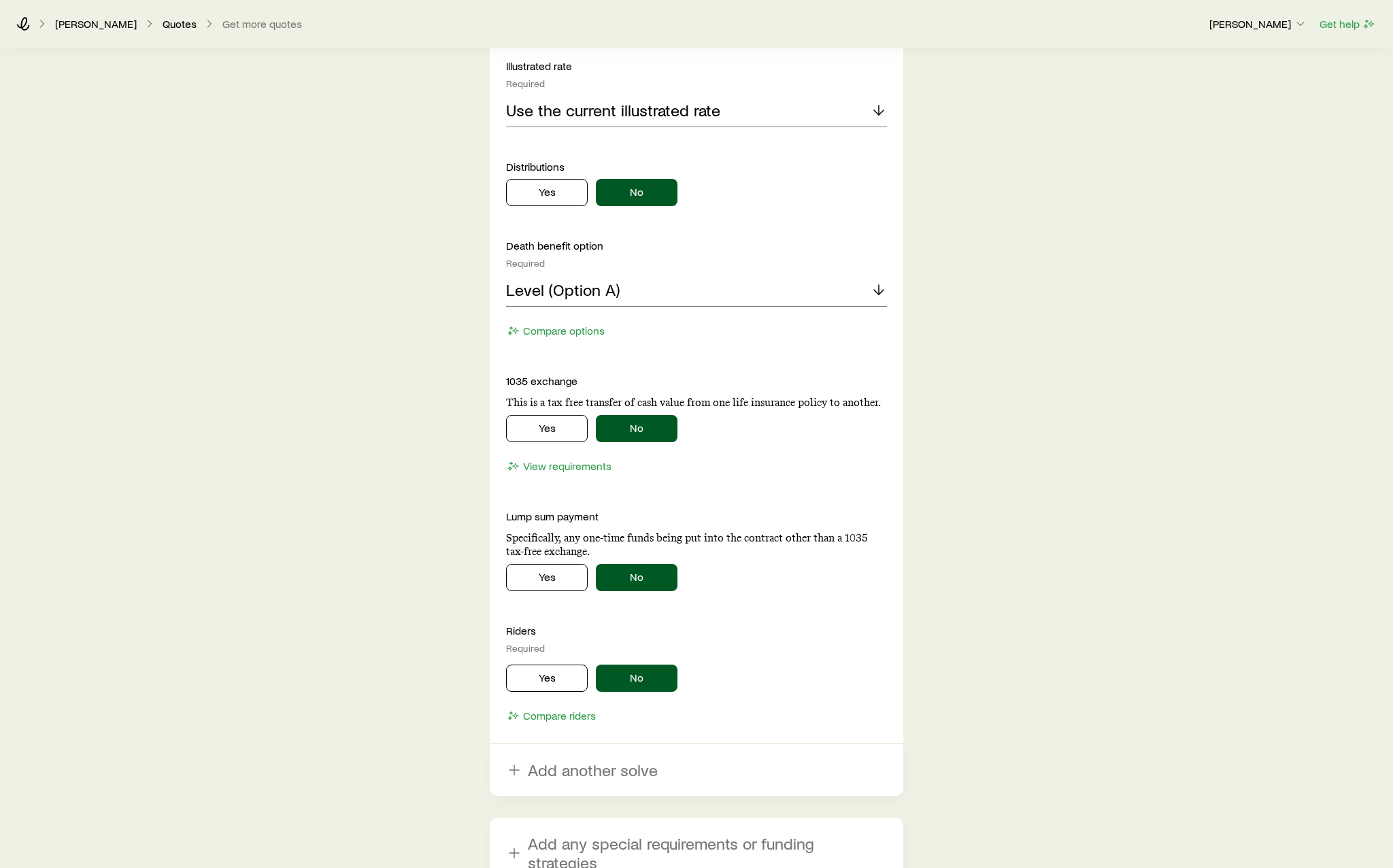
scroll to position [1519, 0]
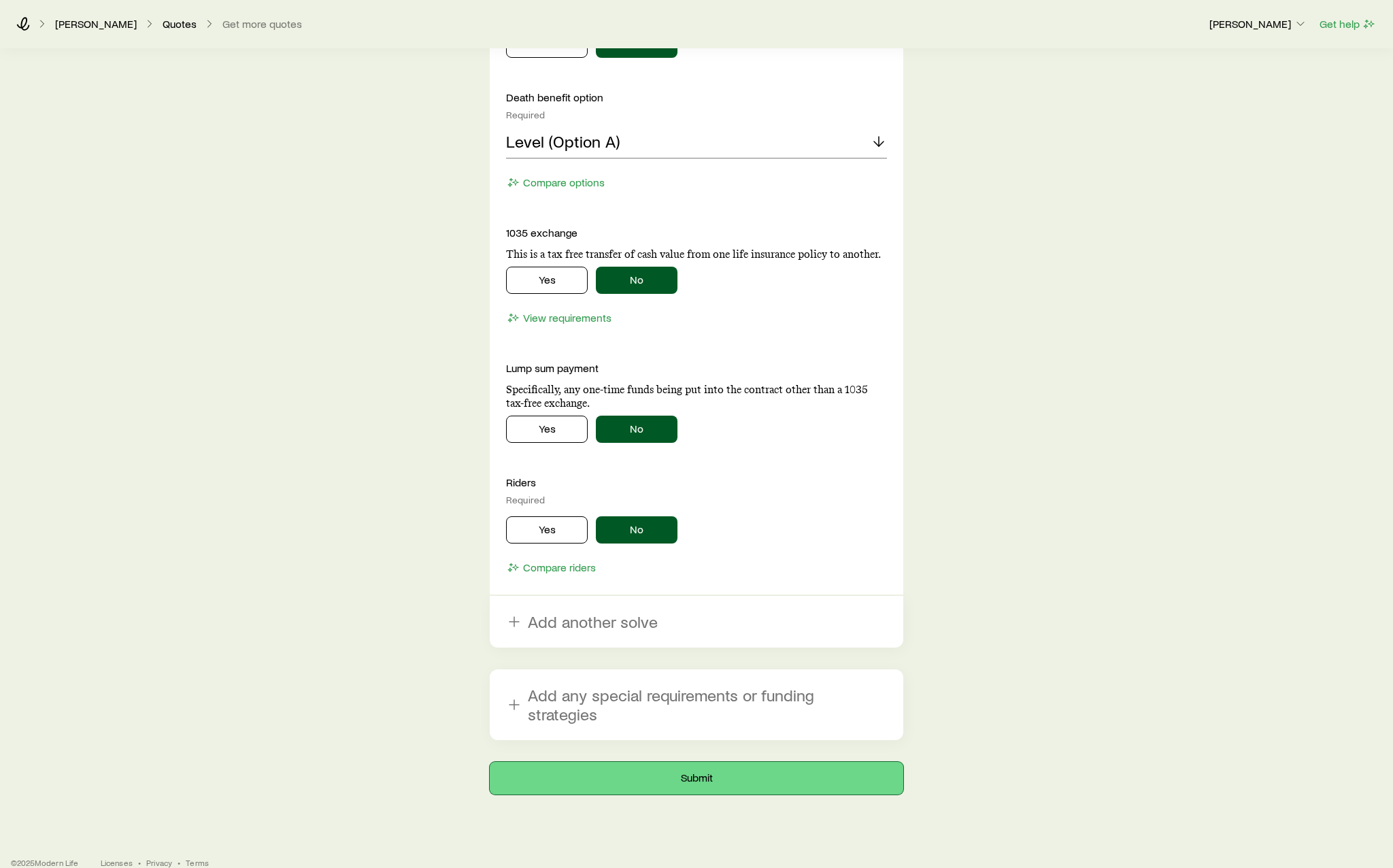
click at [723, 762] on button "Submit" at bounding box center [696, 778] width 414 height 33
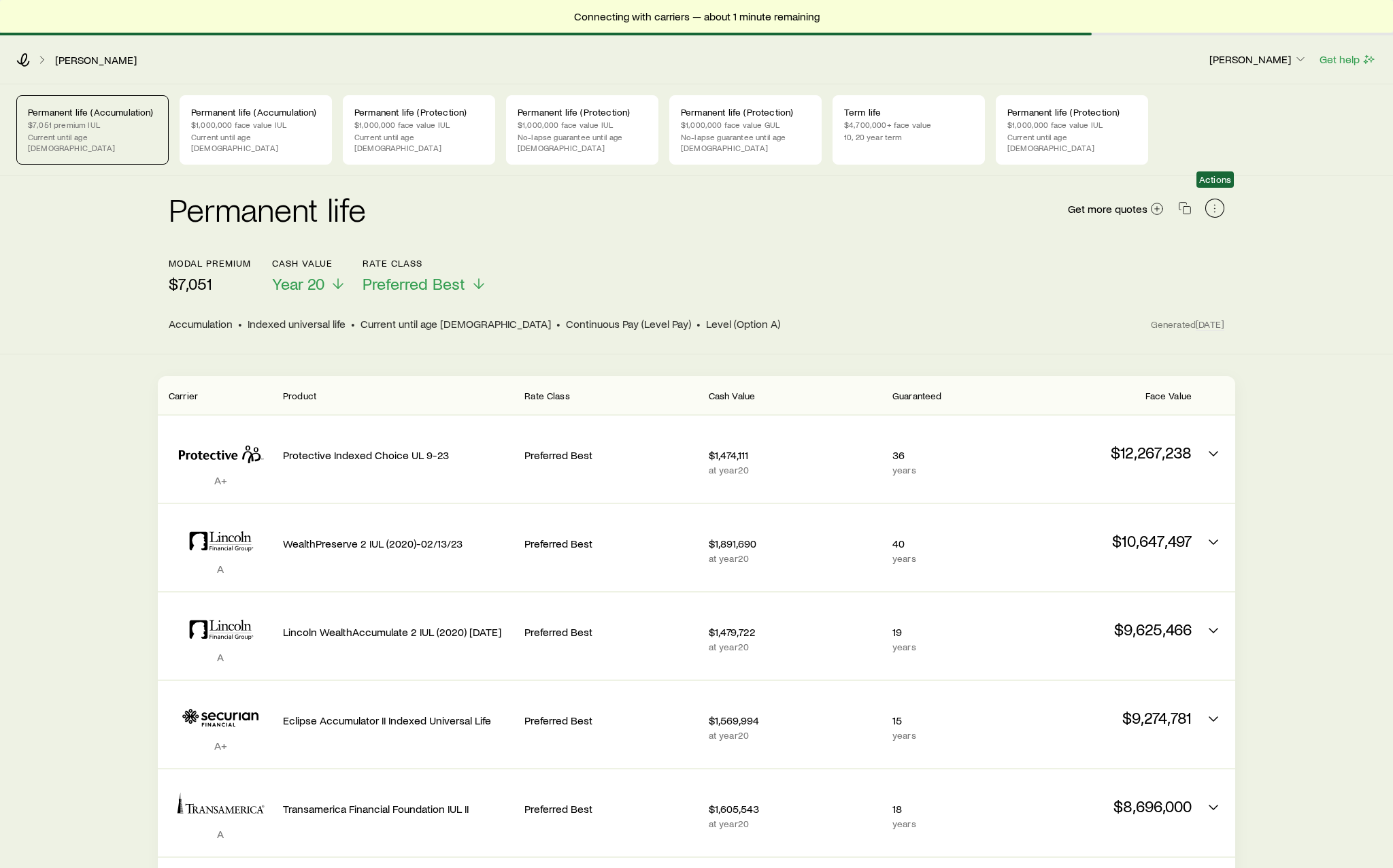
click at [1213, 201] on icon "button" at bounding box center [1215, 208] width 13 height 13
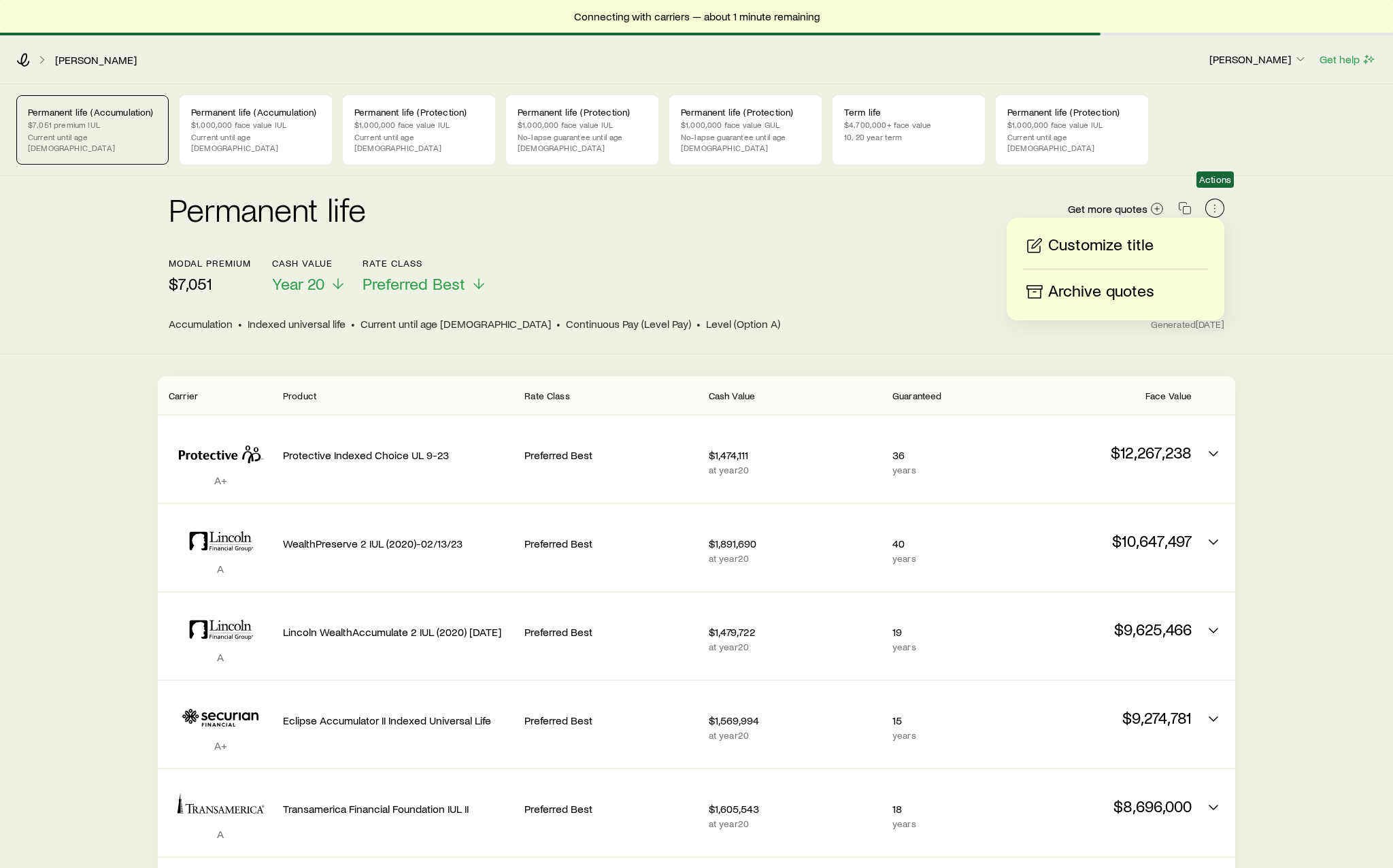
click at [1222, 198] on button "button" at bounding box center [1215, 208] width 19 height 19
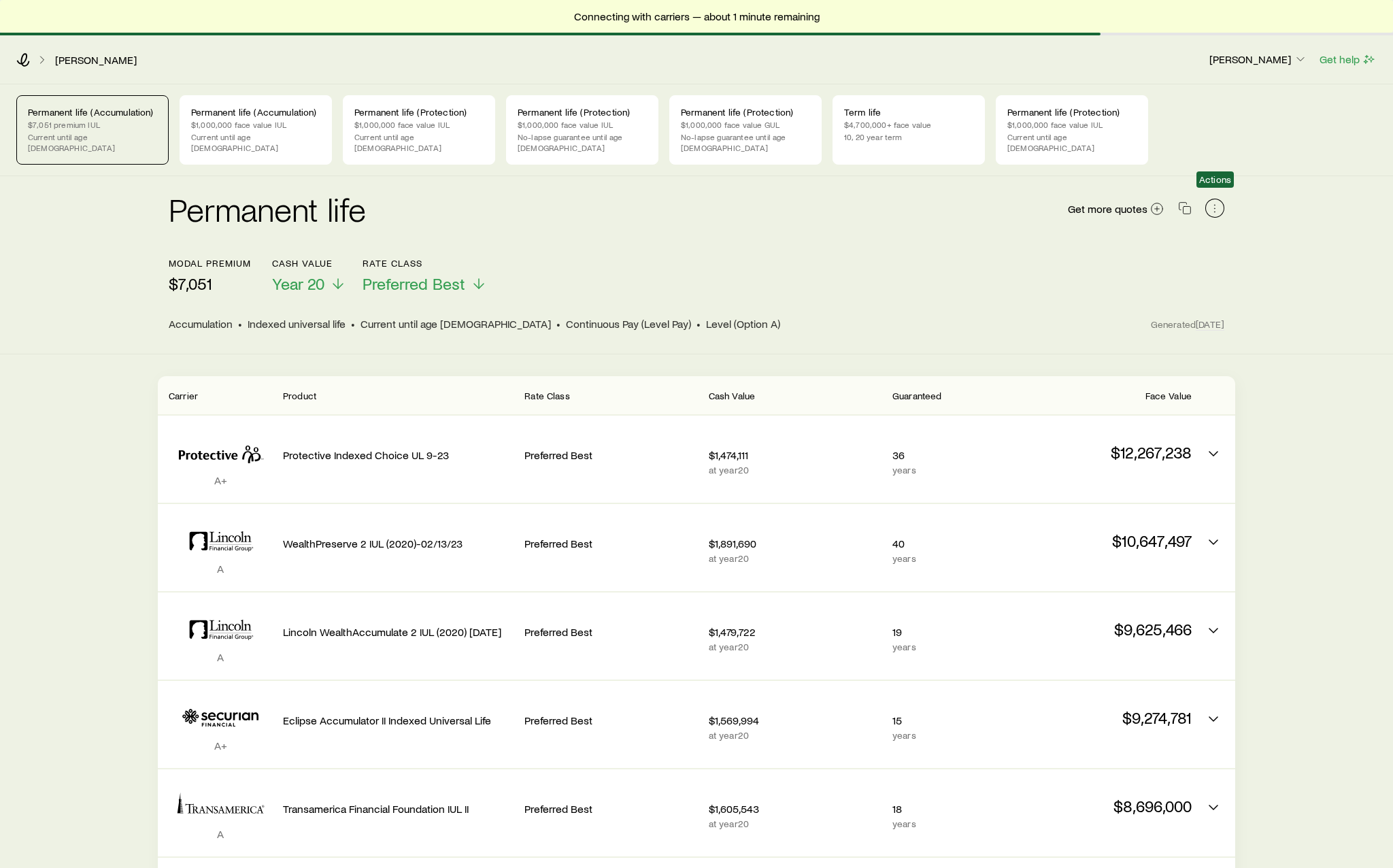
click at [1222, 198] on button "button" at bounding box center [1215, 208] width 19 height 19
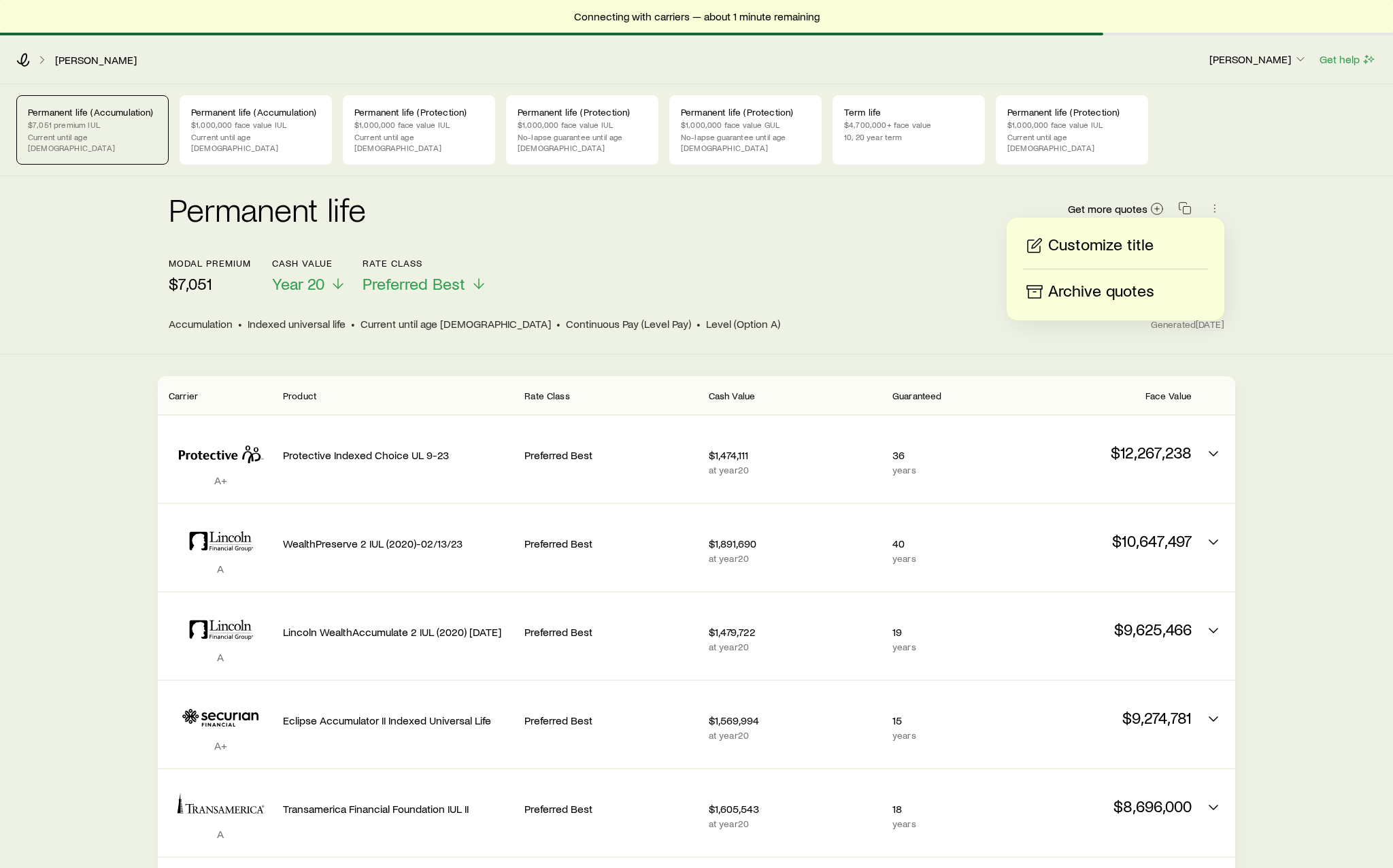
drag, startPoint x: 652, startPoint y: 222, endPoint x: 646, endPoint y: 223, distance: 6.1
click at [652, 222] on div "Permanent life Get more quotes" at bounding box center [696, 217] width 1056 height 49
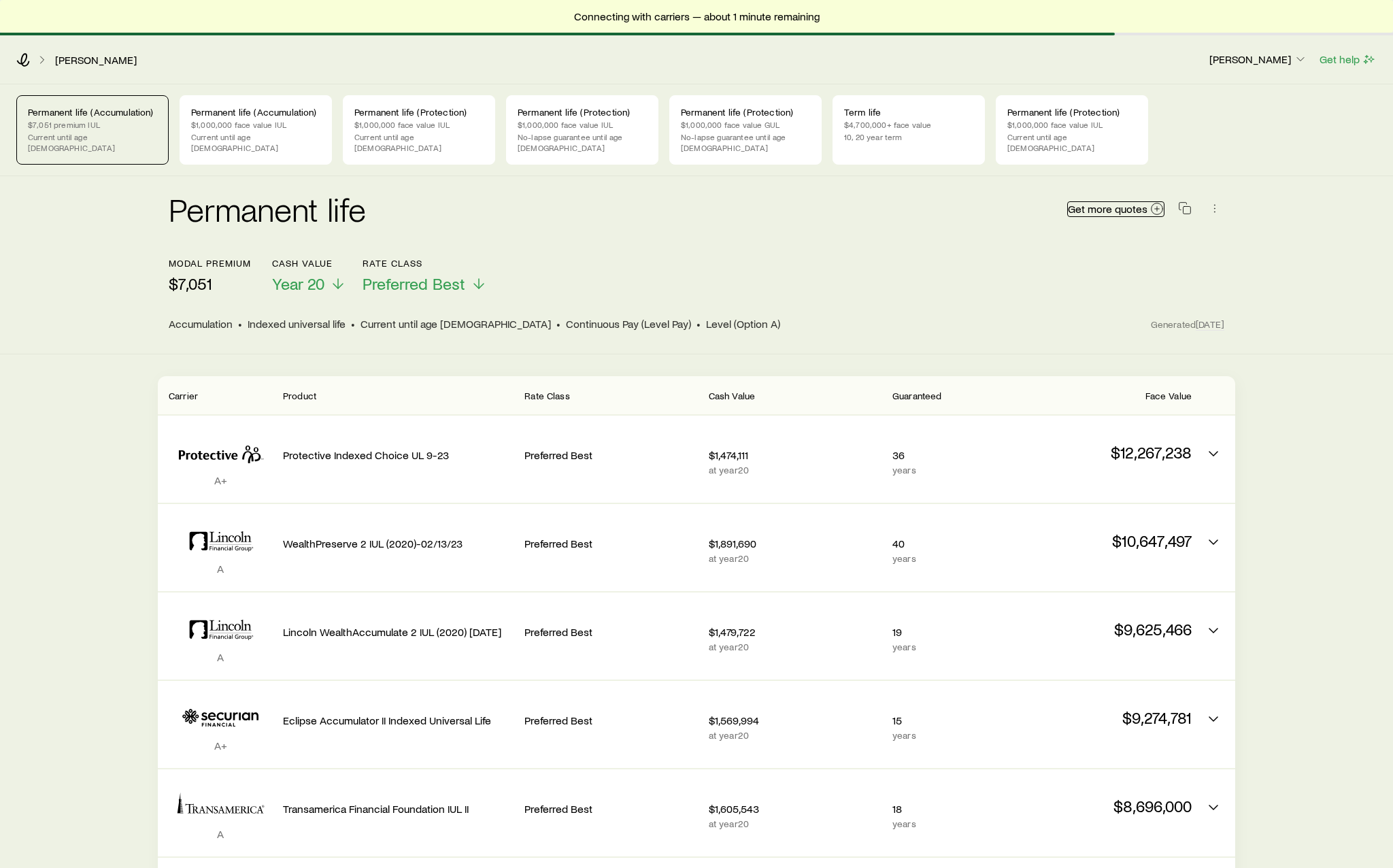
click at [1140, 203] on span "Get more quotes" at bounding box center [1107, 208] width 80 height 11
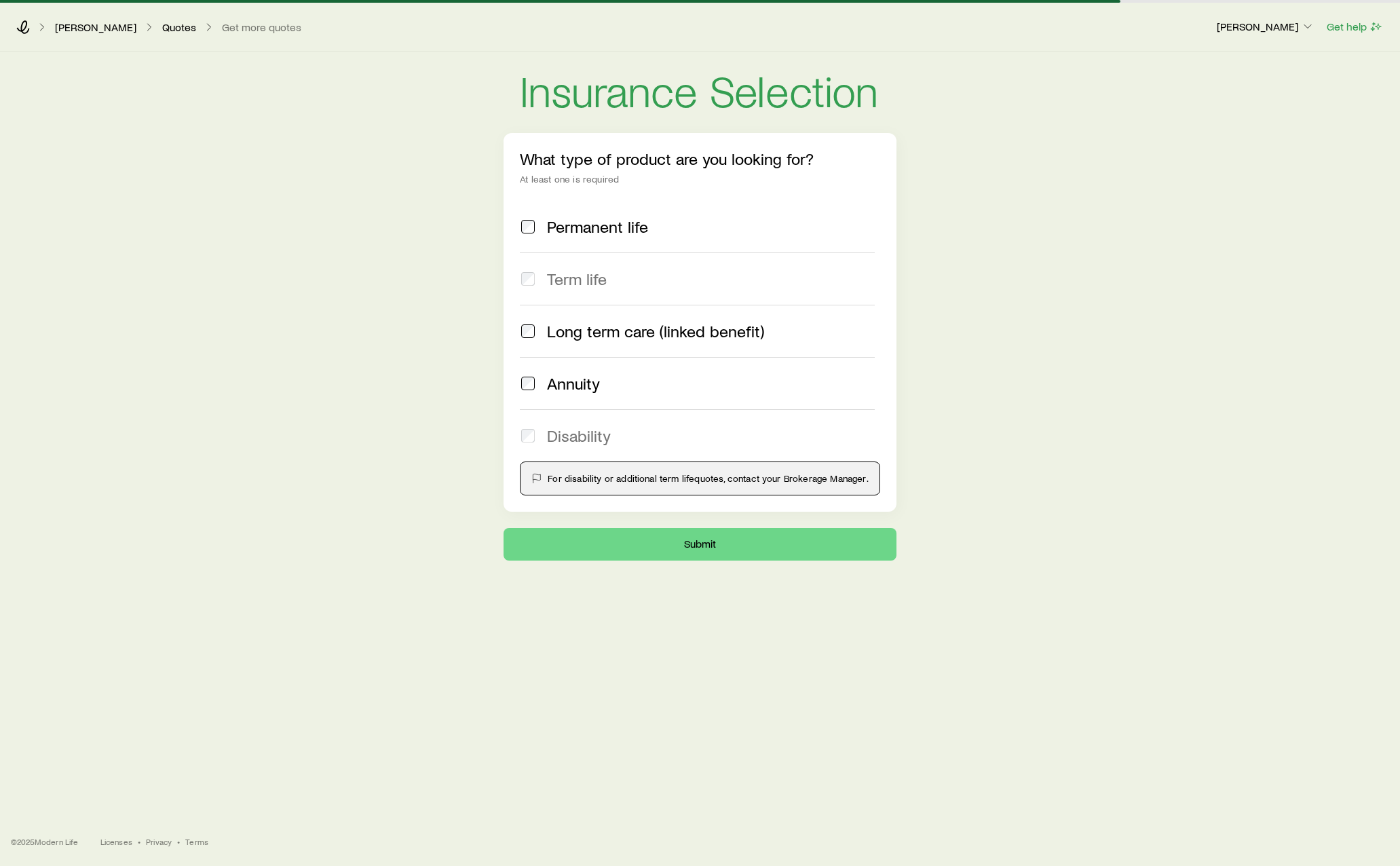
click at [614, 228] on span "Permanent life" at bounding box center [598, 227] width 101 height 19
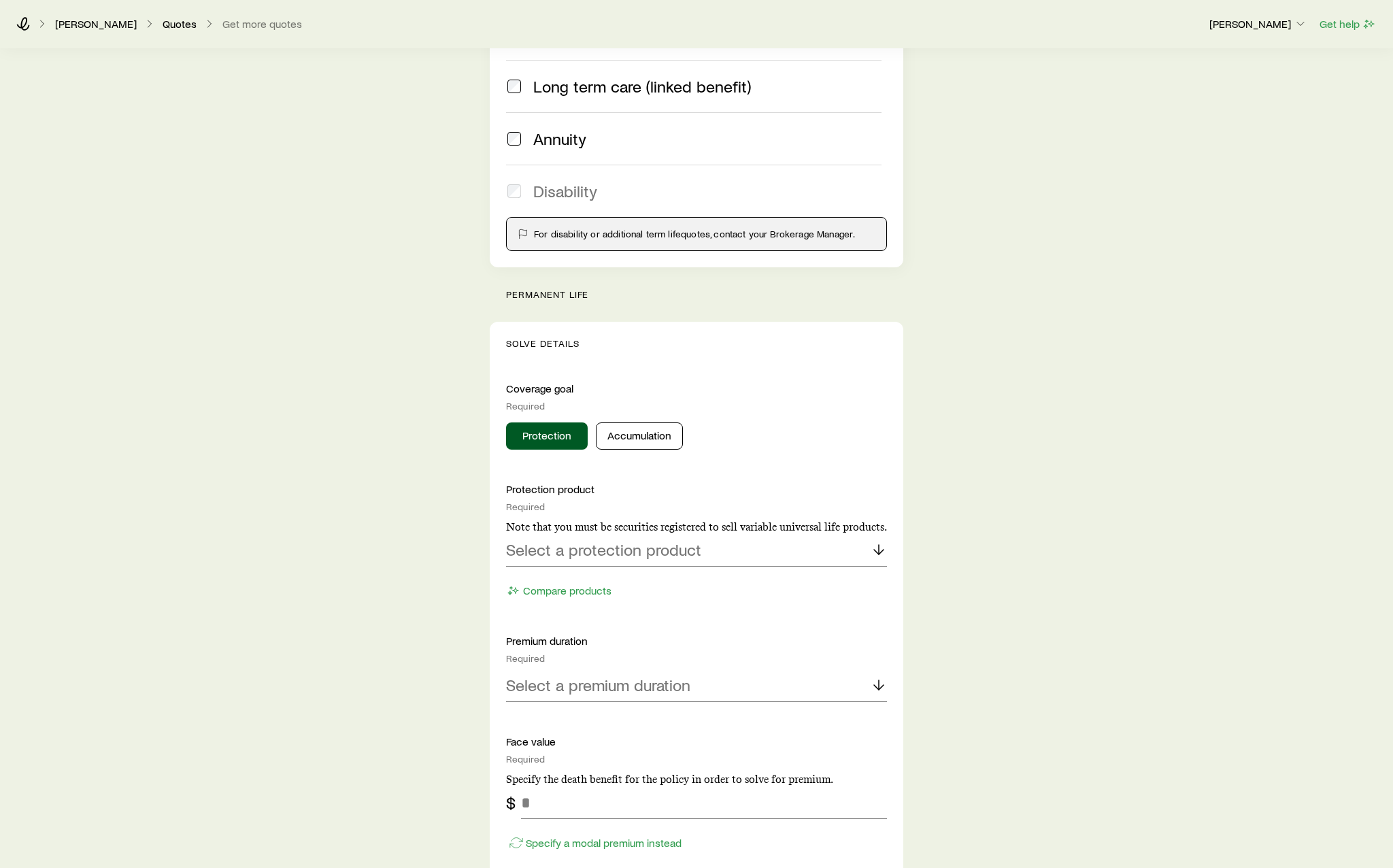
scroll to position [272, 0]
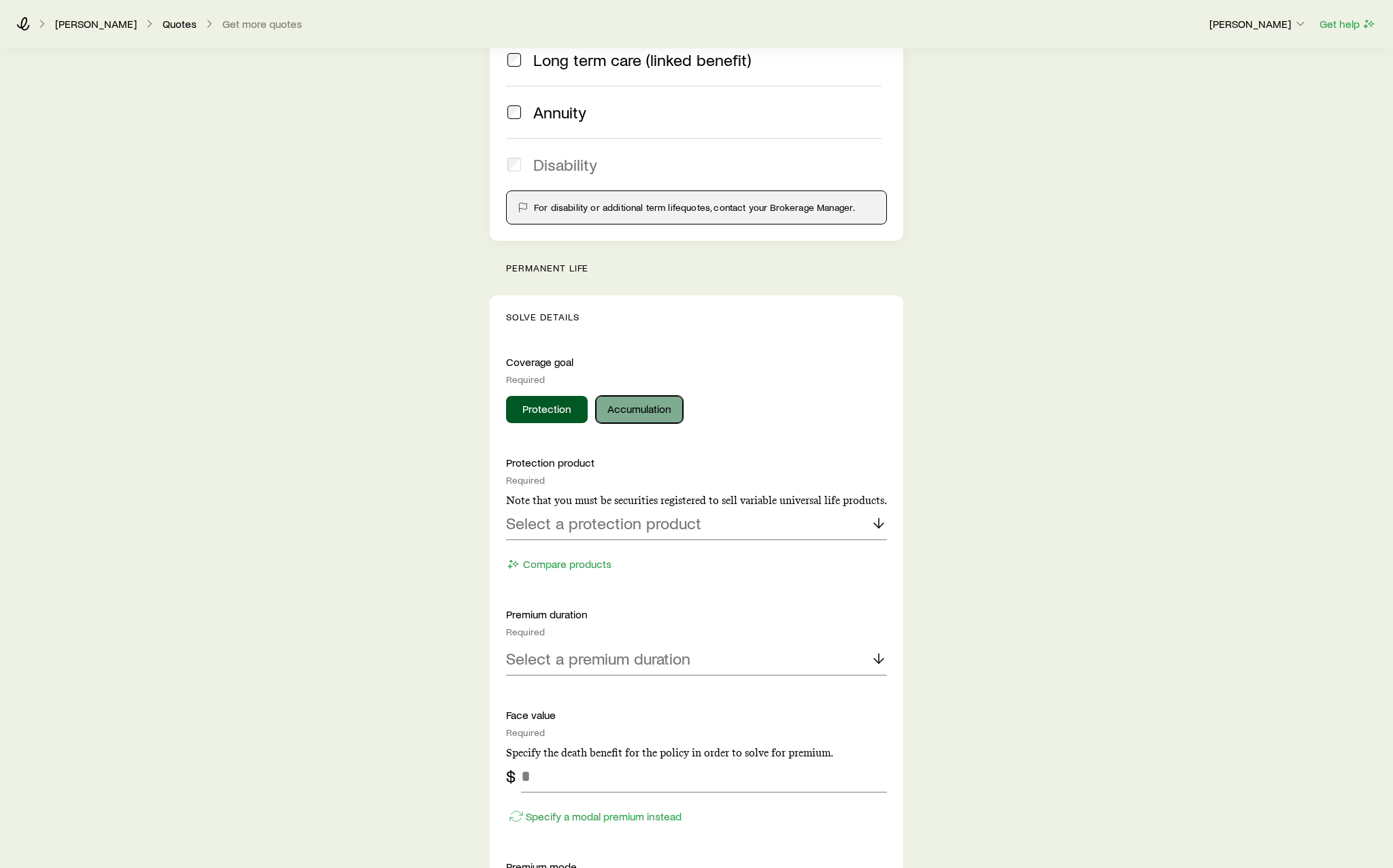
click at [660, 421] on button "Accumulation" at bounding box center [639, 409] width 87 height 27
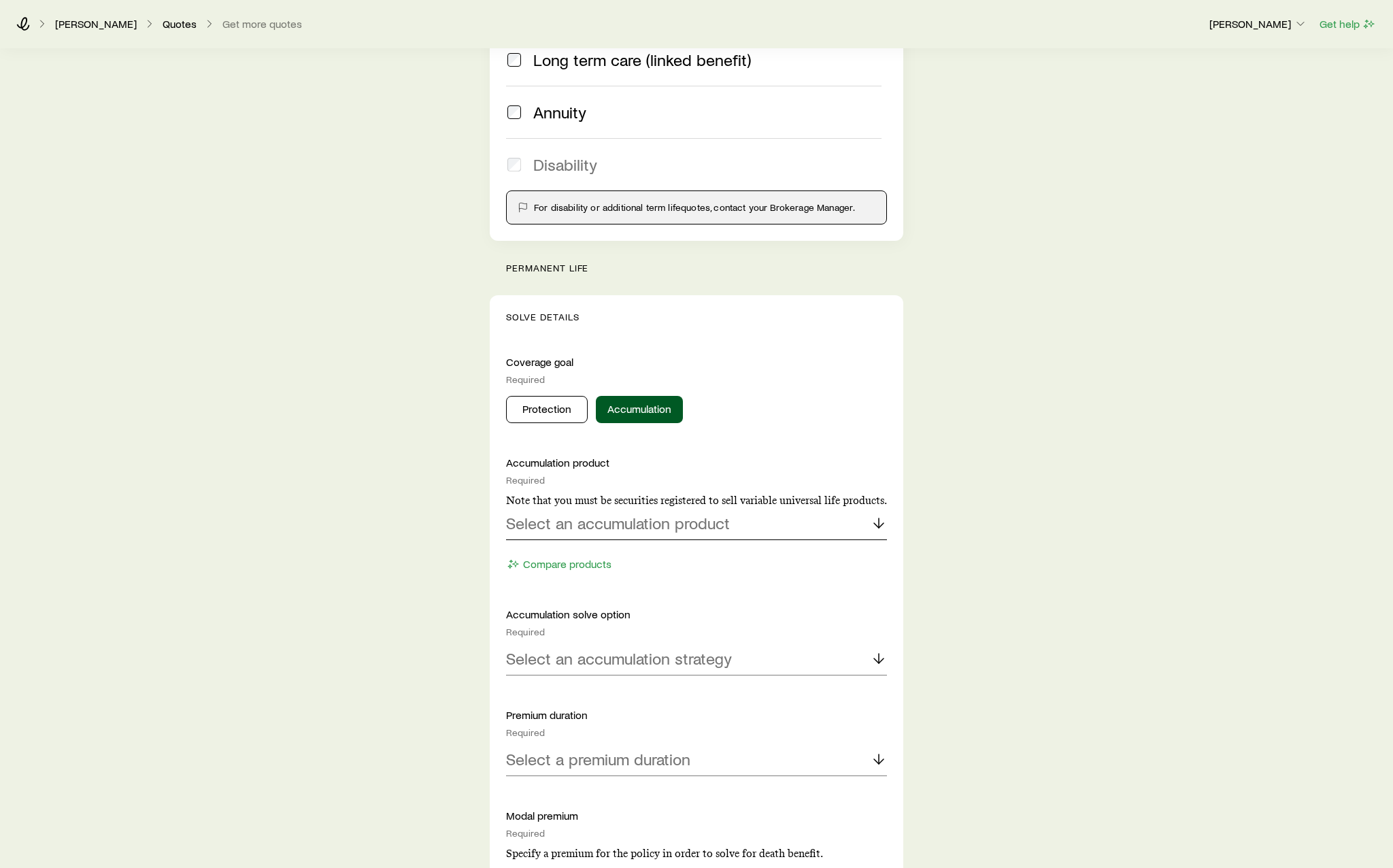
click at [683, 526] on p "Select an accumulation product" at bounding box center [618, 523] width 224 height 19
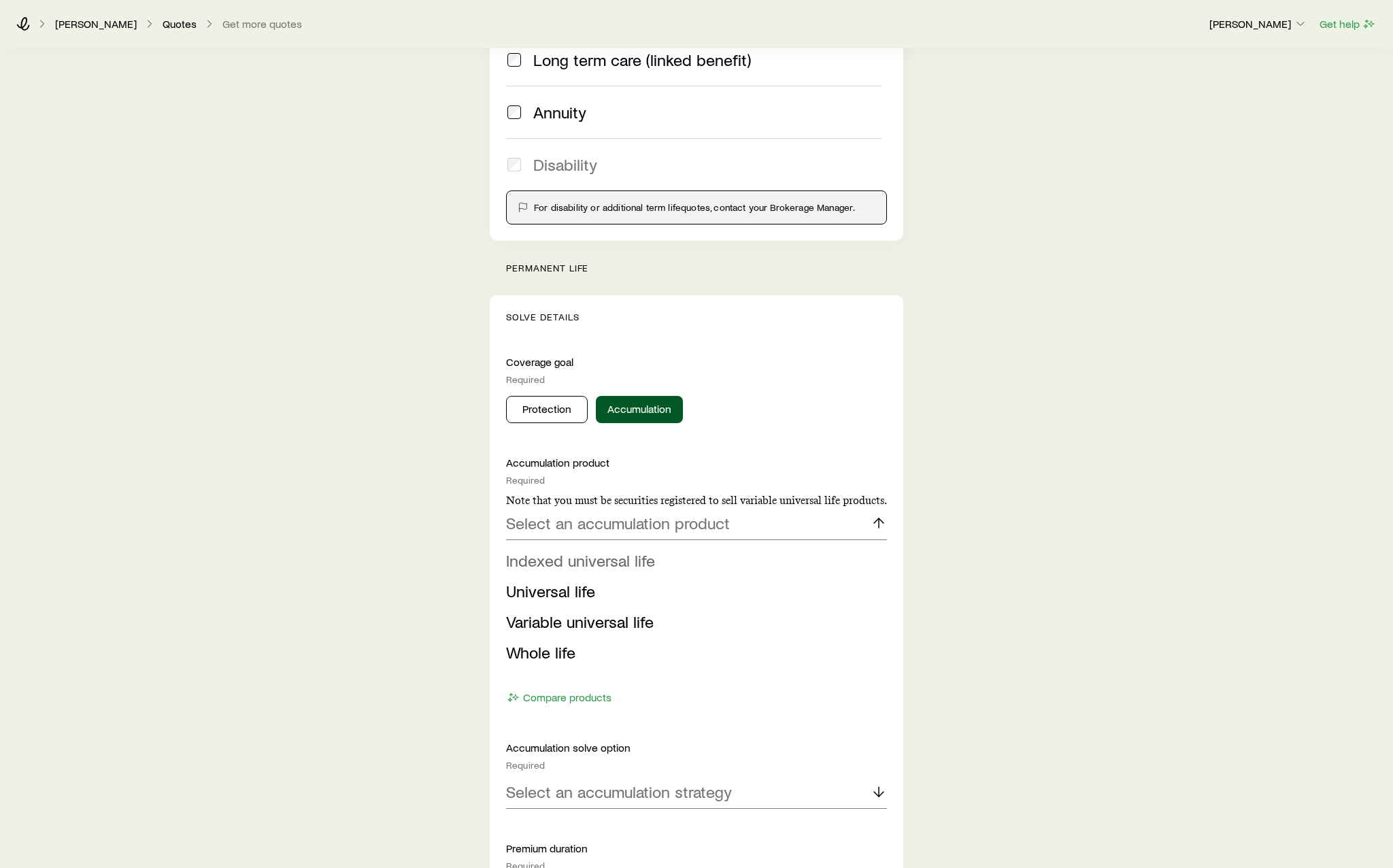
click at [671, 570] on li "Indexed universal life" at bounding box center [692, 560] width 373 height 31
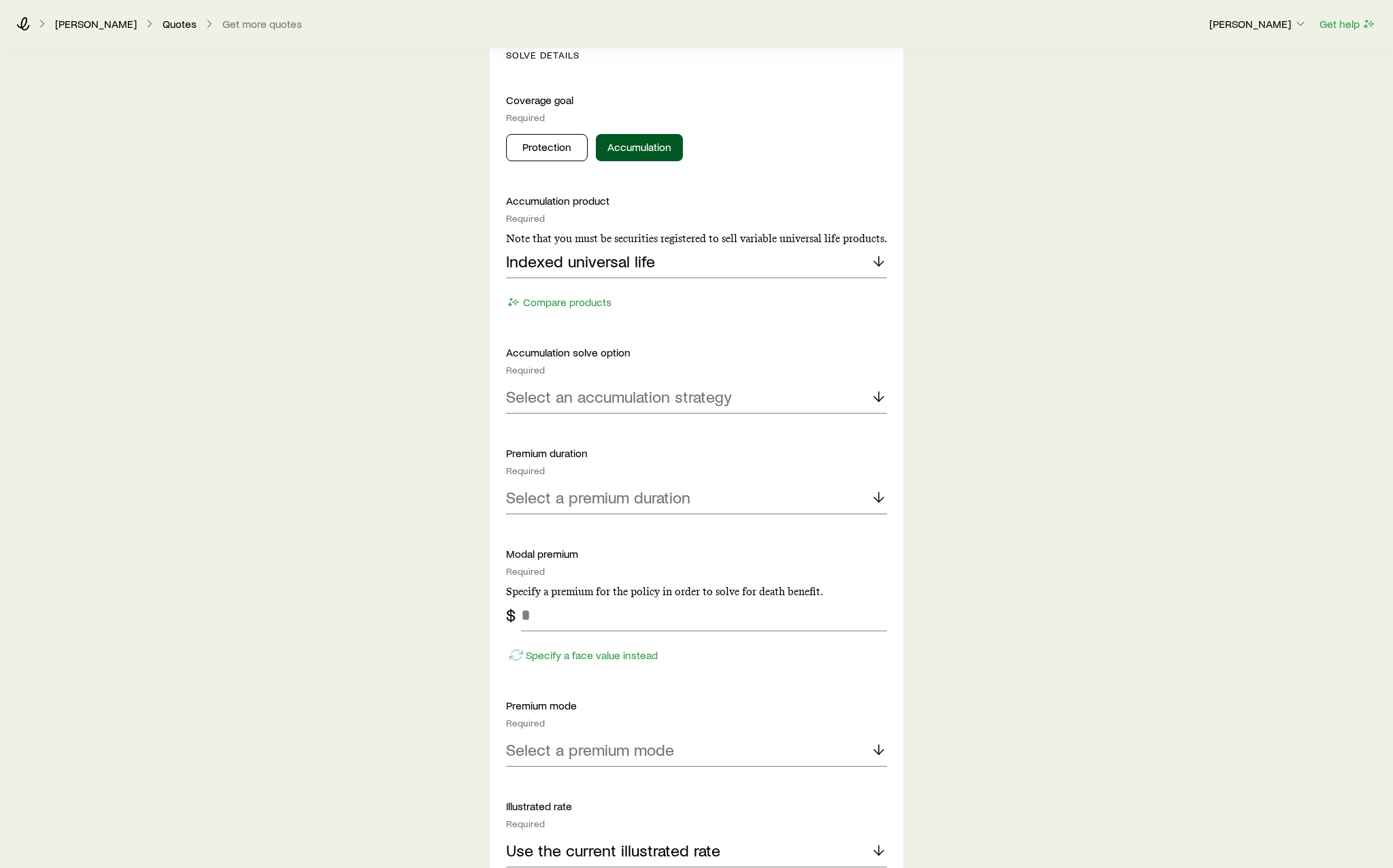
scroll to position [544, 0]
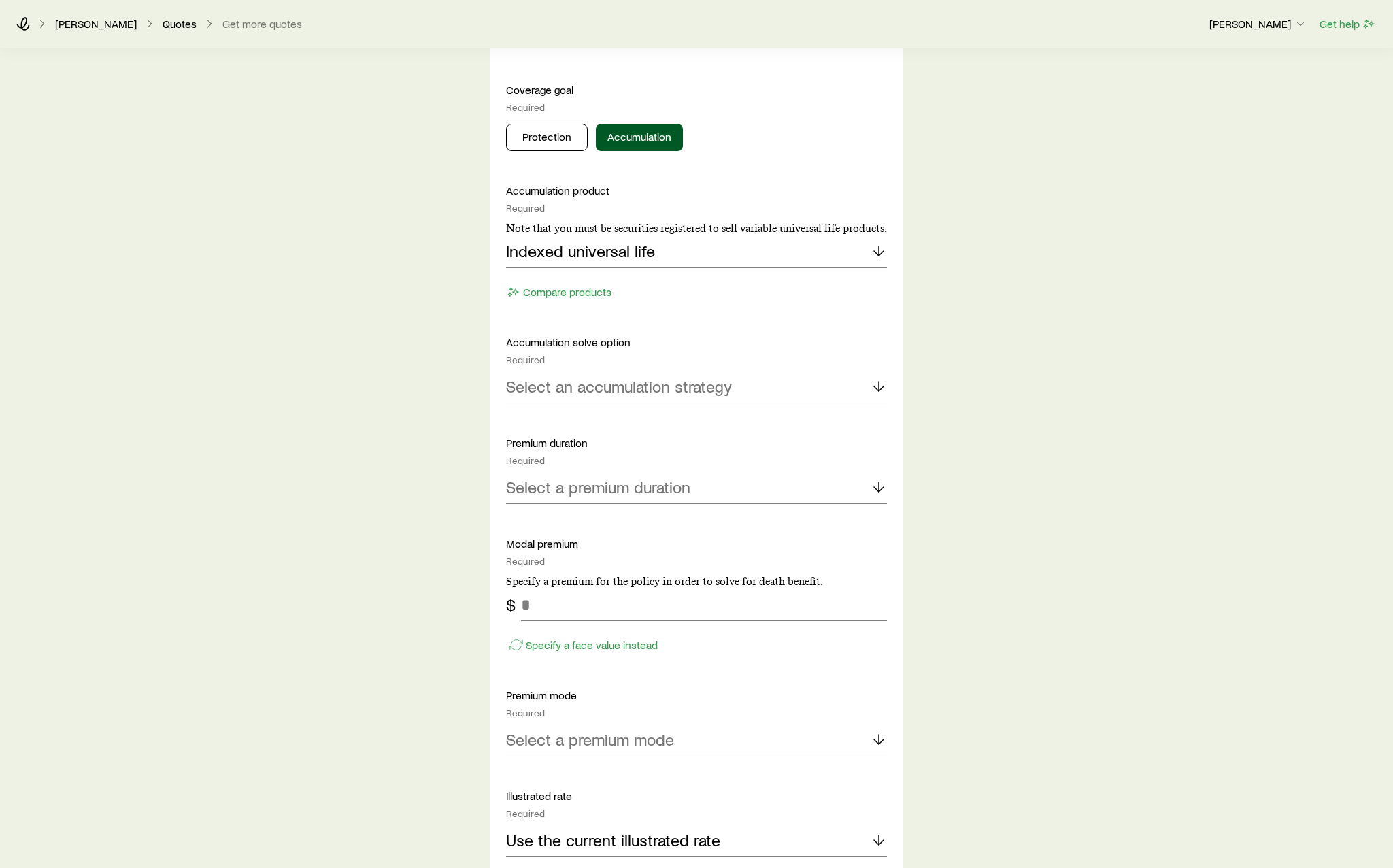
click at [667, 369] on div "Accumulation solve option Required Select an accumulation strategy" at bounding box center [696, 369] width 381 height 68
click at [667, 378] on p "Select an accumulation strategy" at bounding box center [619, 386] width 226 height 19
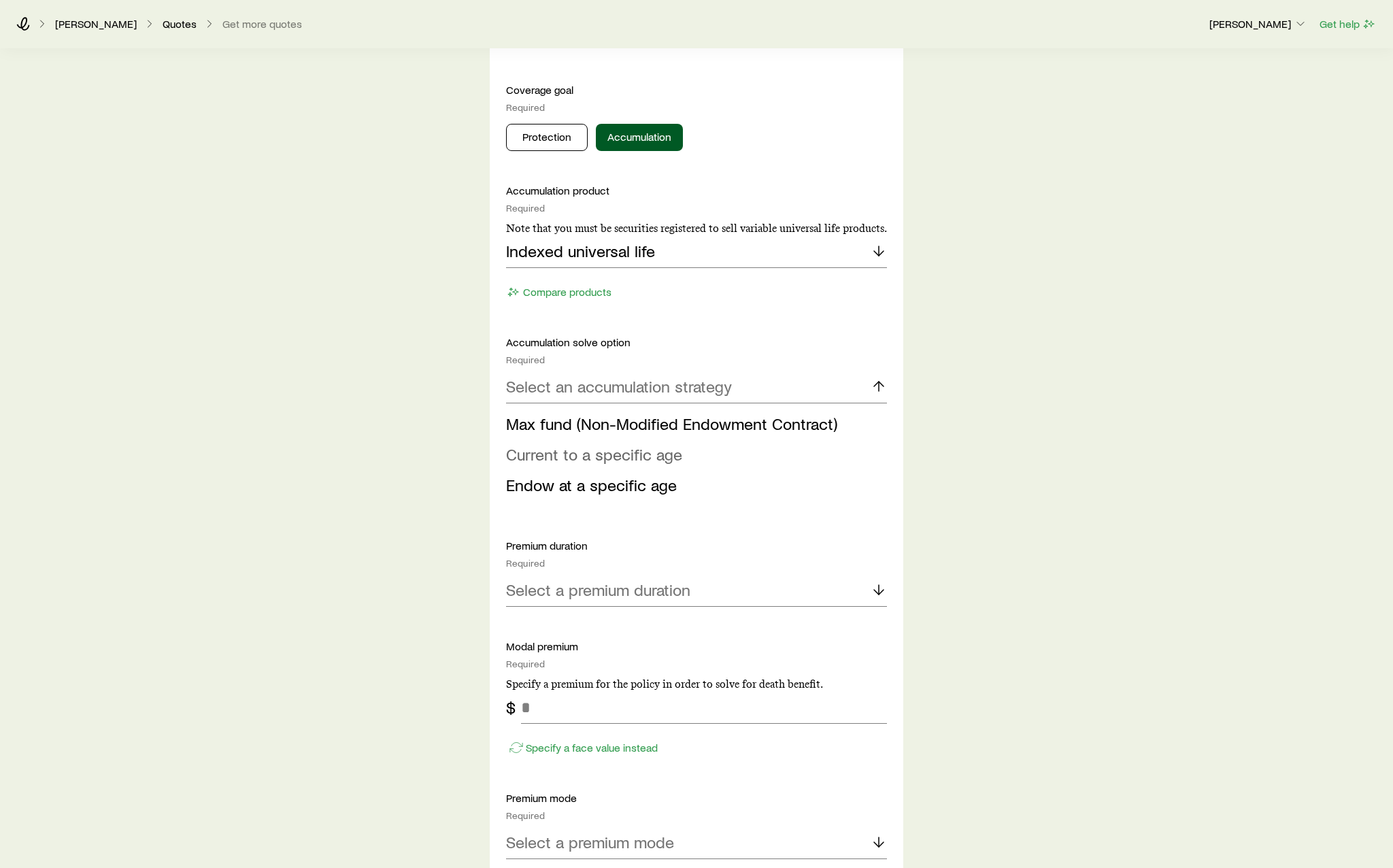
click at [631, 458] on span "Current to a specific age" at bounding box center [594, 454] width 176 height 20
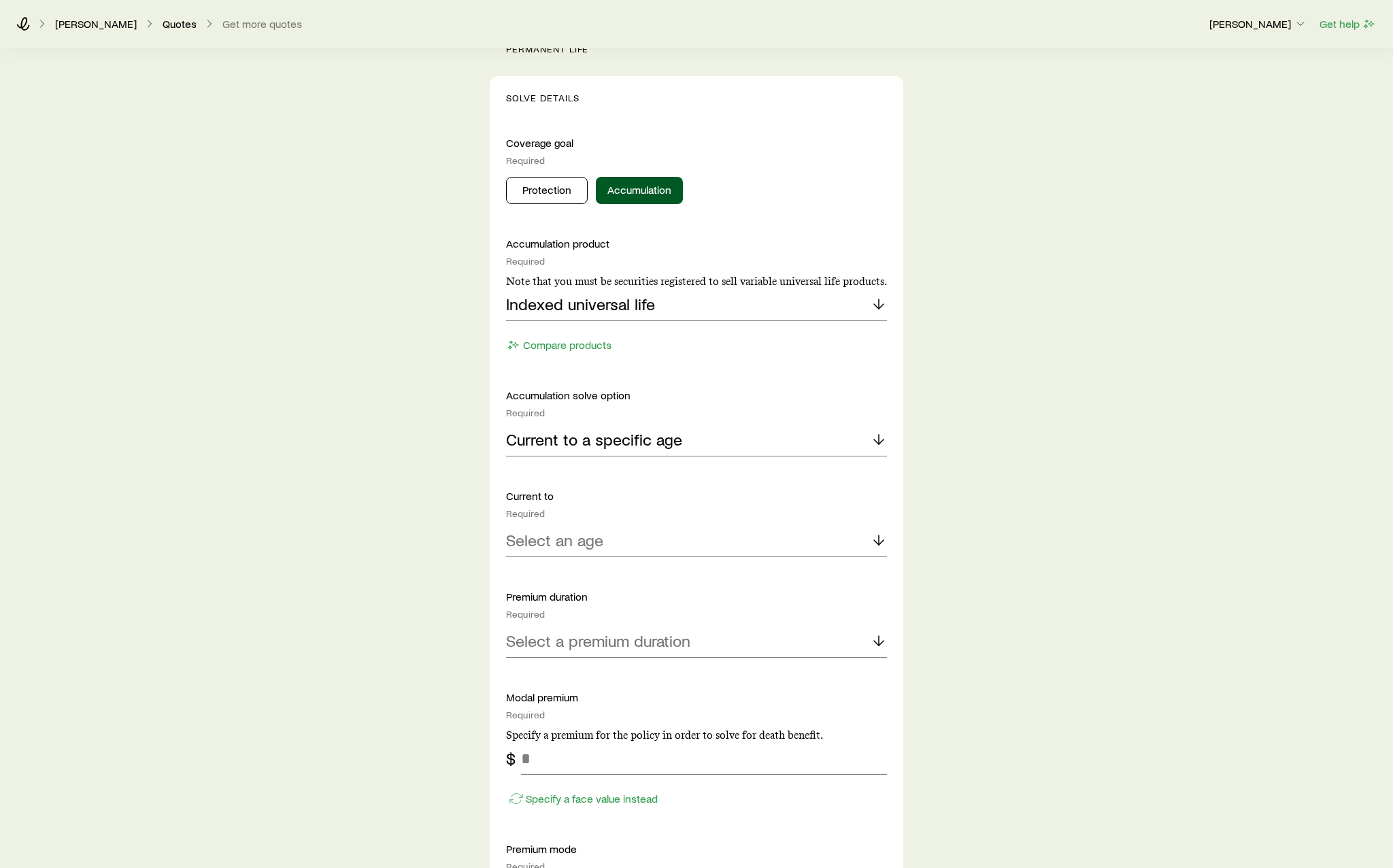
scroll to position [476, 0]
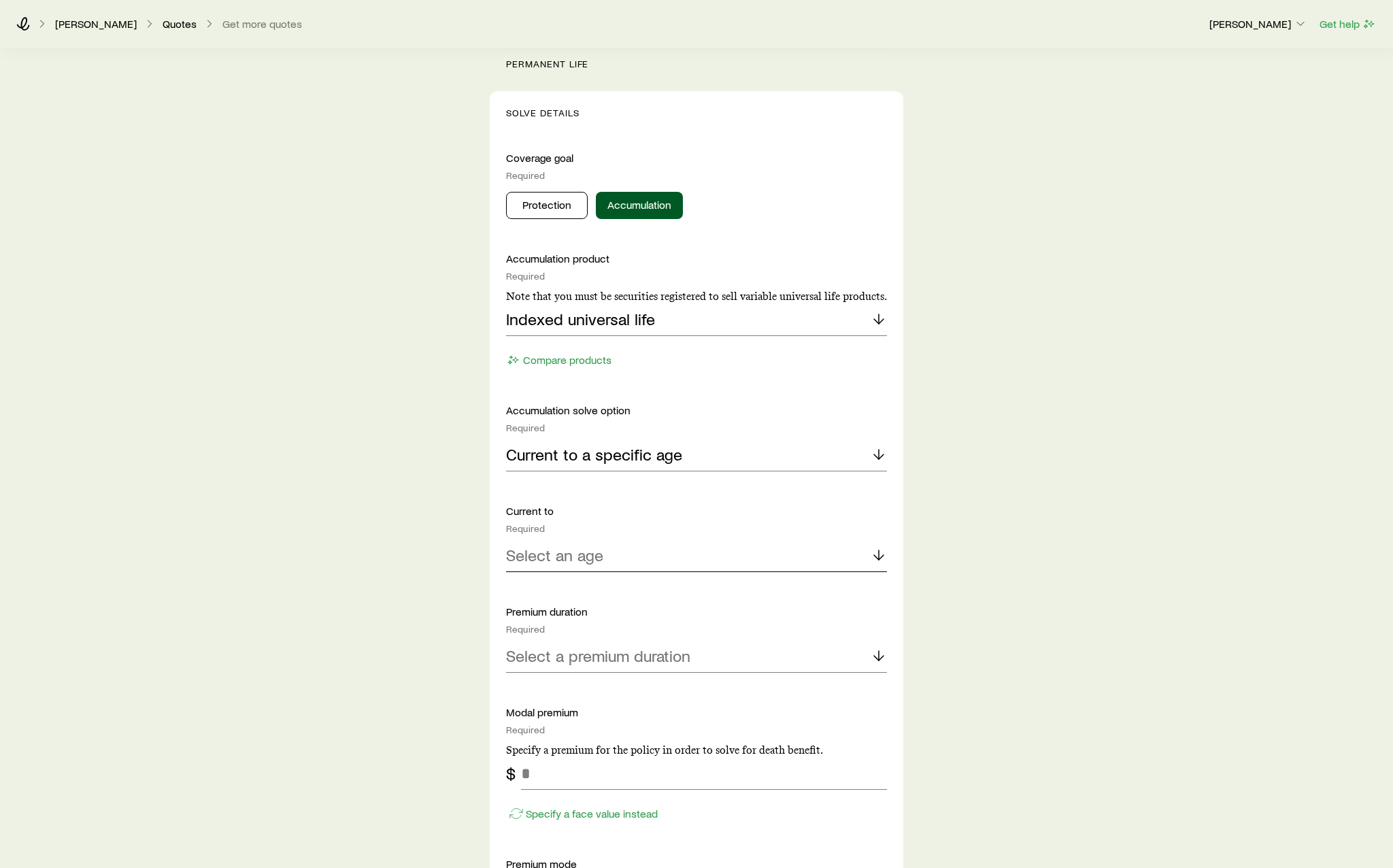
click at [629, 547] on div "Select an age" at bounding box center [696, 556] width 381 height 33
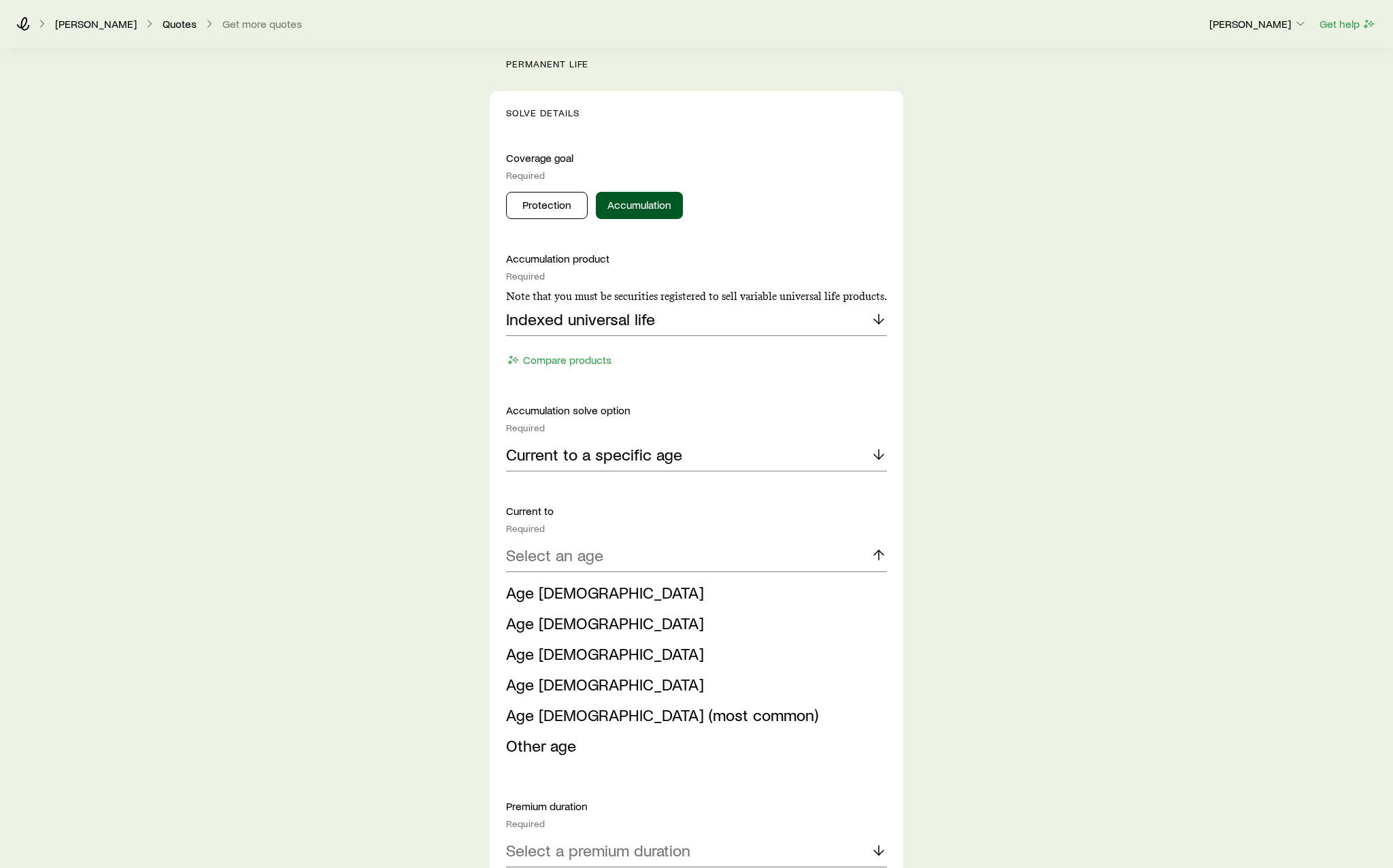
drag, startPoint x: 630, startPoint y: 688, endPoint x: 641, endPoint y: 664, distance: 26.4
click at [631, 681] on li "Age [DEMOGRAPHIC_DATA]" at bounding box center [692, 684] width 373 height 31
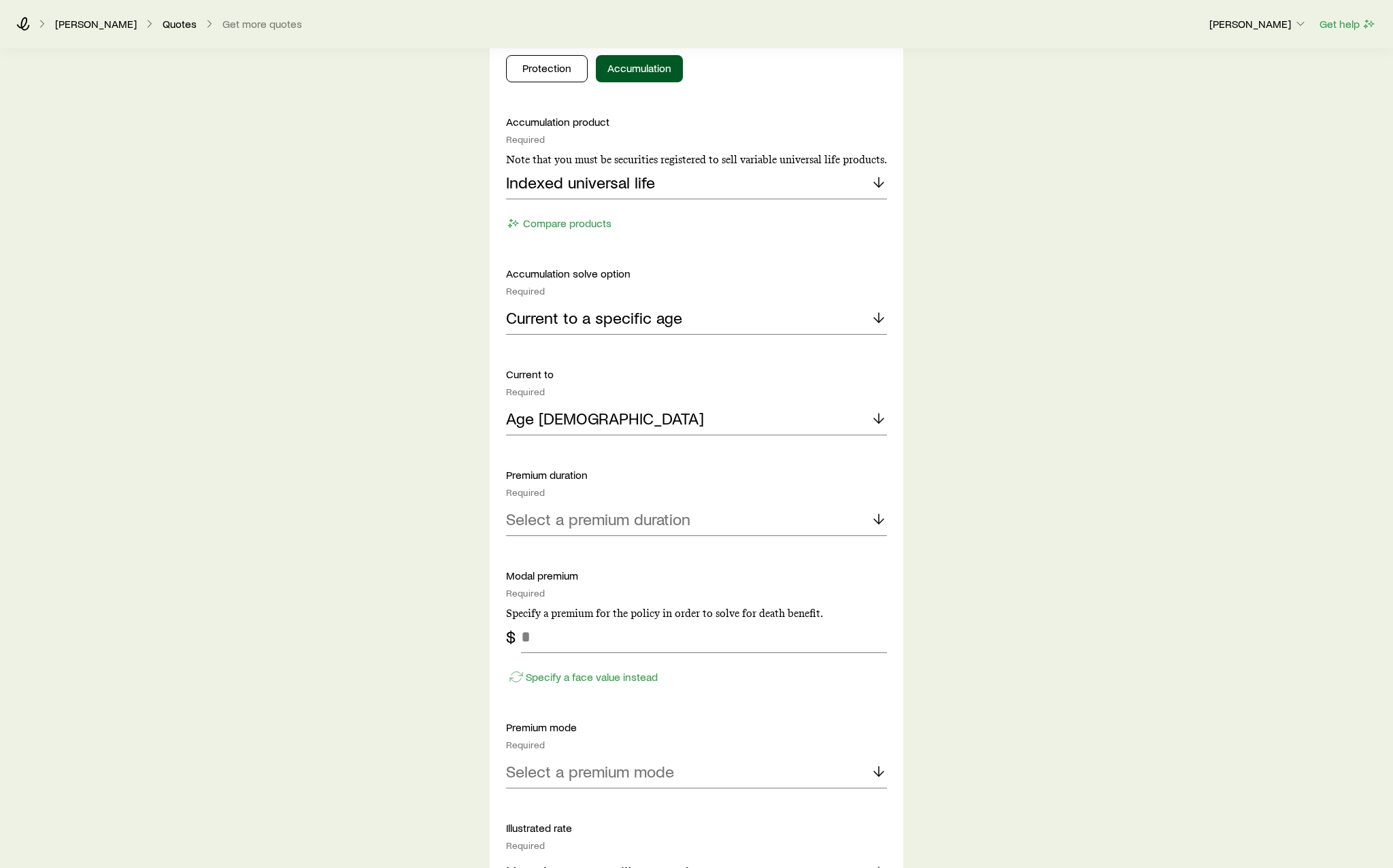
scroll to position [612, 0]
click at [626, 554] on div "Accumulation product Required Note that you must be securities registered to se…" at bounding box center [696, 609] width 381 height 988
click at [639, 525] on p "Select a premium duration" at bounding box center [598, 519] width 184 height 19
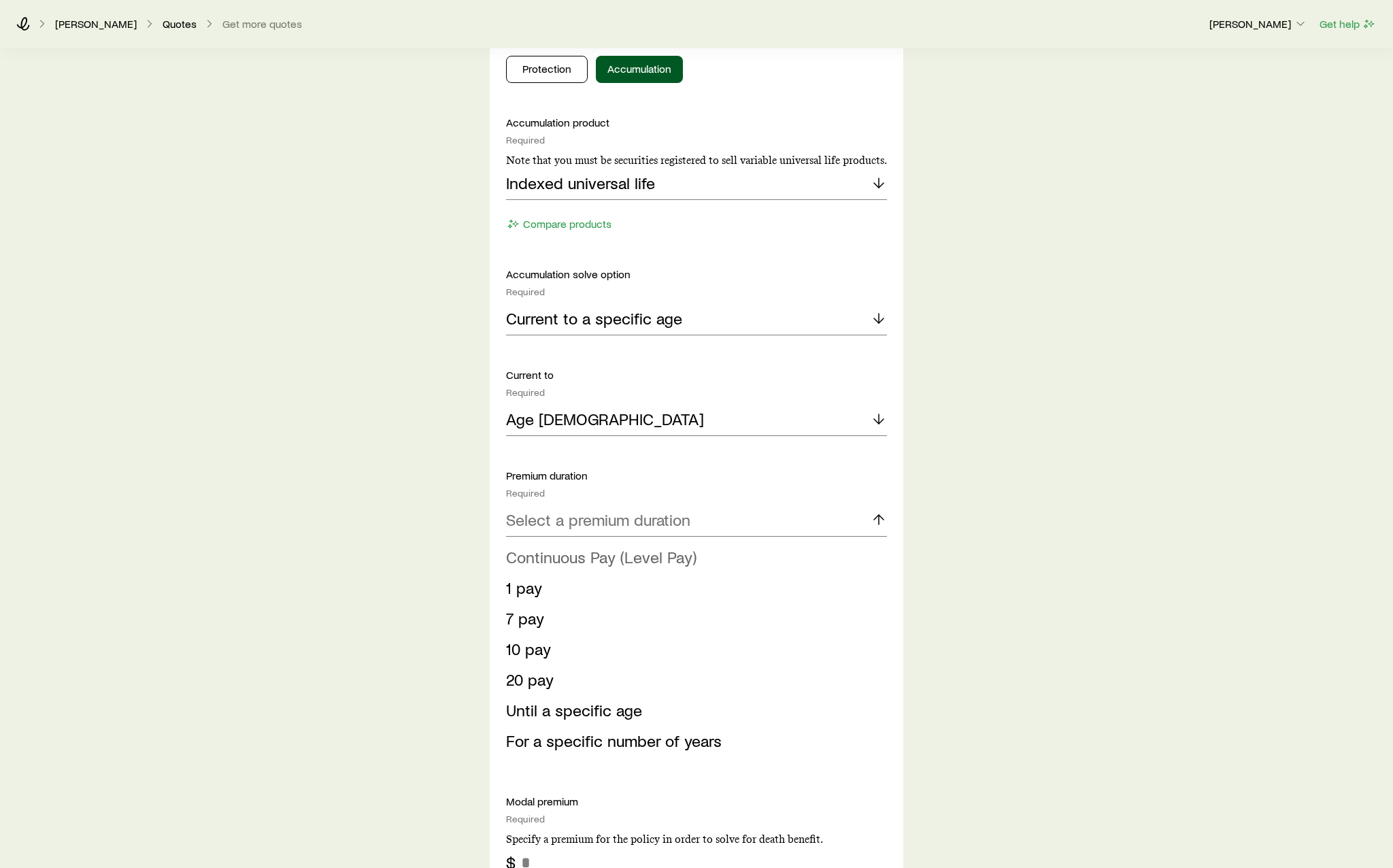
click at [713, 559] on li "Continuous Pay (Level Pay)" at bounding box center [692, 558] width 373 height 31
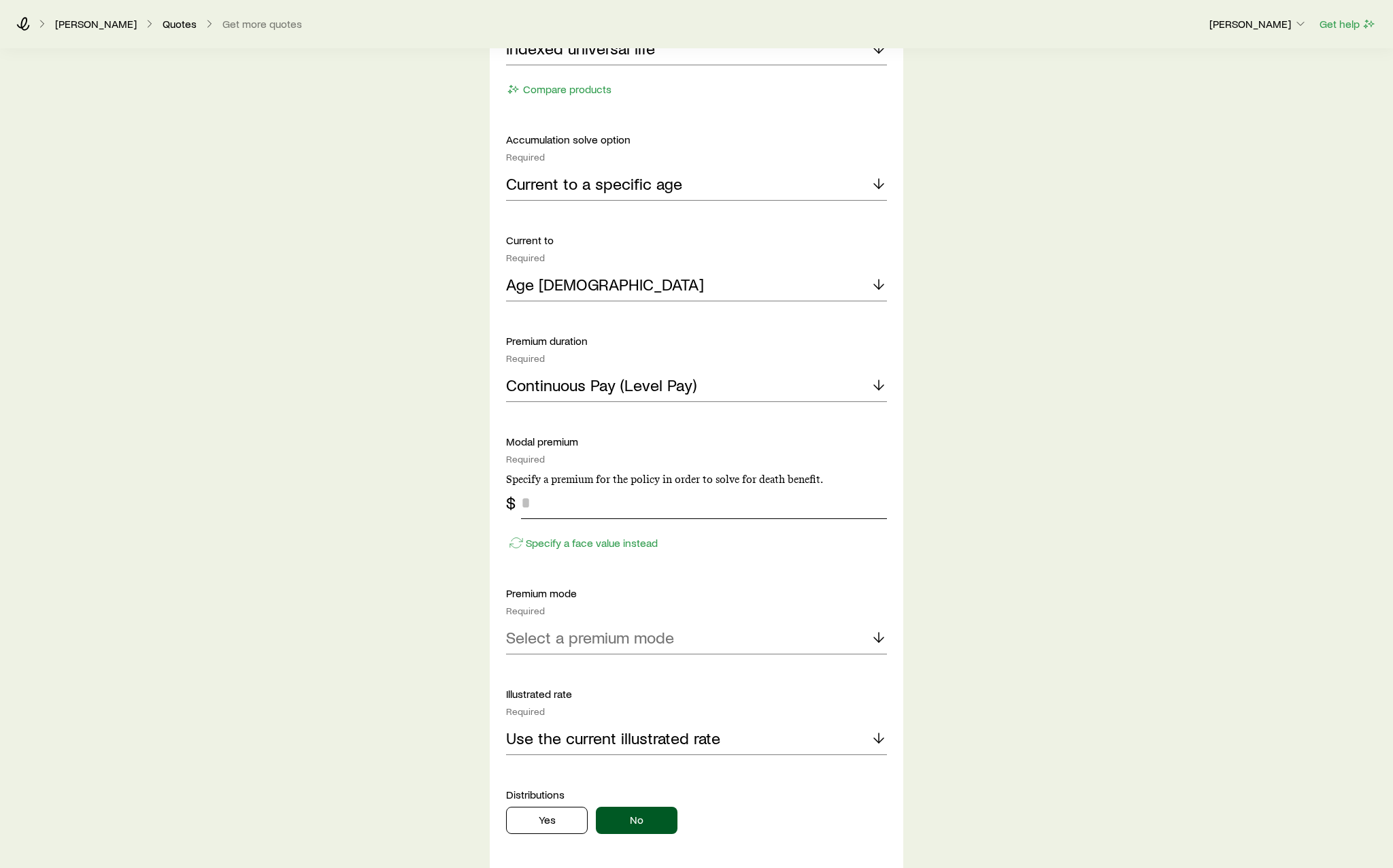
scroll to position [748, 0]
click at [670, 643] on p "Select a premium mode" at bounding box center [589, 636] width 168 height 19
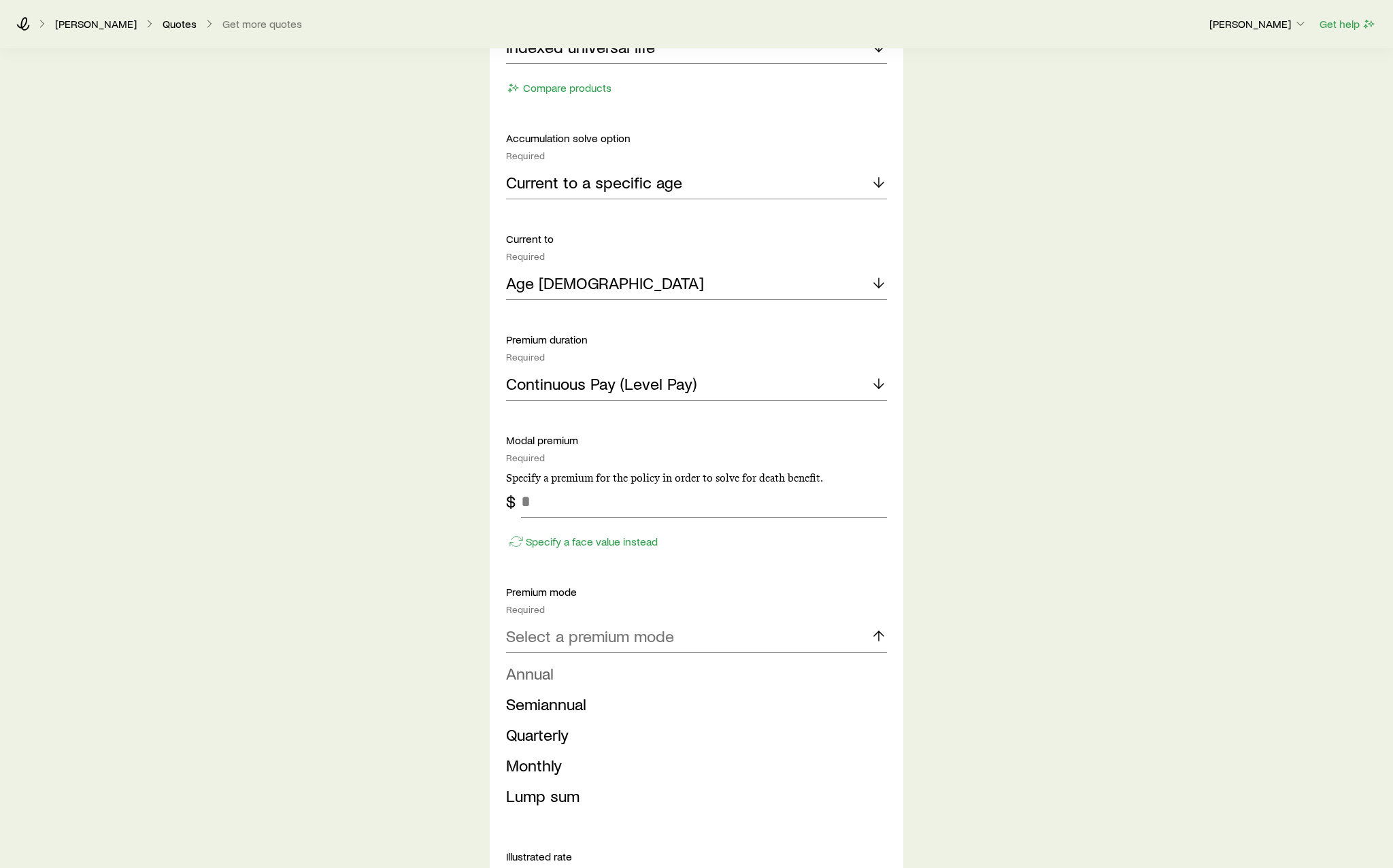
click at [570, 679] on li "Annual" at bounding box center [692, 674] width 373 height 31
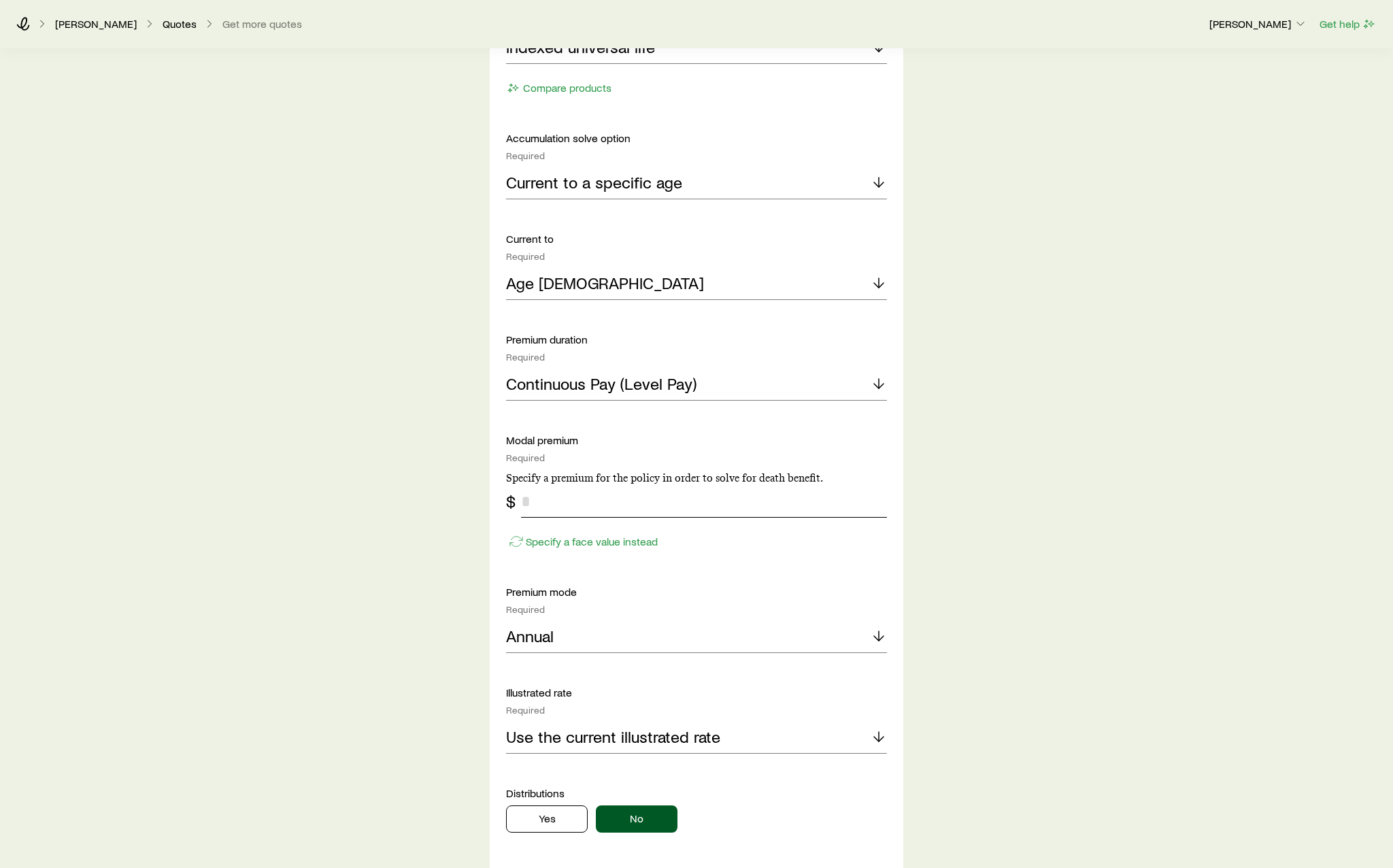
click at [551, 497] on input "tel" at bounding box center [704, 501] width 366 height 33
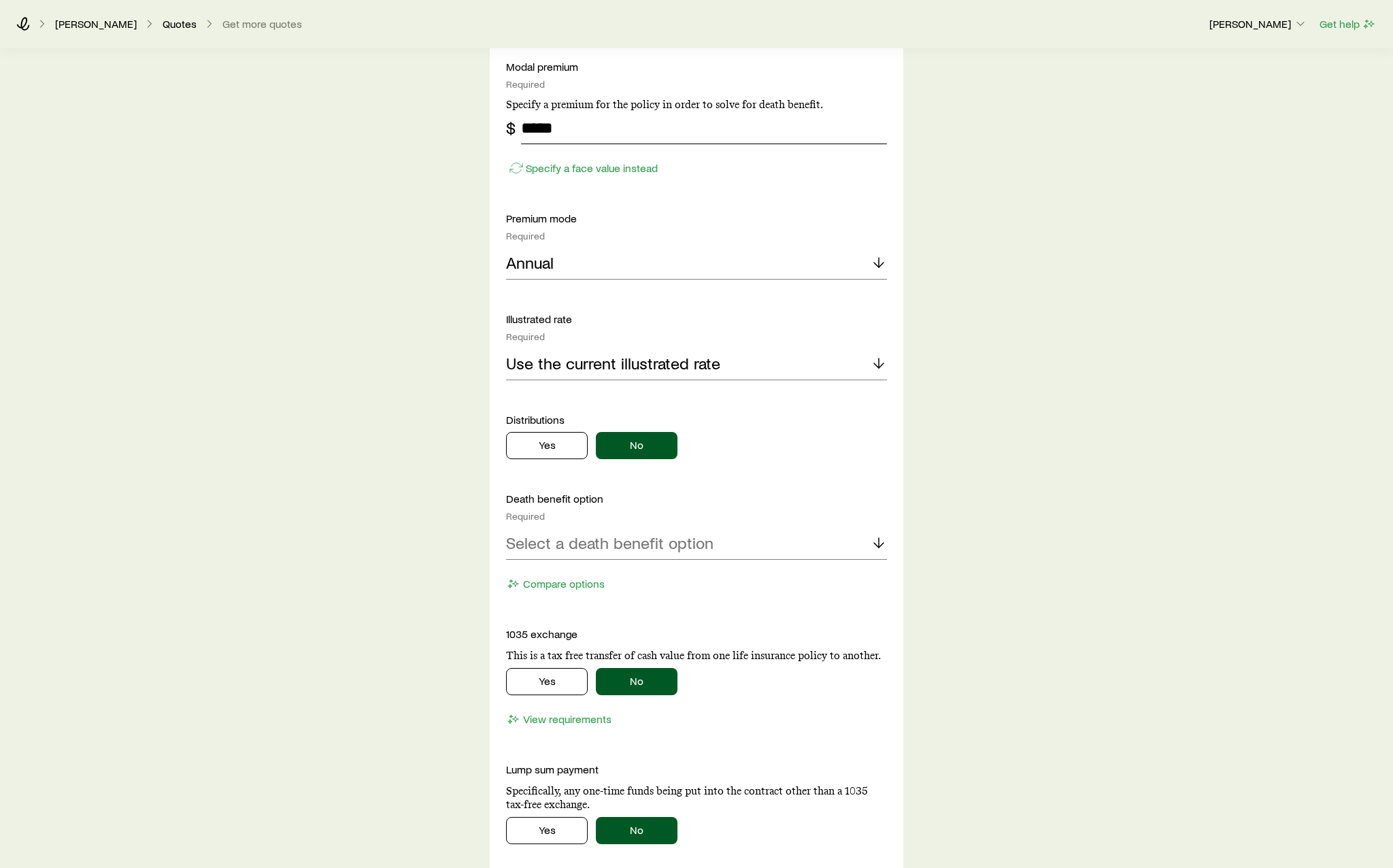
scroll to position [1156, 0]
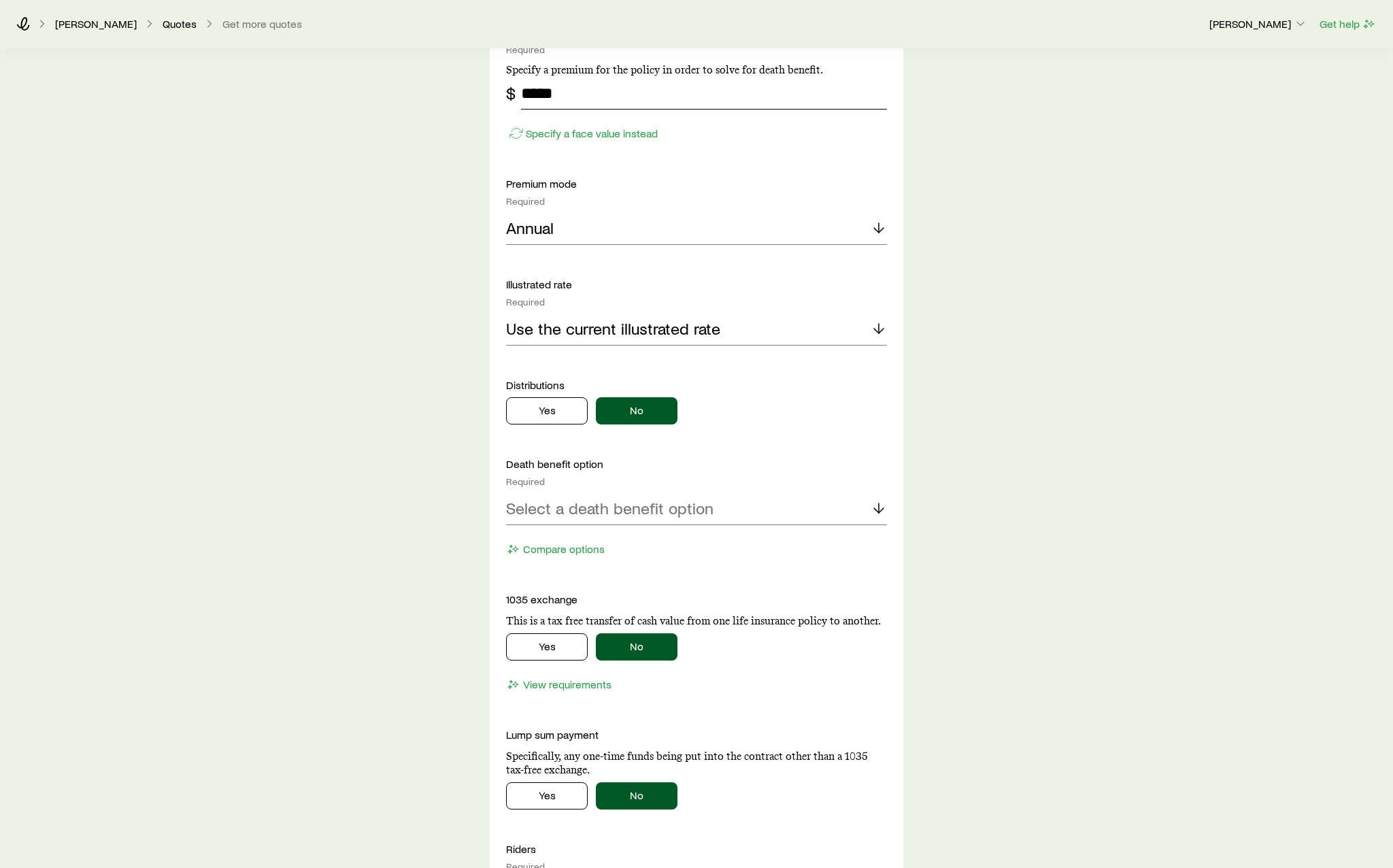
type input "*****"
click at [641, 494] on div "Select a death benefit option" at bounding box center [696, 509] width 381 height 33
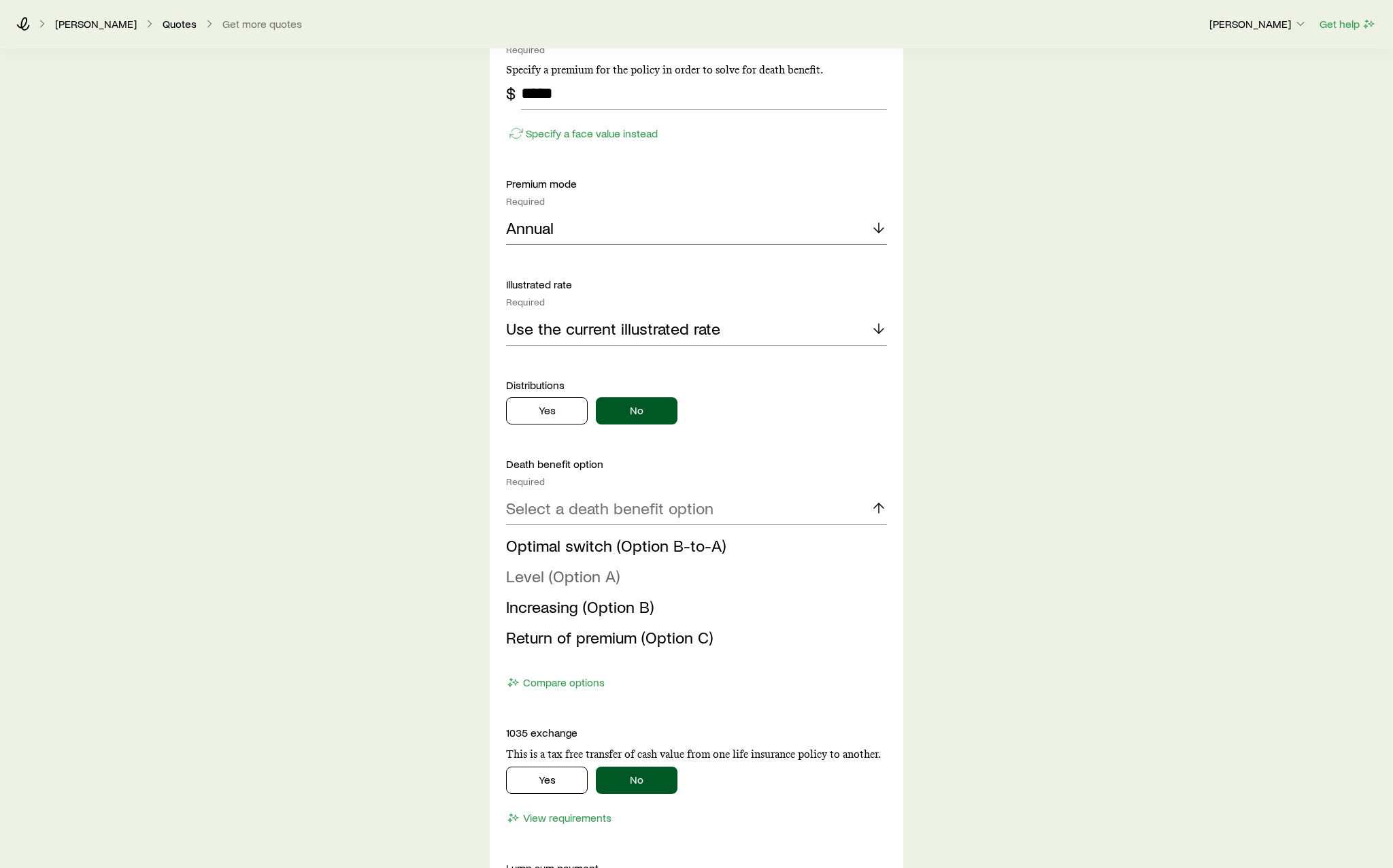
click at [651, 570] on li "Level (Option A)" at bounding box center [692, 577] width 373 height 31
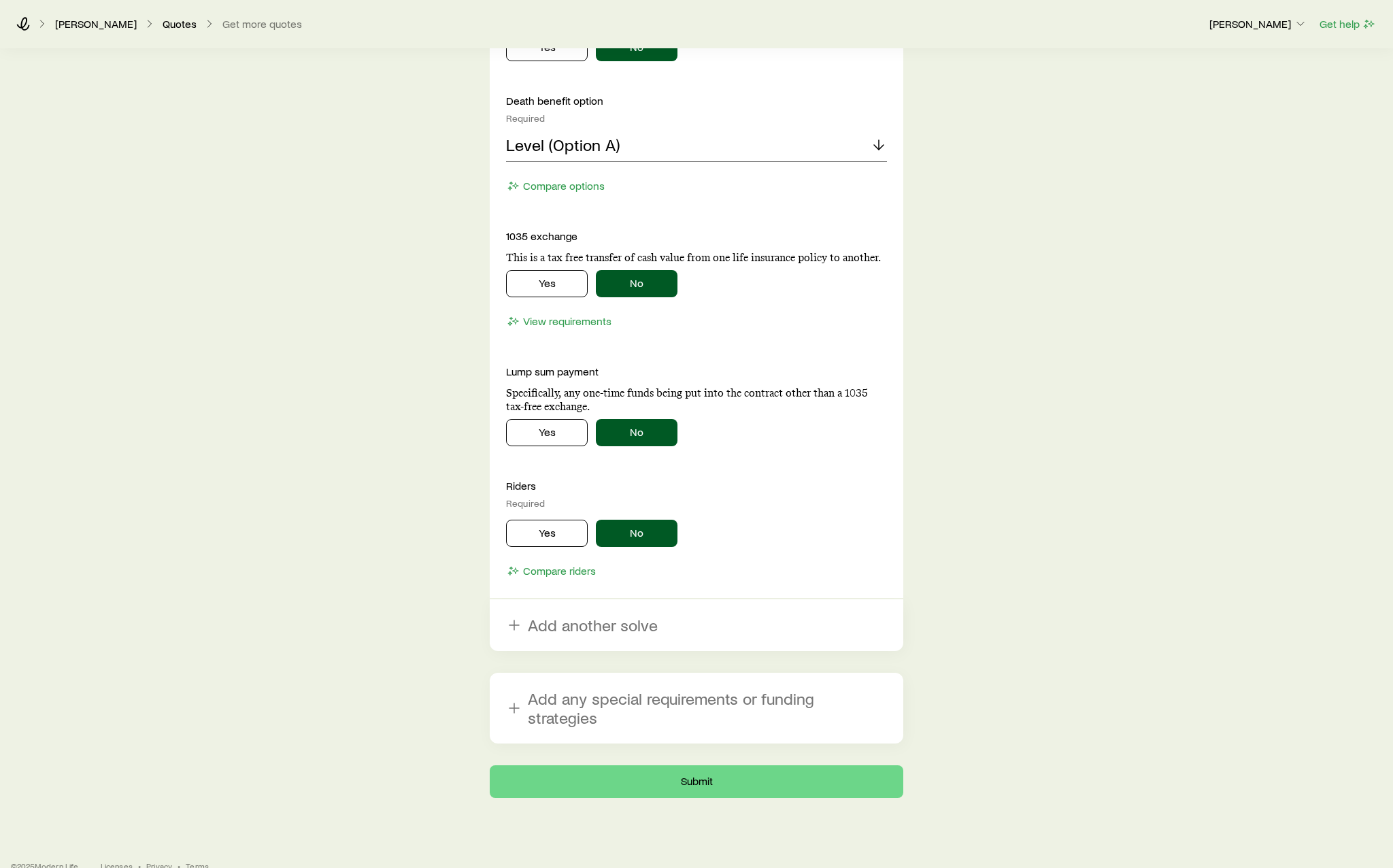
scroll to position [1522, 0]
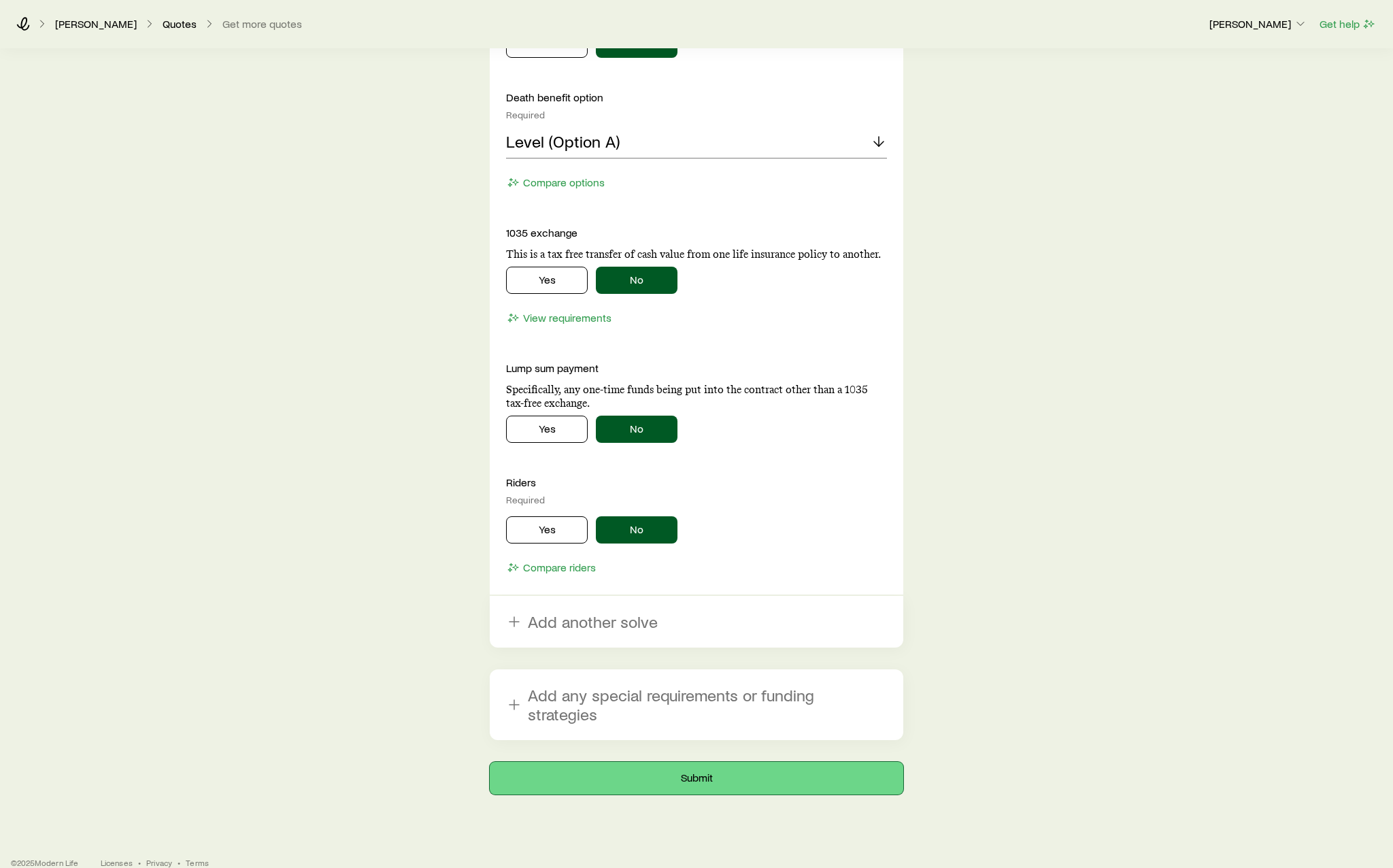
click at [771, 762] on button "Submit" at bounding box center [696, 778] width 414 height 33
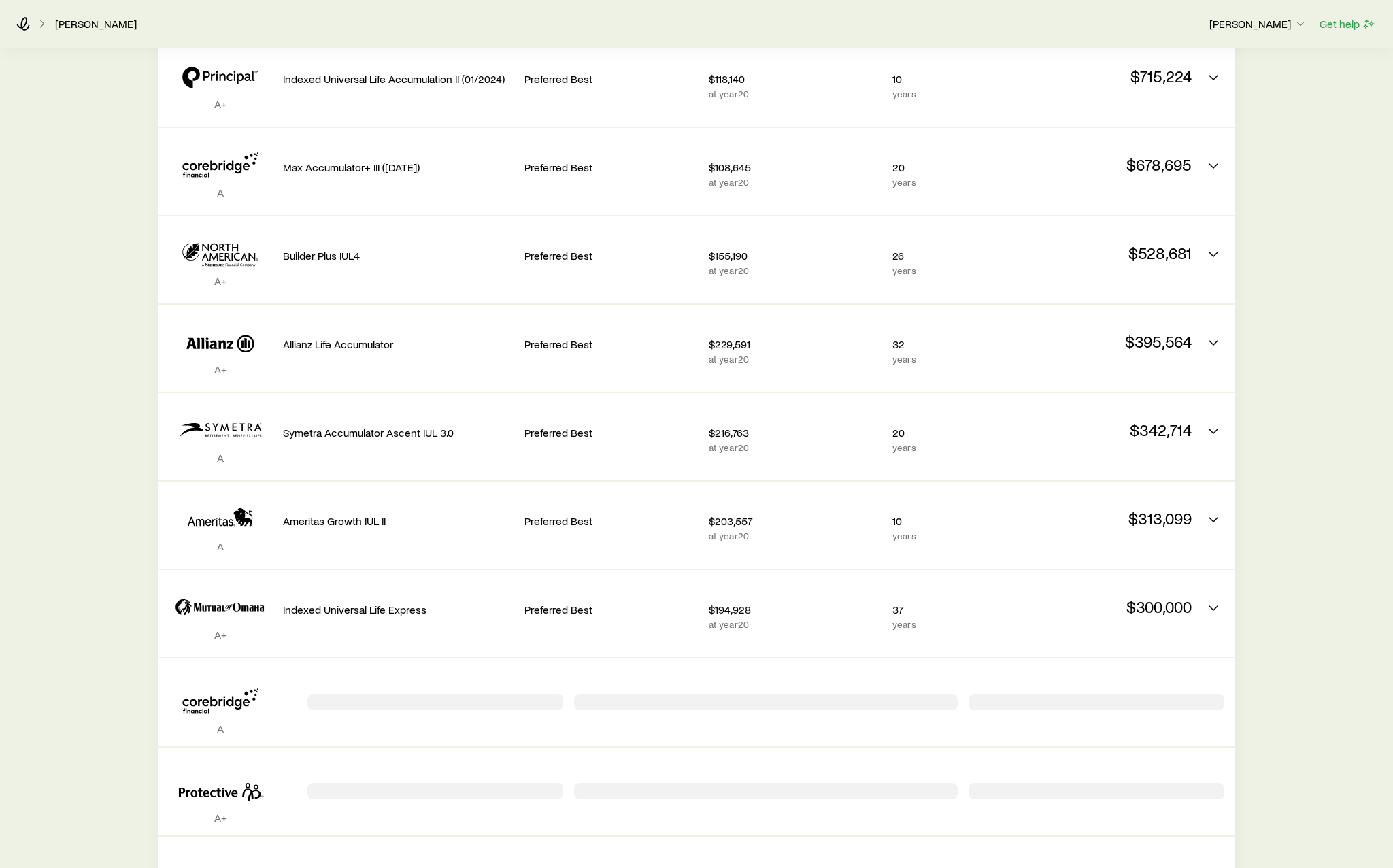
scroll to position [1156, 0]
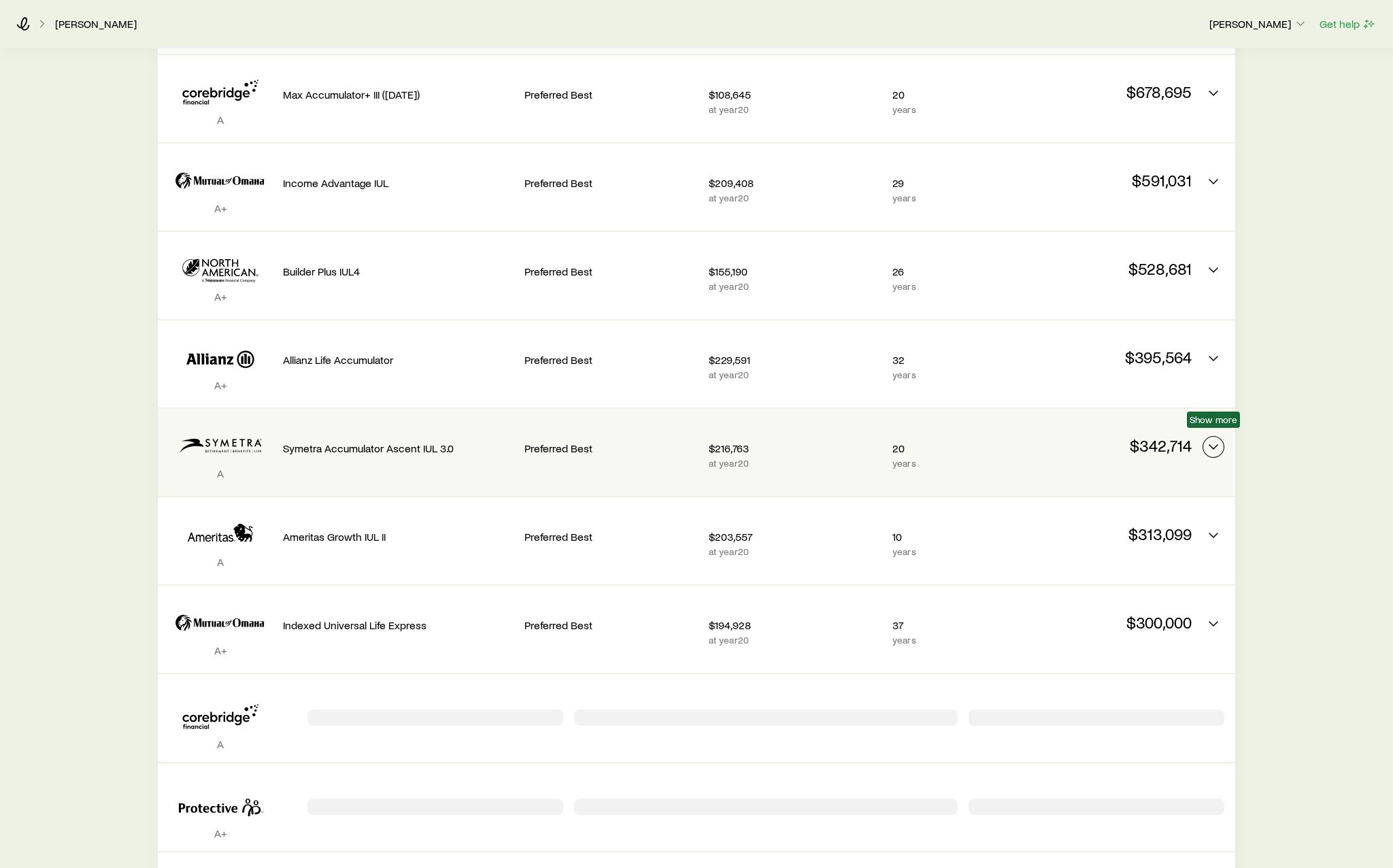
click at [1216, 440] on icon "Permanent quotes" at bounding box center [1213, 446] width 16 height 16
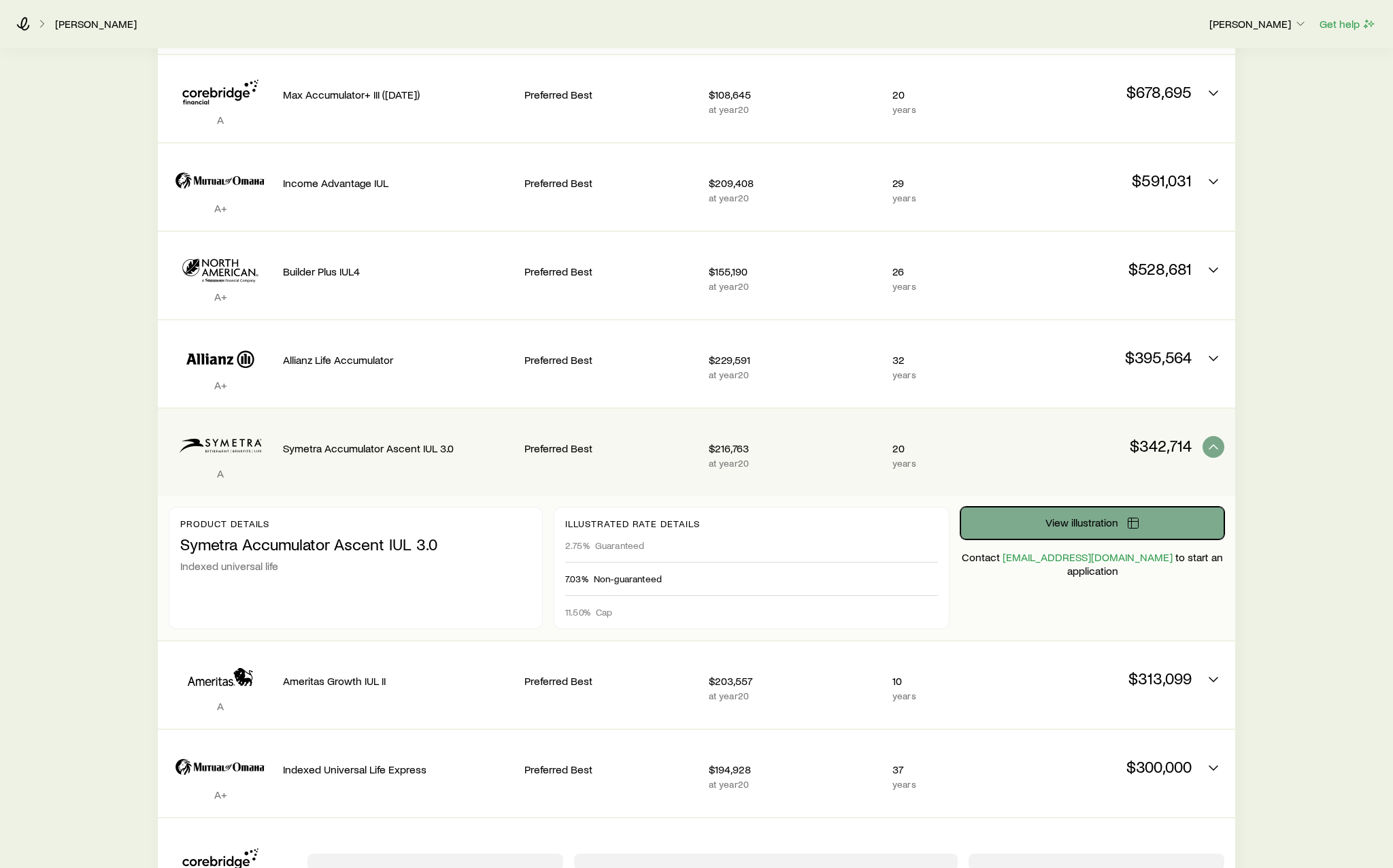
click at [1089, 516] on span "View illustration" at bounding box center [1082, 521] width 73 height 11
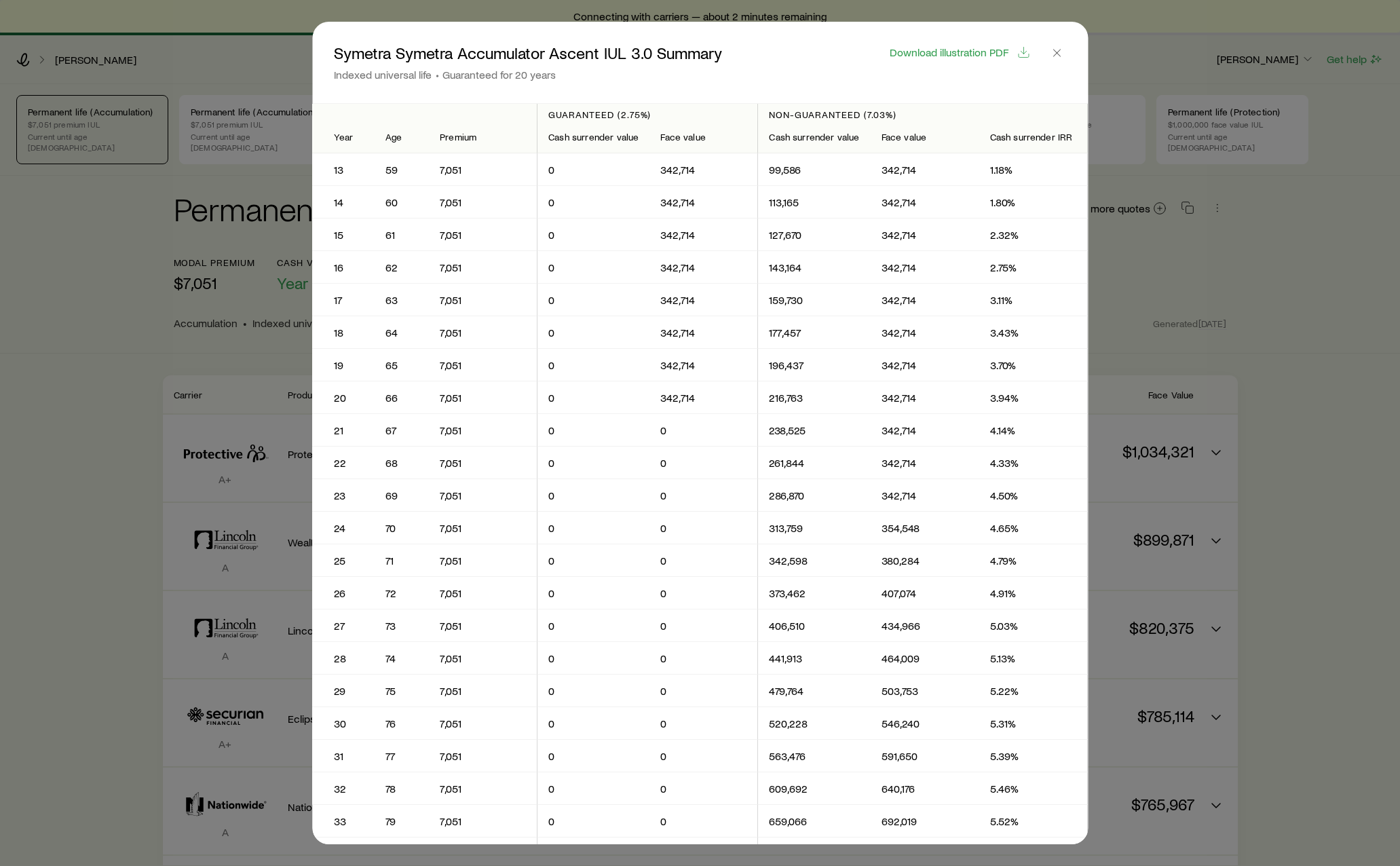
scroll to position [0, 0]
click at [994, 53] on span "Download illustration PDF" at bounding box center [950, 52] width 119 height 11
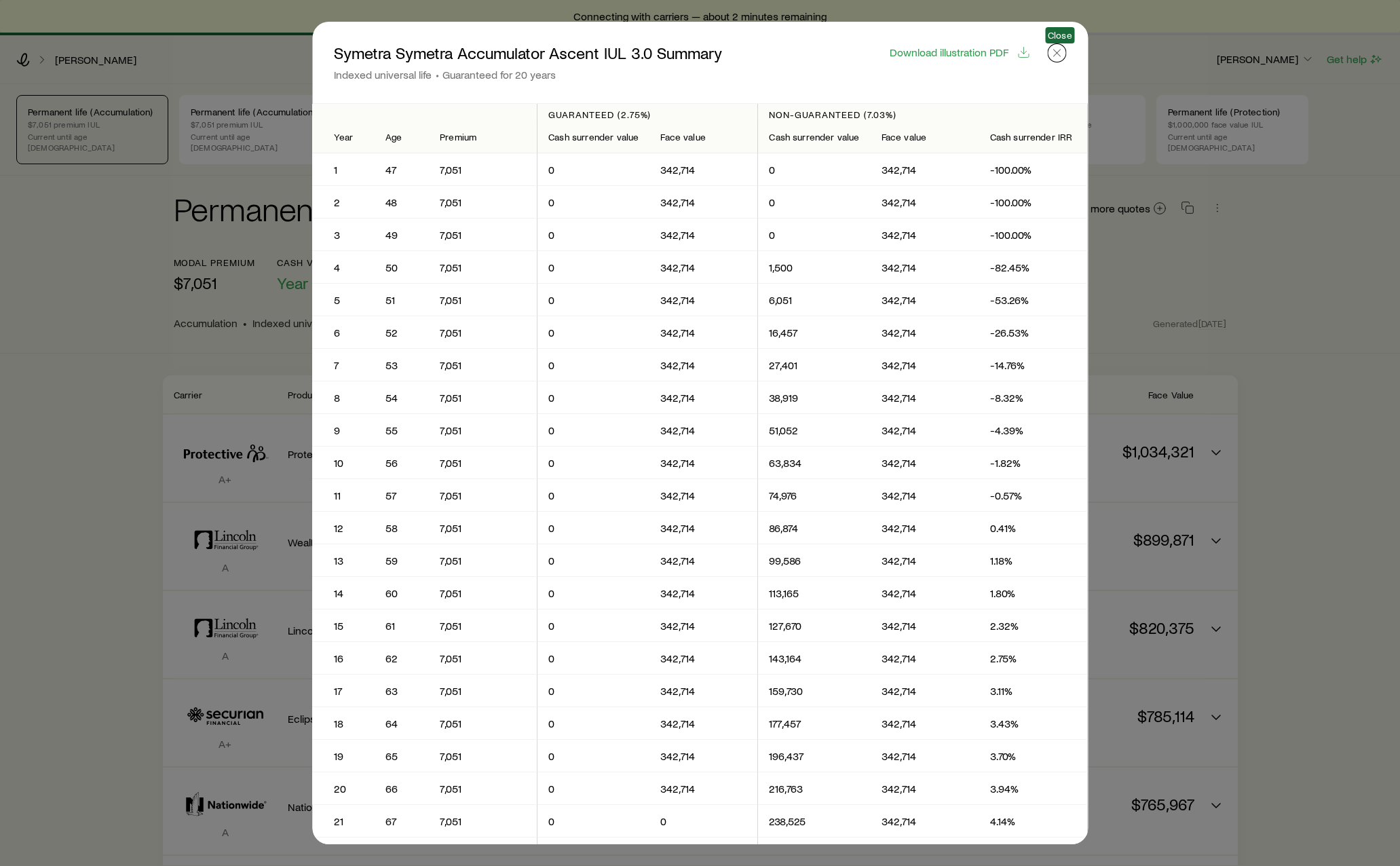
click at [1055, 57] on icon "button" at bounding box center [1057, 53] width 13 height 13
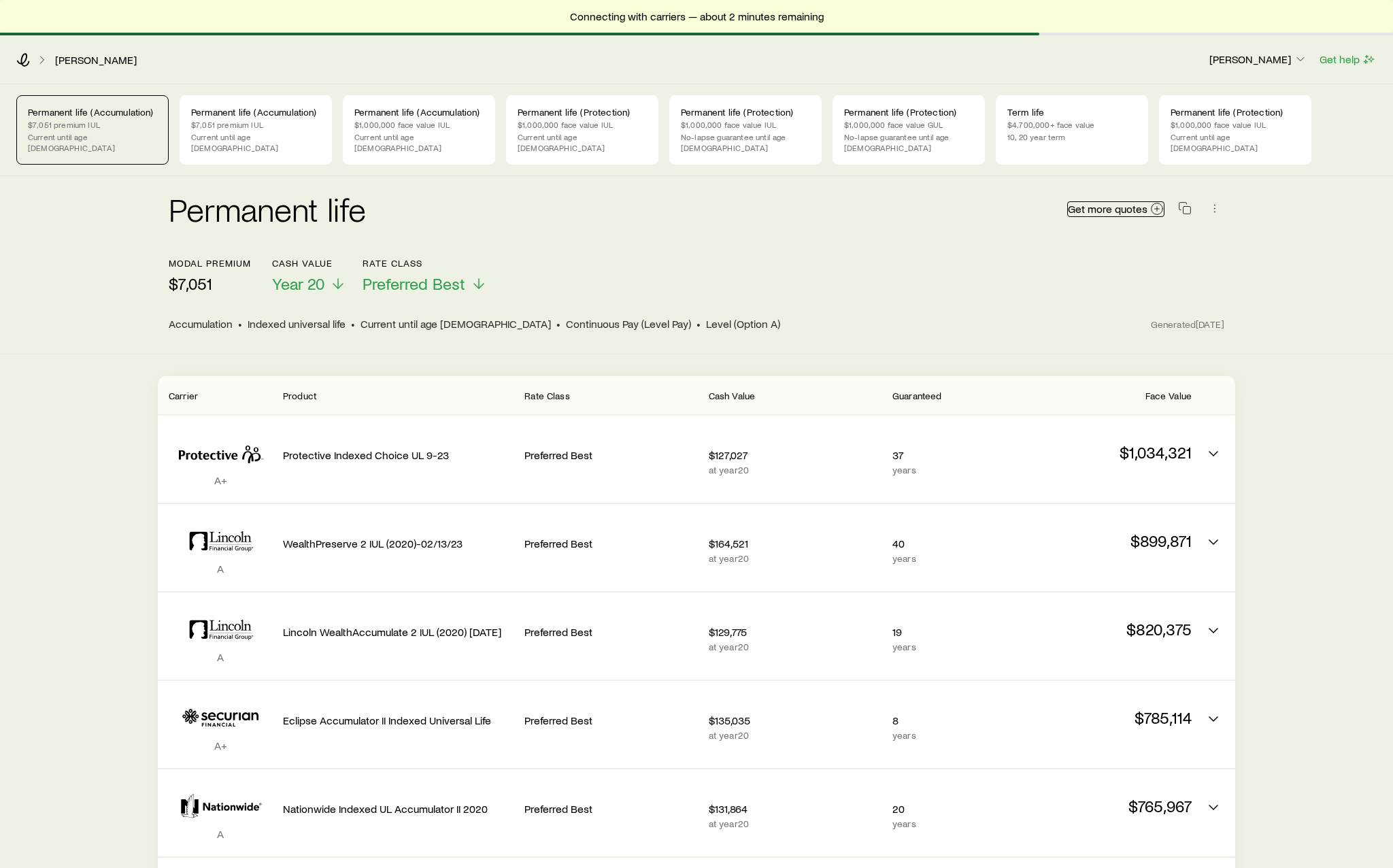
click at [1124, 203] on span "Get more quotes" at bounding box center [1107, 208] width 80 height 11
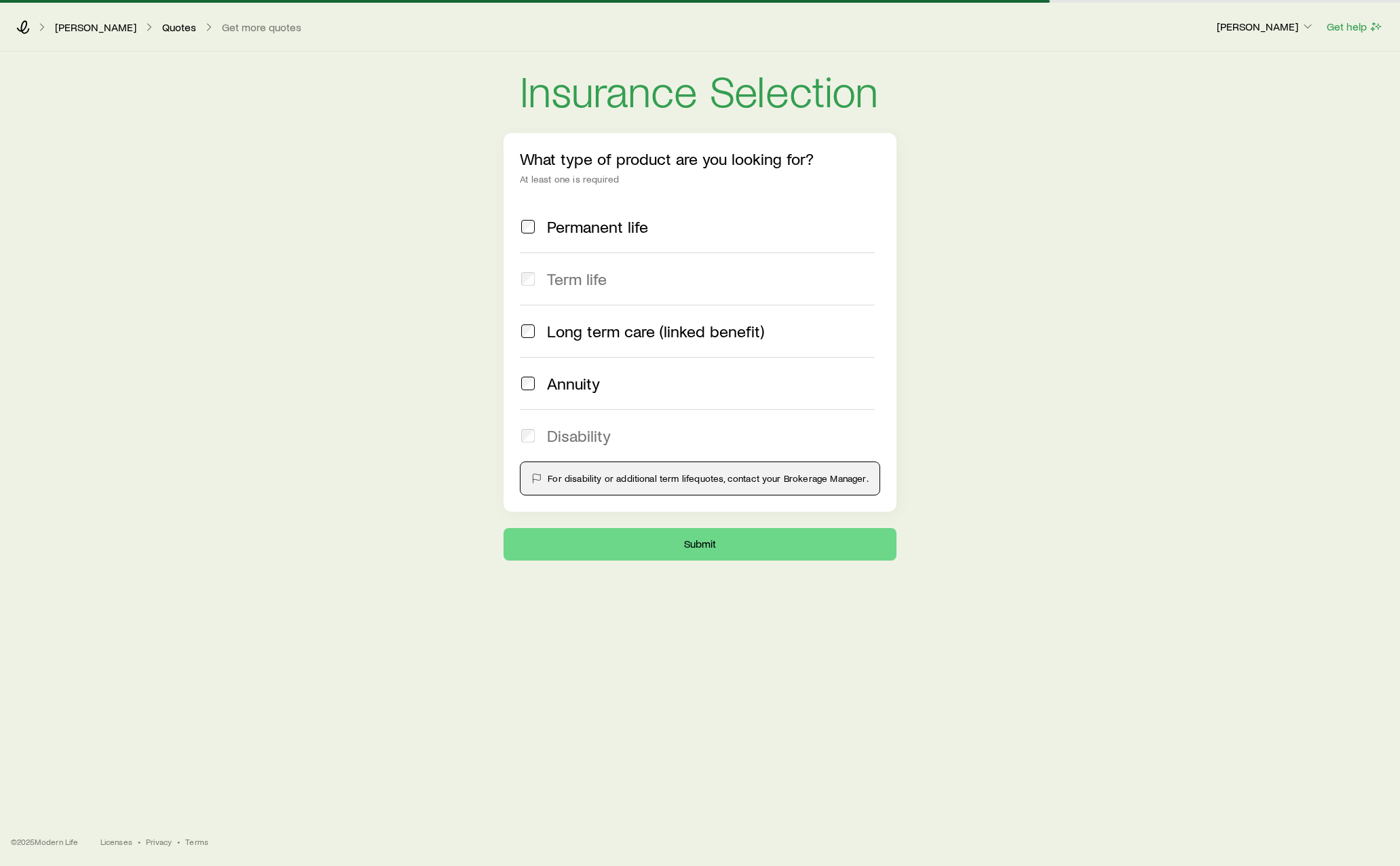
drag, startPoint x: 608, startPoint y: 226, endPoint x: 601, endPoint y: 226, distance: 7.0
click at [607, 226] on span "Permanent life" at bounding box center [598, 227] width 101 height 19
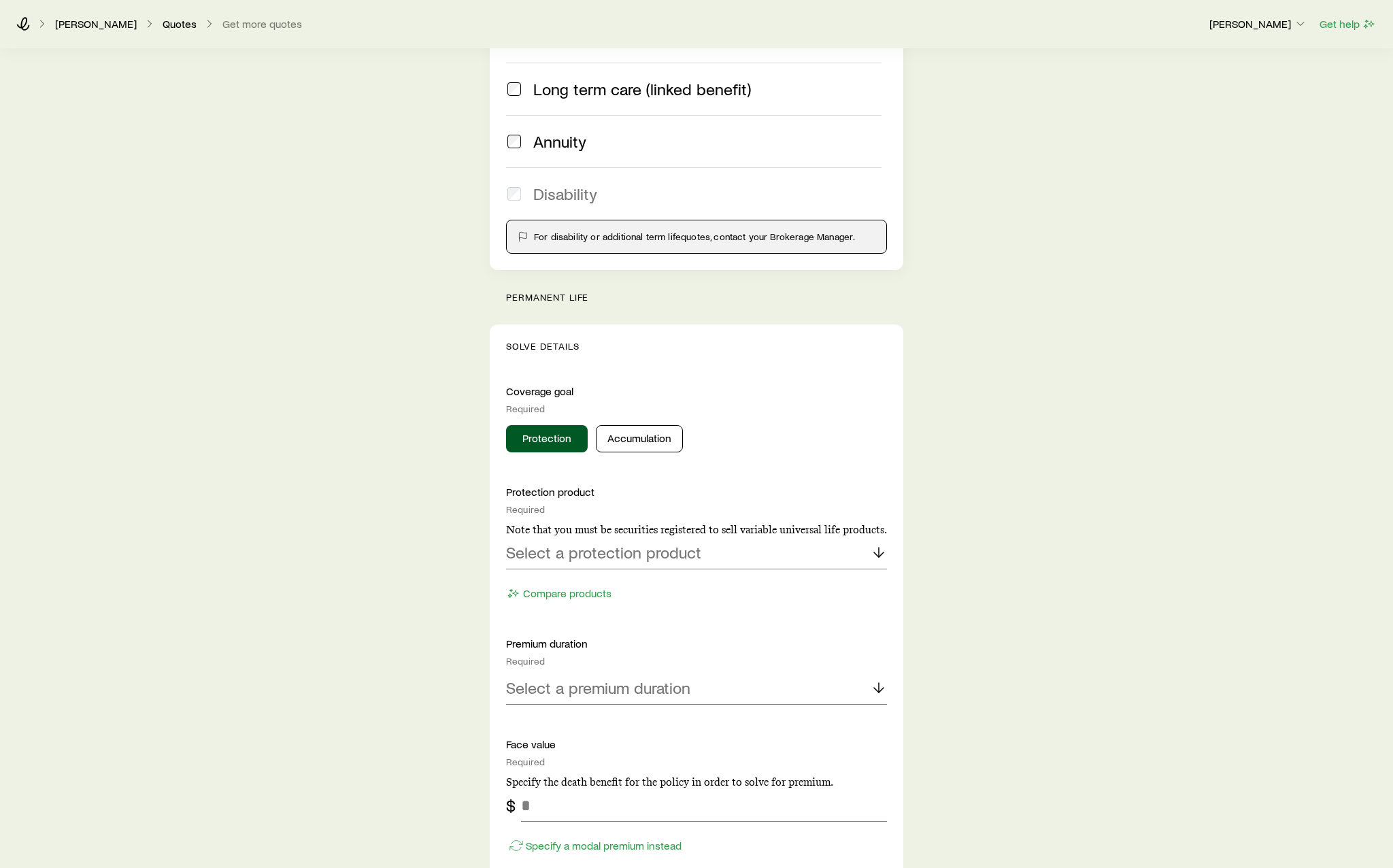
scroll to position [272, 0]
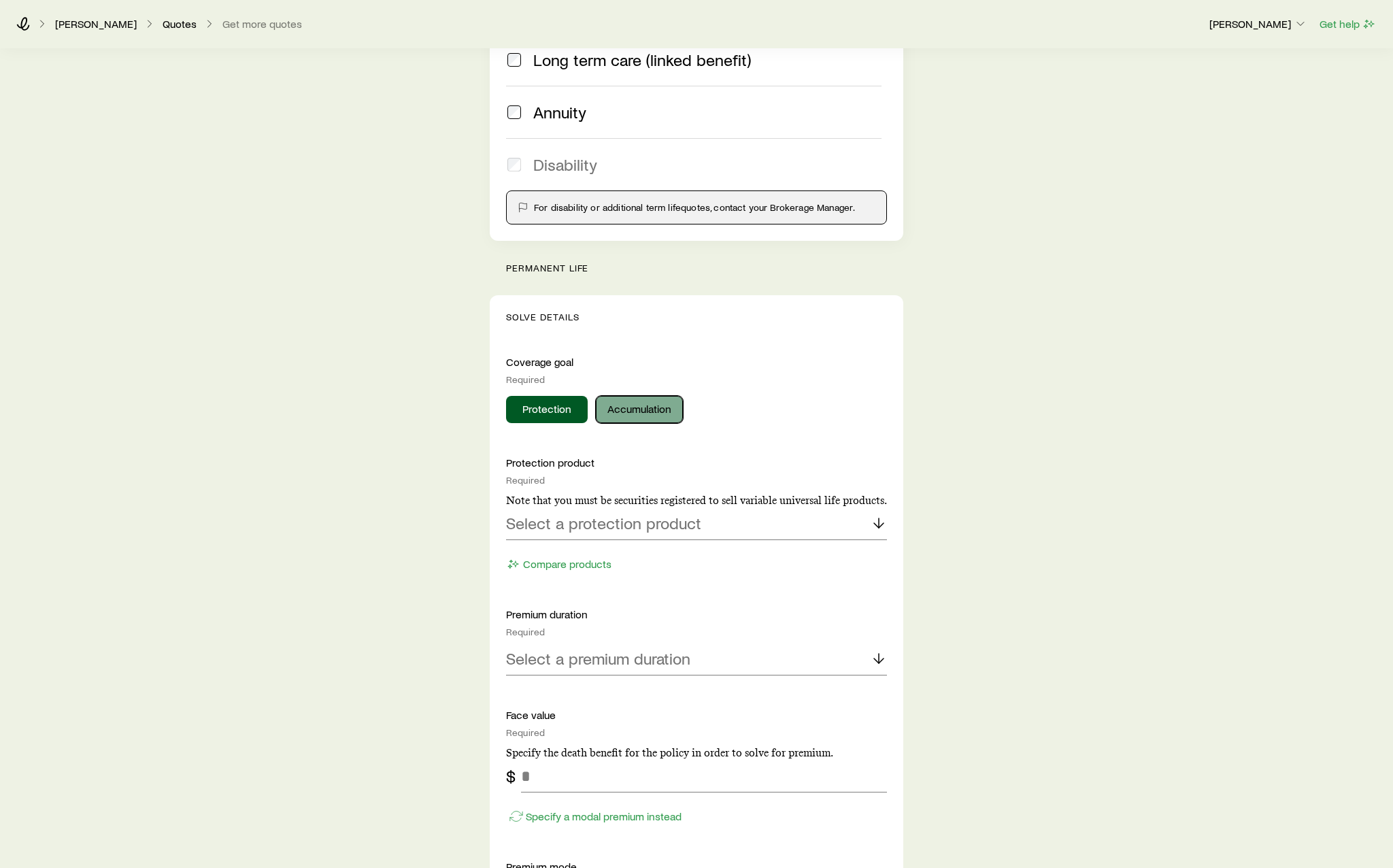
click at [664, 422] on button "Accumulation" at bounding box center [639, 409] width 87 height 27
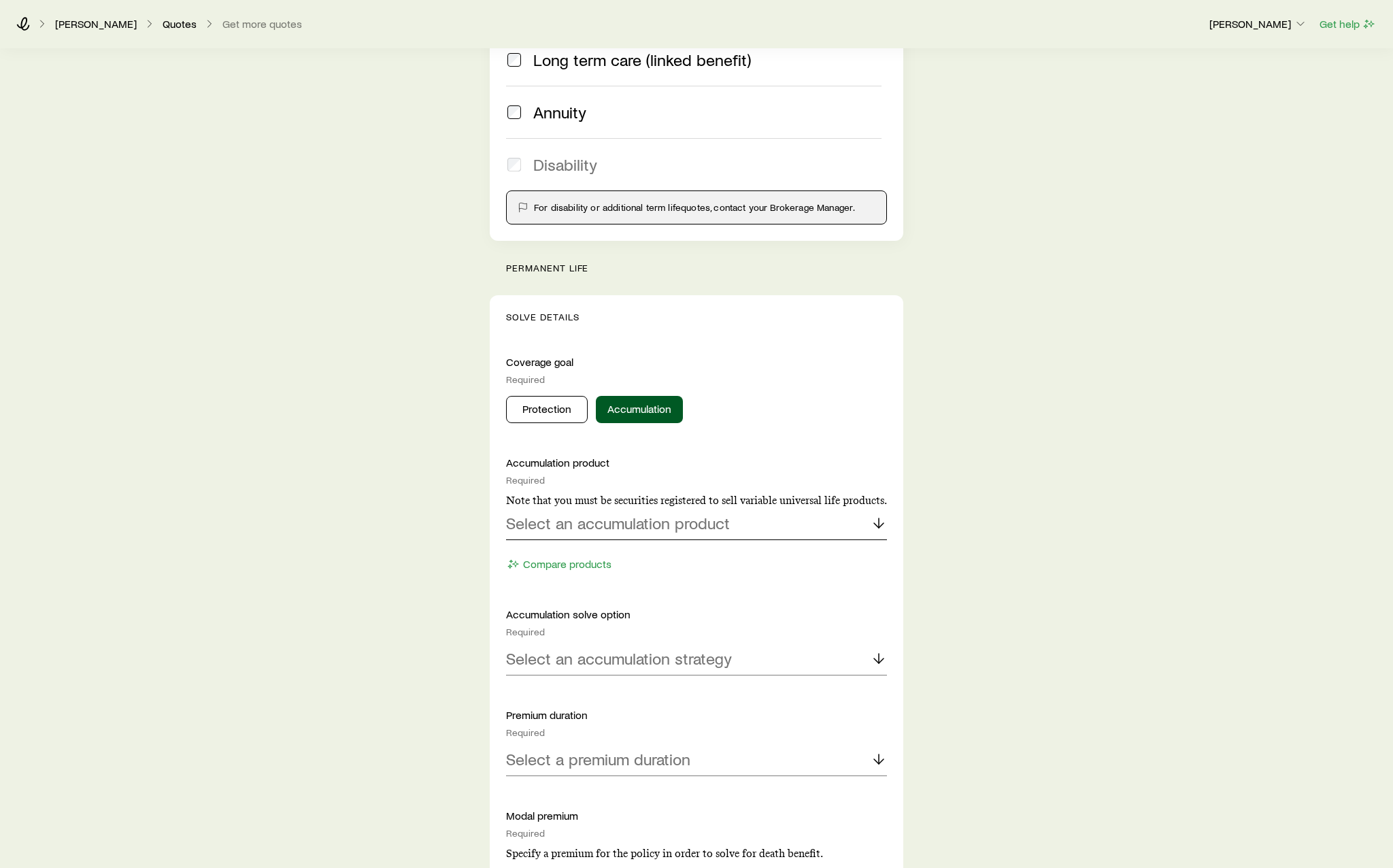
click at [690, 522] on p "Select an accumulation product" at bounding box center [618, 523] width 224 height 19
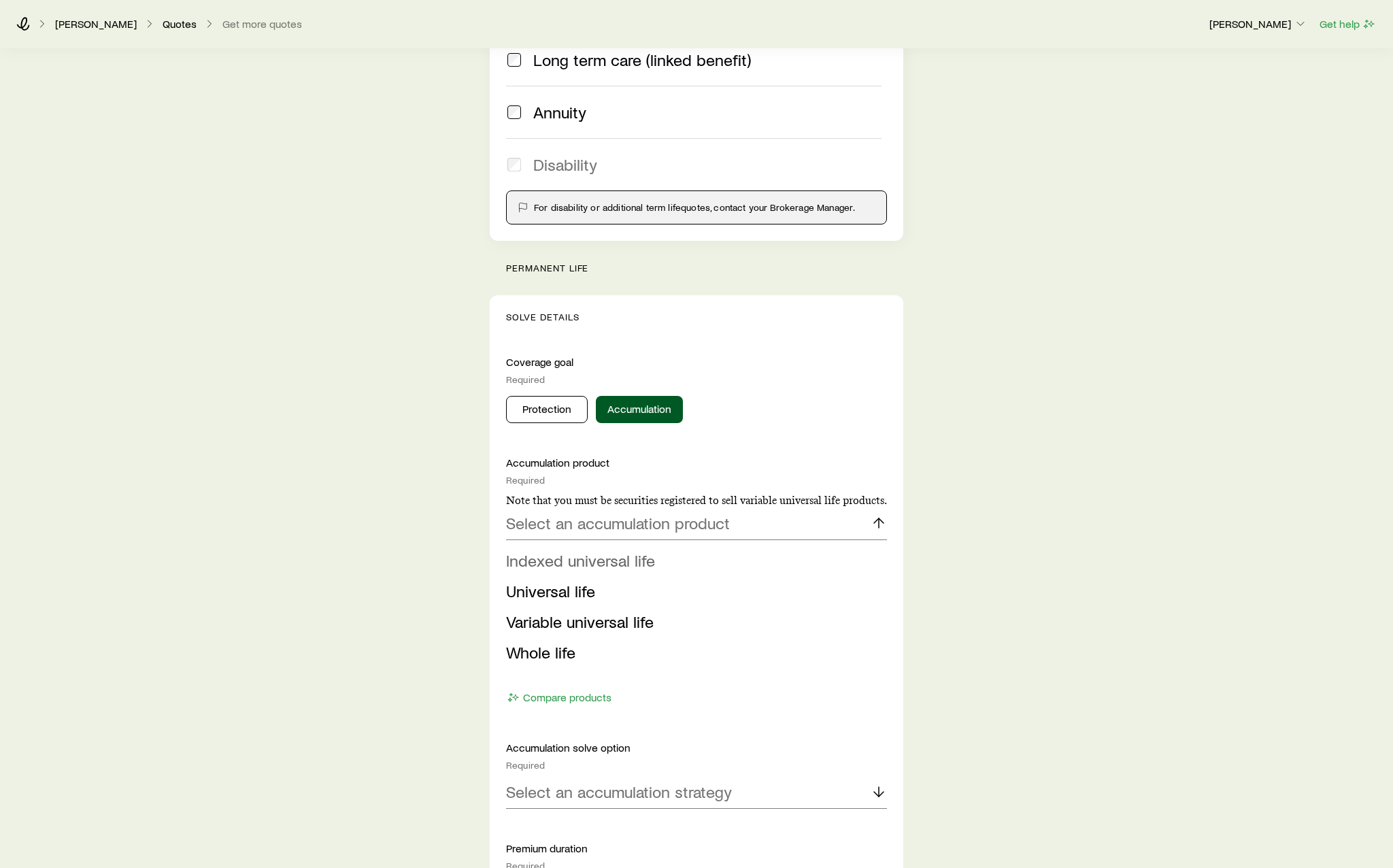
click at [691, 556] on li "Indexed universal life" at bounding box center [692, 560] width 373 height 31
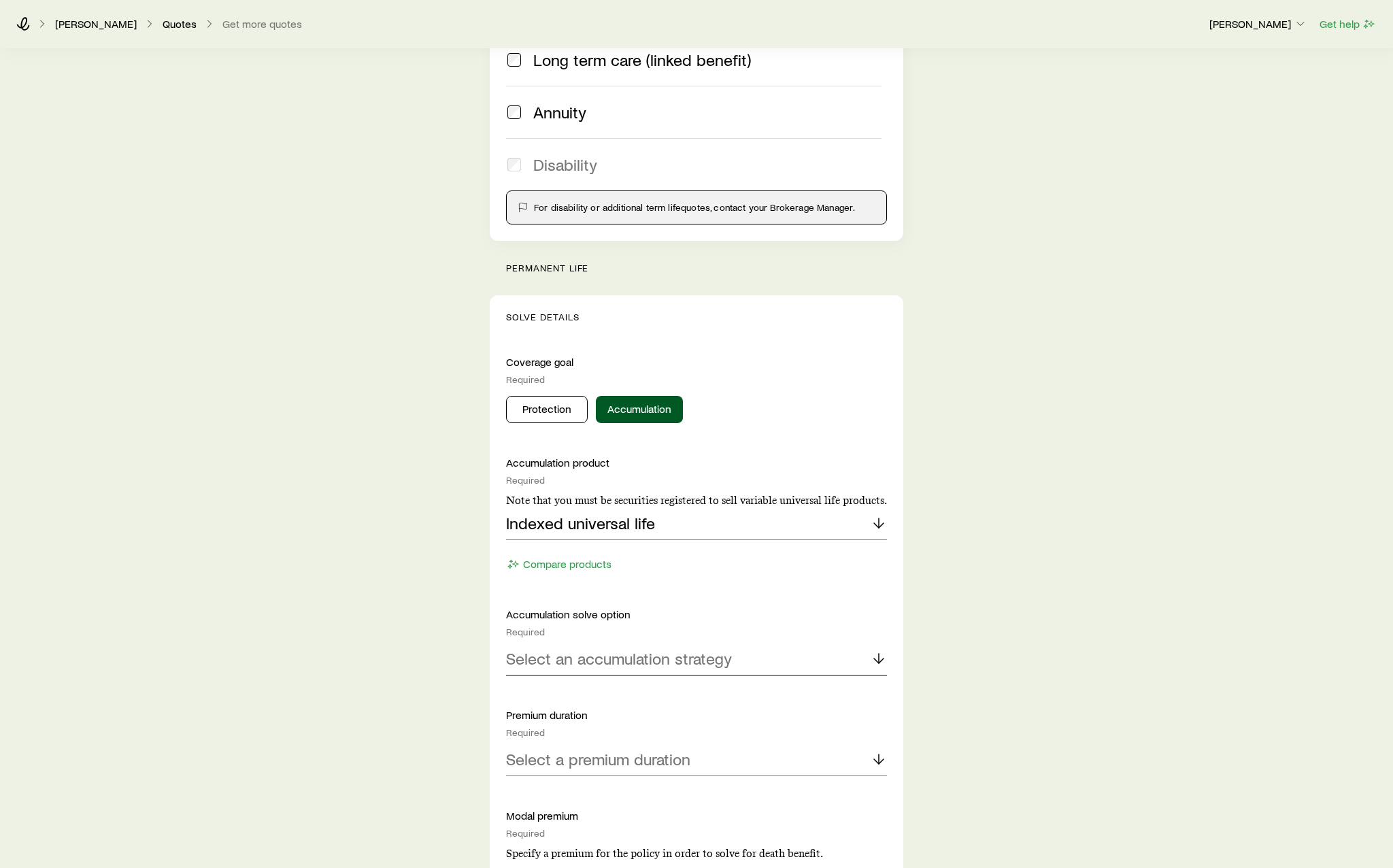
click at [681, 672] on div "Select an accumulation strategy" at bounding box center [696, 659] width 381 height 33
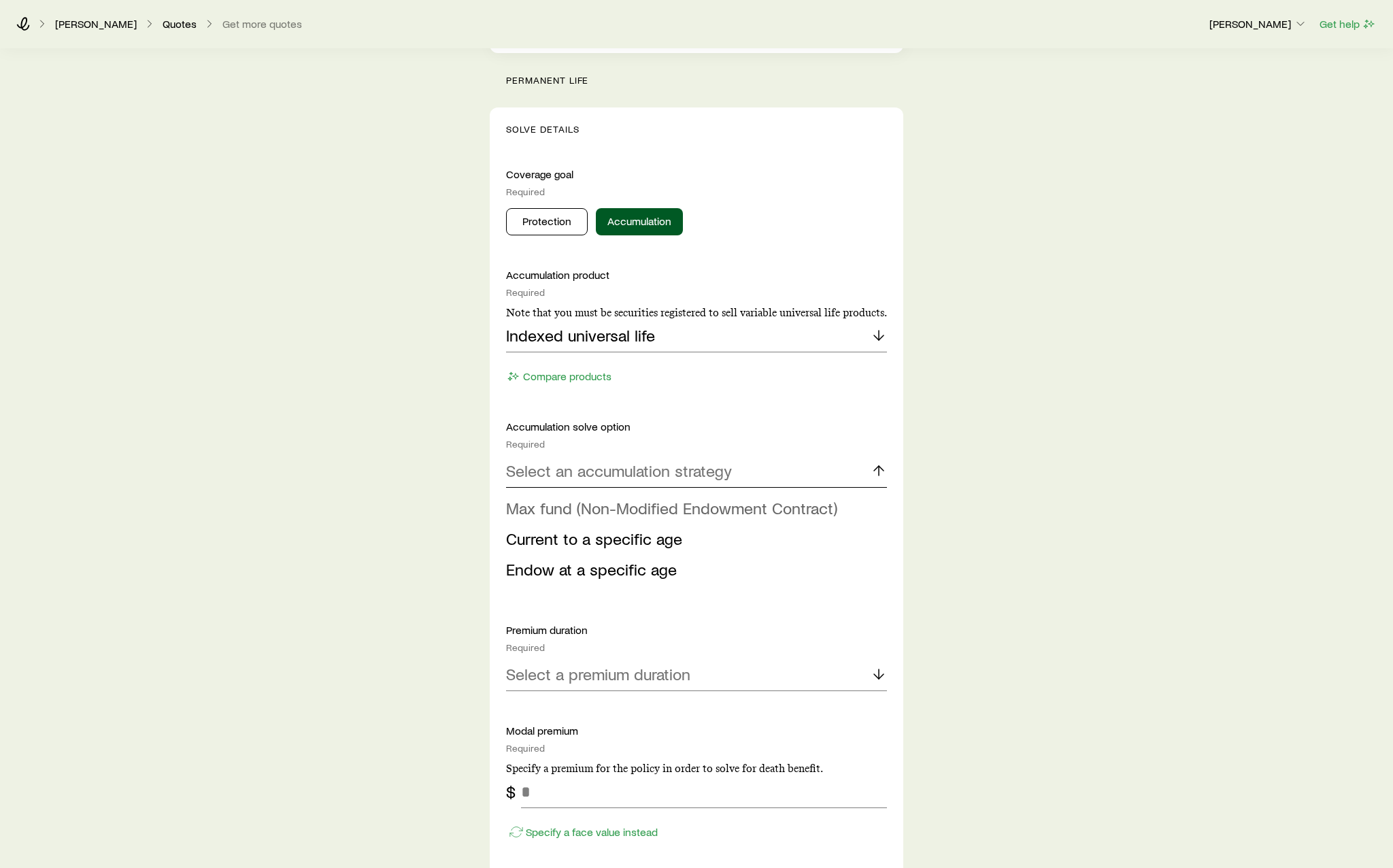
scroll to position [476, 0]
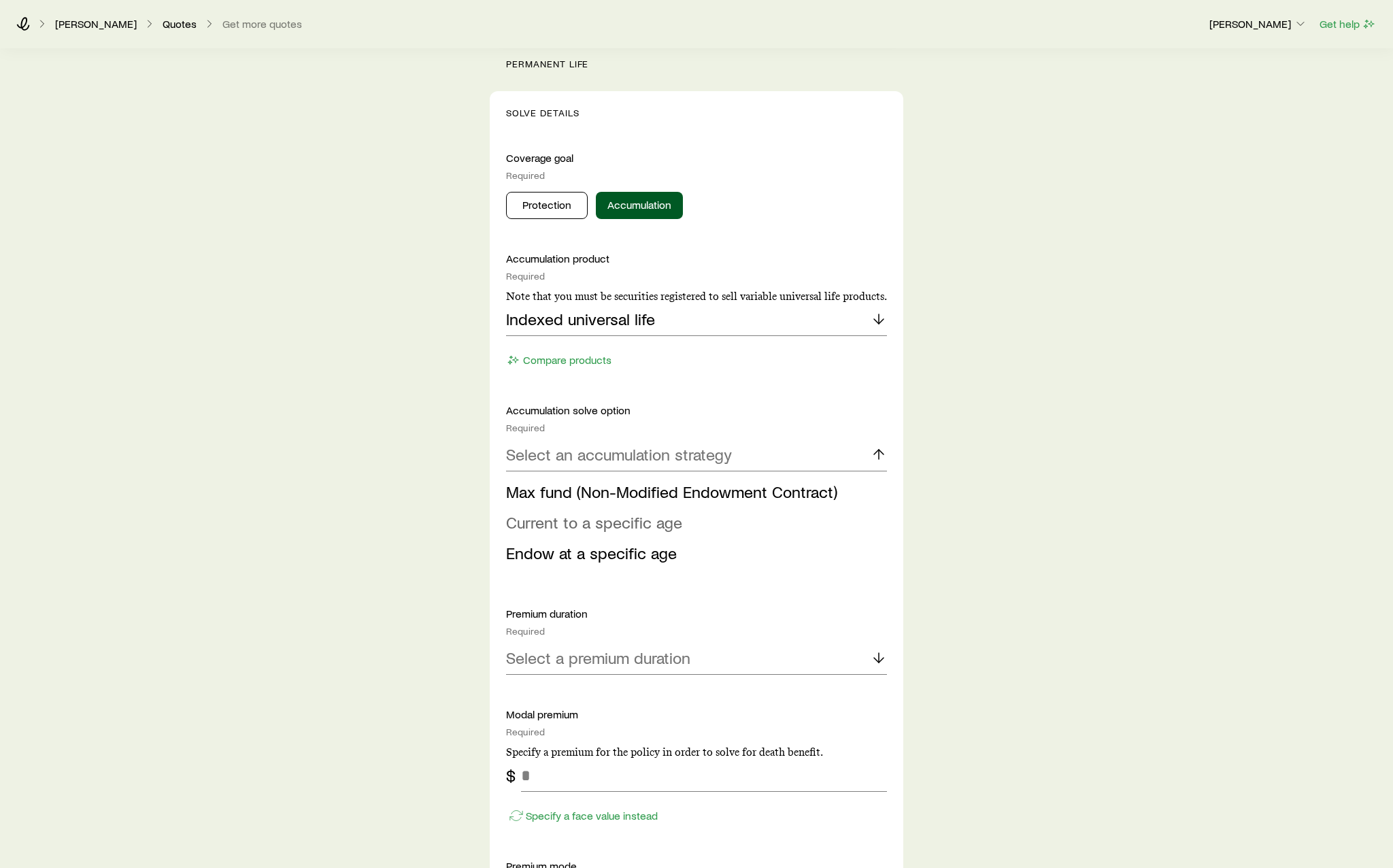
click at [664, 534] on li "Current to a specific age" at bounding box center [692, 523] width 373 height 31
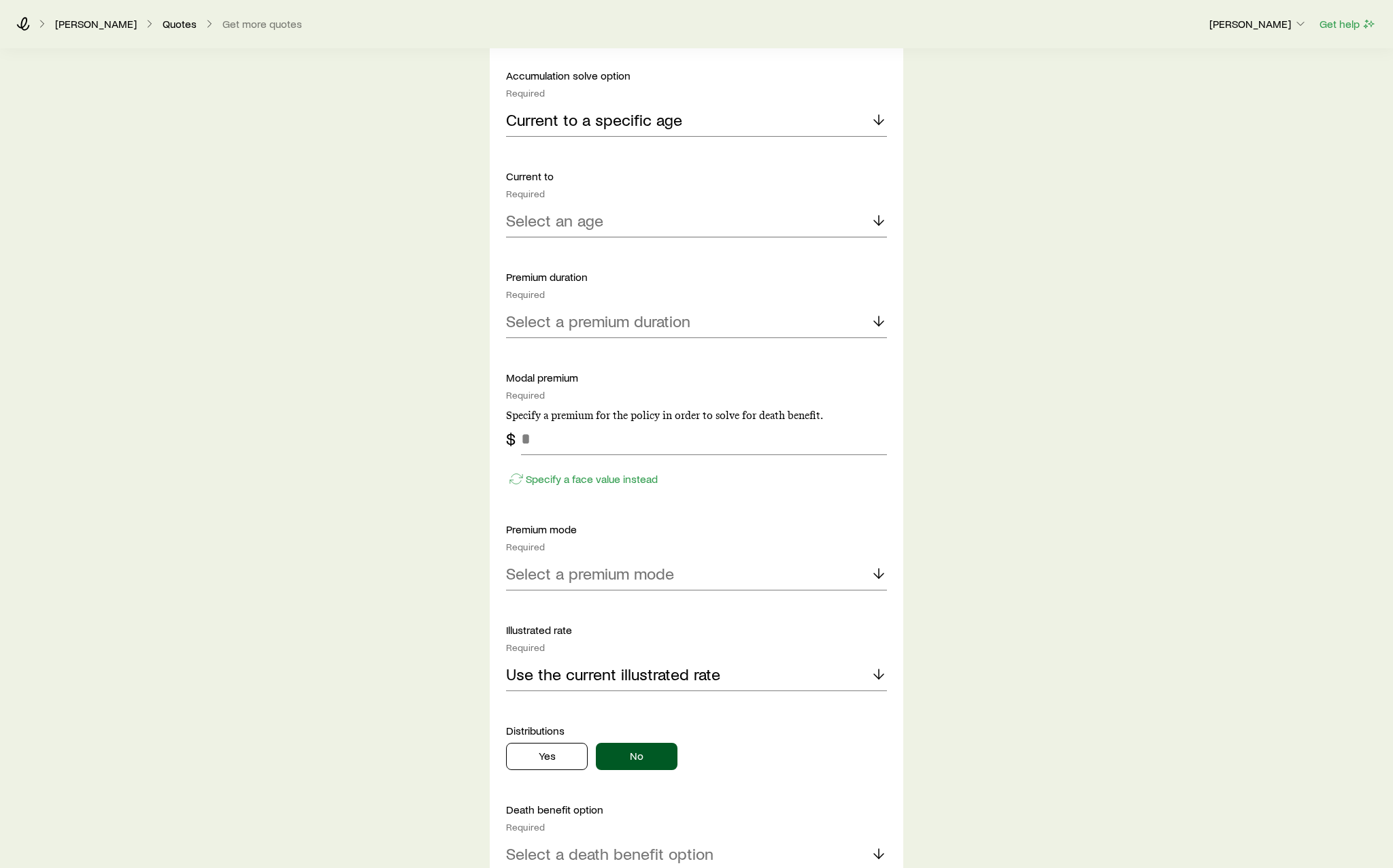
scroll to position [884, 0]
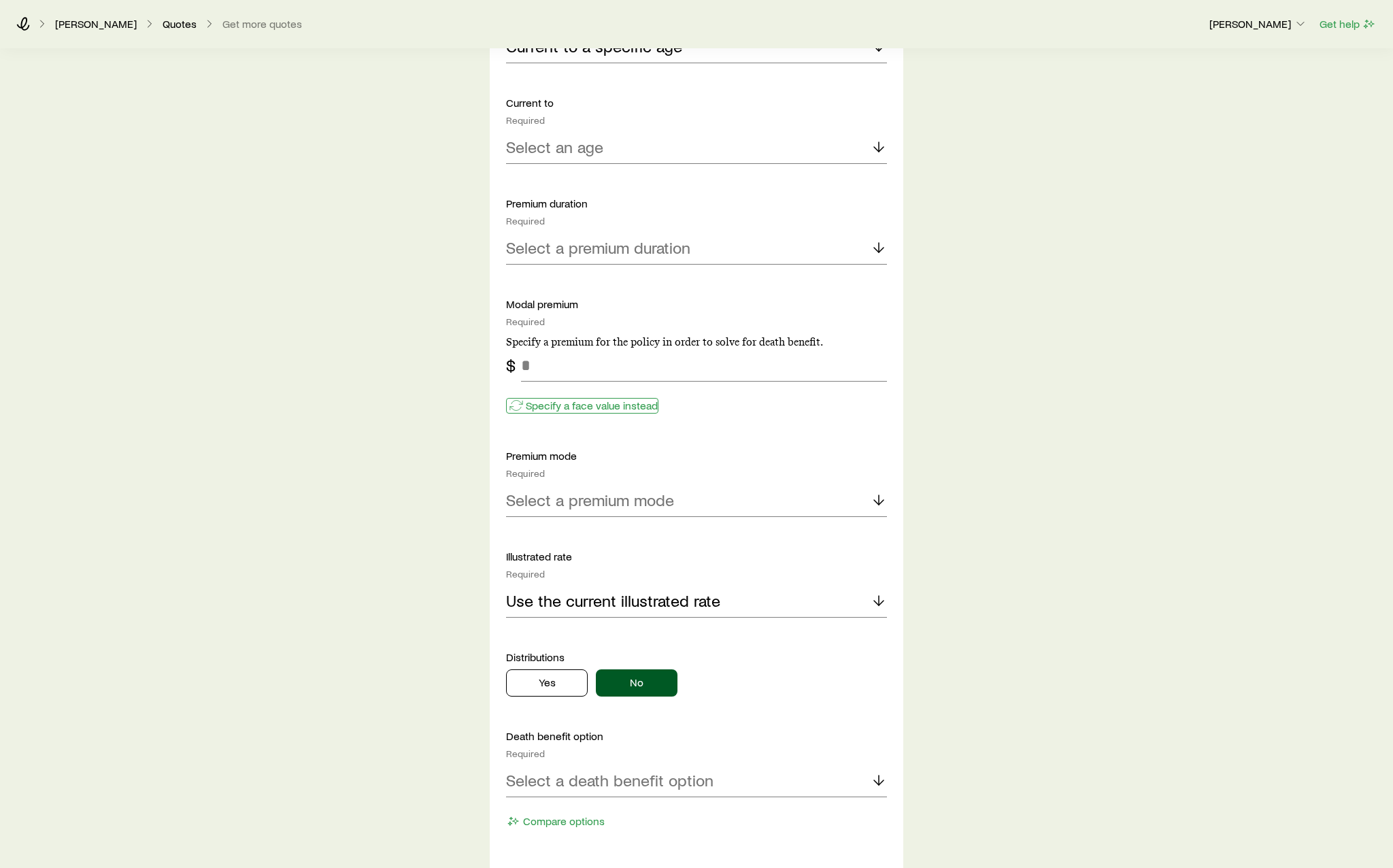
click at [627, 413] on button "Specify a face value instead" at bounding box center [582, 405] width 152 height 15
click at [646, 148] on div "Select an age" at bounding box center [696, 148] width 381 height 33
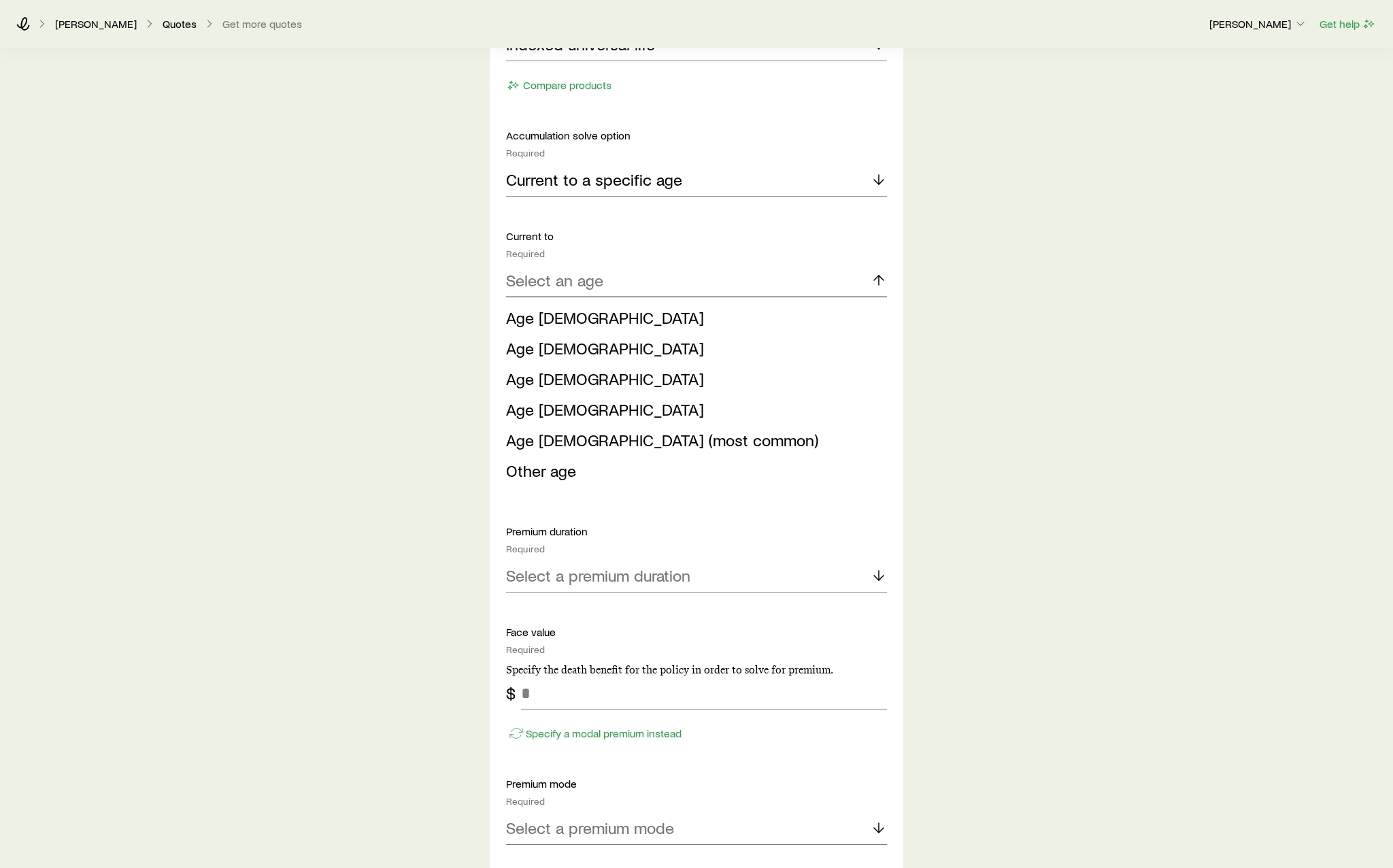
scroll to position [748, 0]
click at [653, 175] on p "Current to a specific age" at bounding box center [594, 182] width 176 height 19
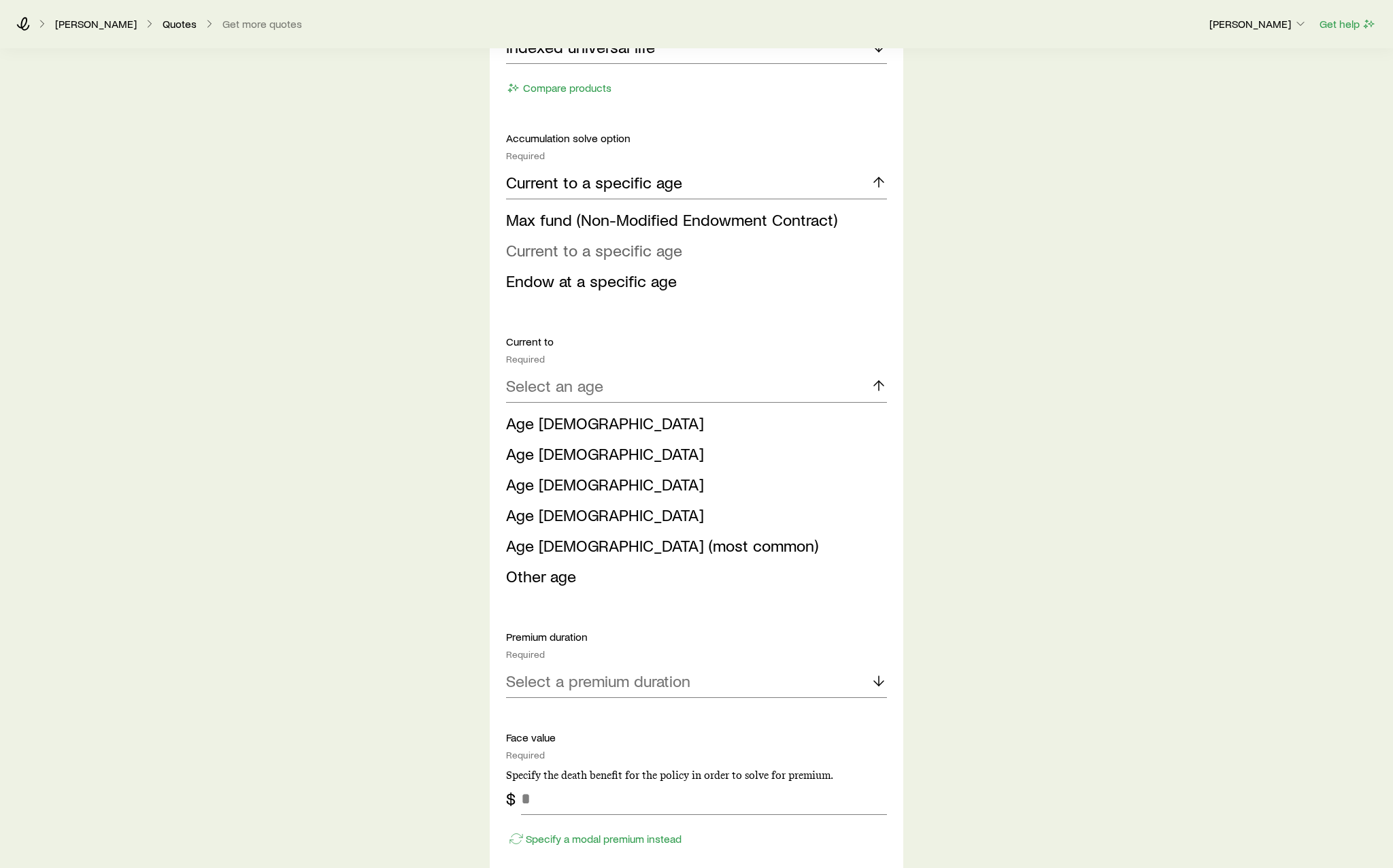
click at [669, 252] on span "Current to a specific age" at bounding box center [594, 250] width 176 height 20
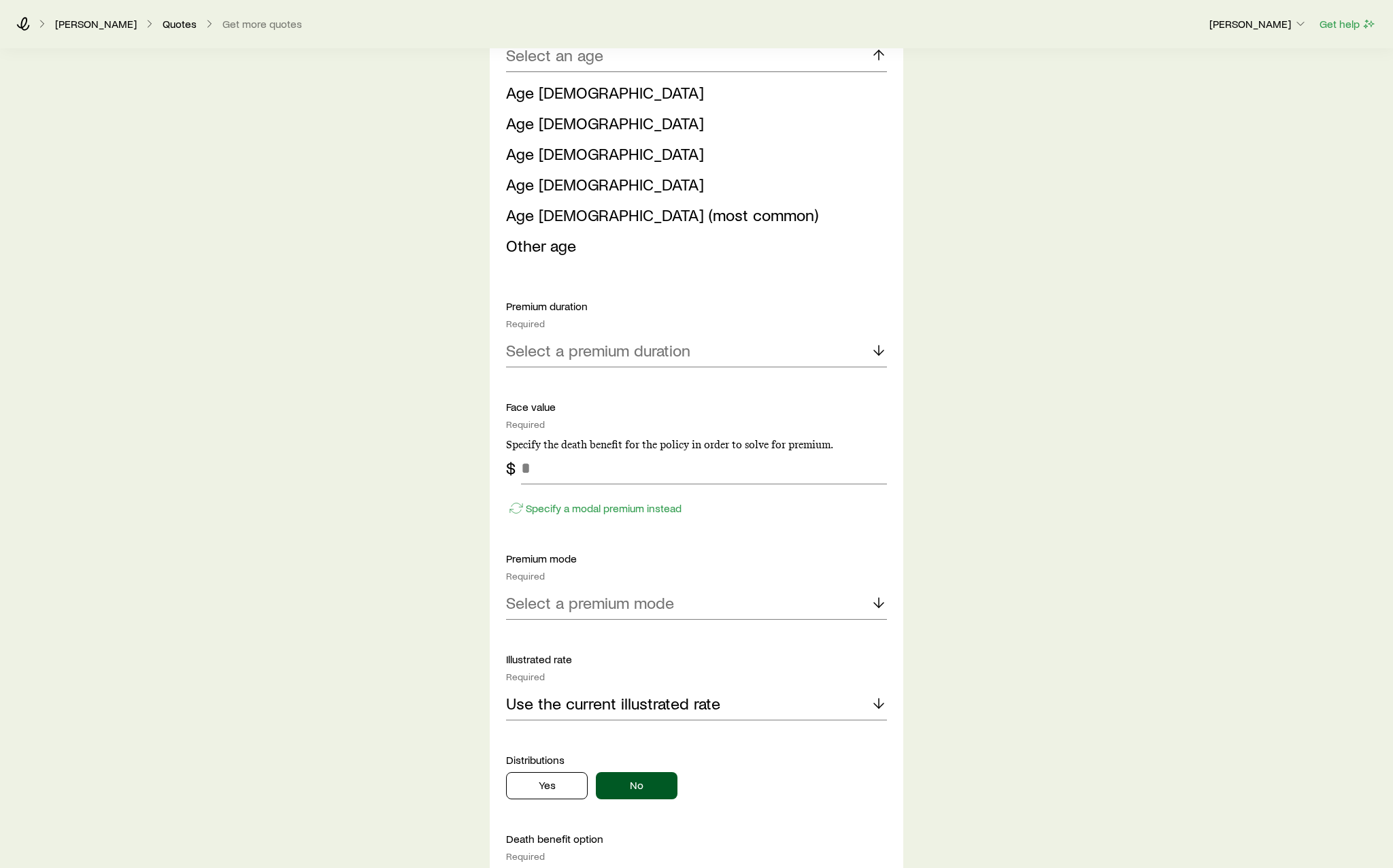
scroll to position [952, 0]
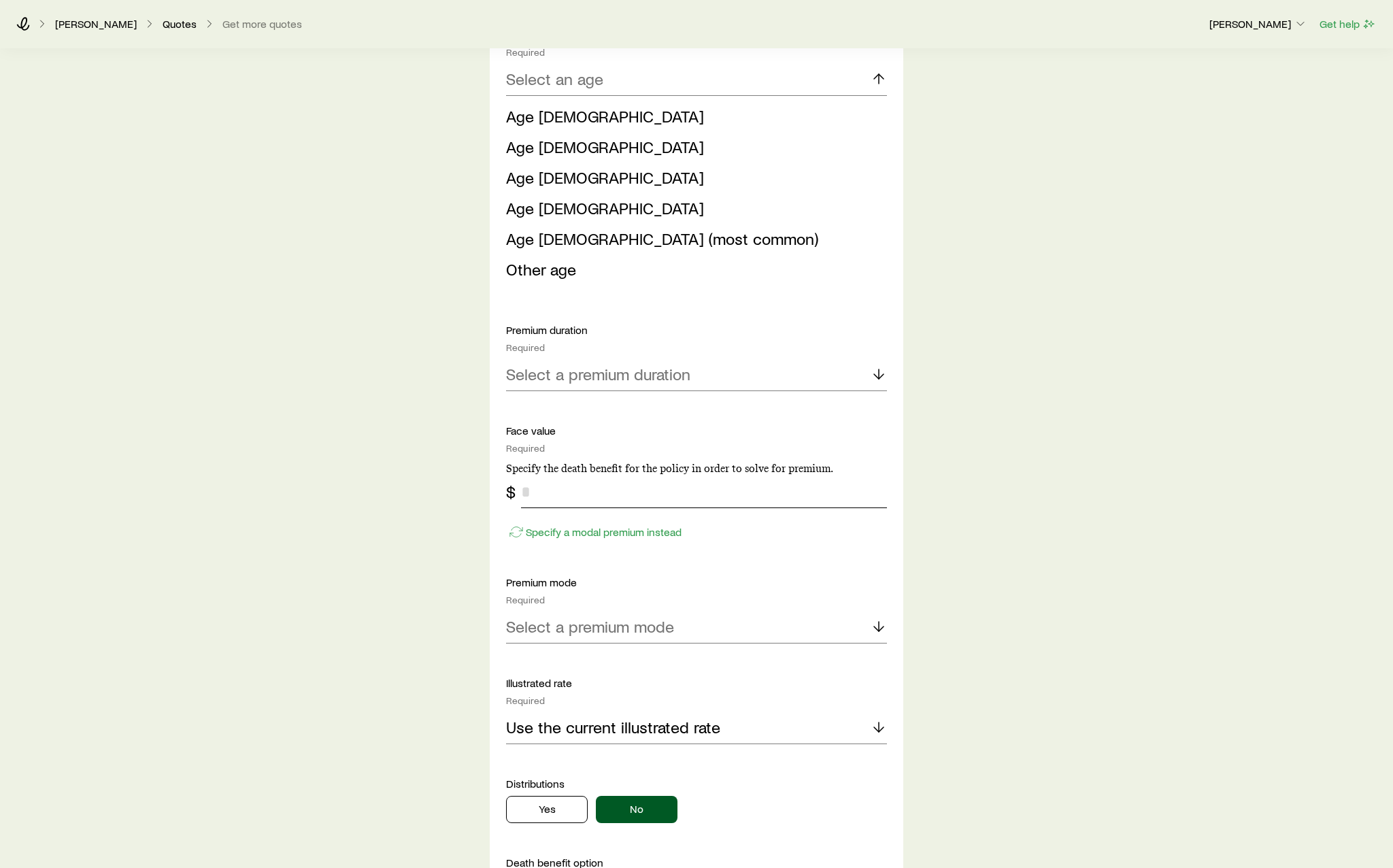
click at [634, 494] on input "tel" at bounding box center [704, 491] width 366 height 33
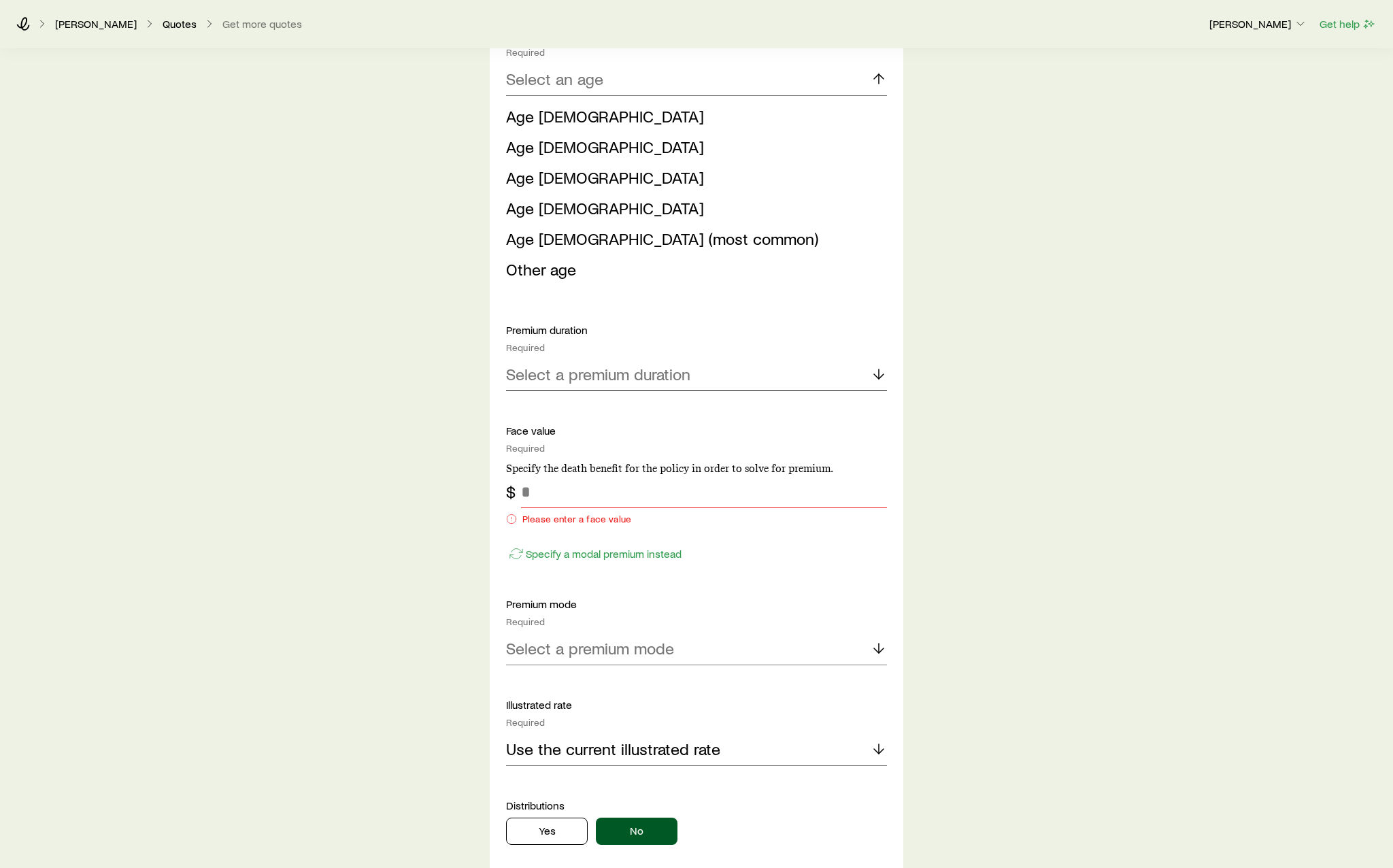
click at [683, 374] on p "Select a premium duration" at bounding box center [598, 374] width 184 height 19
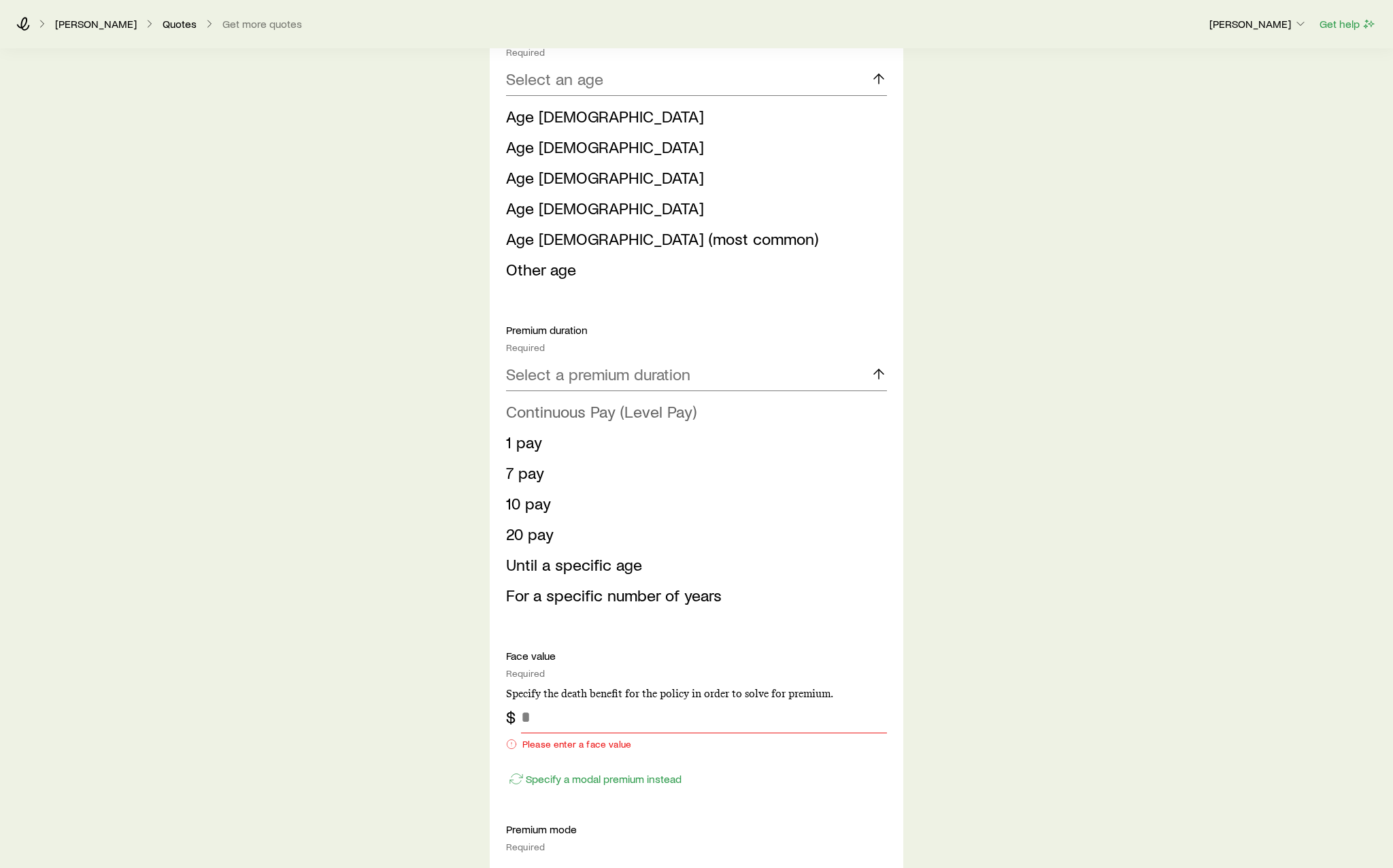
click at [668, 404] on span "Continuous Pay (Level Pay)" at bounding box center [601, 411] width 191 height 20
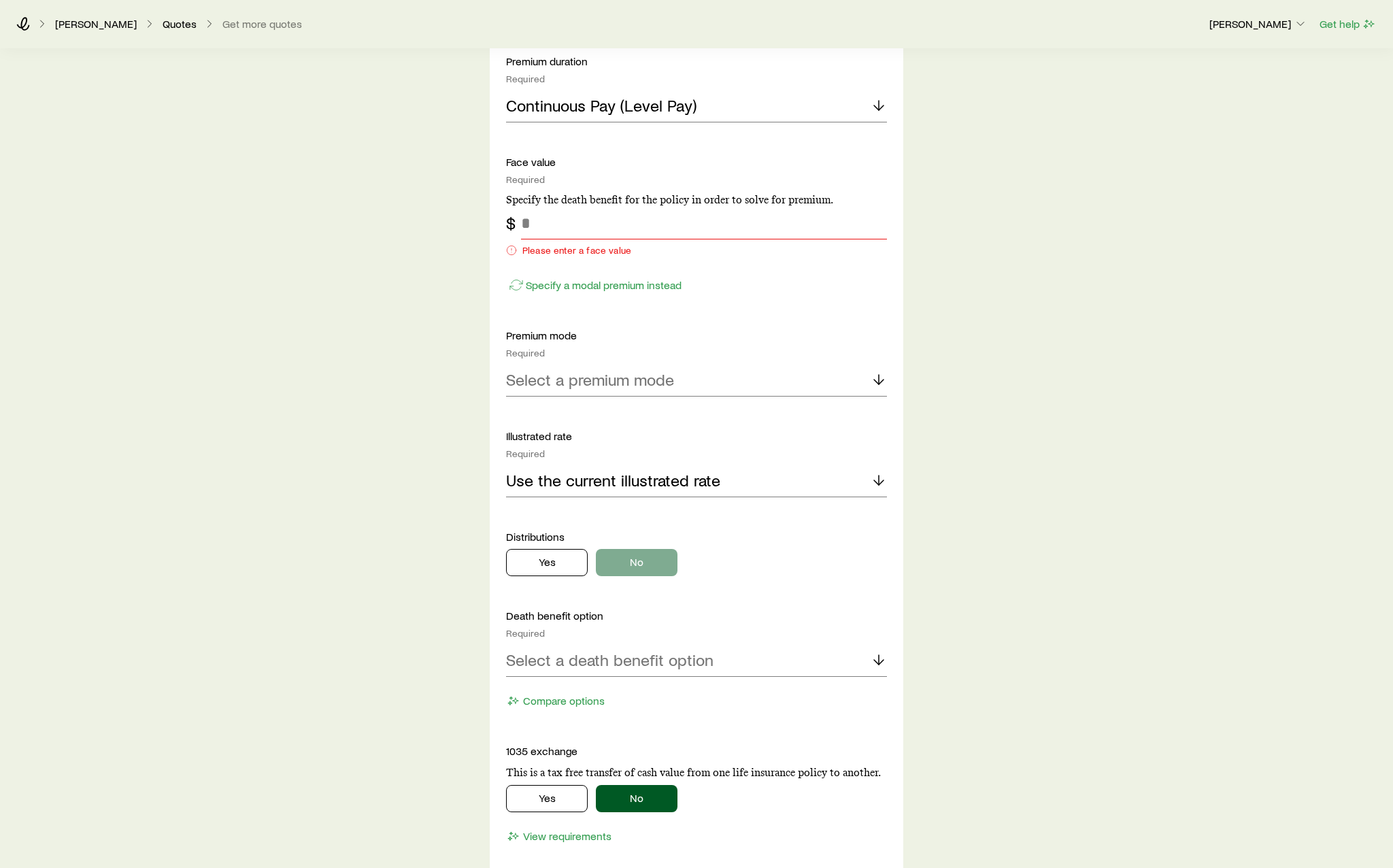
scroll to position [1224, 0]
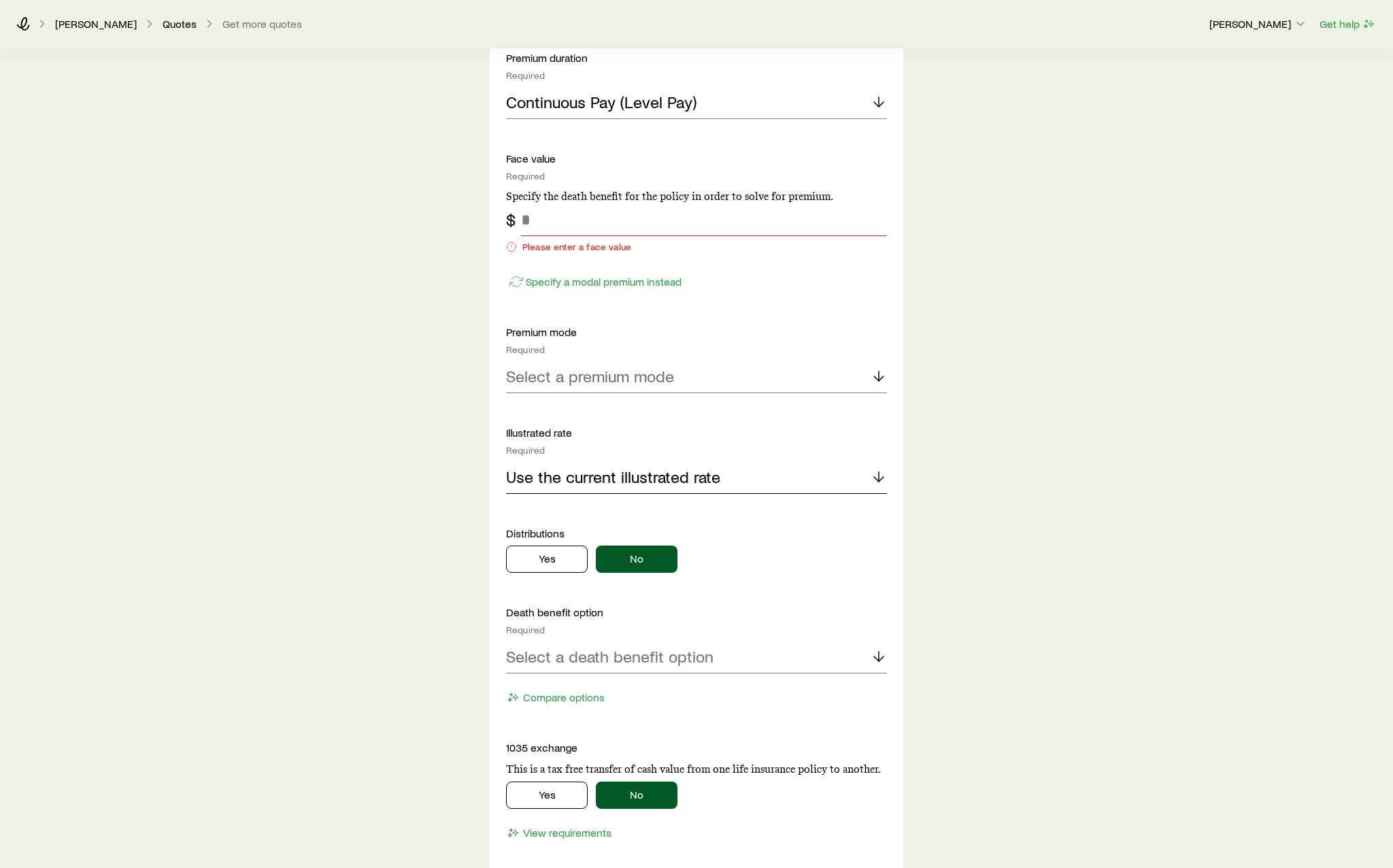
click at [651, 488] on div "Use the current illustrated rate" at bounding box center [696, 477] width 381 height 33
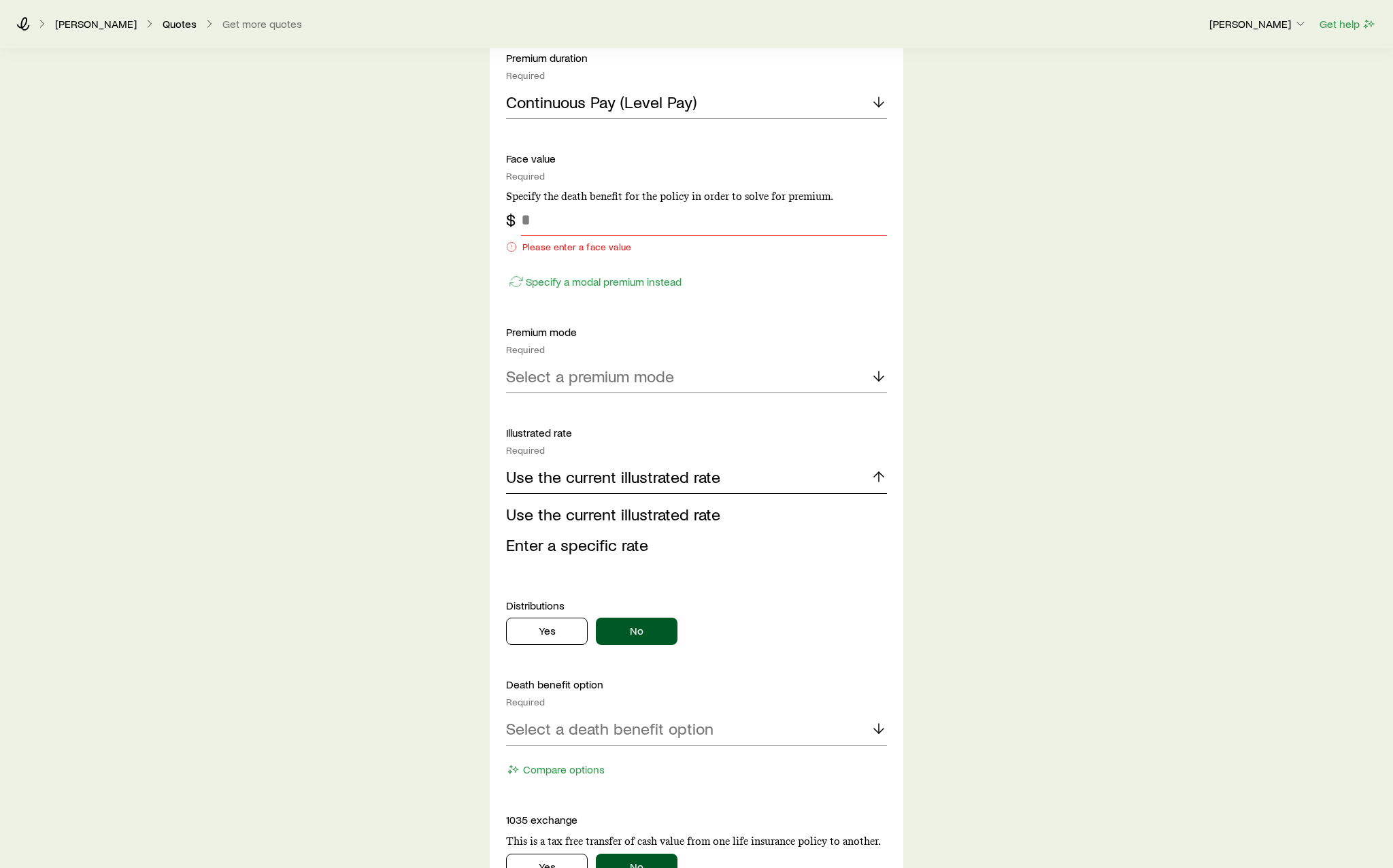
click at [651, 488] on div "Use the current illustrated rate" at bounding box center [696, 477] width 381 height 33
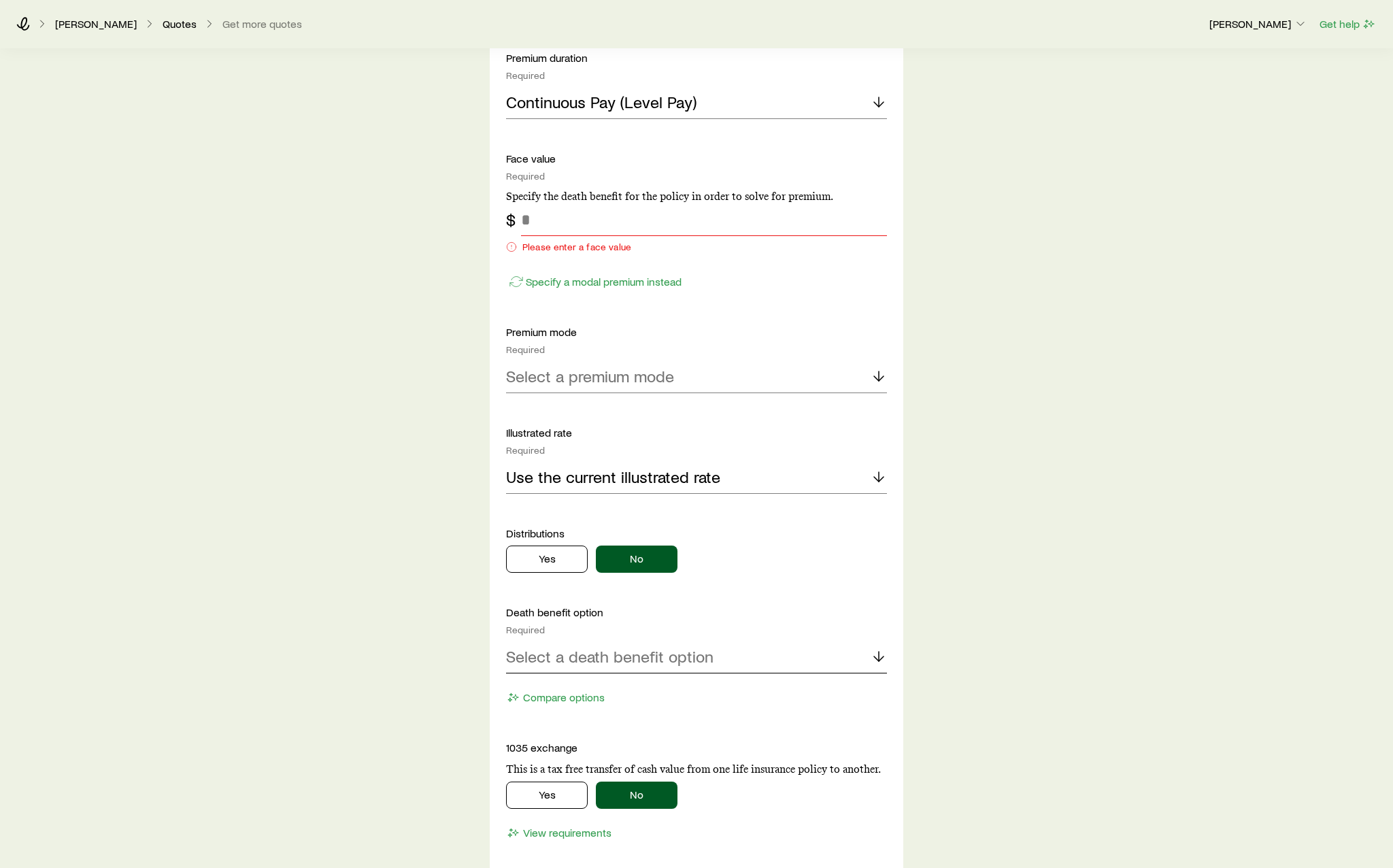
click at [612, 652] on p "Select a death benefit option" at bounding box center [609, 656] width 207 height 19
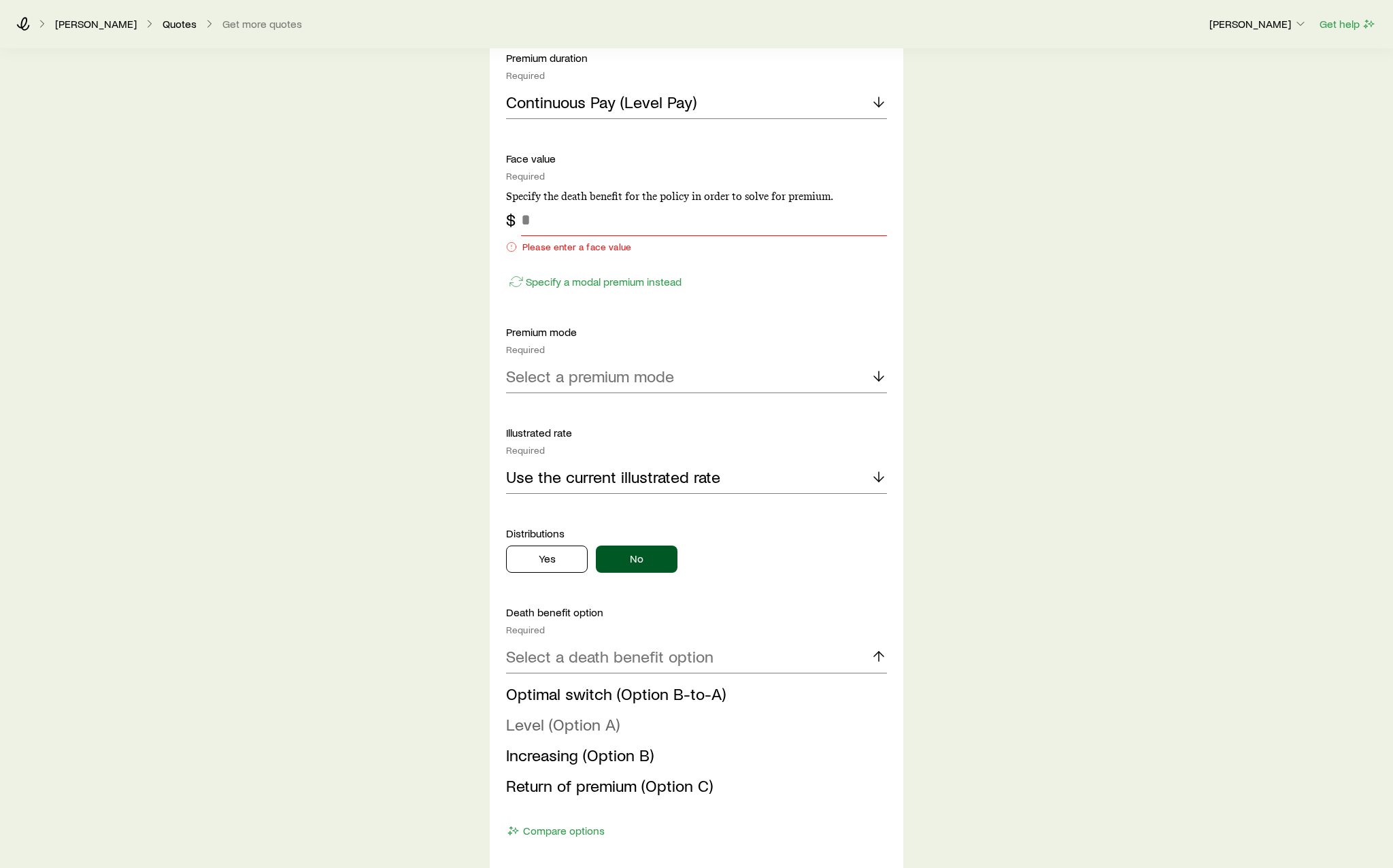
click at [604, 720] on span "Level (Option A)" at bounding box center [562, 723] width 114 height 20
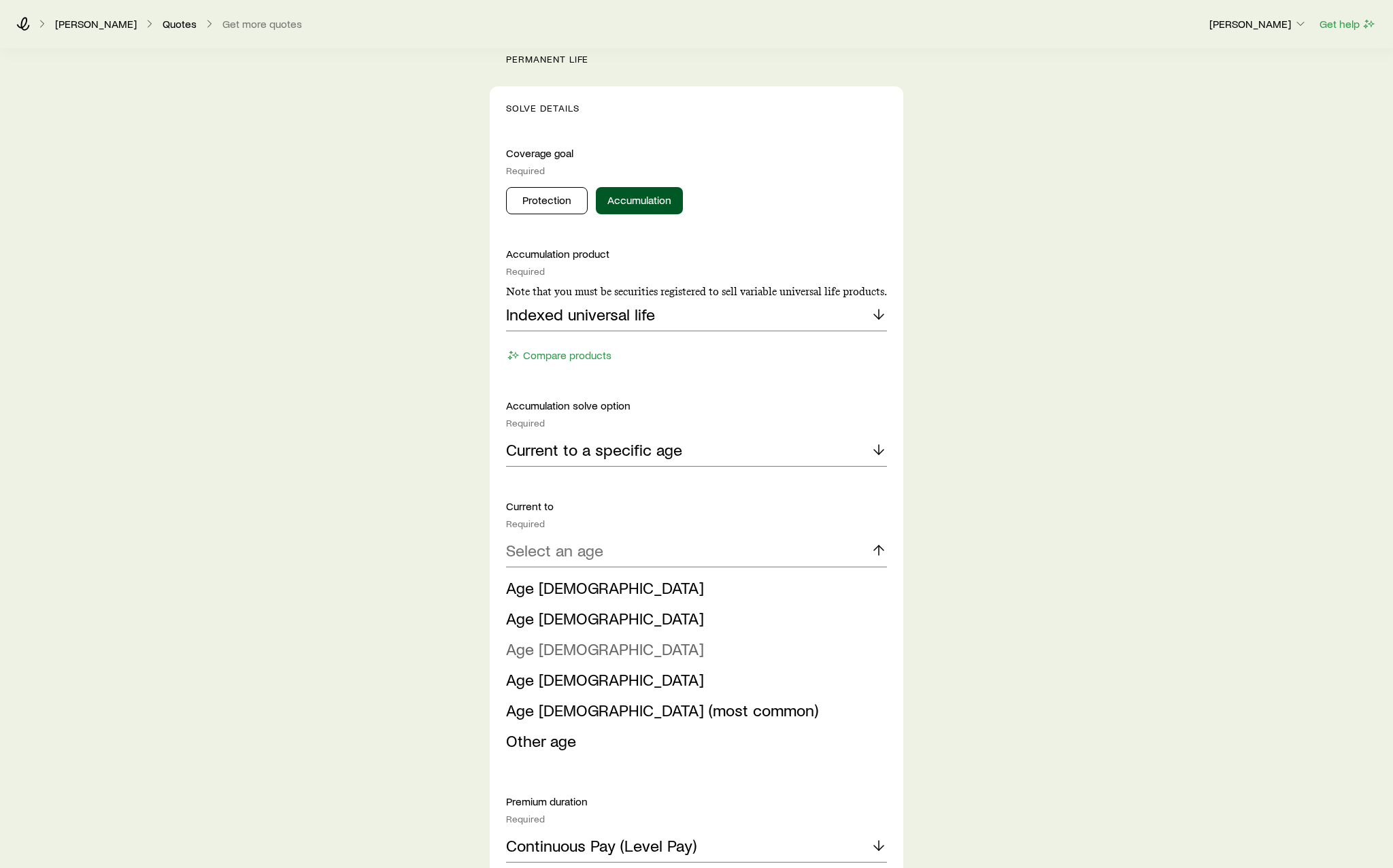
scroll to position [408, 0]
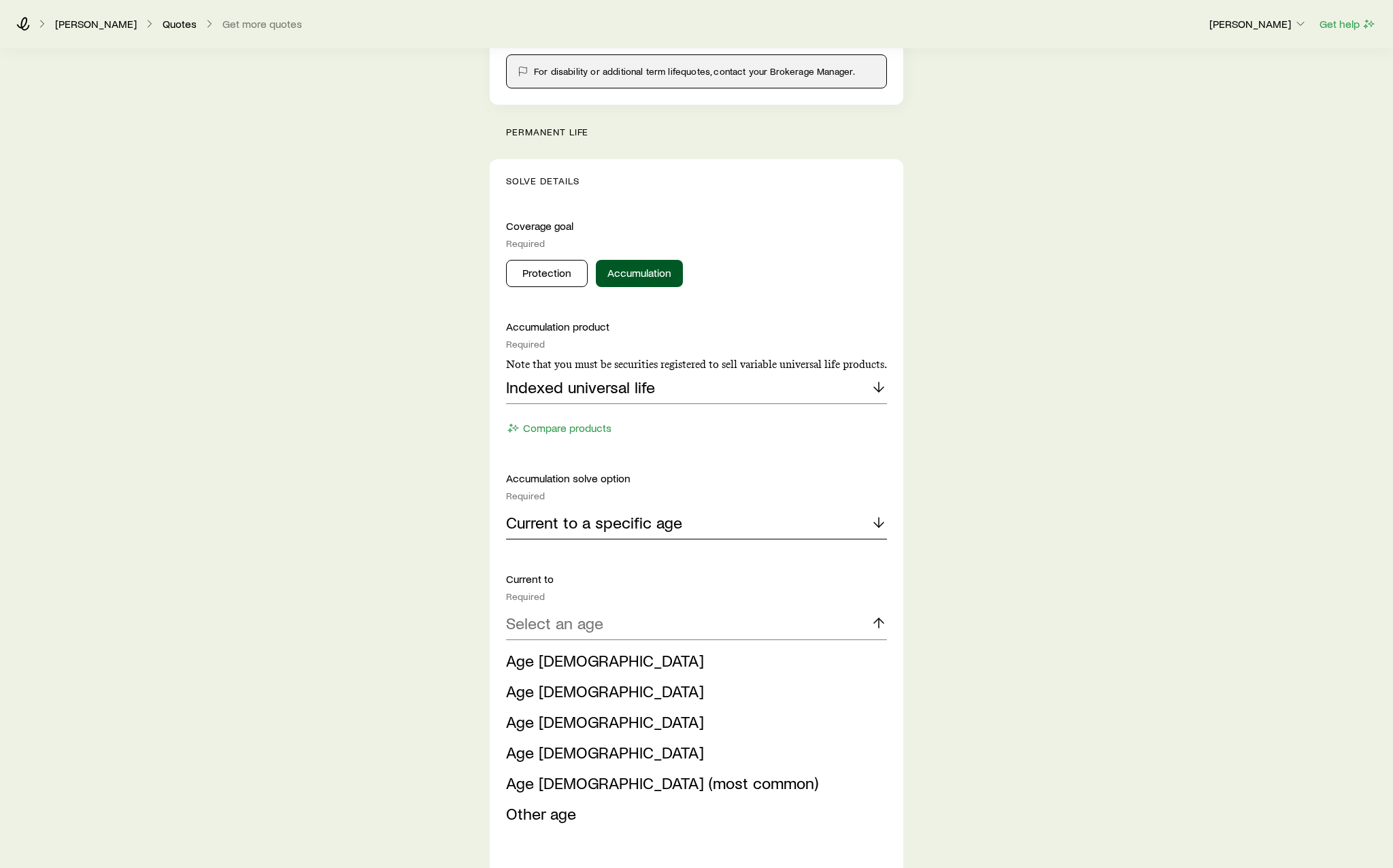
click at [676, 524] on p "Current to a specific age" at bounding box center [594, 522] width 176 height 19
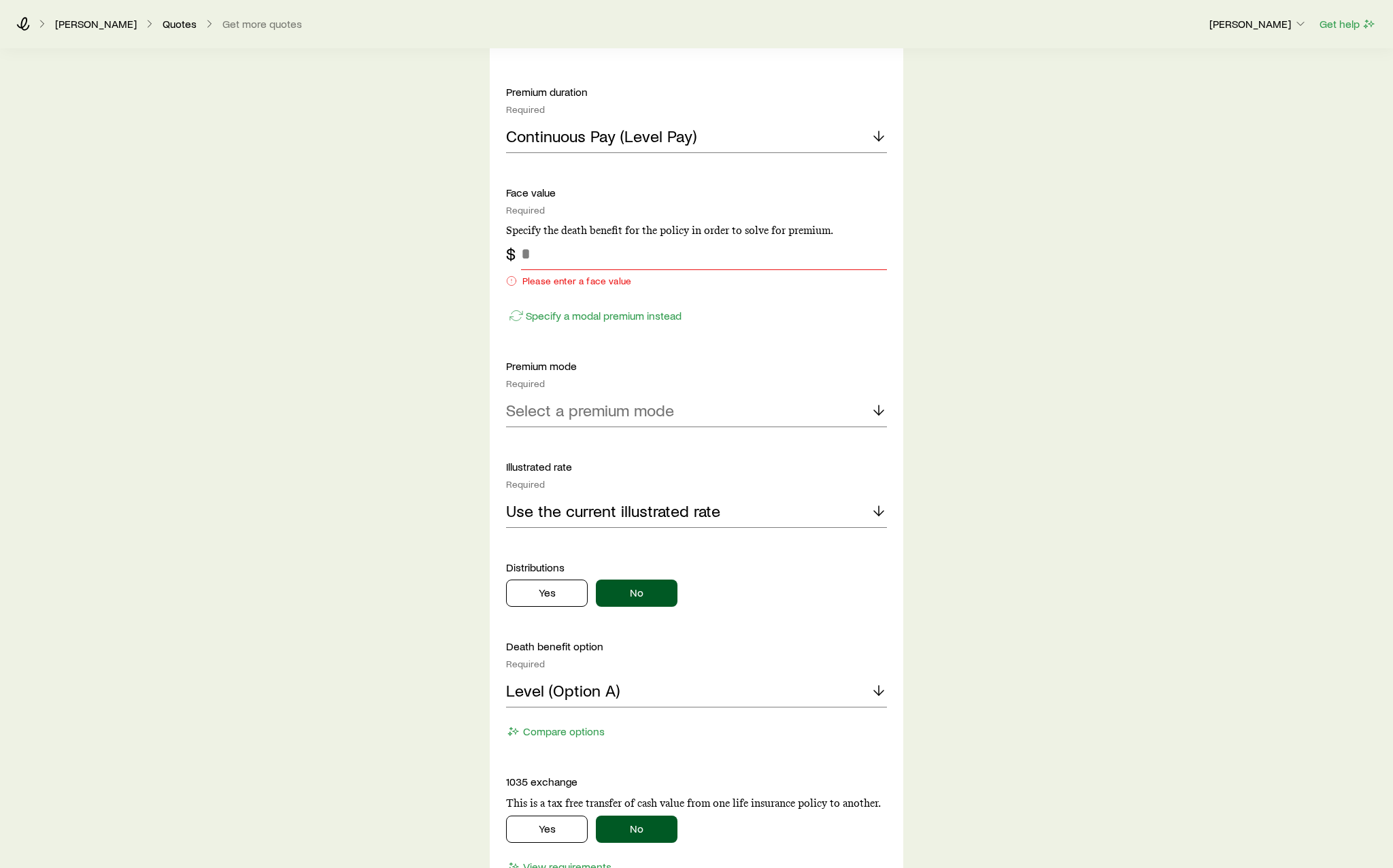
scroll to position [1292, 0]
click at [679, 411] on div "Select a premium mode" at bounding box center [696, 411] width 381 height 33
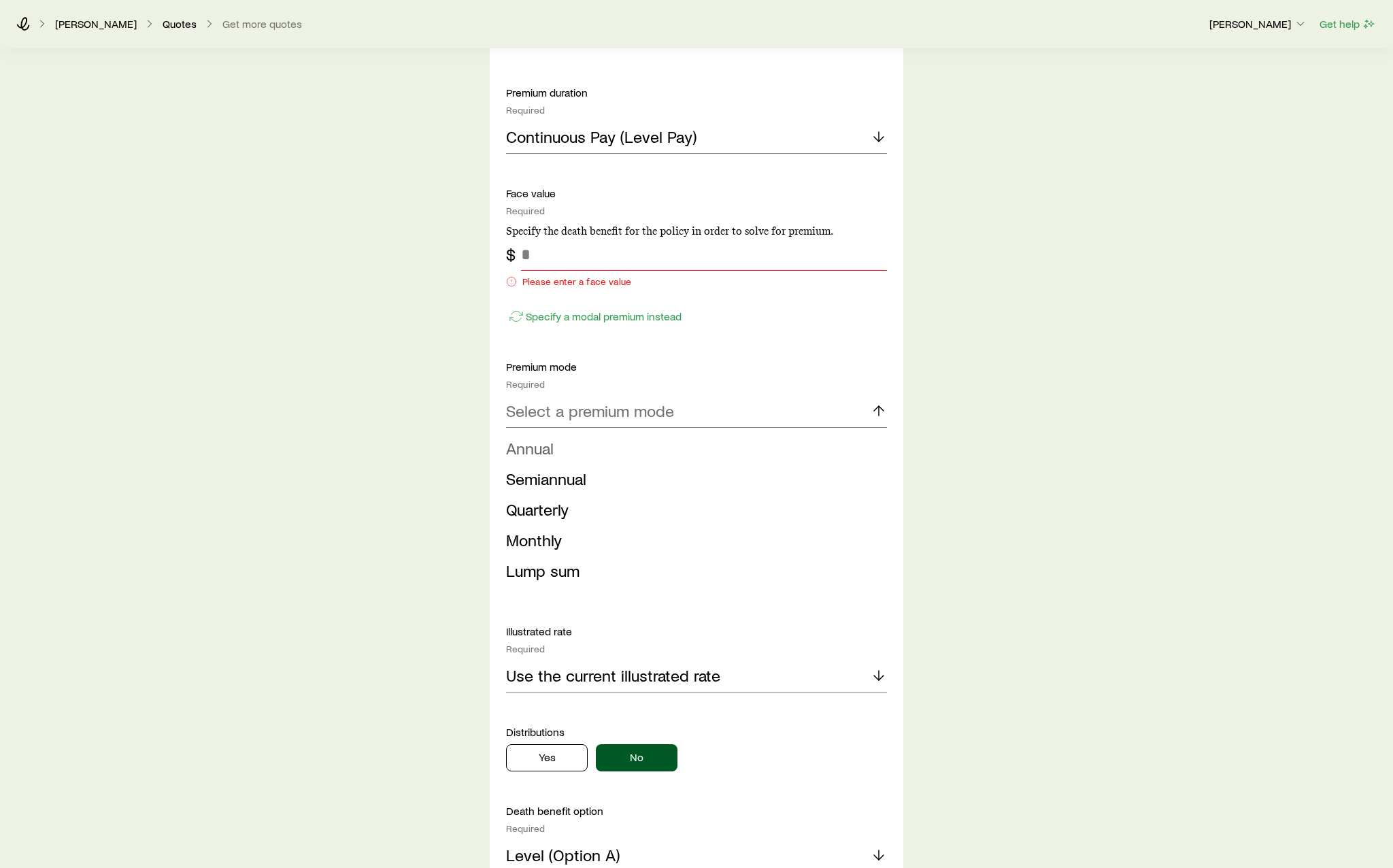
click at [605, 457] on li "Annual" at bounding box center [692, 448] width 373 height 31
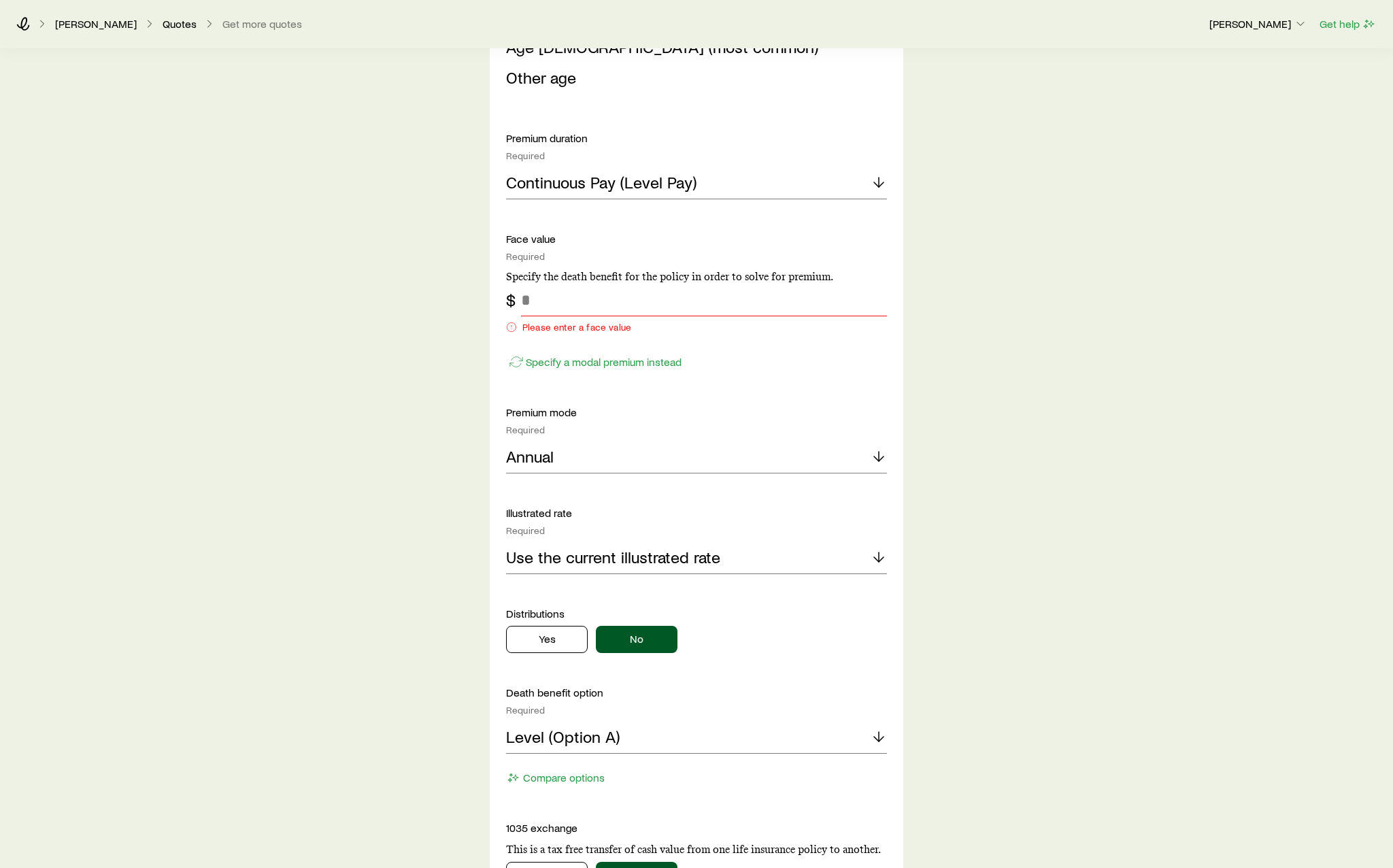
scroll to position [1224, 0]
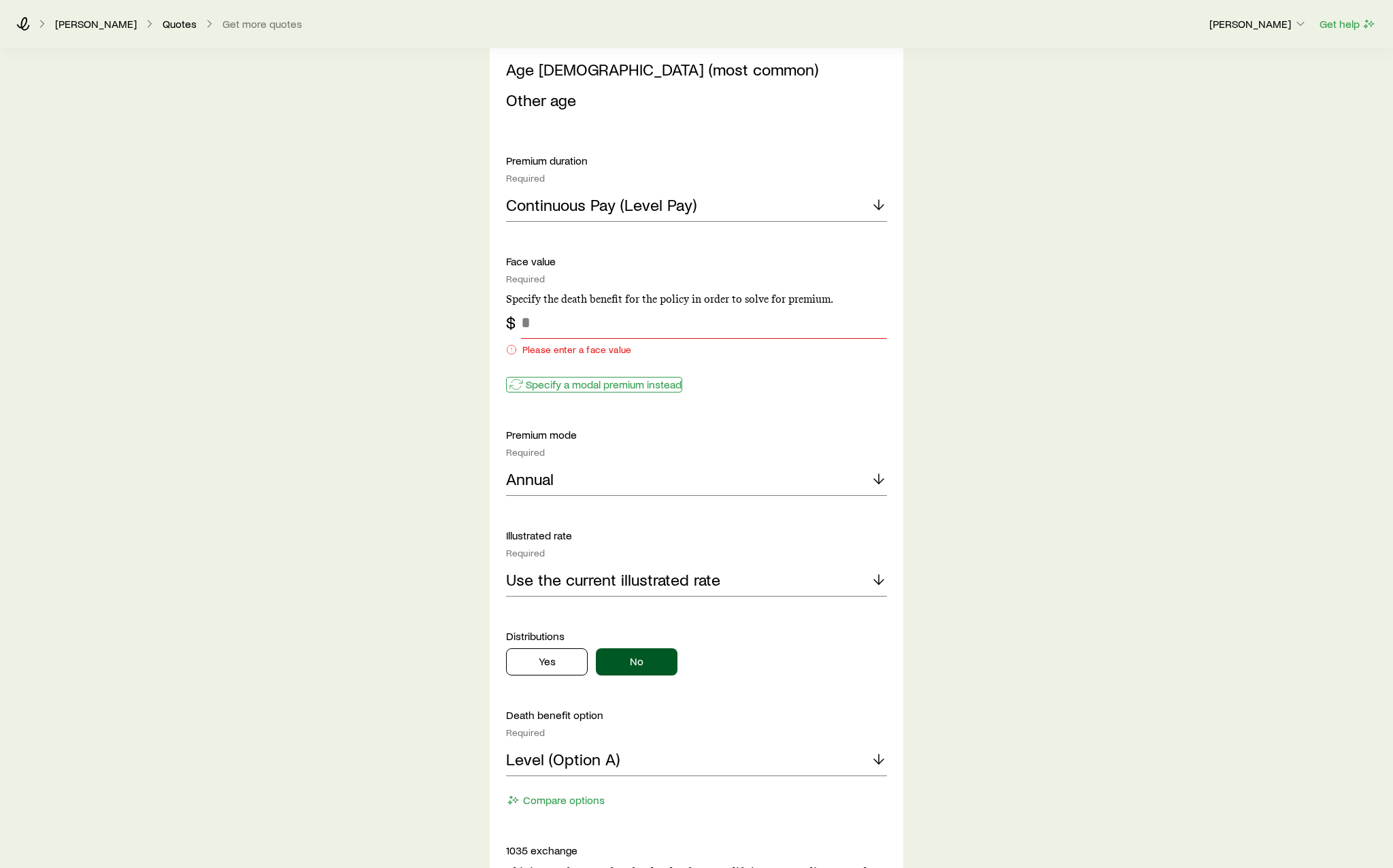
click at [632, 383] on p "Specify a modal premium instead" at bounding box center [604, 384] width 156 height 13
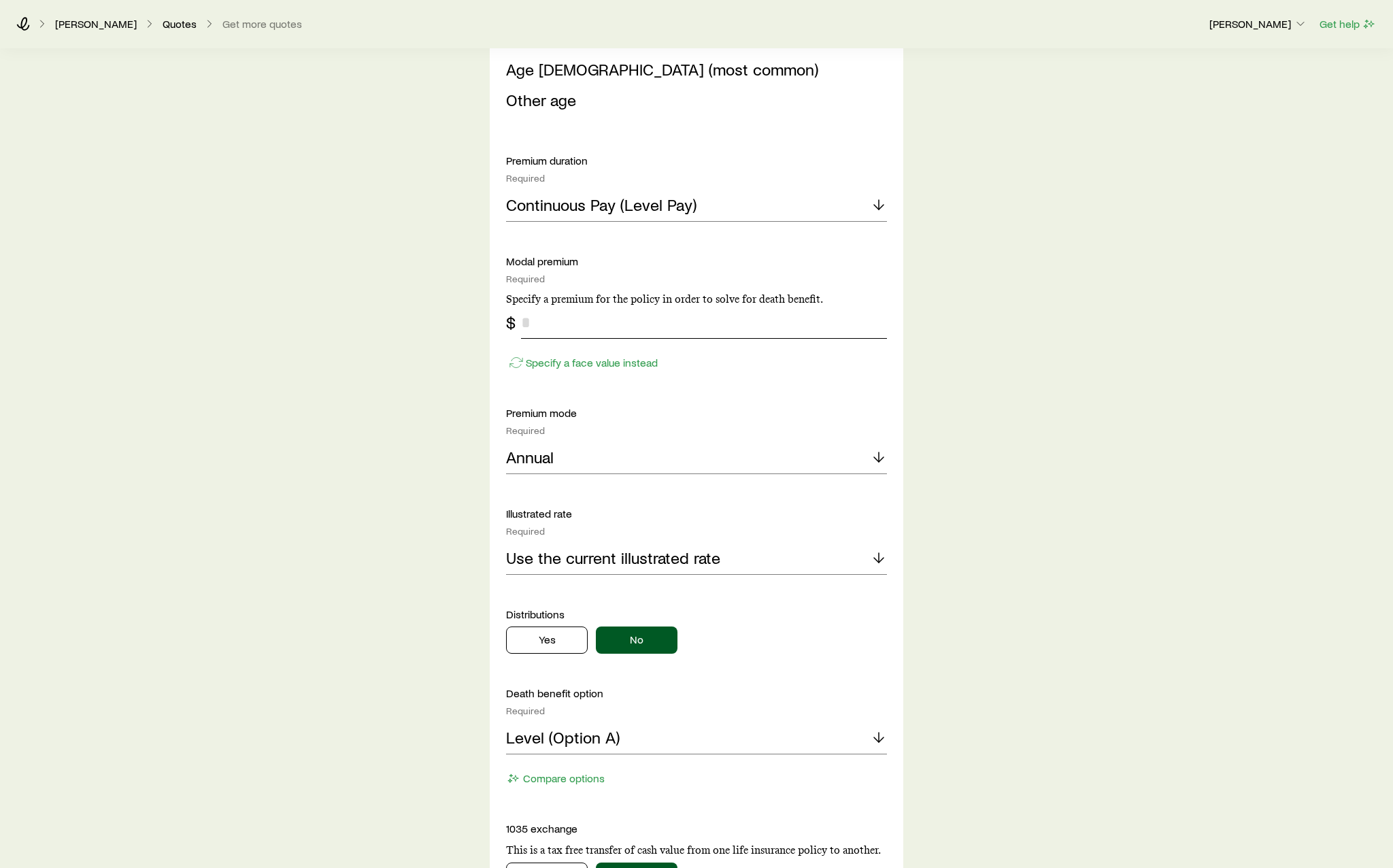
click at [612, 330] on input "tel" at bounding box center [704, 322] width 366 height 33
type input "******"
click at [643, 210] on p "Continuous Pay (Level Pay)" at bounding box center [601, 205] width 191 height 19
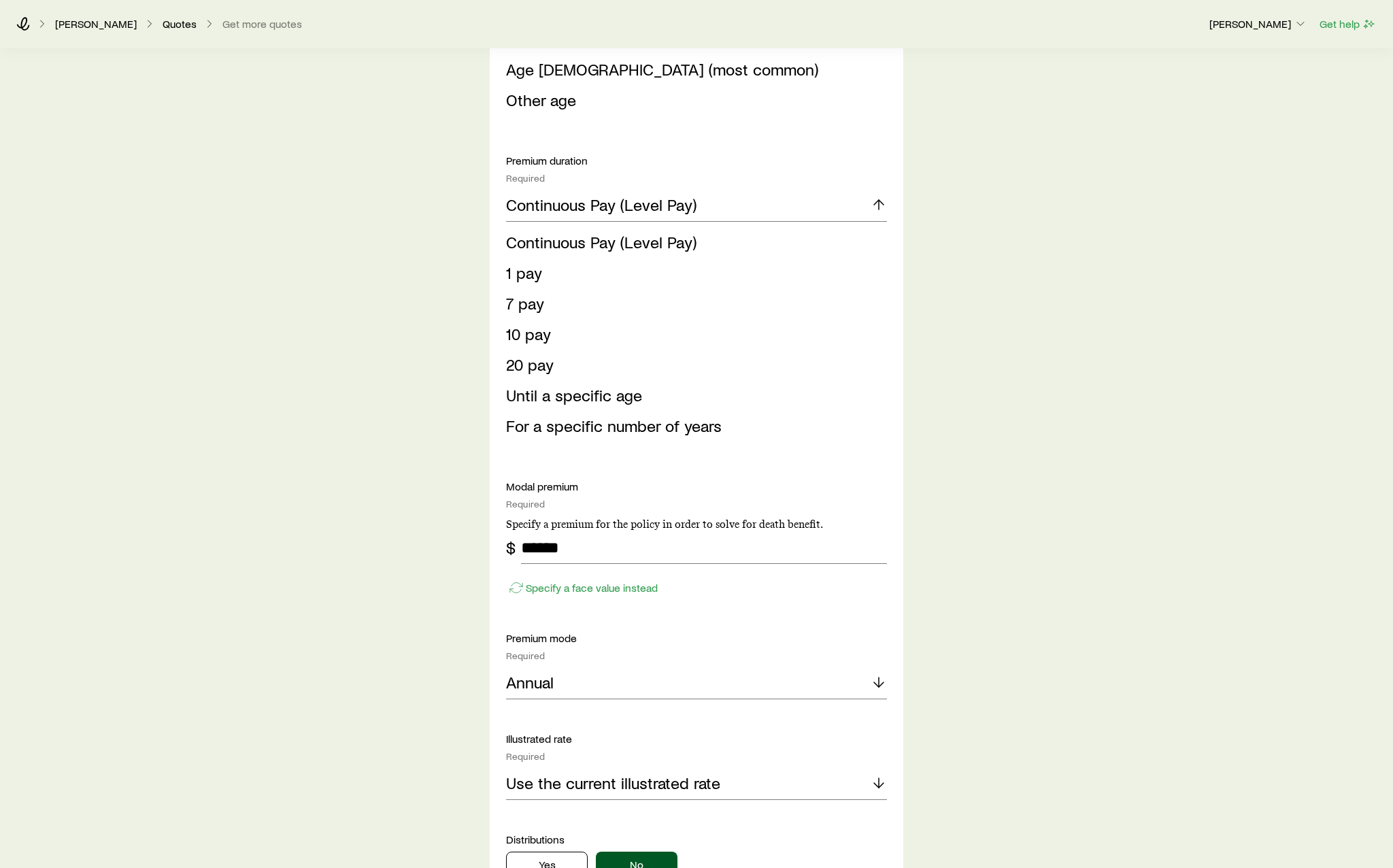
click at [378, 281] on div "Insurance Selection What type of product are you looking for? At least one is r…" at bounding box center [696, 221] width 1393 height 2788
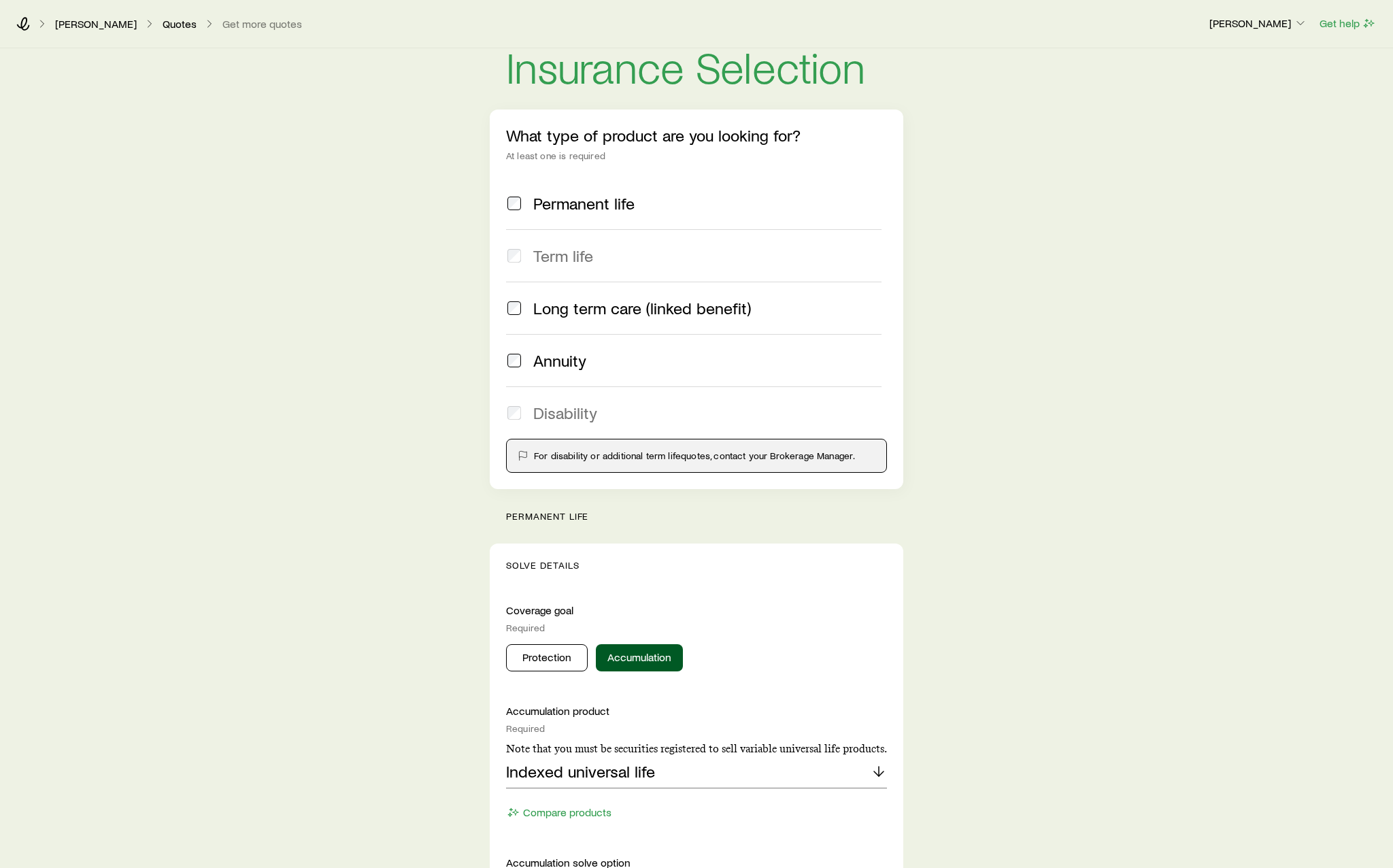
scroll to position [0, 0]
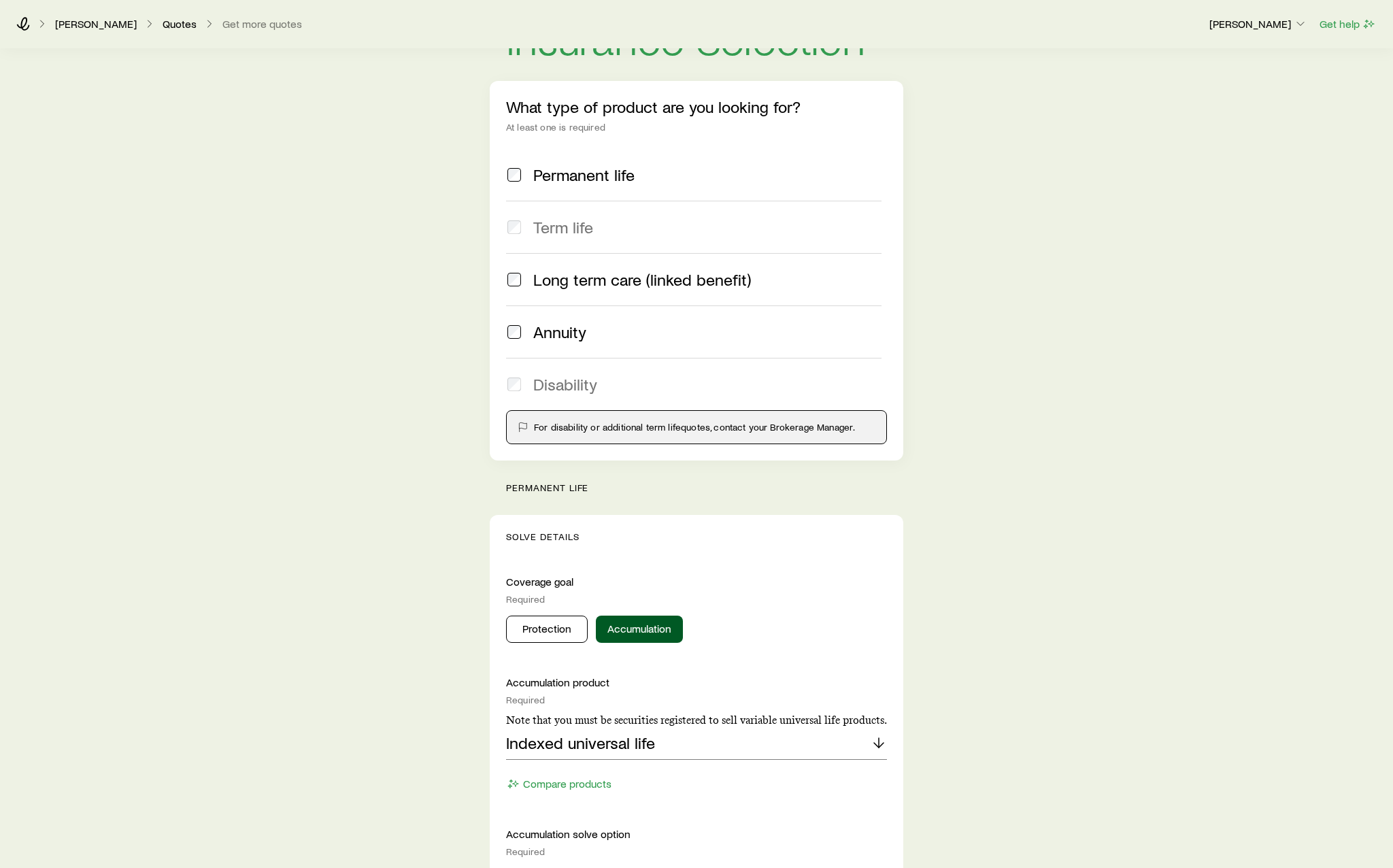
scroll to position [68, 0]
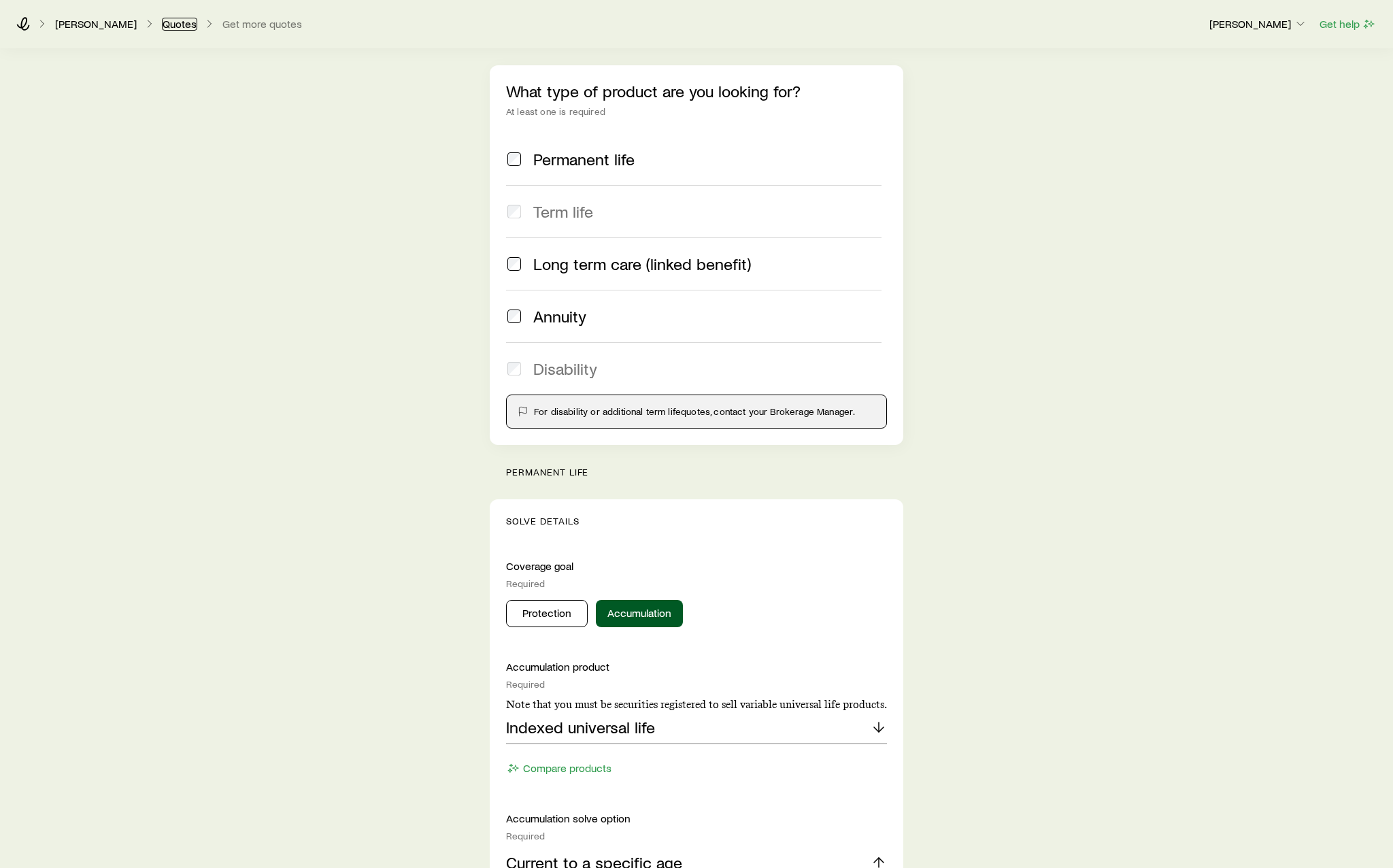
click at [179, 27] on link "Quotes" at bounding box center [179, 23] width 35 height 12
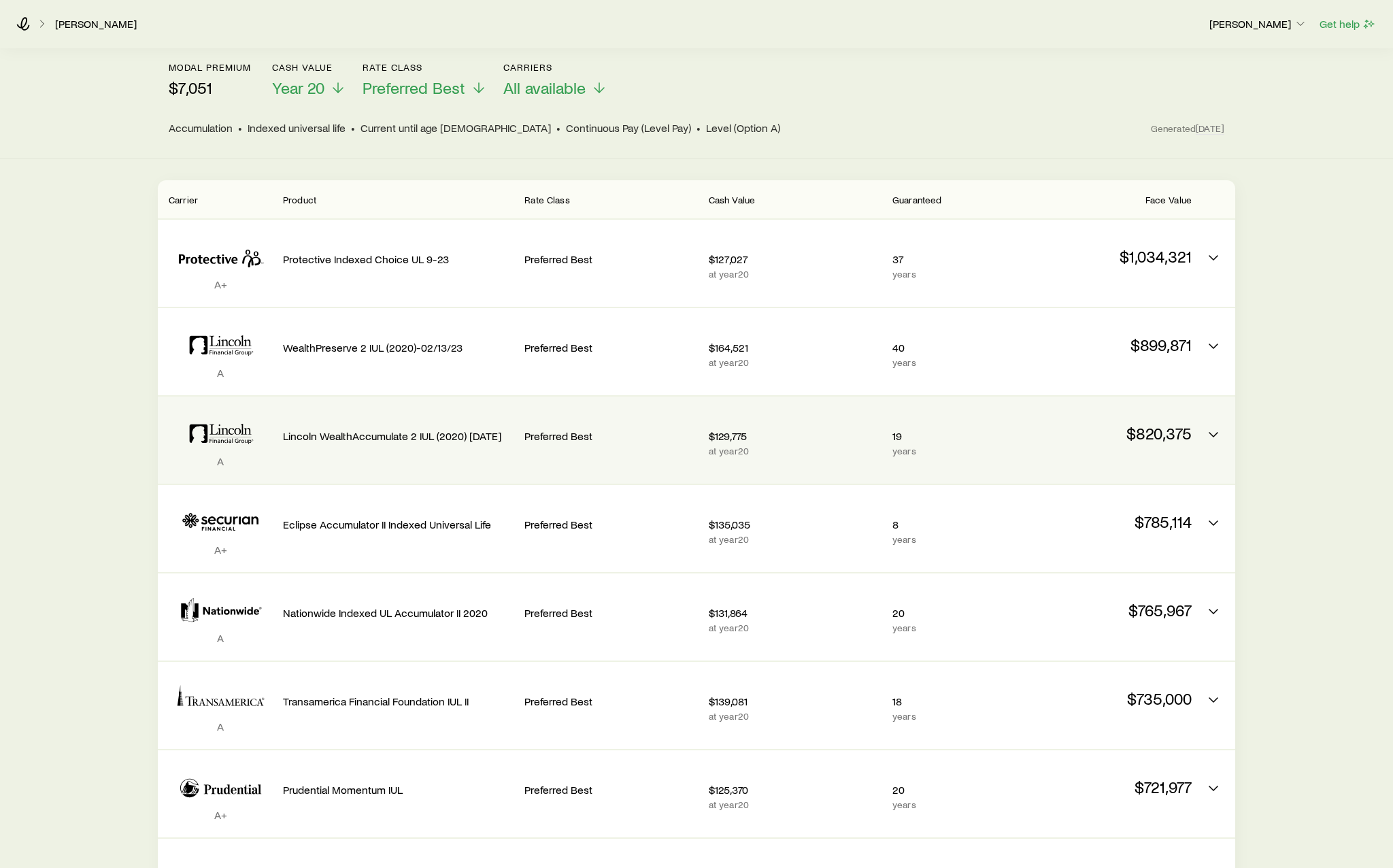
scroll to position [136, 0]
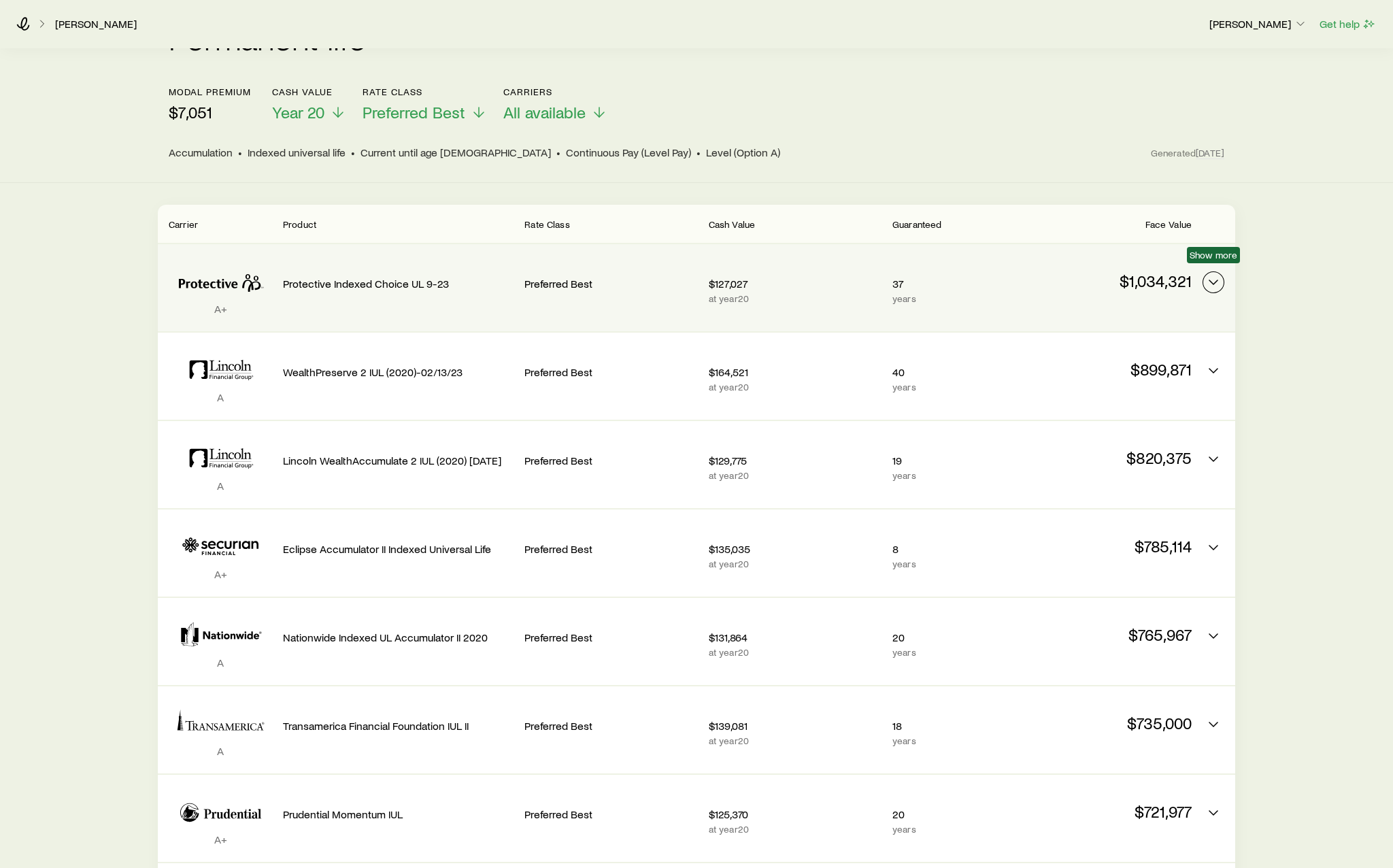
click at [1220, 274] on icon "Permanent quotes" at bounding box center [1213, 282] width 16 height 16
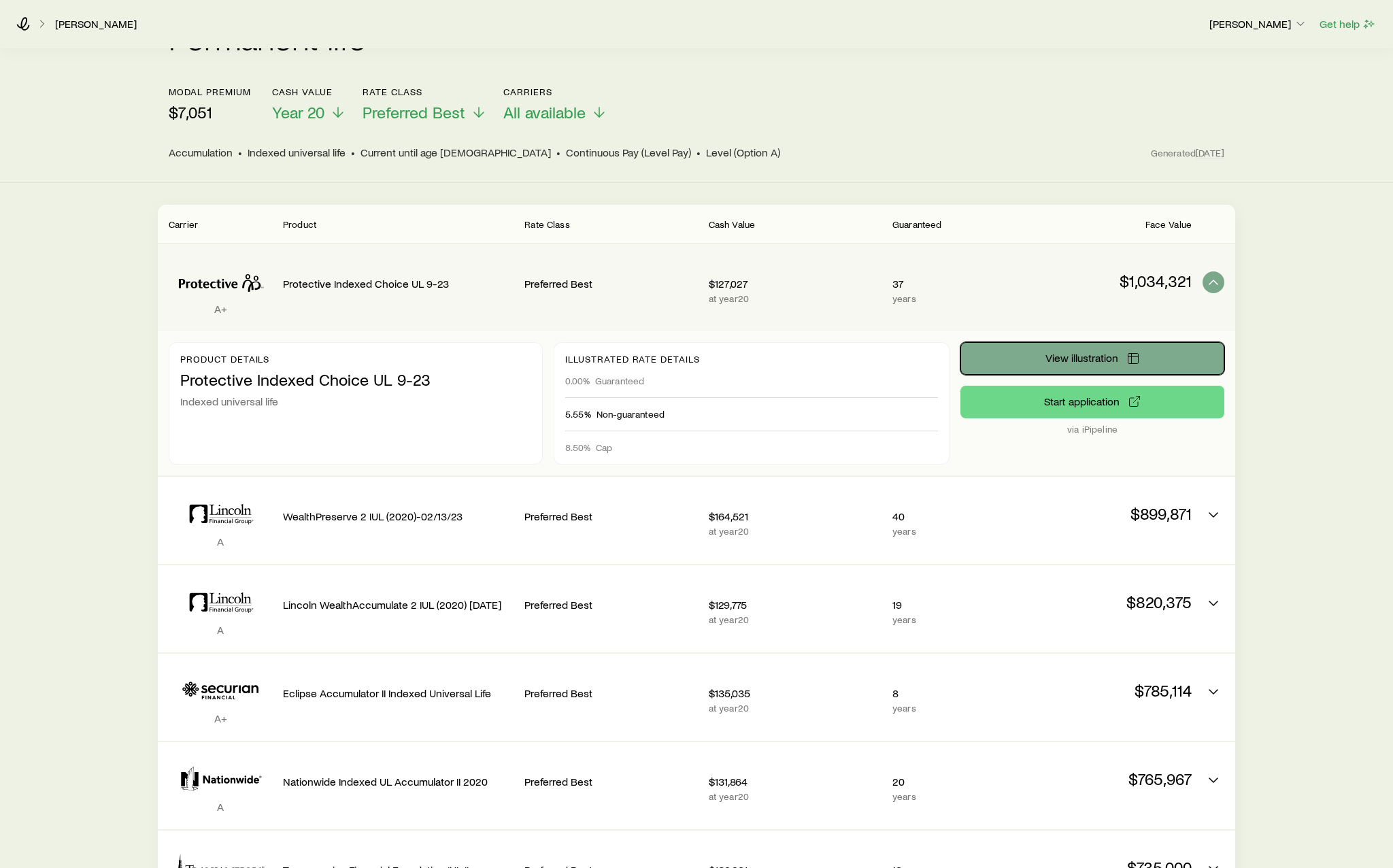
click at [1093, 353] on button "View illustration" at bounding box center [1091, 358] width 263 height 33
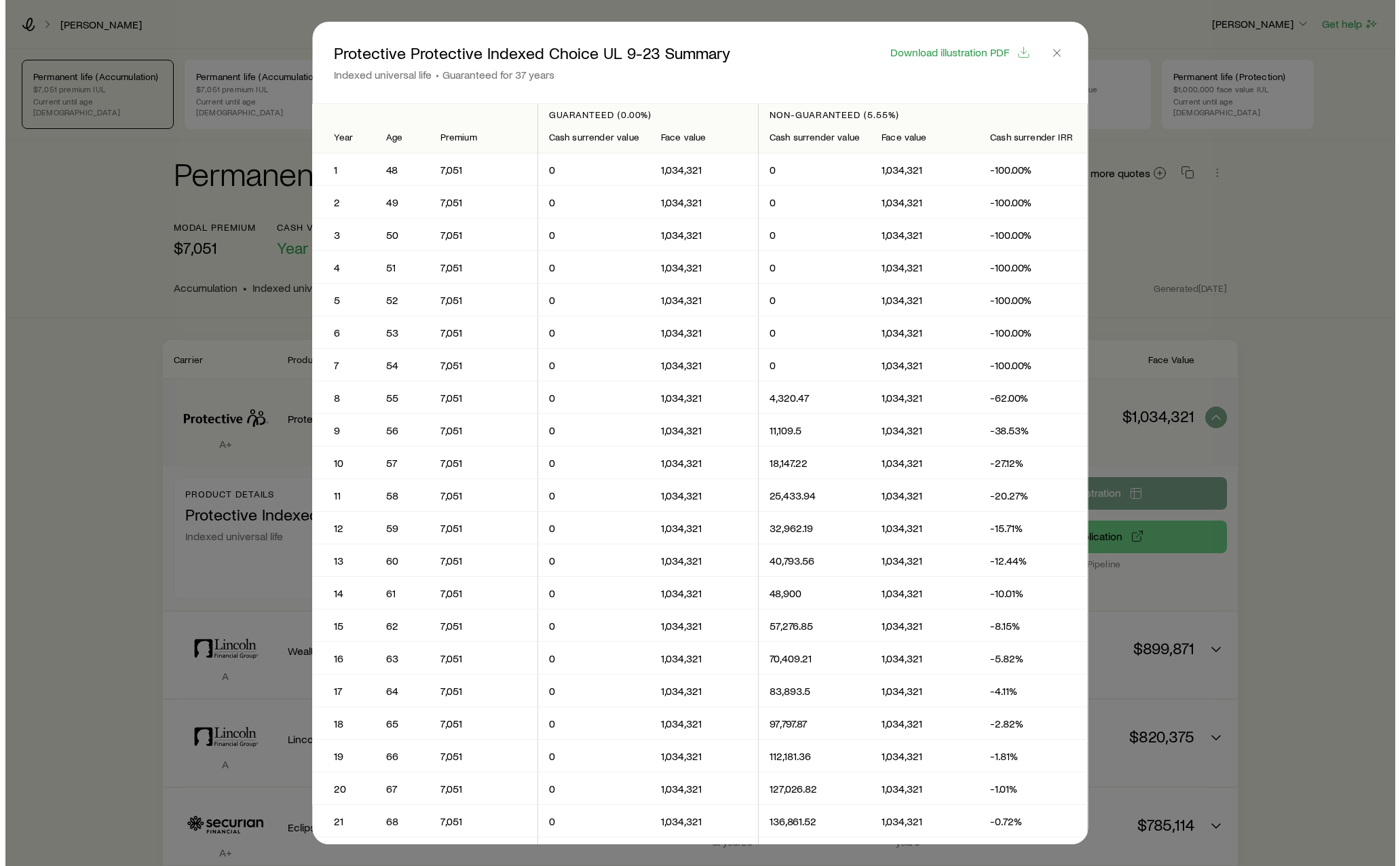
scroll to position [0, 0]
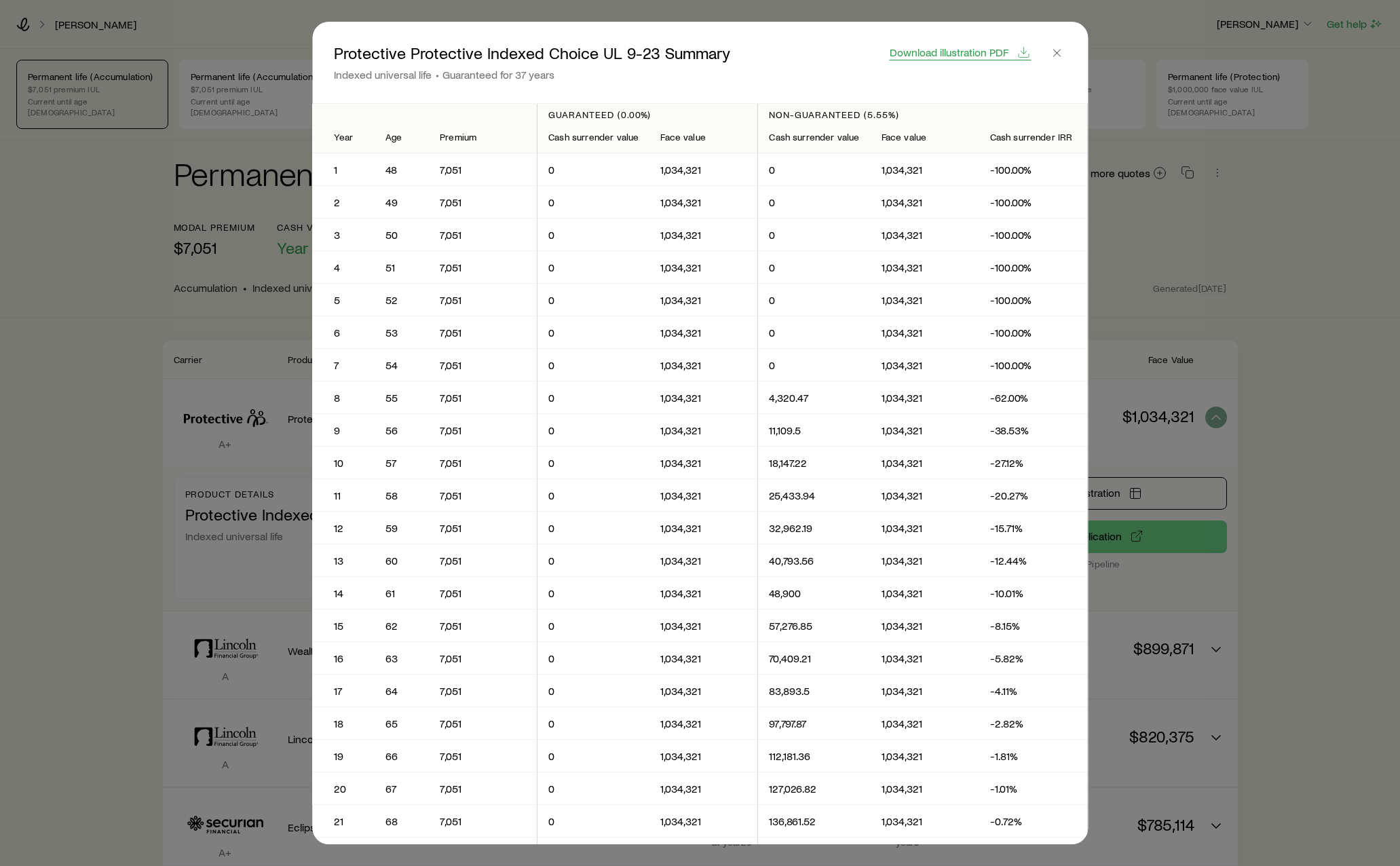
click at [944, 53] on span "Download illustration PDF" at bounding box center [950, 52] width 119 height 11
click at [1066, 53] on button "button" at bounding box center [1057, 53] width 19 height 19
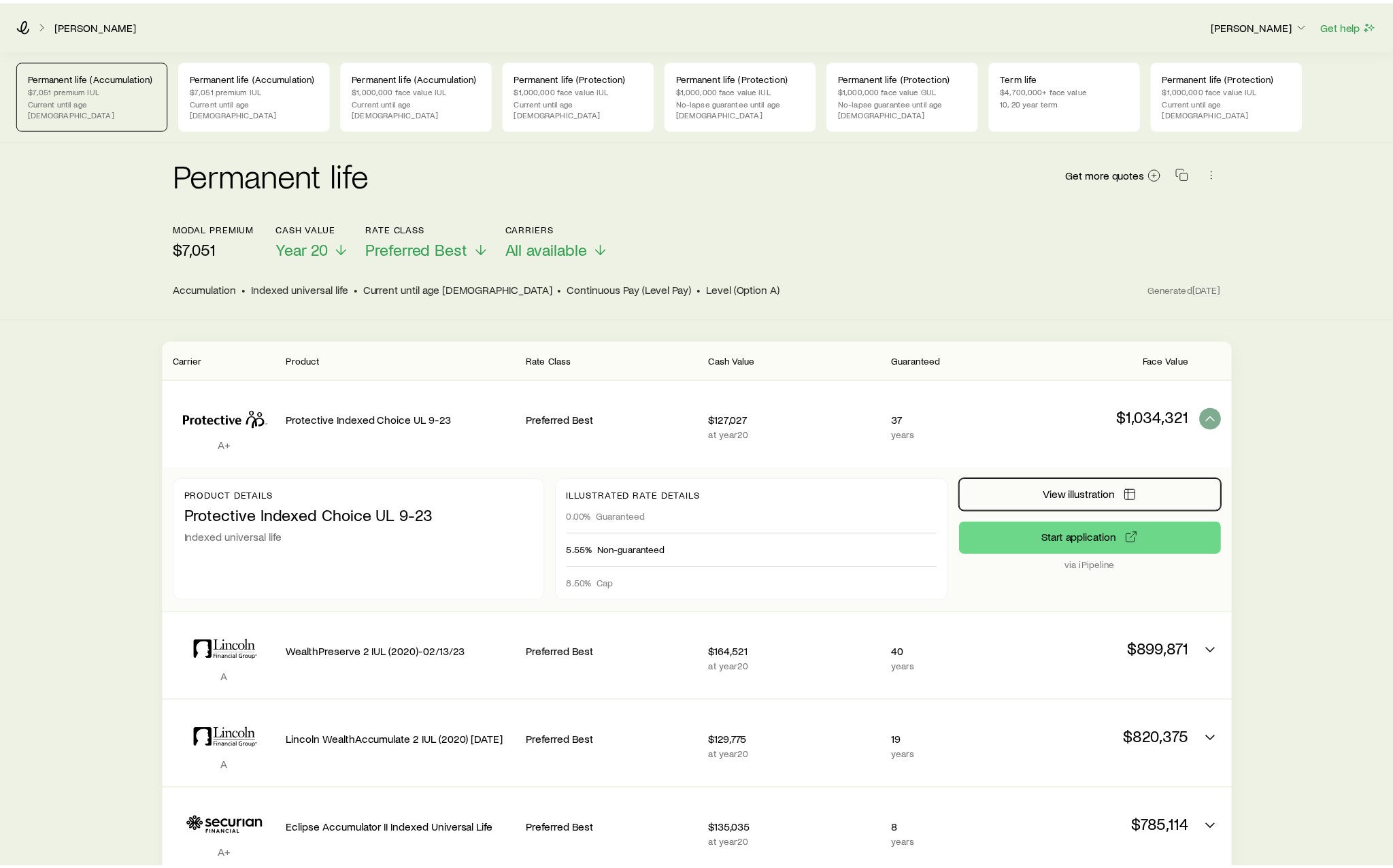
scroll to position [136, 0]
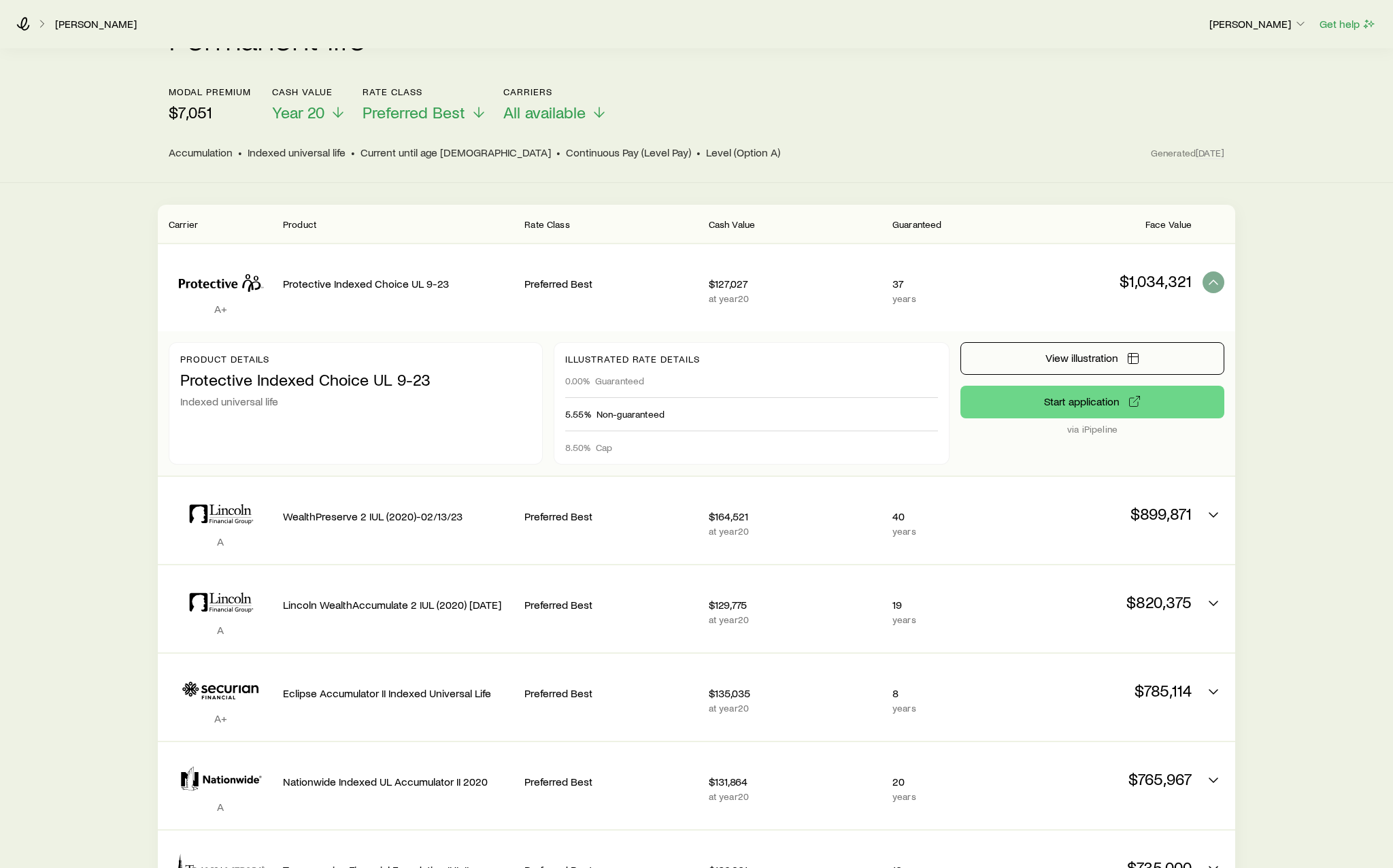
click at [997, 106] on div "modal premium $7,051 Cash Value Year 20 Rate Class Preferred Best Carriers All …" at bounding box center [696, 104] width 1056 height 36
